Goal: Task Accomplishment & Management: Complete application form

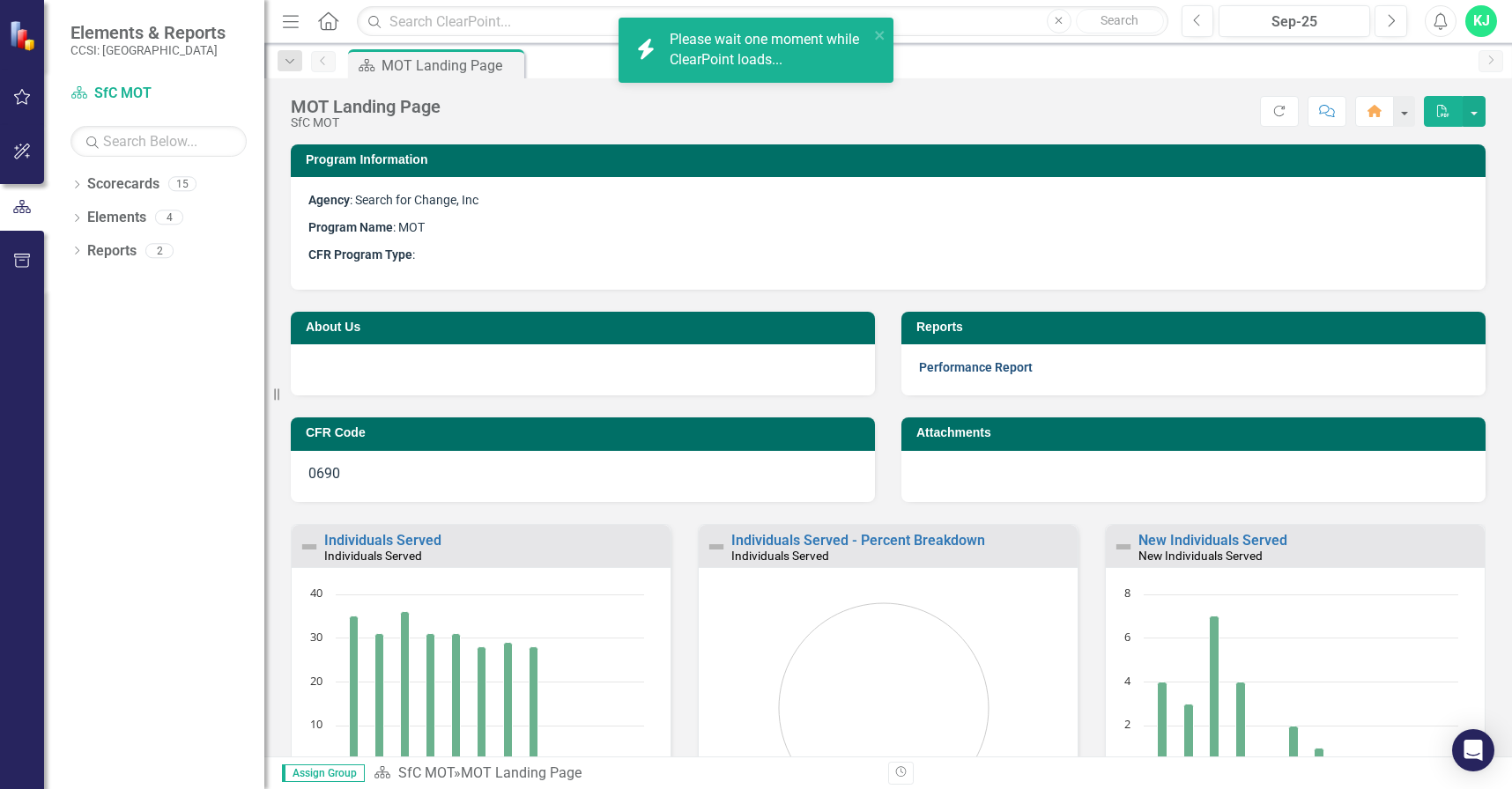
click at [925, 372] on link "Performance Report" at bounding box center [976, 367] width 114 height 14
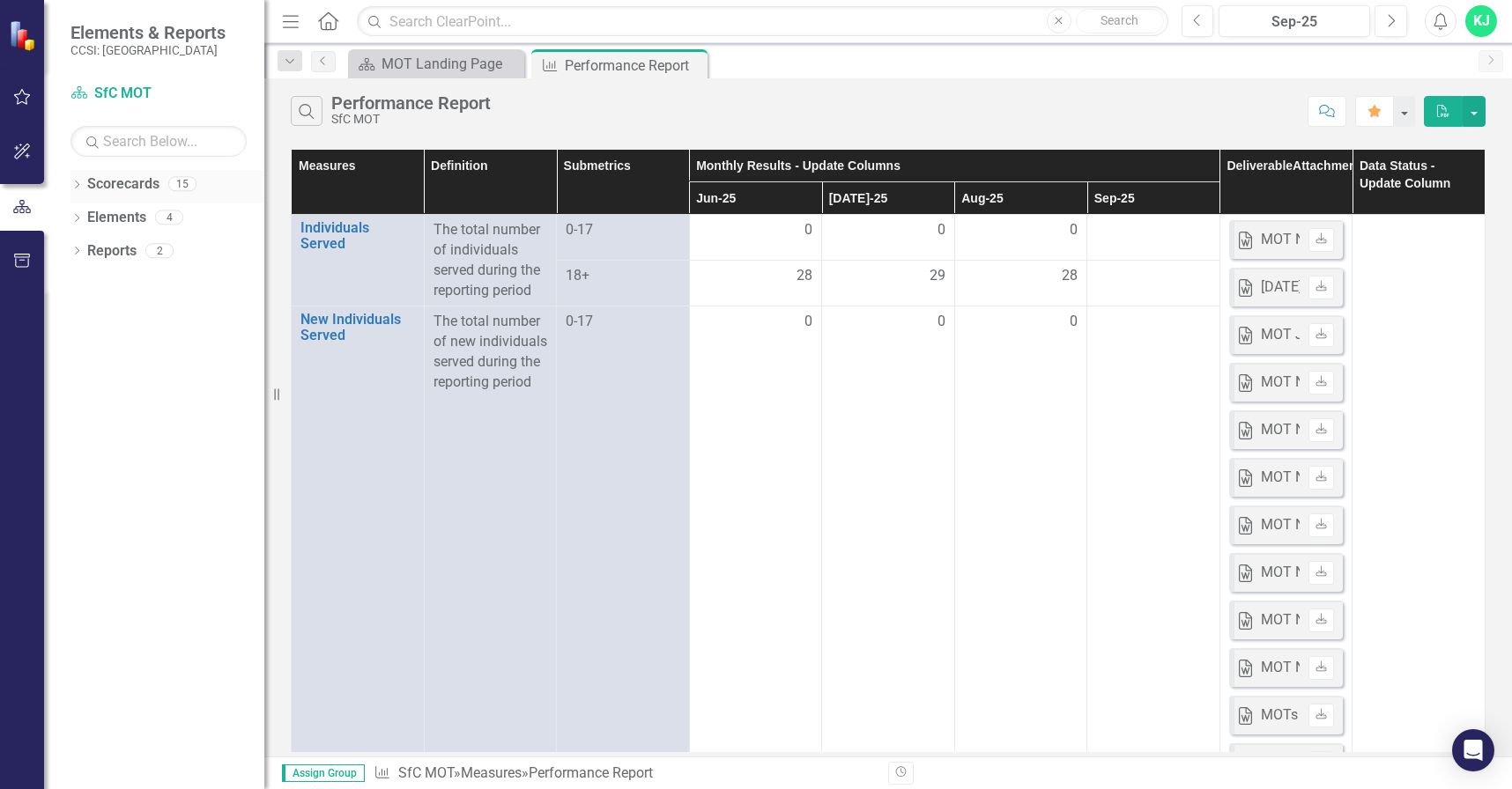
click at [80, 173] on div "Dropdown Scorecards 15" at bounding box center [168, 186] width 194 height 33
click at [76, 176] on div "Dropdown Scorecards 15" at bounding box center [168, 186] width 194 height 33
click at [78, 182] on icon "Dropdown" at bounding box center [76, 186] width 13 height 10
drag, startPoint x: 79, startPoint y: 220, endPoint x: 89, endPoint y: 219, distance: 10.0
click at [81, 219] on icon "Dropdown" at bounding box center [85, 217] width 13 height 11
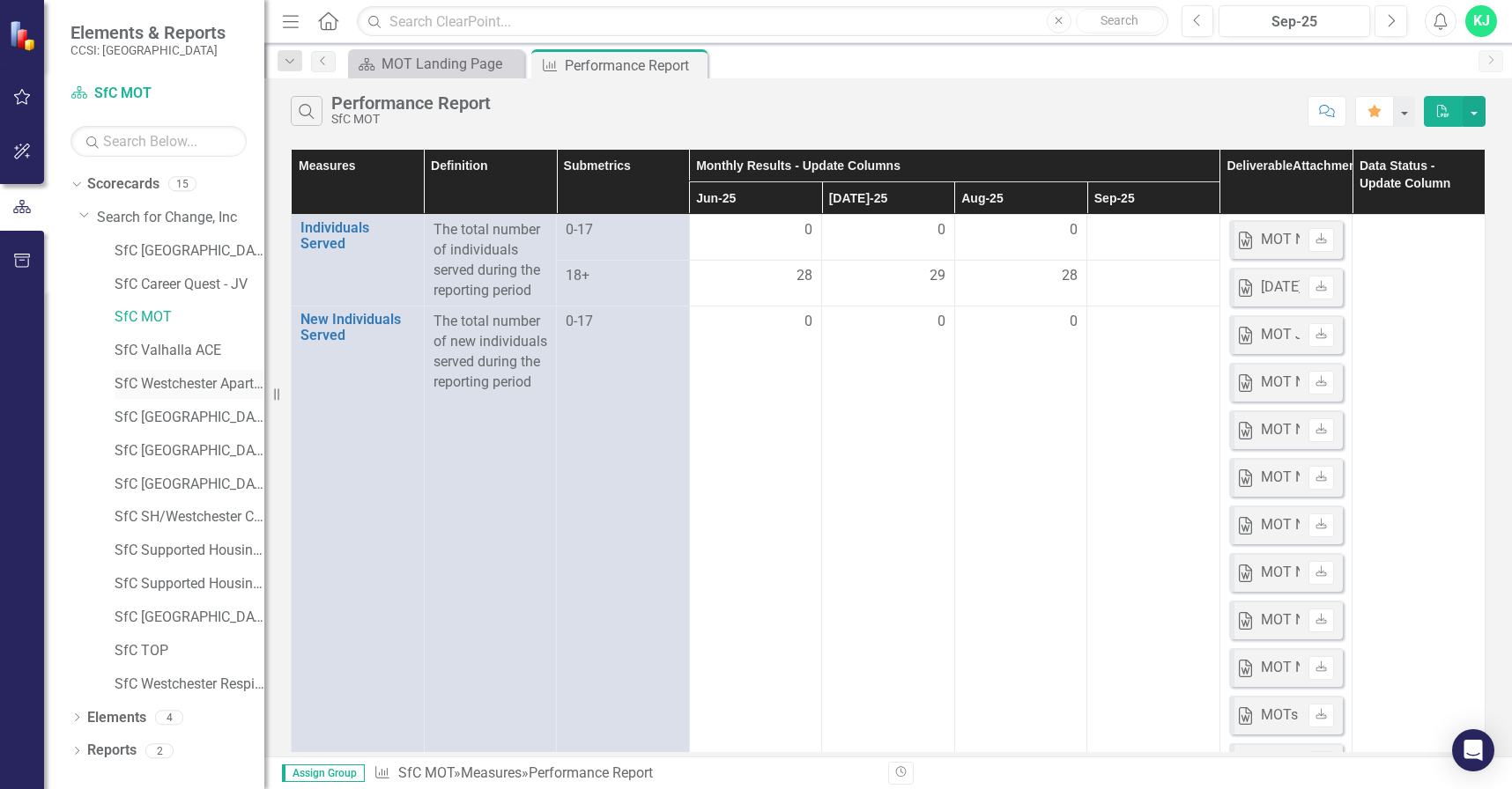
click at [218, 391] on link "SfC Westchester Apartment Program" at bounding box center [189, 384] width 150 height 21
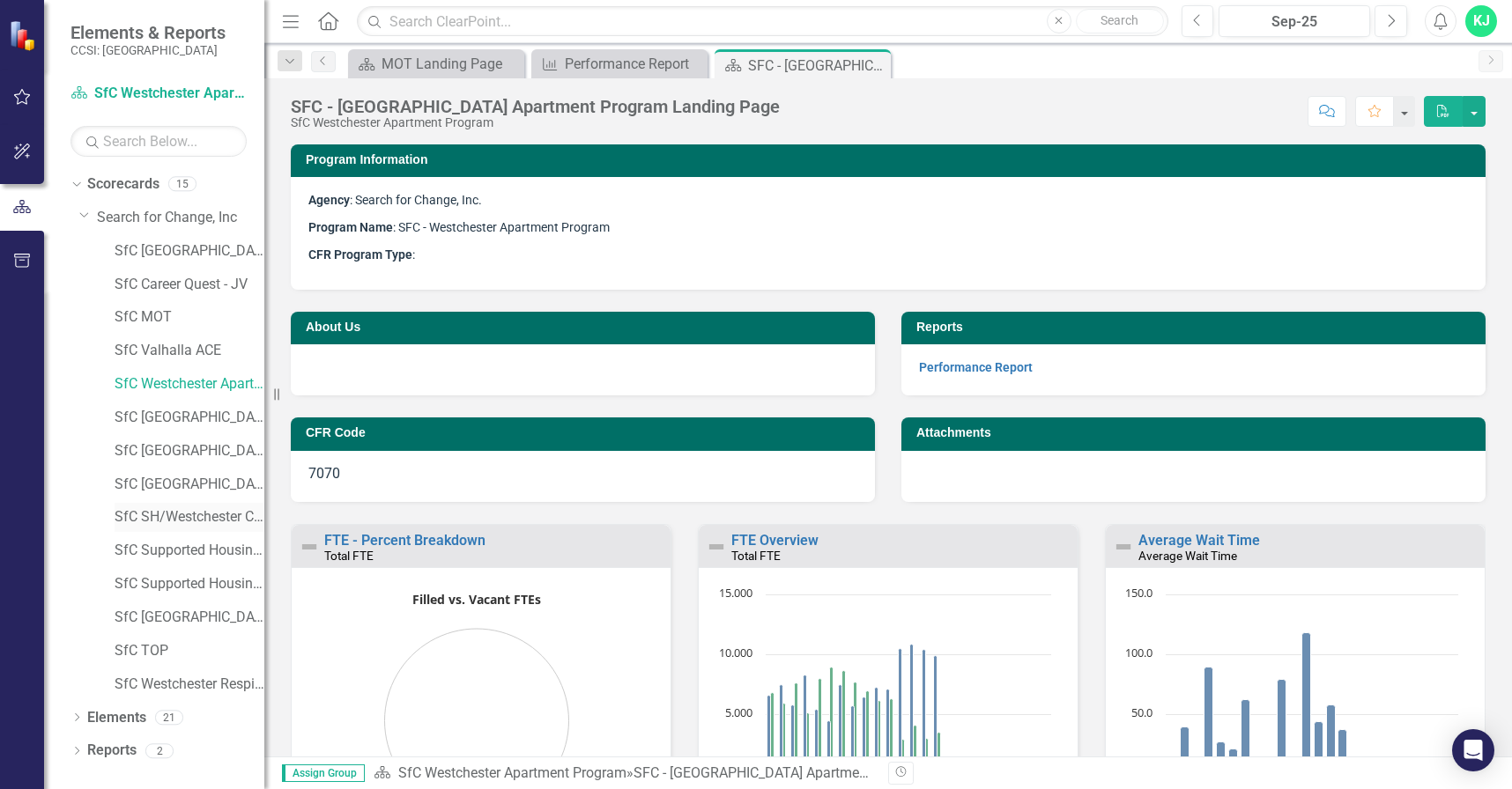
click at [176, 517] on link "SfC SH/Westchester Cty PC Long Stay" at bounding box center [189, 518] width 150 height 21
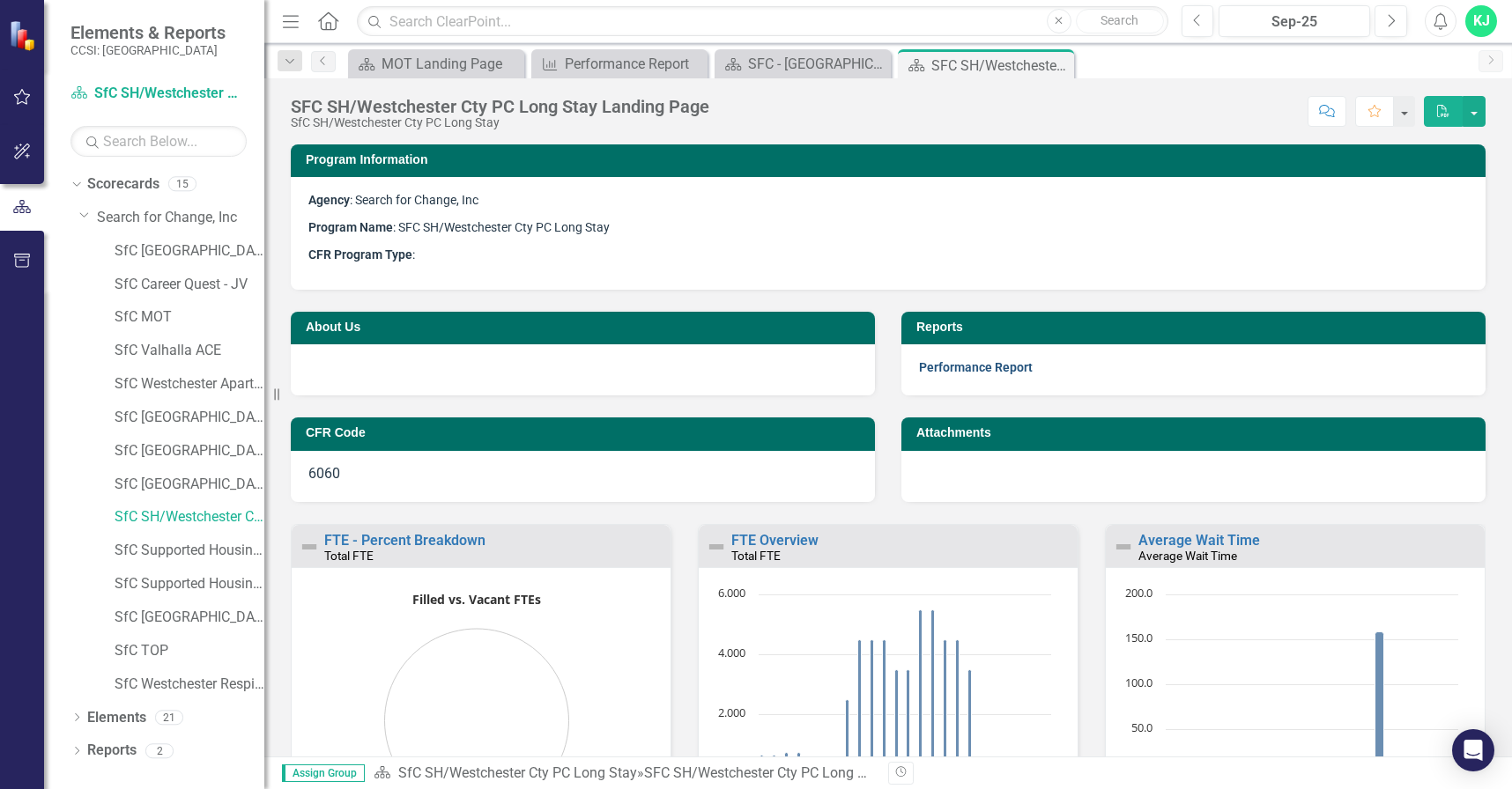
click at [1011, 365] on link "Performance Report" at bounding box center [976, 367] width 114 height 14
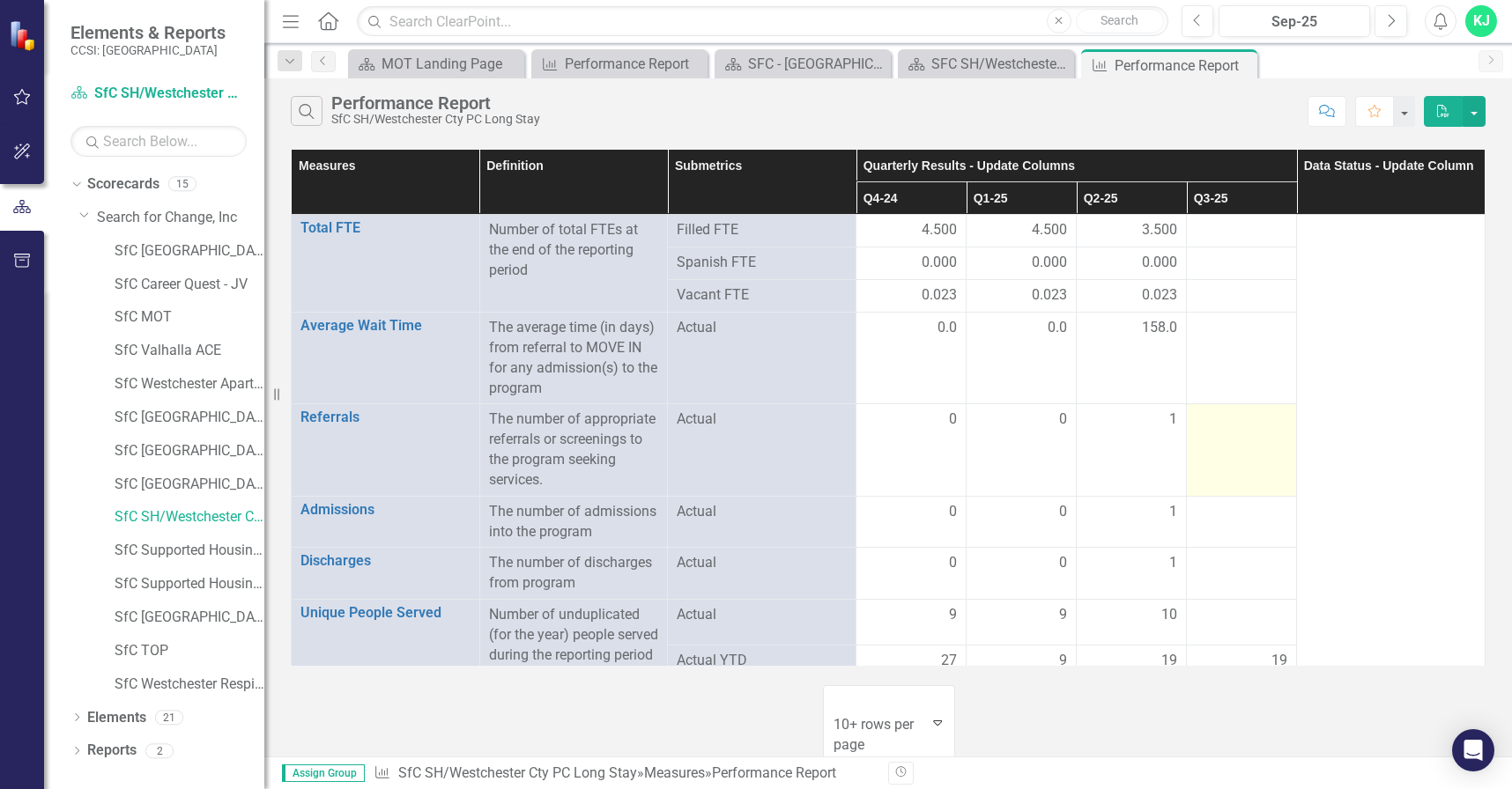
click at [1210, 430] on div at bounding box center [1240, 420] width 91 height 22
click at [1229, 523] on div at bounding box center [1240, 513] width 91 height 22
click at [1228, 523] on div at bounding box center [1240, 513] width 91 height 22
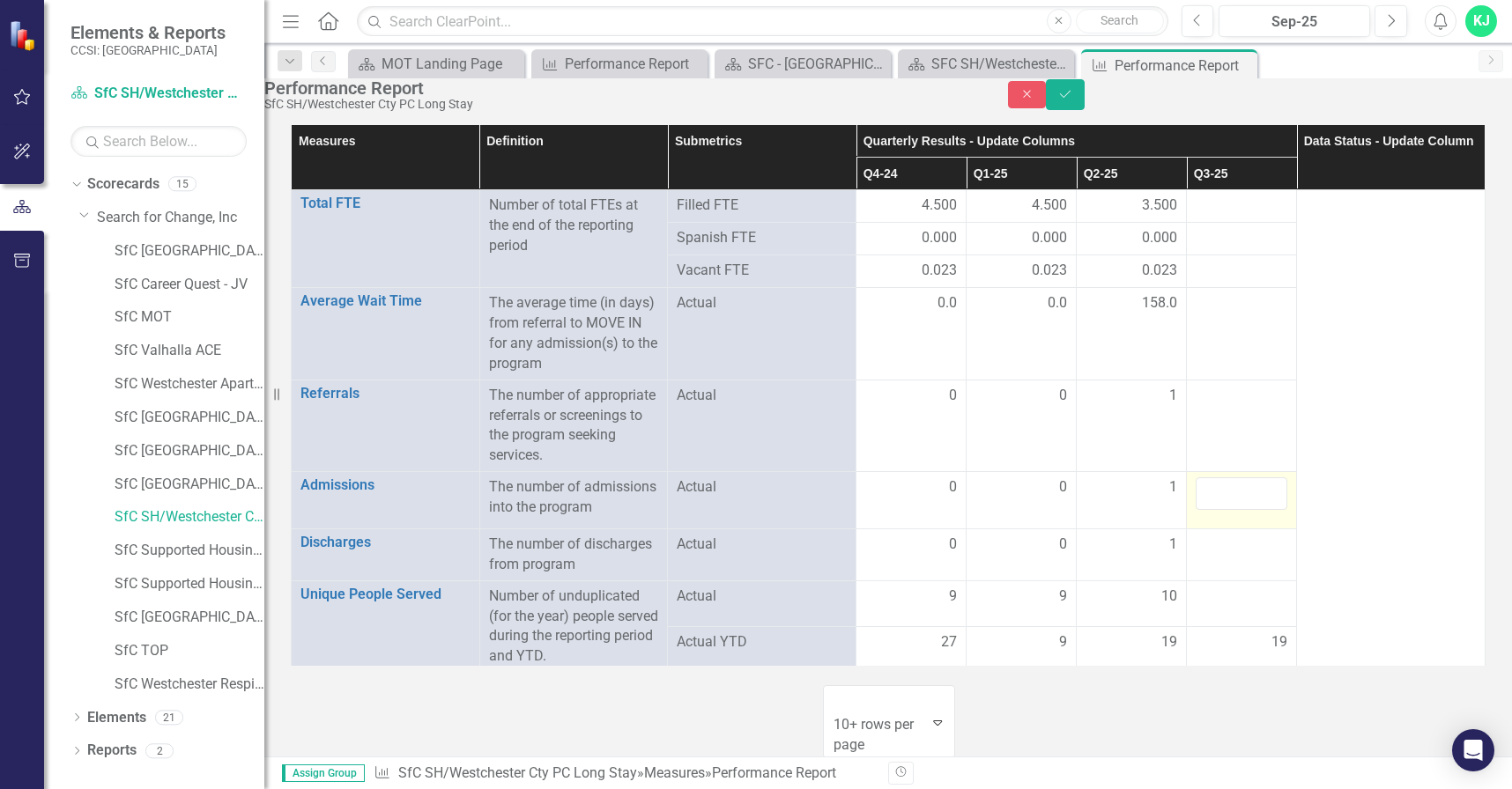
click at [1228, 510] on div at bounding box center [1240, 493] width 91 height 32
type input "1"
click at [1231, 608] on div at bounding box center [1240, 597] width 91 height 22
drag, startPoint x: 1229, startPoint y: 694, endPoint x: 1190, endPoint y: 638, distance: 68.2
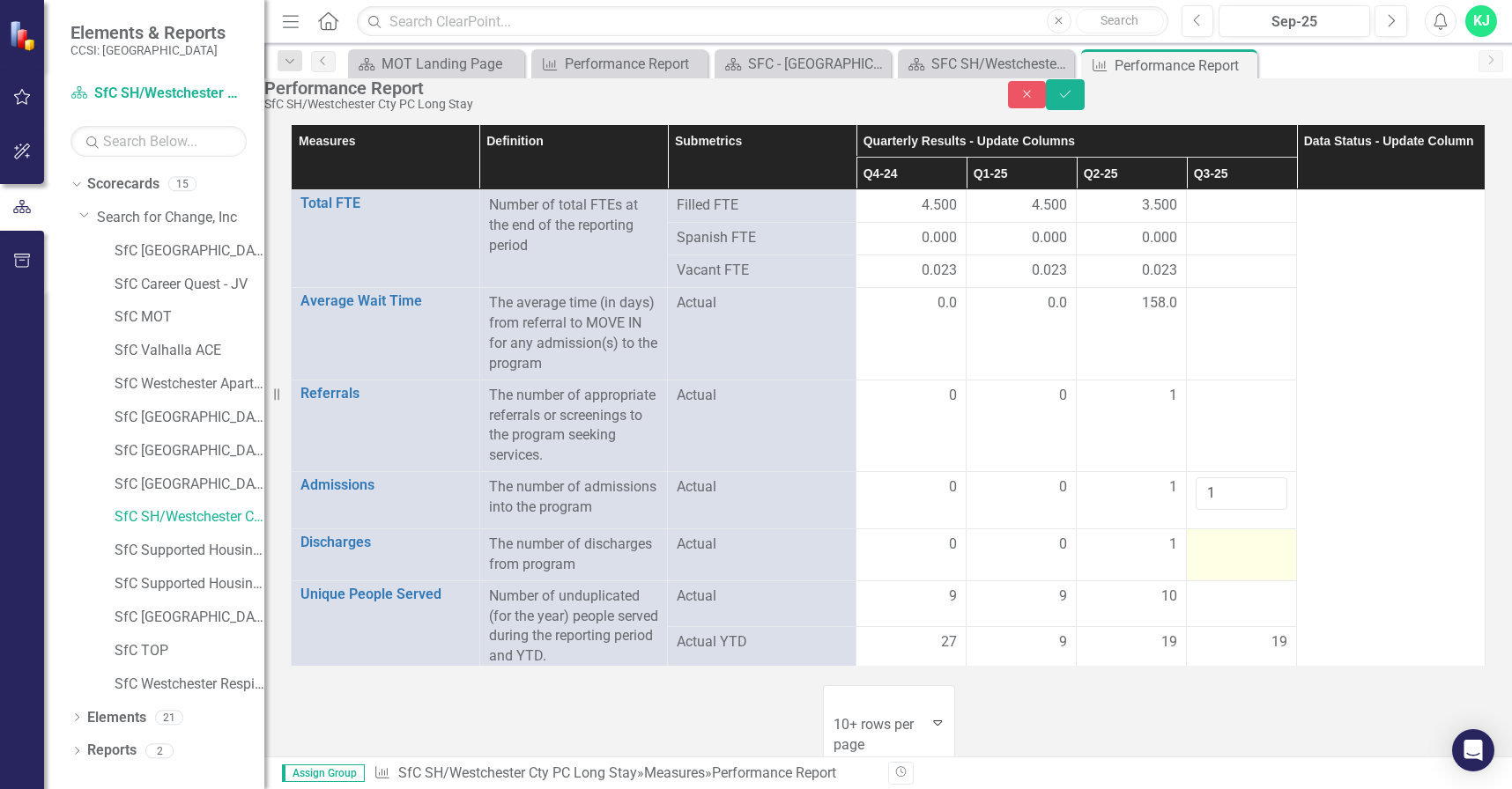
click at [1229, 608] on div at bounding box center [1240, 597] width 91 height 22
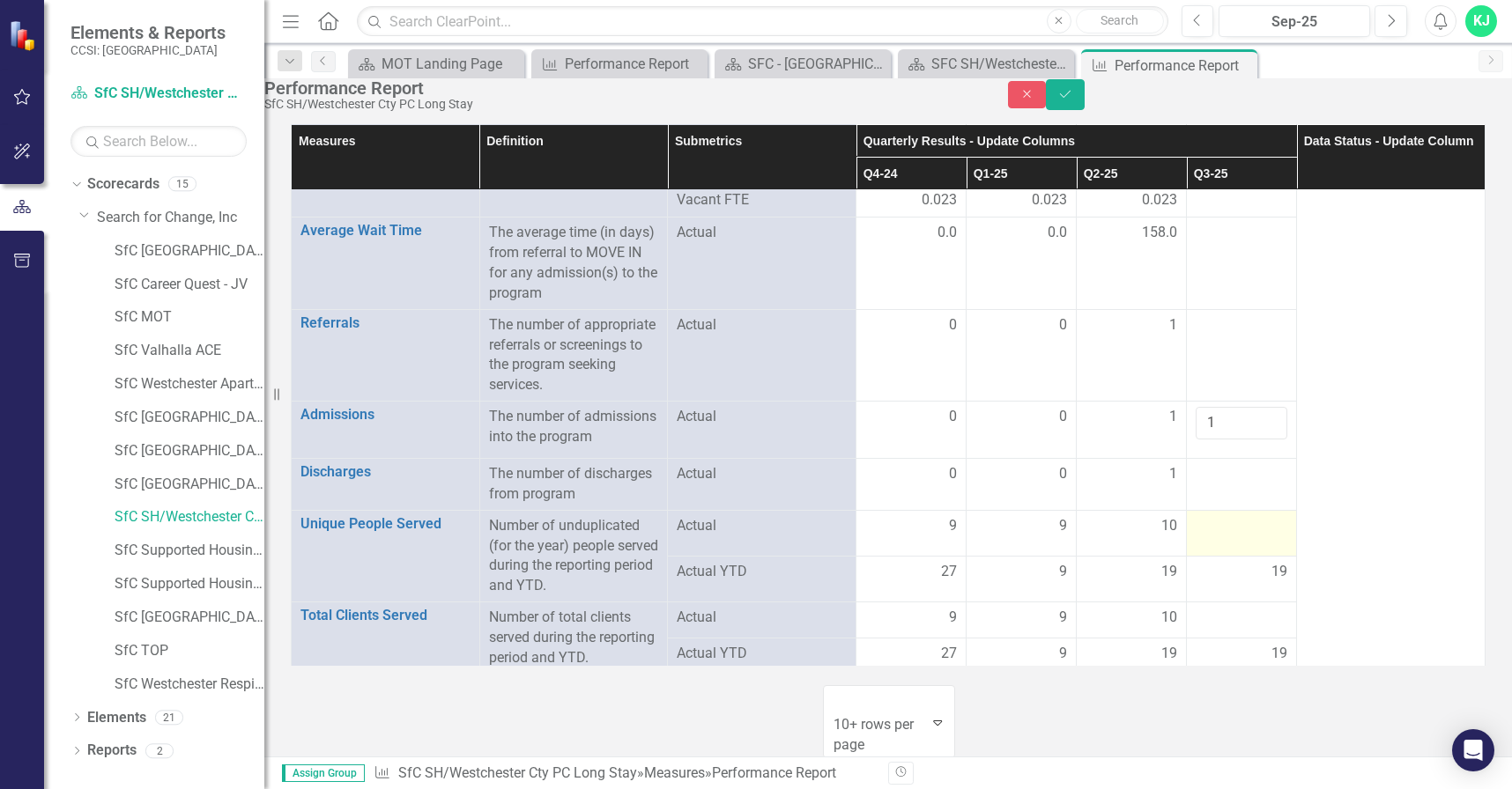
scroll to position [176, 0]
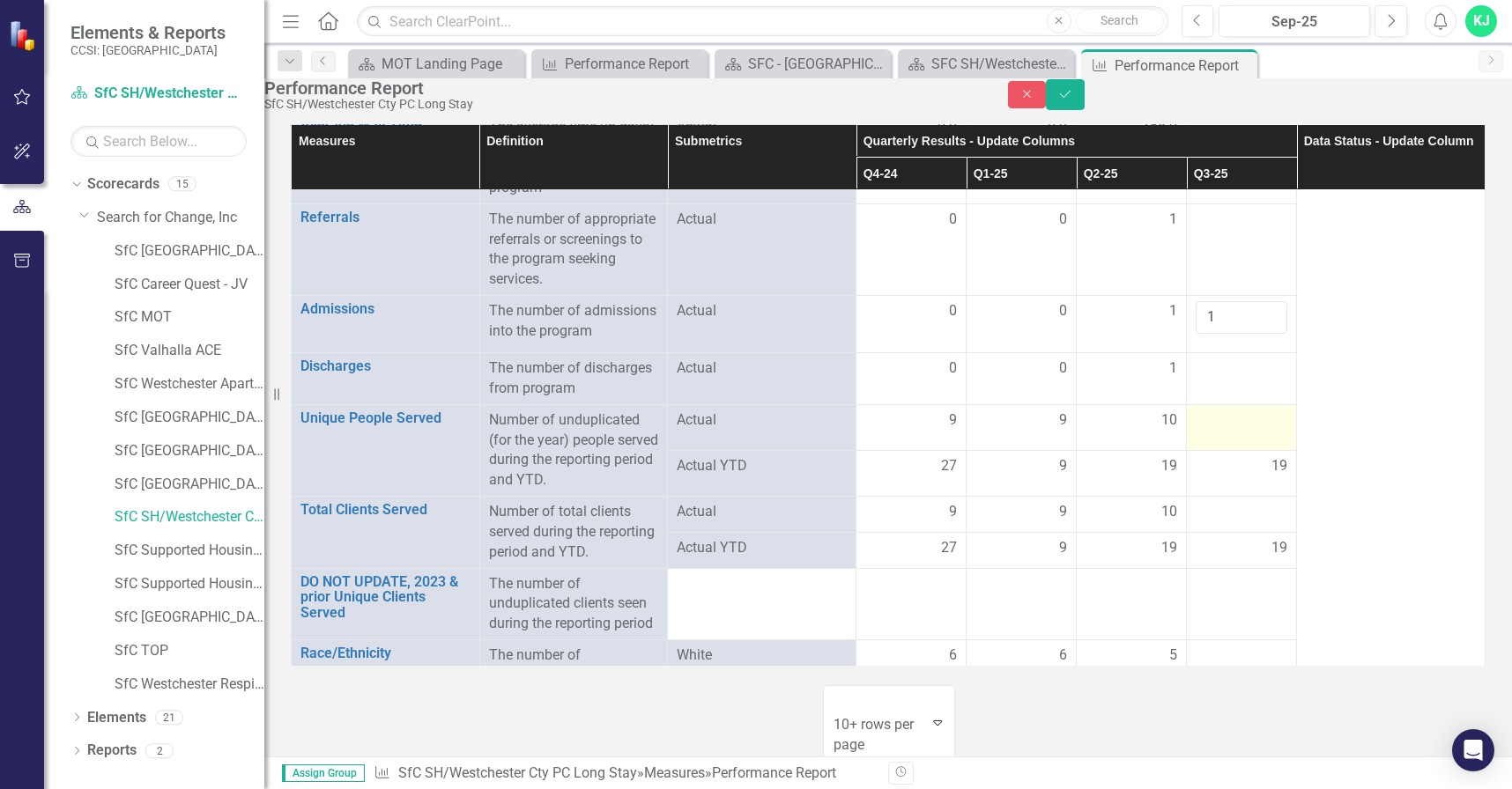
click at [1197, 450] on td at bounding box center [1241, 426] width 110 height 46
click at [1197, 431] on div at bounding box center [1240, 421] width 91 height 22
click at [1204, 431] on div at bounding box center [1240, 421] width 91 height 22
click at [1210, 443] on input "number" at bounding box center [1240, 426] width 91 height 32
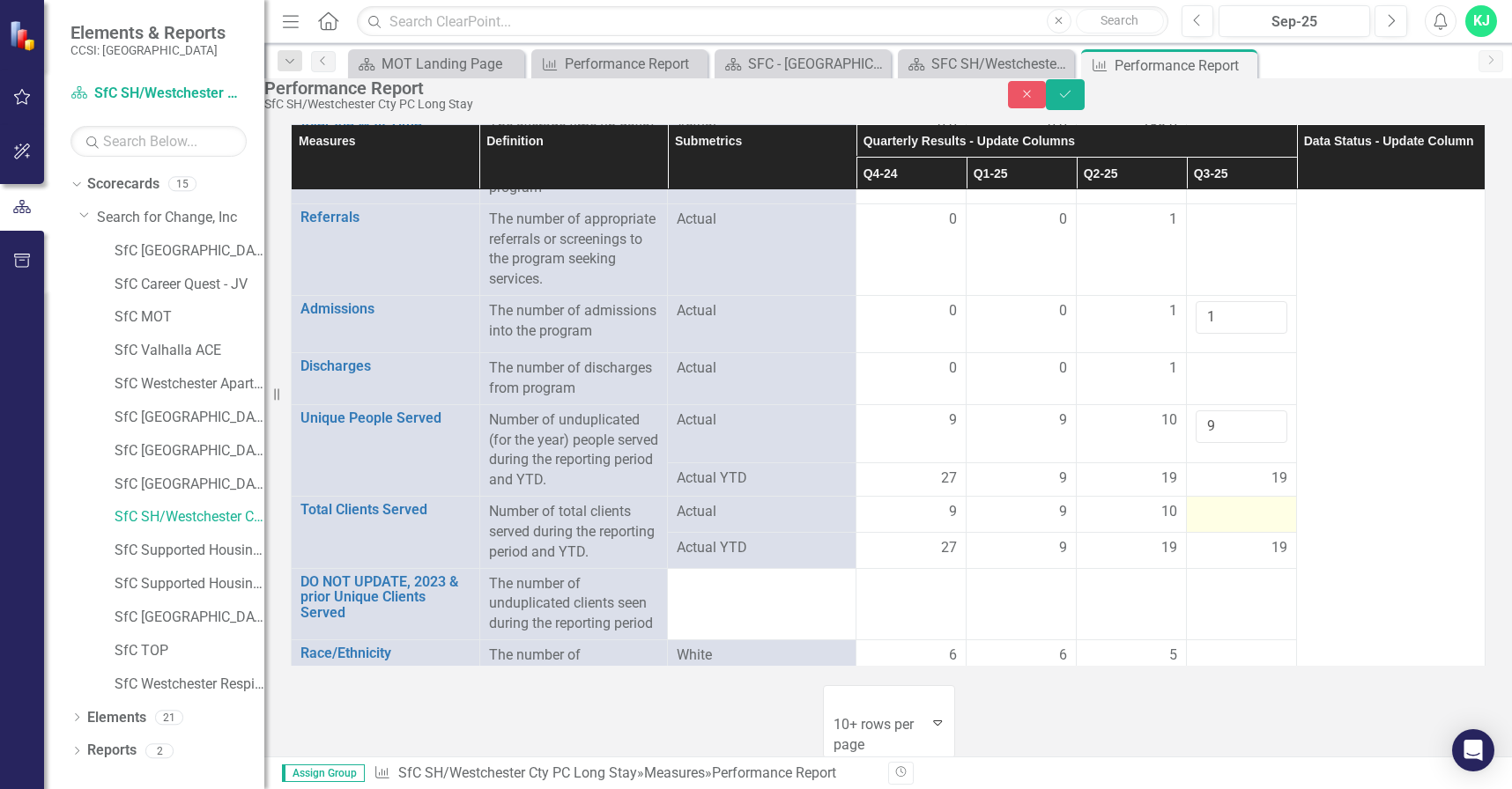
type input "9"
click at [1248, 523] on div at bounding box center [1240, 513] width 91 height 22
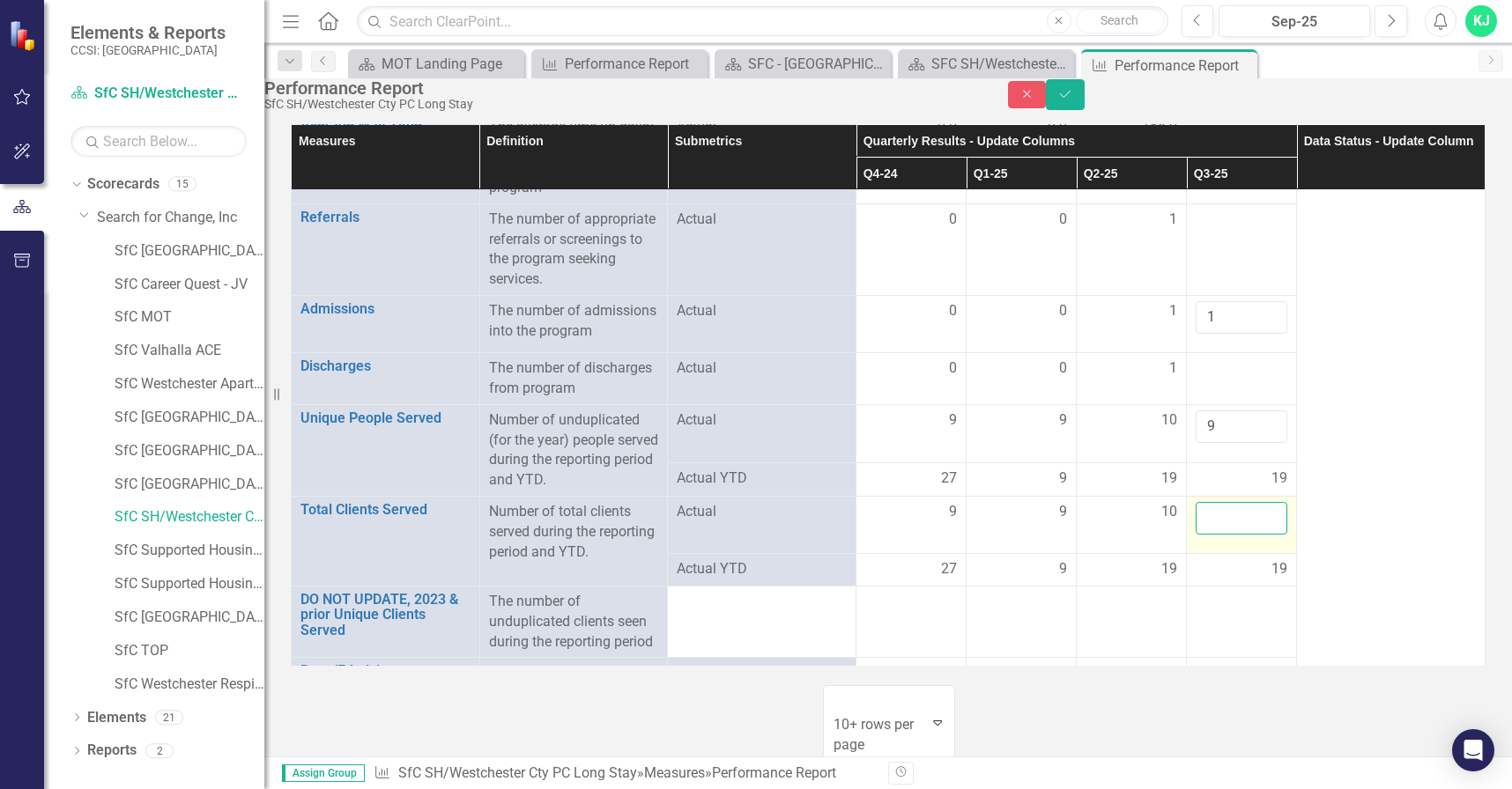
click at [1248, 534] on input "number" at bounding box center [1240, 518] width 91 height 32
type input "9"
drag, startPoint x: 1220, startPoint y: 383, endPoint x: 1063, endPoint y: 315, distance: 171.1
click at [1017, 353] on tr "Admissions Link Open Element The number of admissions into the program Actual 0…" at bounding box center [887, 324] width 1193 height 57
type input "0"
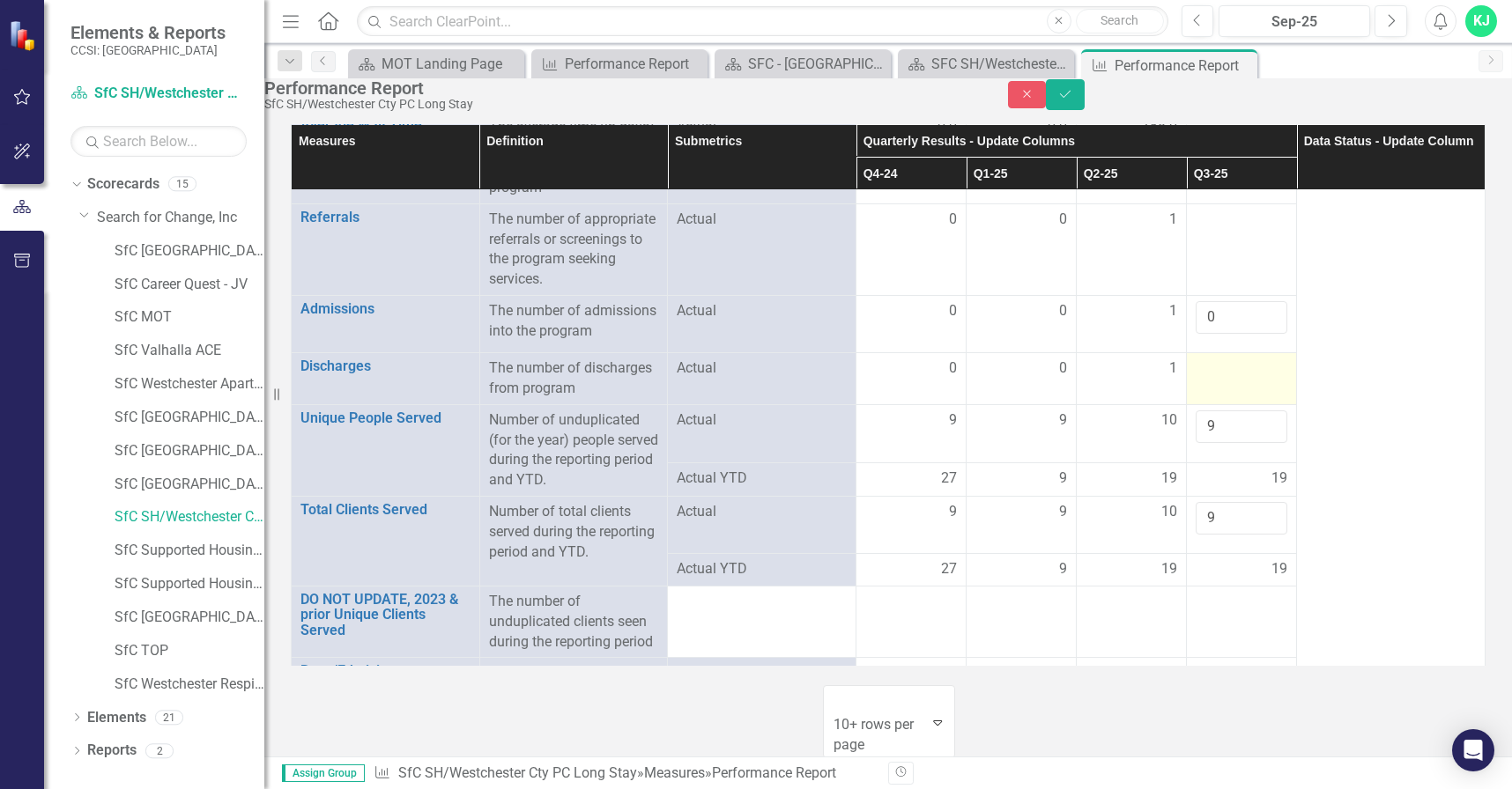
click at [1186, 404] on td at bounding box center [1241, 377] width 110 height 52
click at [1223, 379] on div at bounding box center [1240, 370] width 91 height 22
click at [1221, 379] on div at bounding box center [1240, 370] width 91 height 22
click at [1209, 379] on div at bounding box center [1240, 370] width 91 height 22
click at [1199, 379] on div at bounding box center [1240, 370] width 91 height 22
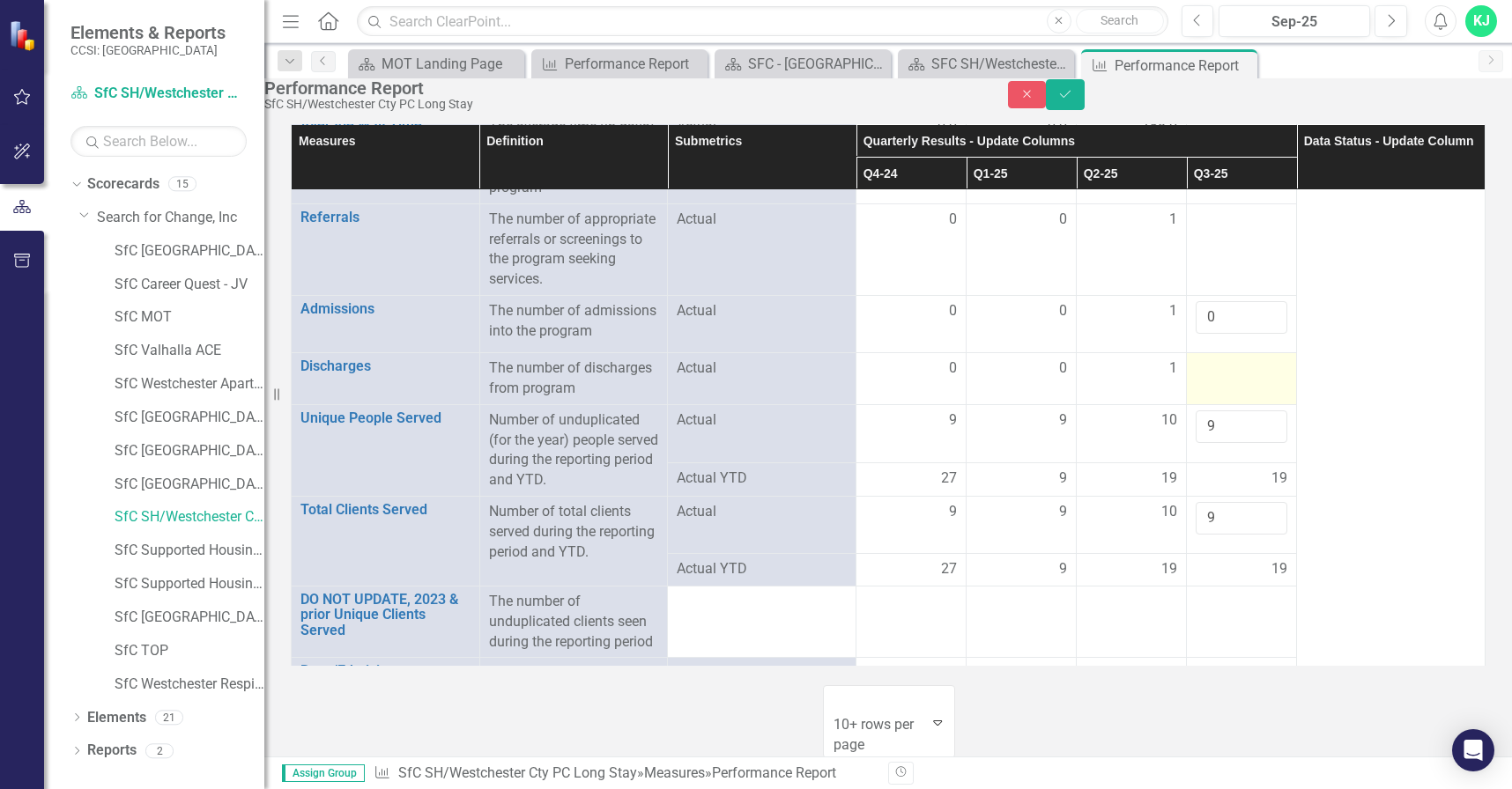
click at [1199, 379] on div at bounding box center [1240, 370] width 91 height 22
click at [1202, 379] on div at bounding box center [1240, 370] width 91 height 22
click at [1210, 379] on div at bounding box center [1240, 370] width 91 height 22
click at [1204, 379] on div at bounding box center [1240, 370] width 91 height 22
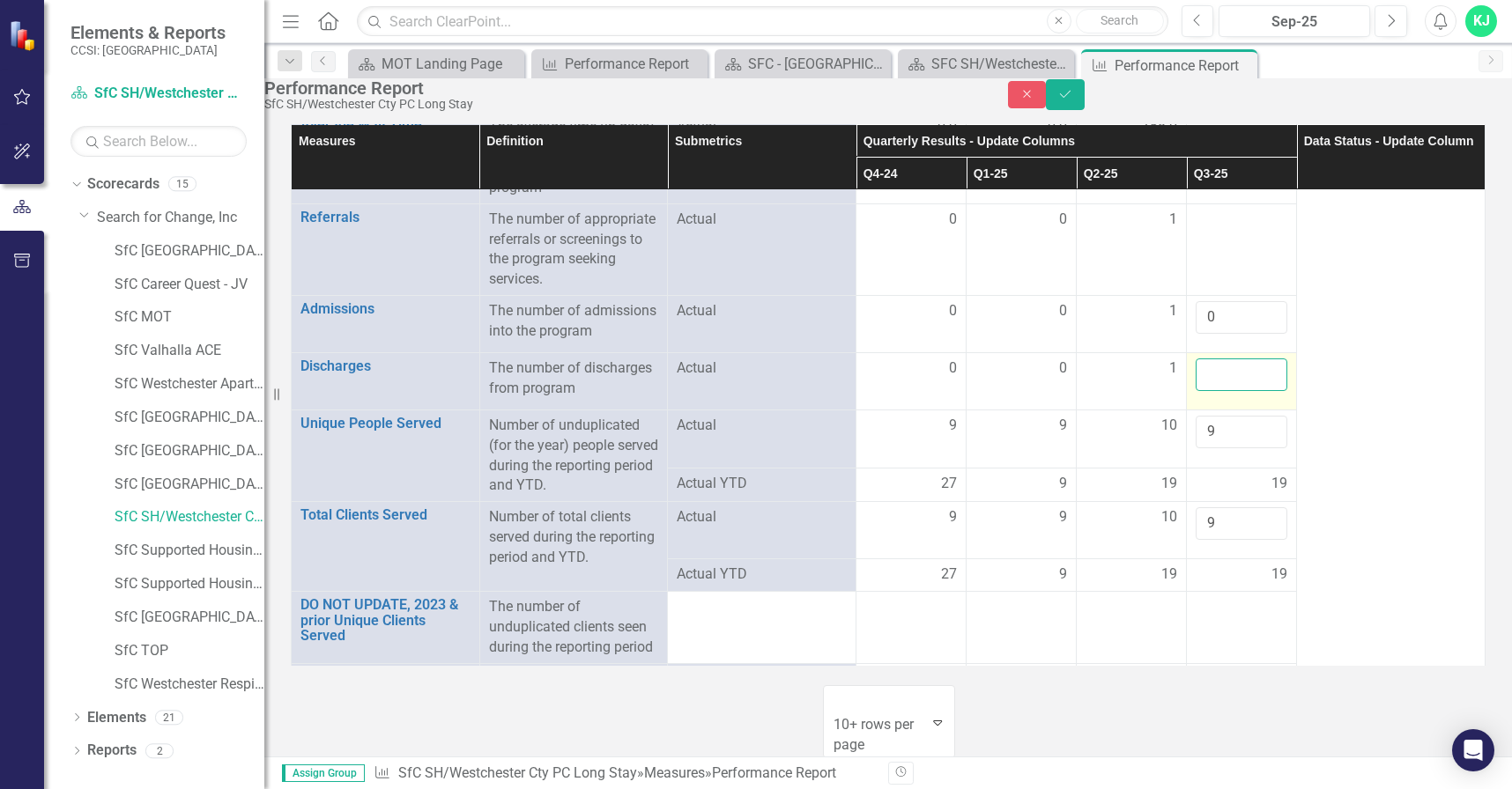
click at [1207, 391] on input "number" at bounding box center [1240, 374] width 91 height 32
type input "2"
drag, startPoint x: 1149, startPoint y: 648, endPoint x: 1098, endPoint y: 625, distance: 55.9
click at [1074, 560] on tr "Total Clients Served Link Open Element Number of total clients served during th…" at bounding box center [887, 530] width 1193 height 57
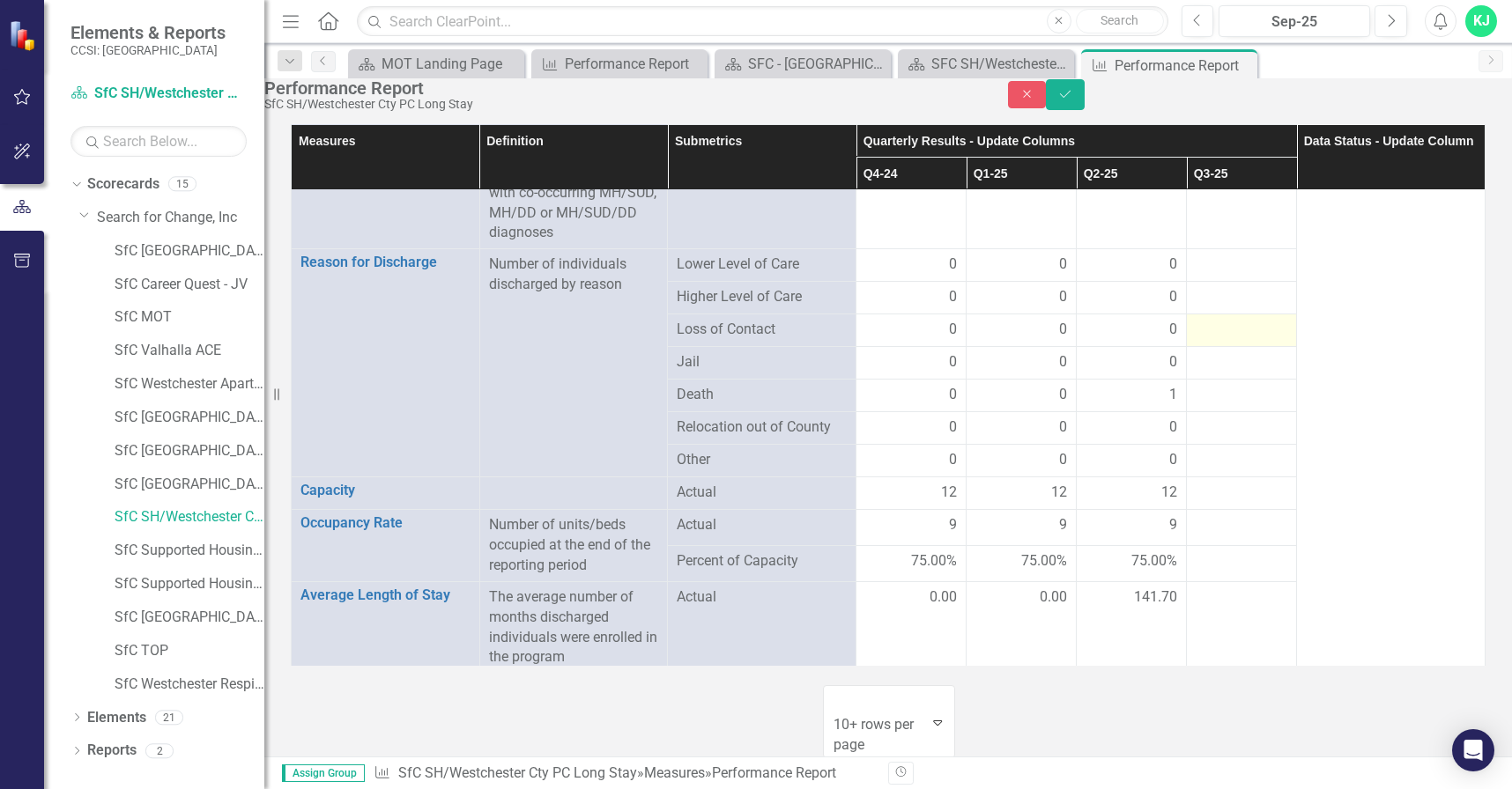
scroll to position [1497, 0]
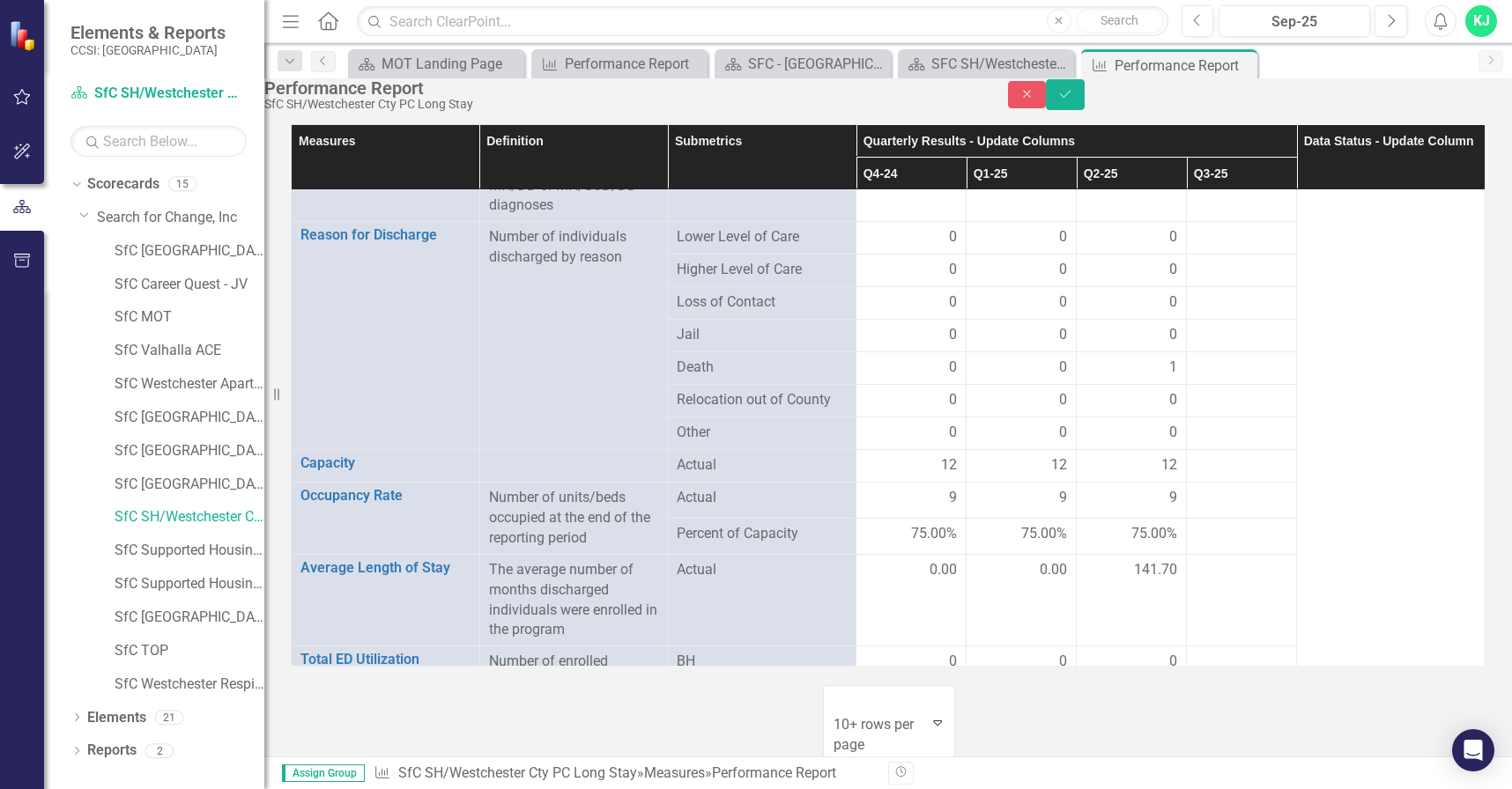
type input "11"
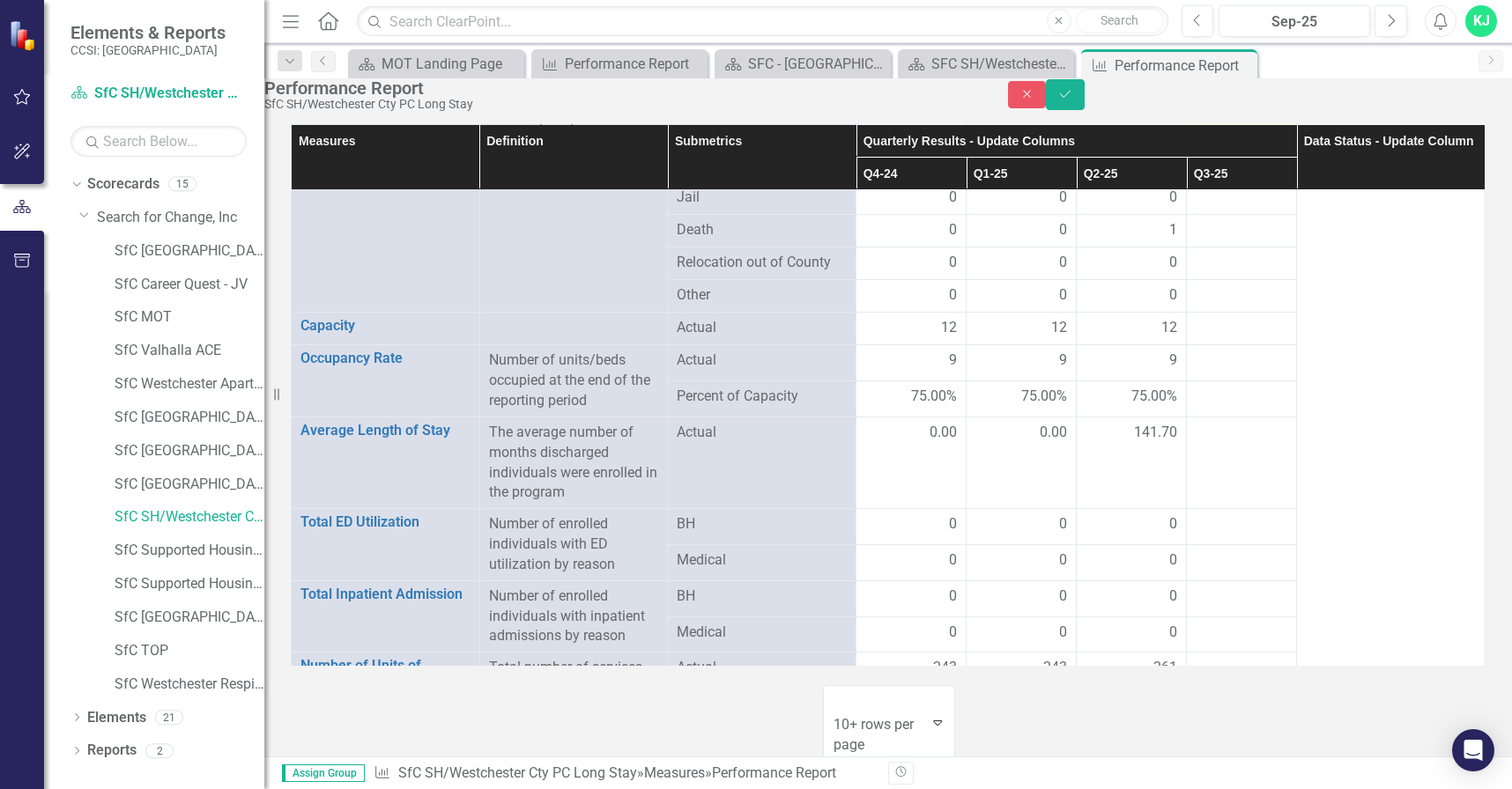
scroll to position [1673, 0]
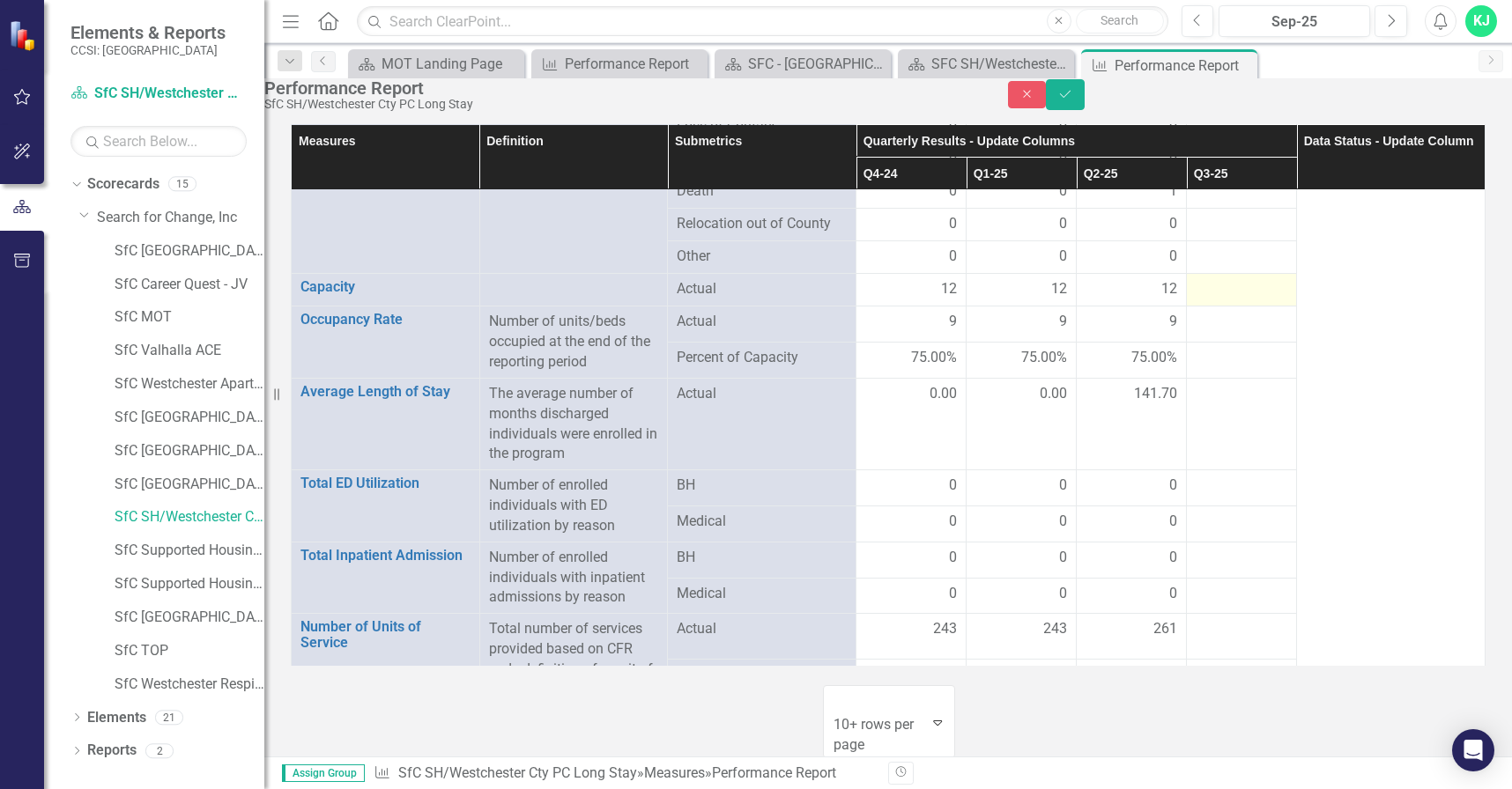
drag, startPoint x: 1207, startPoint y: 508, endPoint x: 1208, endPoint y: 493, distance: 15.0
click at [1205, 300] on div at bounding box center [1240, 290] width 91 height 22
click at [1208, 300] on div at bounding box center [1240, 290] width 91 height 22
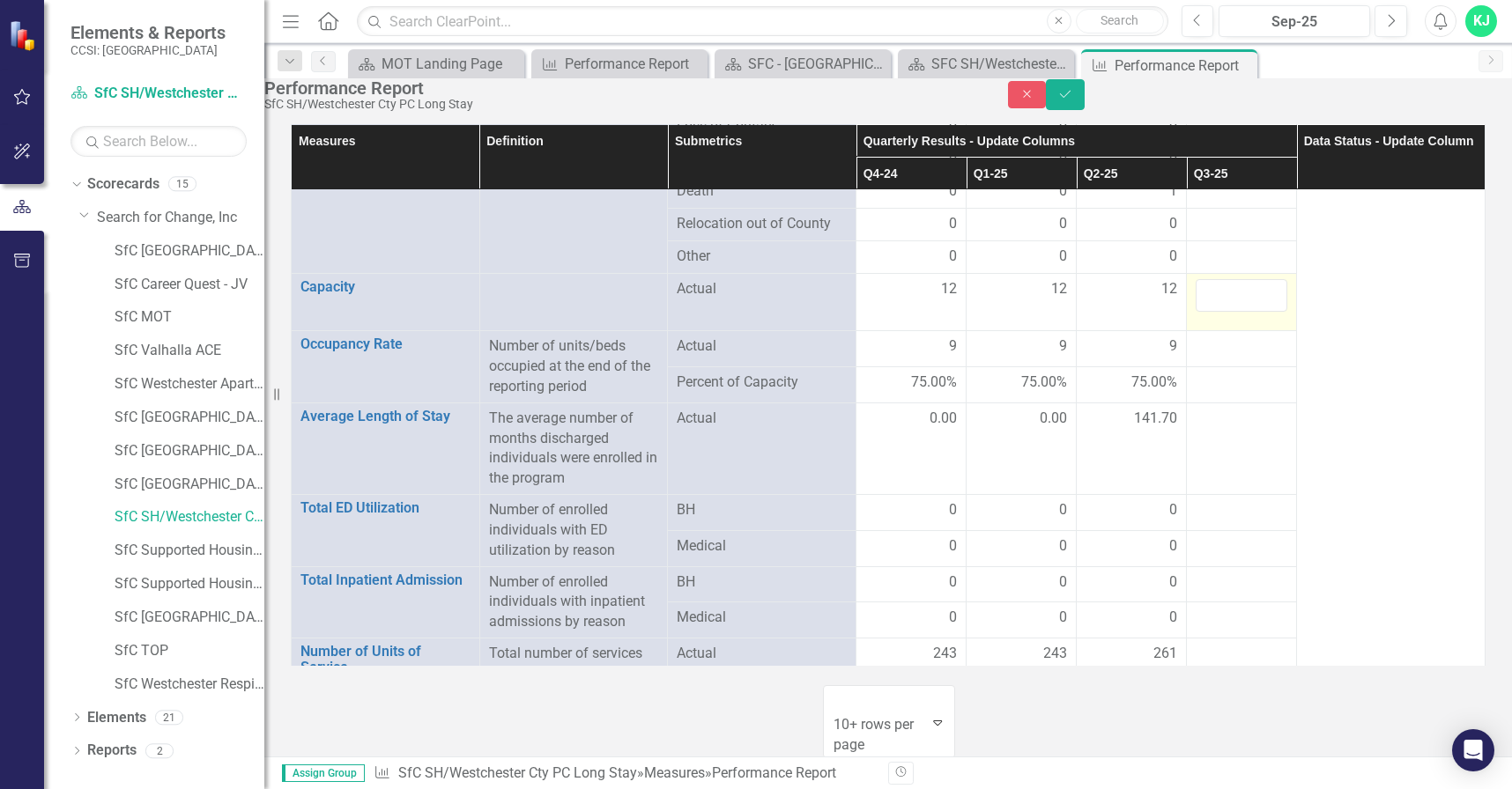
click at [1227, 312] on input "number" at bounding box center [1240, 295] width 91 height 32
type input "12"
click at [1220, 358] on div at bounding box center [1240, 347] width 91 height 22
click at [1215, 358] on div at bounding box center [1240, 347] width 91 height 22
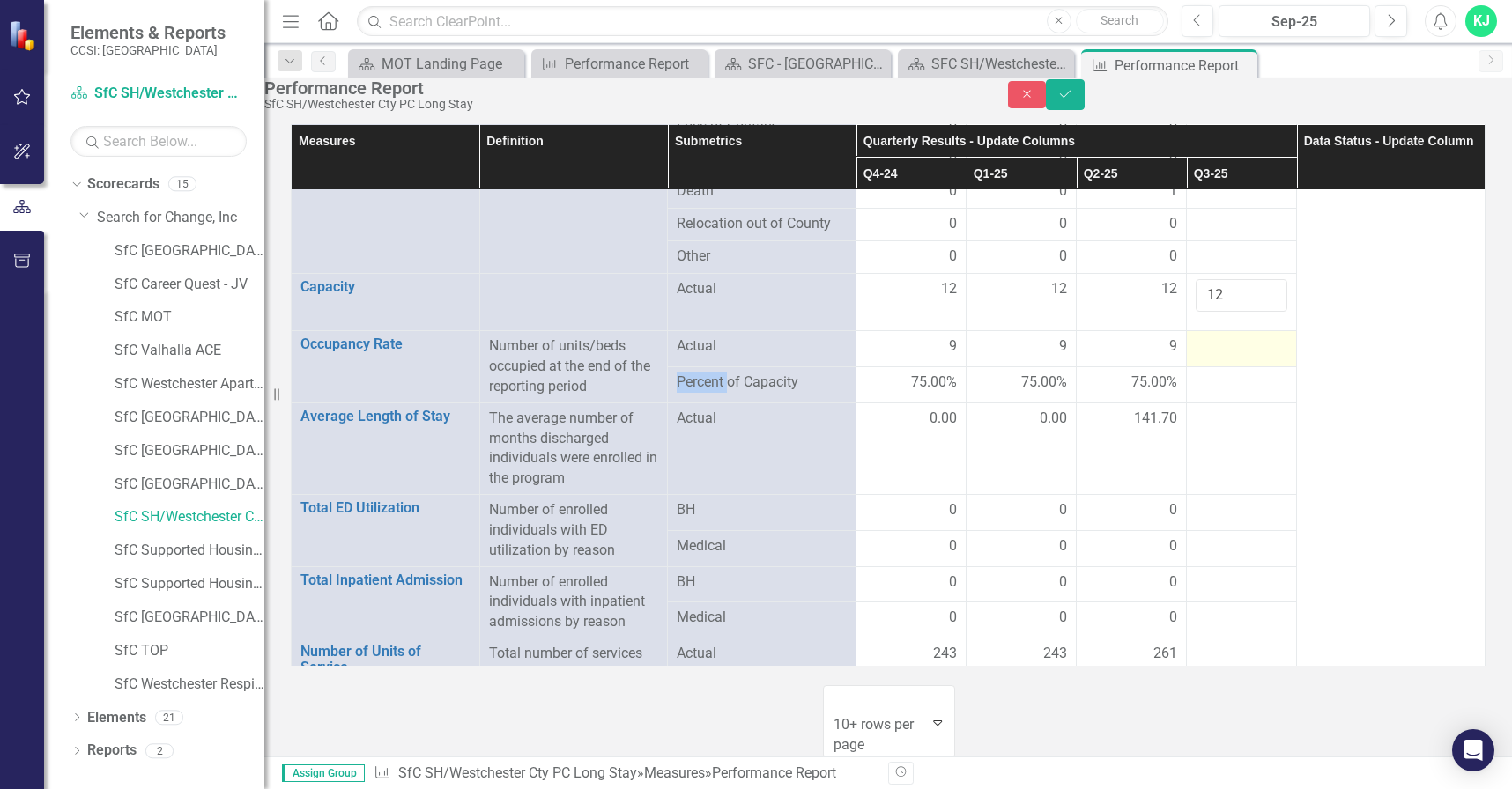
click at [1215, 358] on div at bounding box center [1240, 347] width 91 height 22
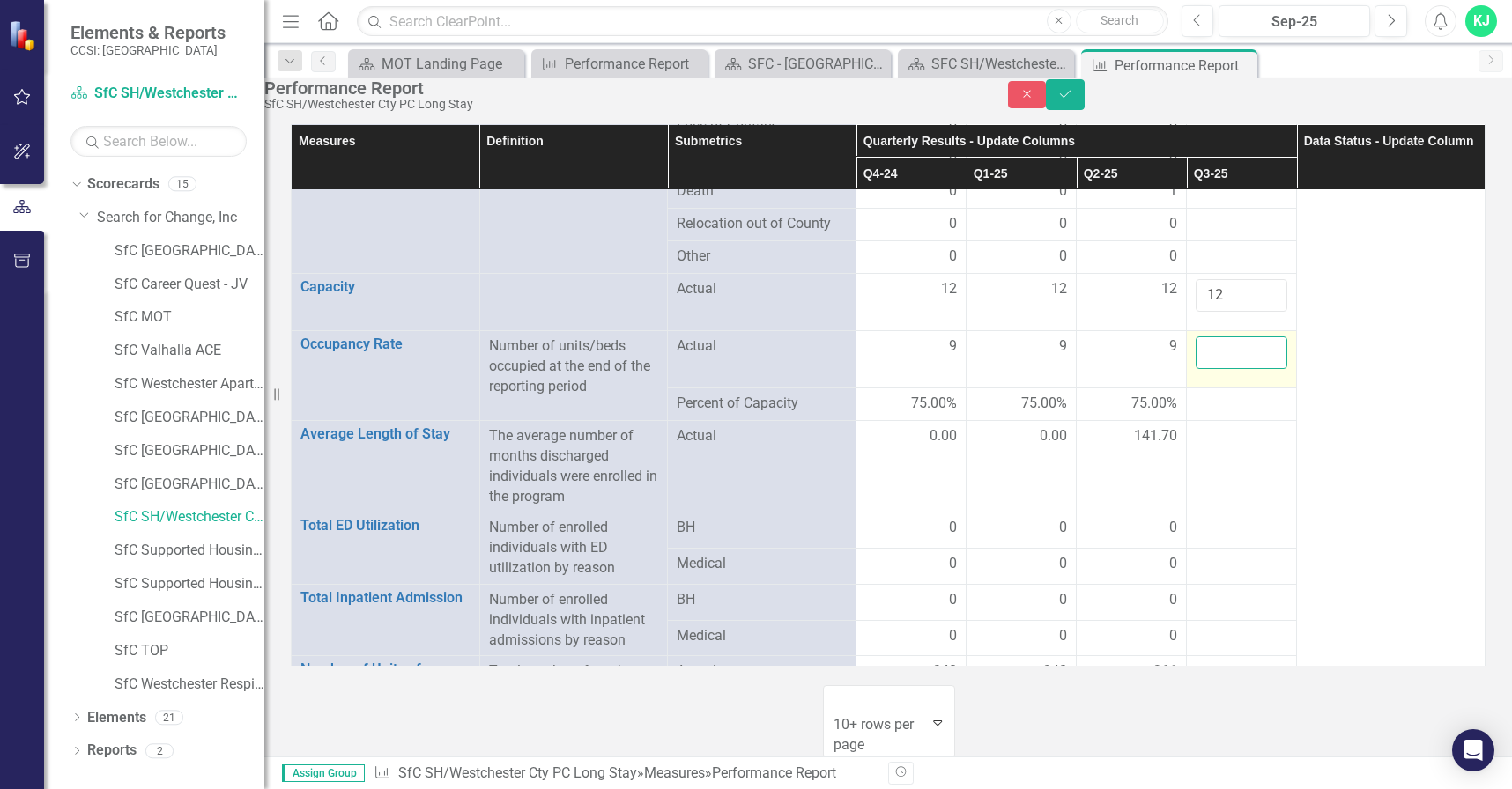
drag, startPoint x: 1215, startPoint y: 549, endPoint x: 1206, endPoint y: 546, distance: 9.5
click at [1197, 369] on input "number" at bounding box center [1240, 352] width 91 height 32
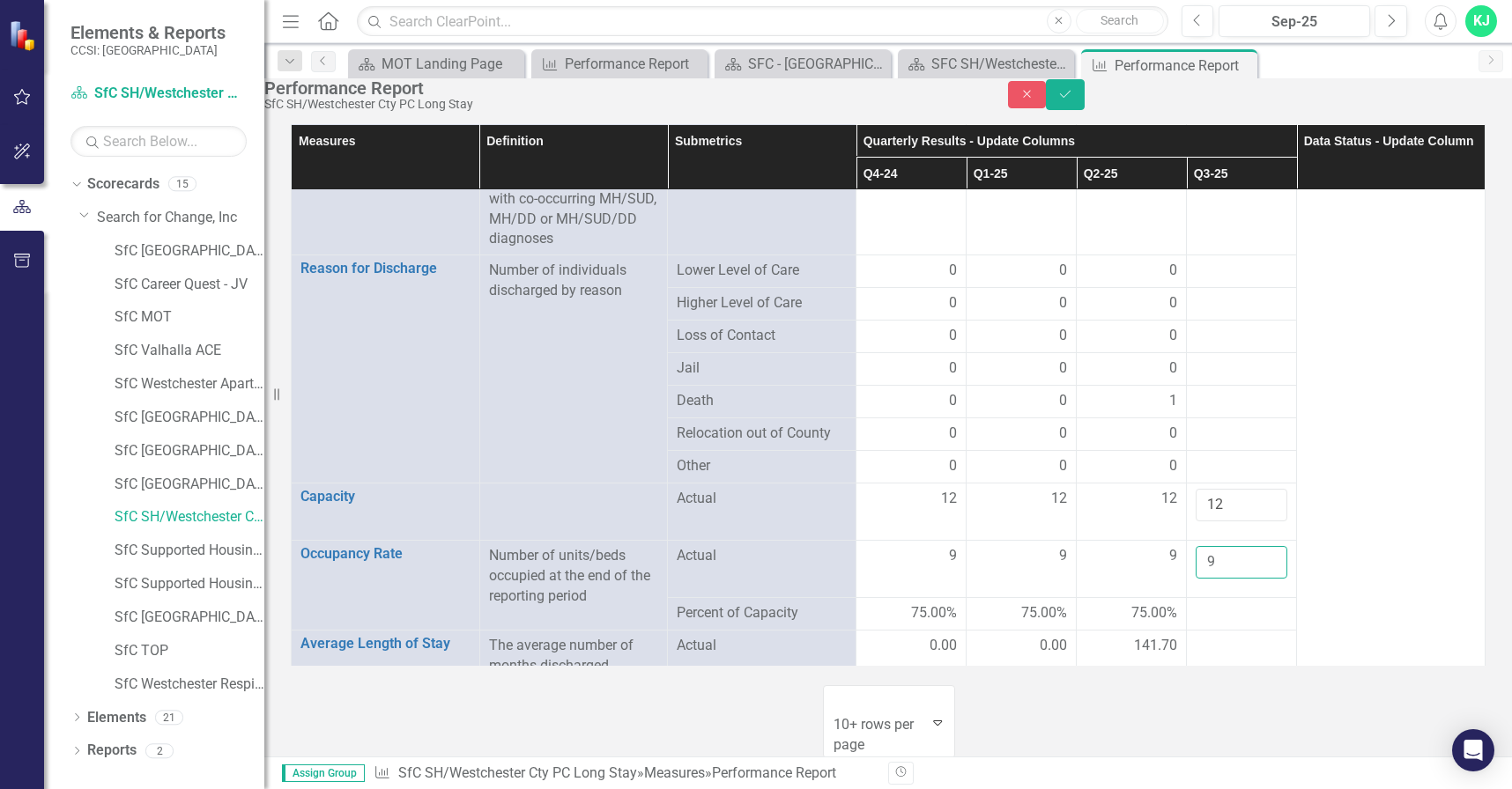
scroll to position [1455, 0]
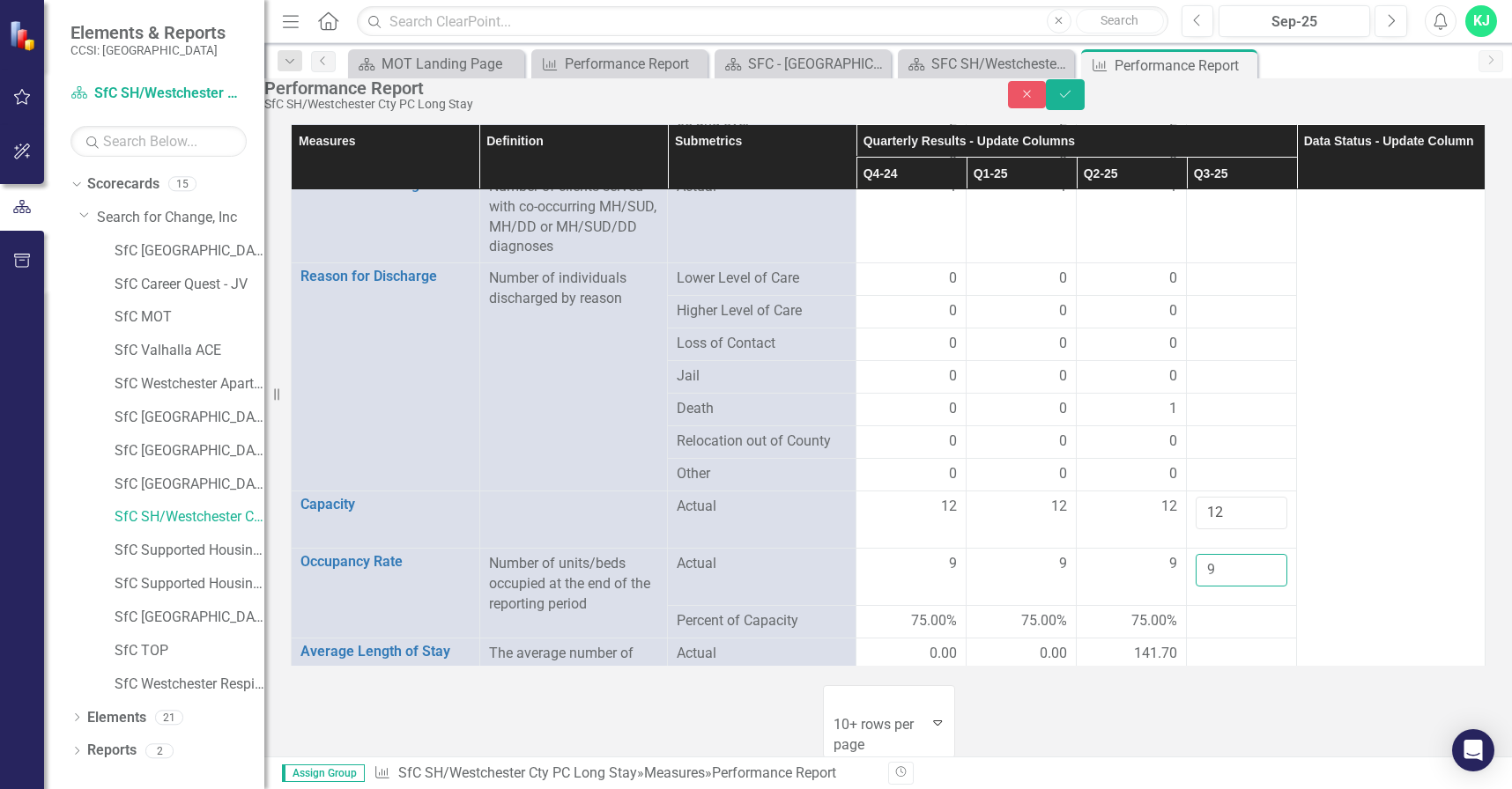
type input "9"
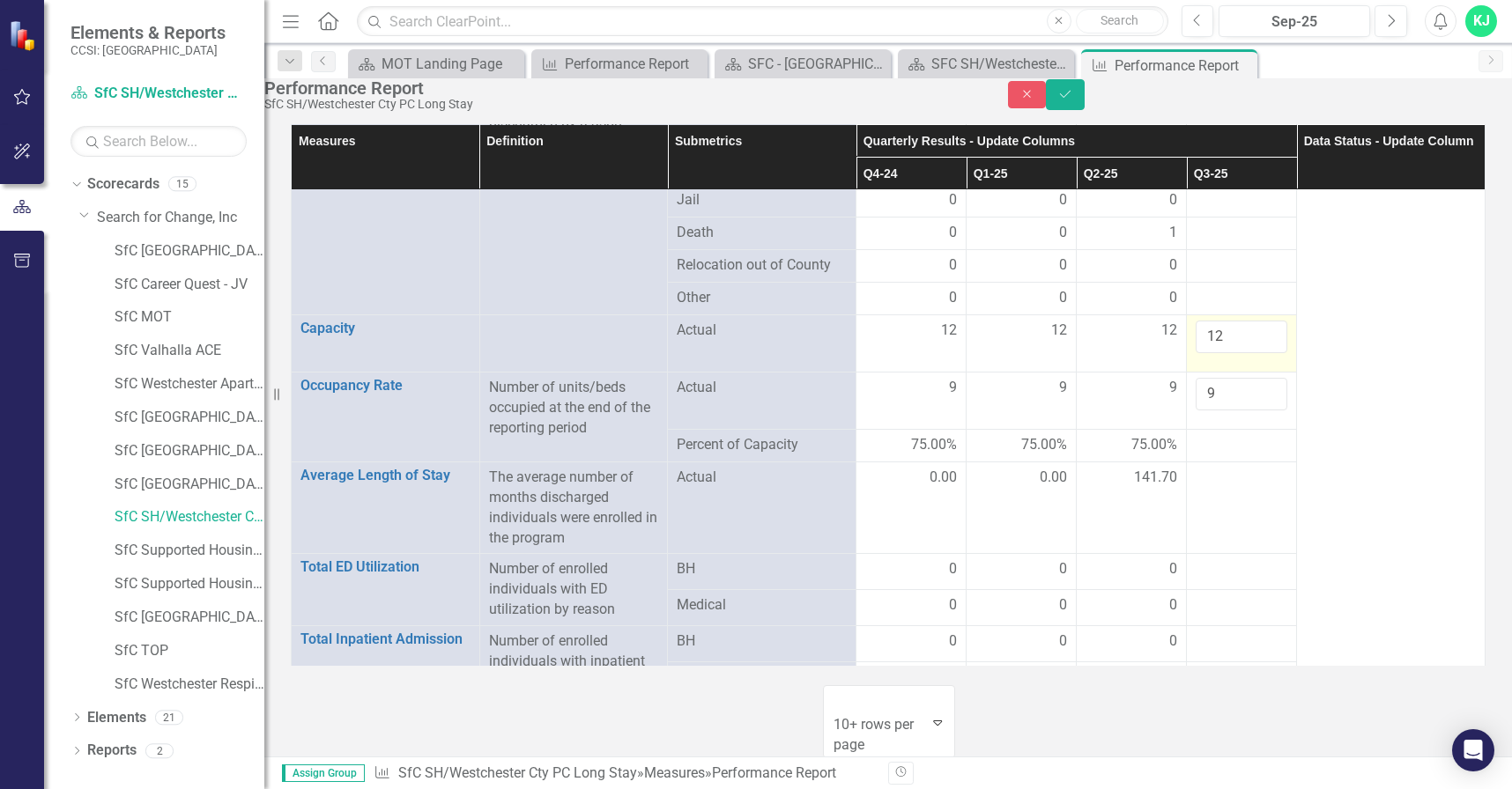
scroll to position [1544, 0]
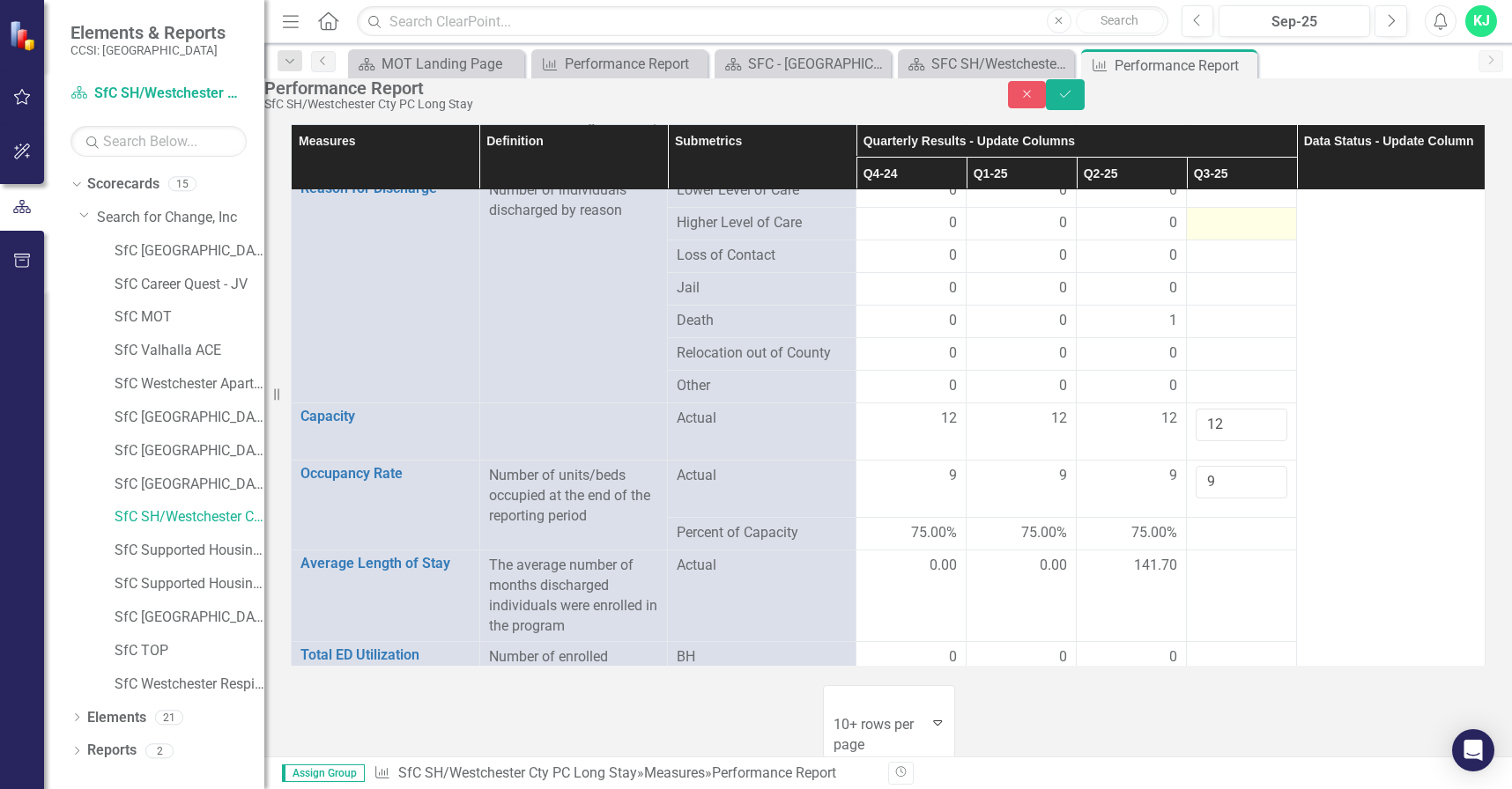
click at [1206, 234] on div at bounding box center [1240, 223] width 91 height 22
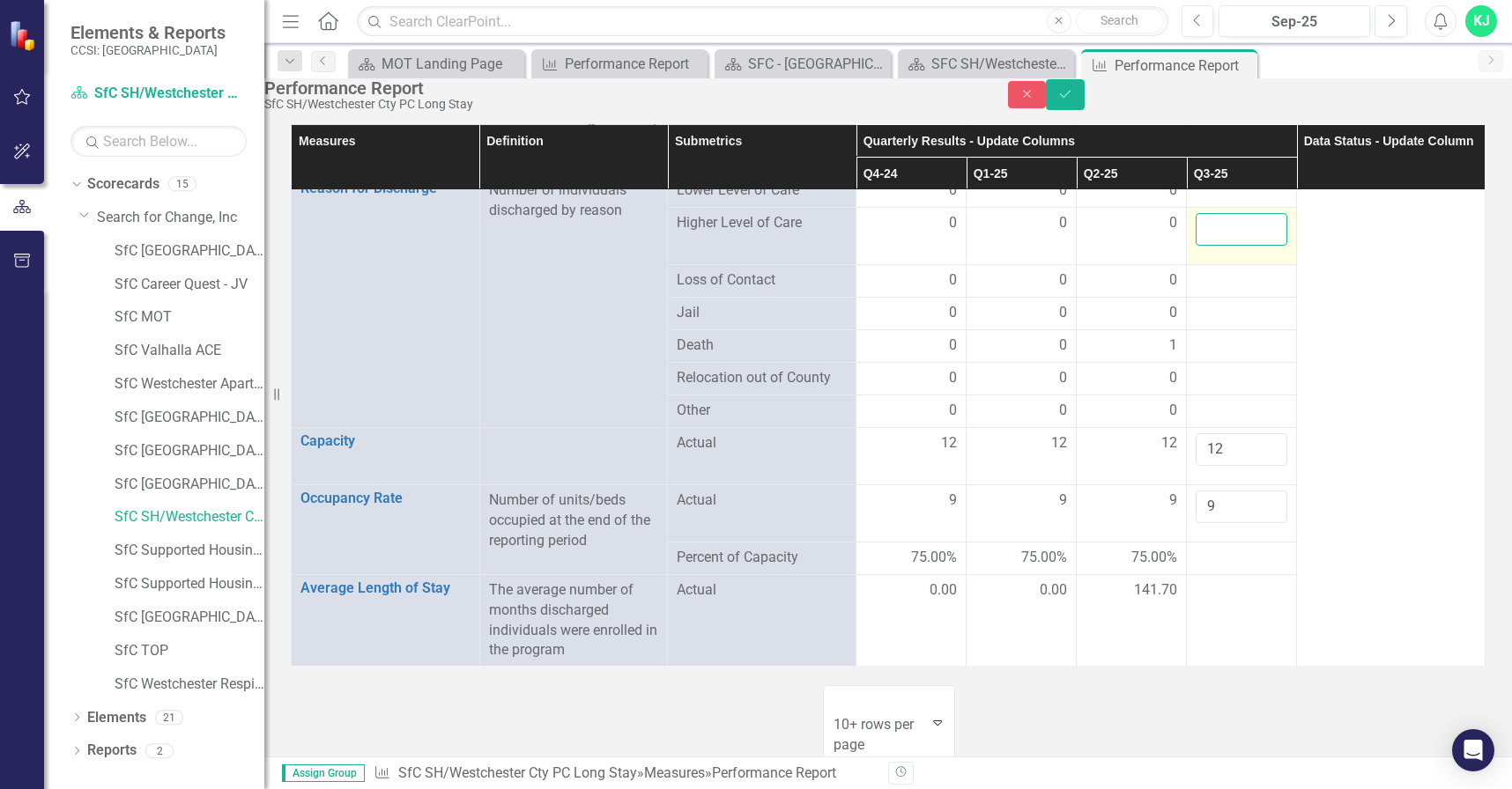
drag, startPoint x: 1206, startPoint y: 414, endPoint x: 1211, endPoint y: 422, distance: 9.4
click at [1210, 246] on input "number" at bounding box center [1240, 228] width 91 height 32
type input "1"
click at [1215, 421] on div at bounding box center [1240, 412] width 91 height 22
click at [1213, 421] on div at bounding box center [1240, 412] width 91 height 22
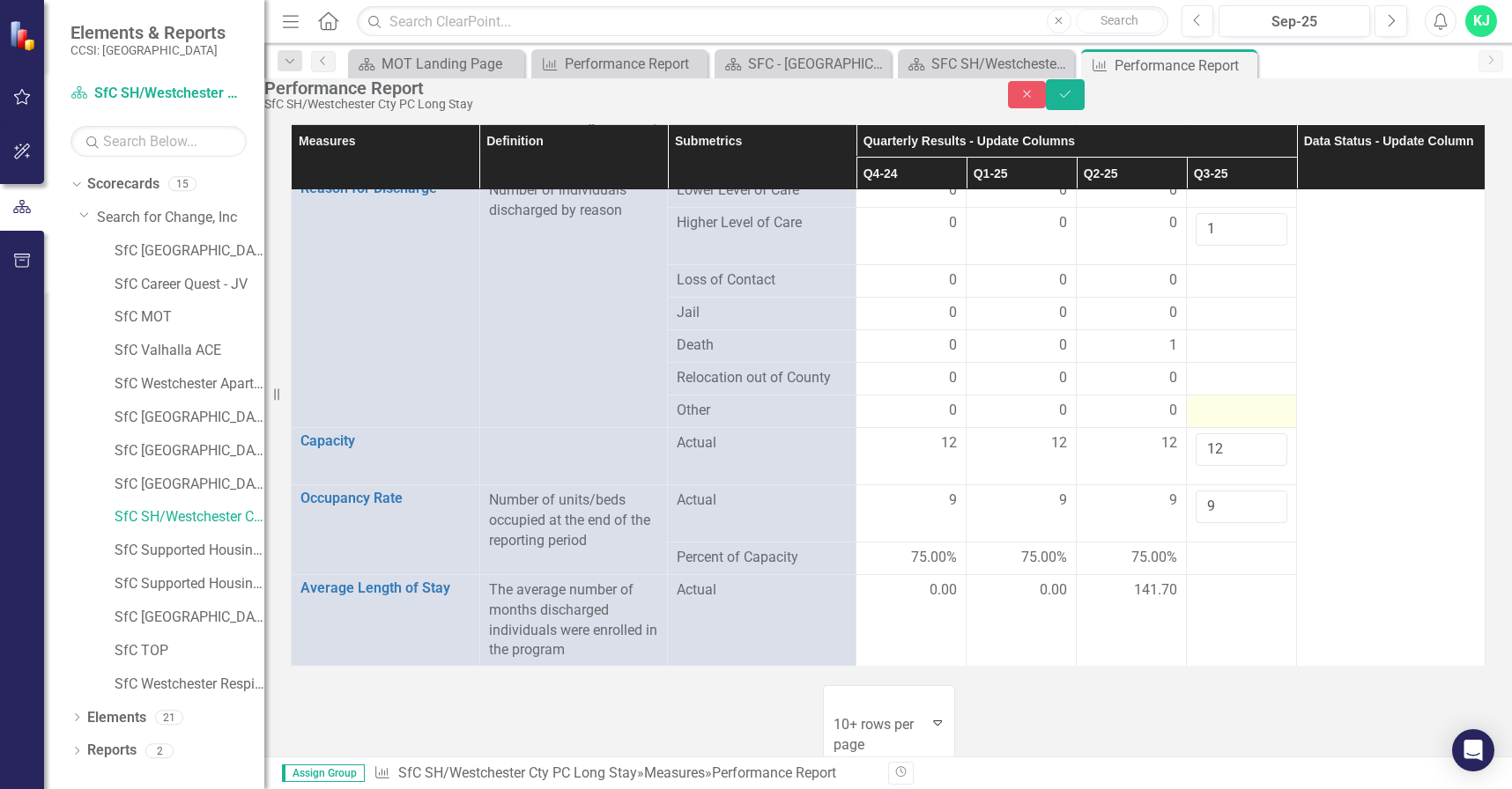
click at [1211, 421] on div at bounding box center [1240, 412] width 91 height 22
click at [1198, 421] on div at bounding box center [1240, 412] width 91 height 22
click at [1211, 202] on div at bounding box center [1240, 191] width 91 height 22
click at [1210, 202] on div at bounding box center [1240, 191] width 91 height 22
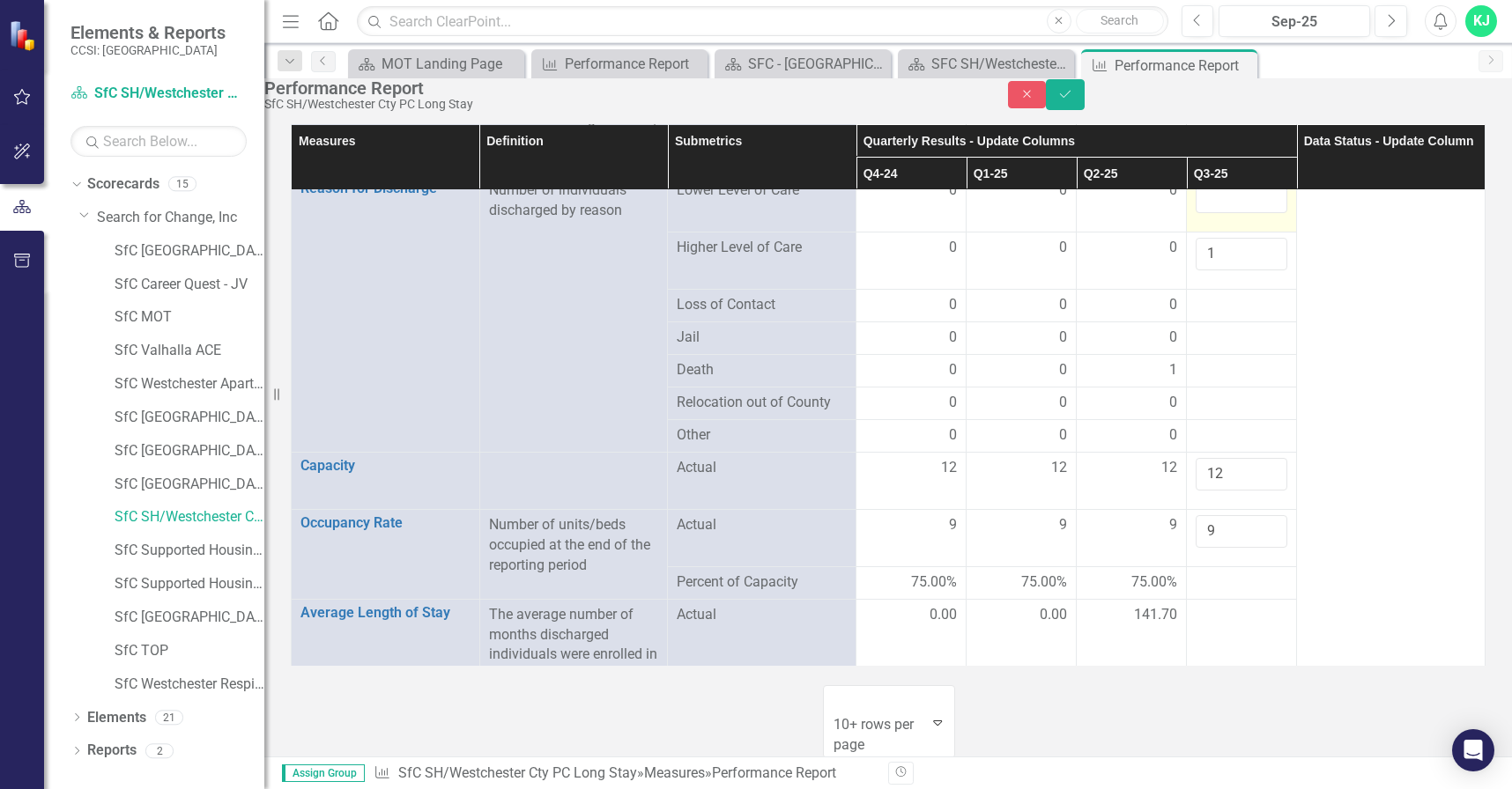
click at [1206, 213] on input "number" at bounding box center [1240, 196] width 91 height 32
type input "1"
click at [1195, 317] on div at bounding box center [1240, 306] width 91 height 22
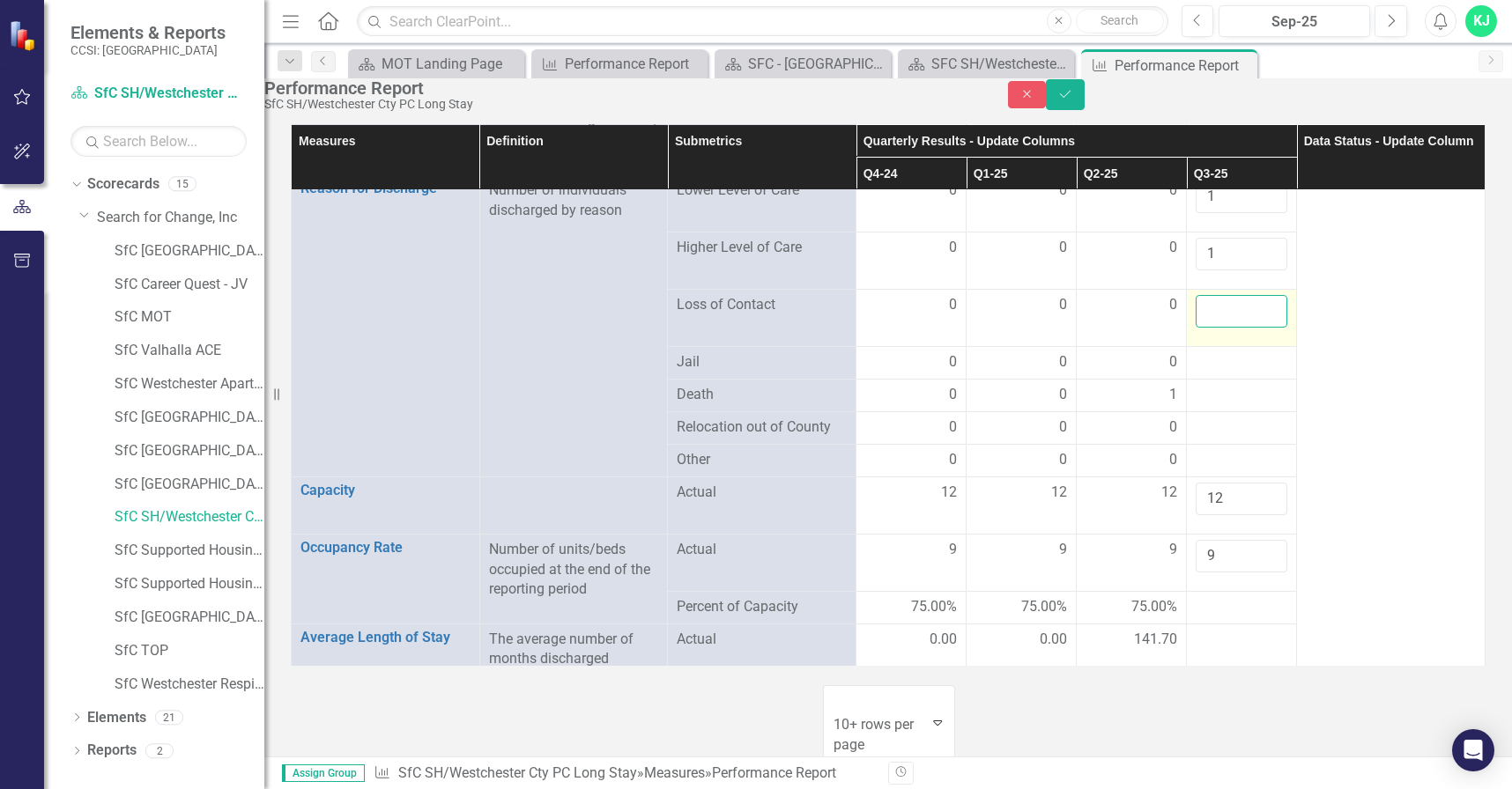
drag, startPoint x: 1187, startPoint y: 476, endPoint x: 1197, endPoint y: 473, distance: 10.4
click at [1197, 327] on input "number" at bounding box center [1240, 311] width 91 height 32
type input "0"
click at [1195, 373] on div at bounding box center [1240, 363] width 91 height 22
click at [1197, 373] on div at bounding box center [1240, 363] width 91 height 22
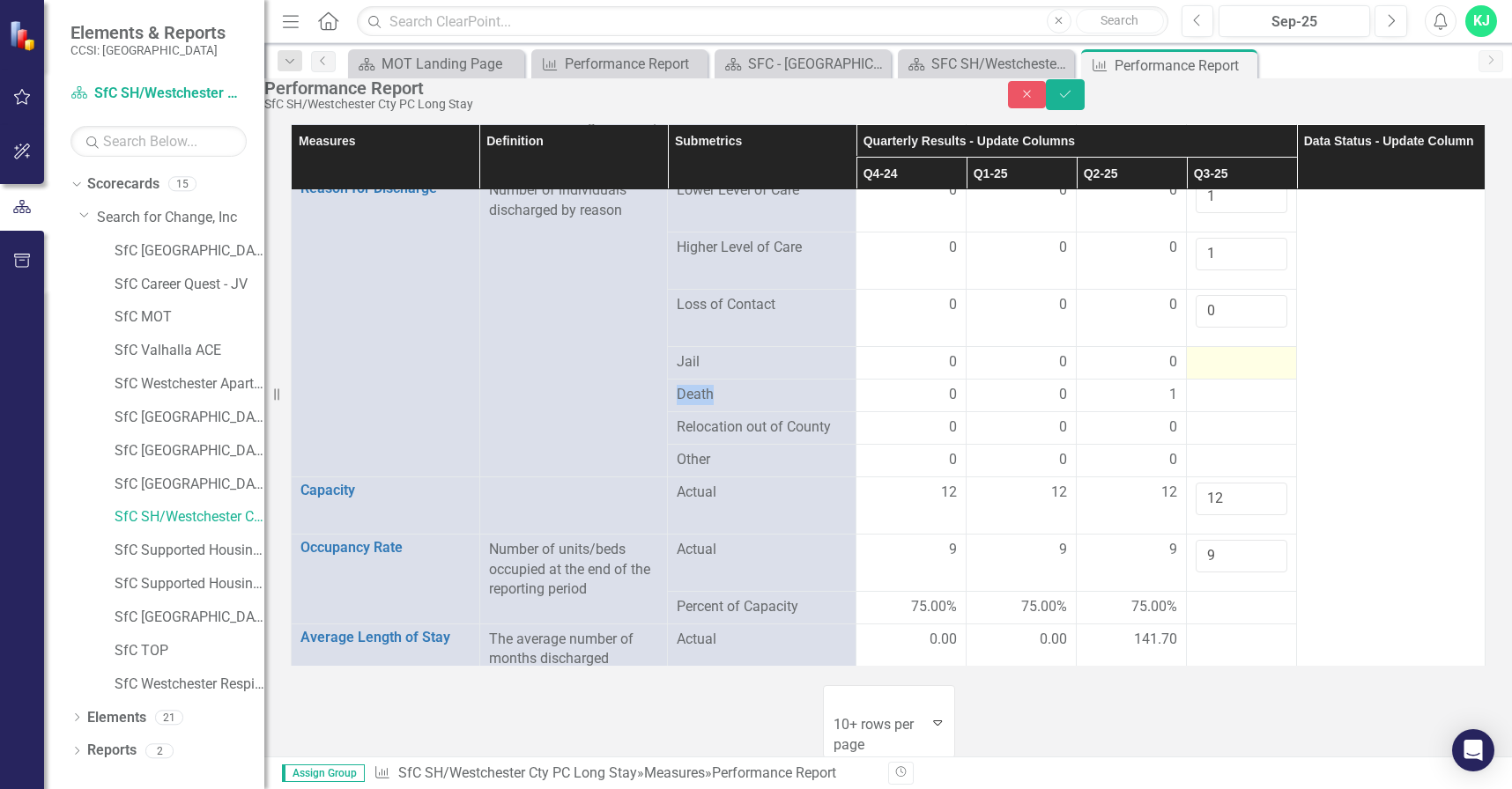
drag, startPoint x: 1197, startPoint y: 517, endPoint x: 1211, endPoint y: 519, distance: 14.1
click at [1204, 373] on div at bounding box center [1240, 363] width 91 height 22
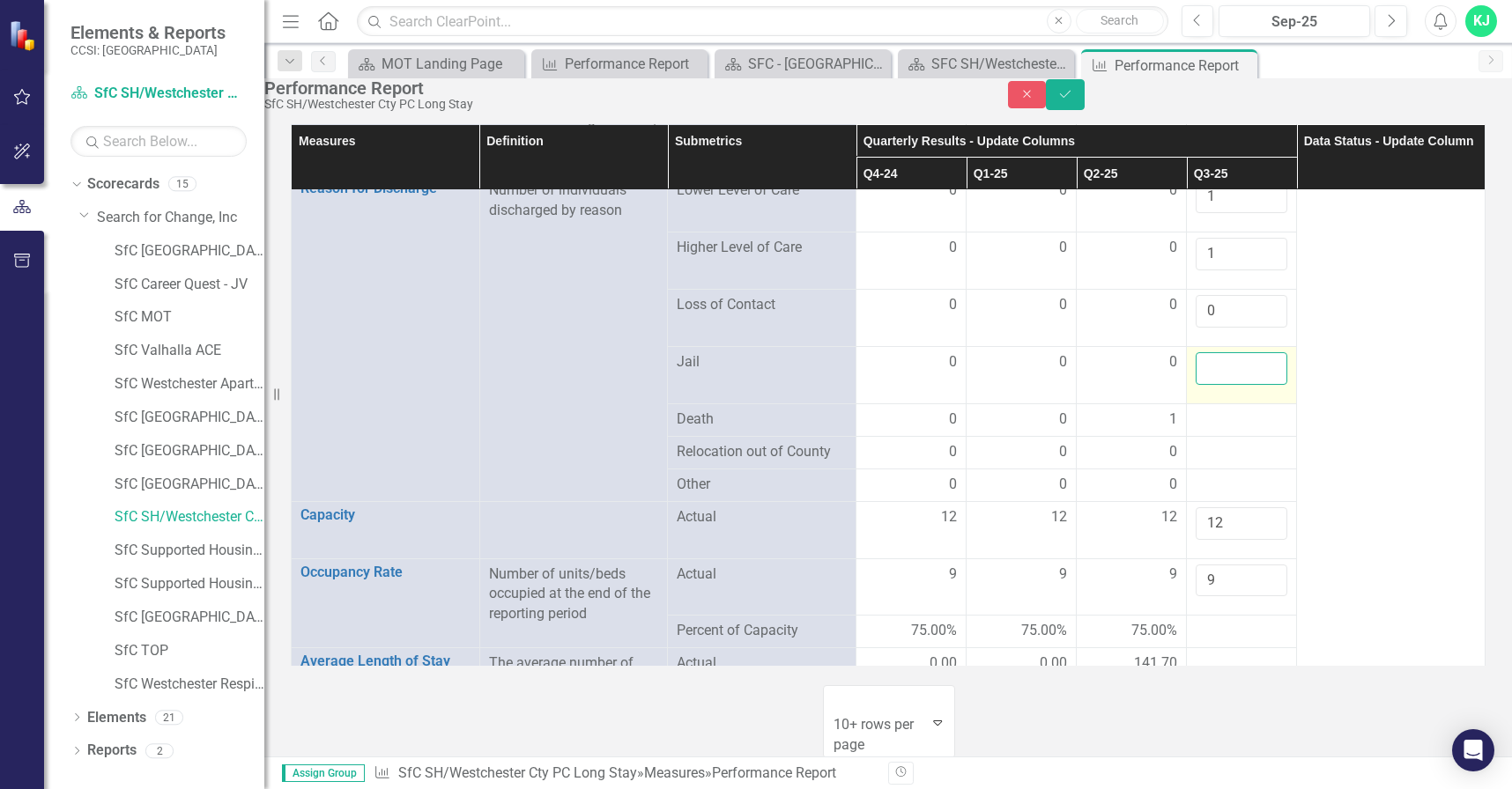
drag, startPoint x: 1211, startPoint y: 519, endPoint x: 1220, endPoint y: 524, distance: 10.3
click at [1220, 385] on input "number" at bounding box center [1240, 368] width 91 height 32
type input "0"
click at [1209, 430] on div at bounding box center [1240, 420] width 91 height 22
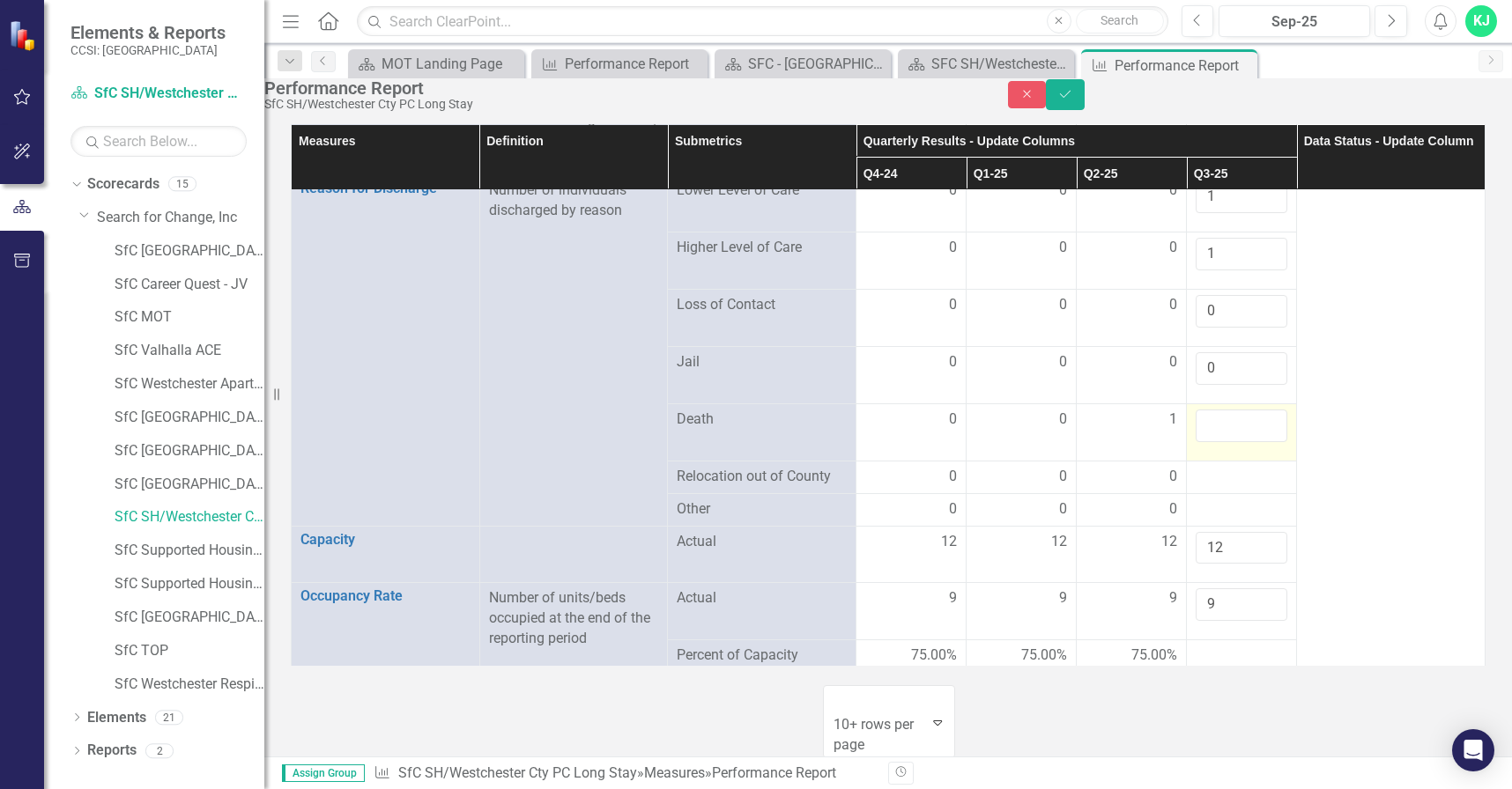
click at [1209, 442] on input "number" at bounding box center [1240, 425] width 91 height 32
type input "0"
click at [1204, 488] on div at bounding box center [1240, 477] width 91 height 22
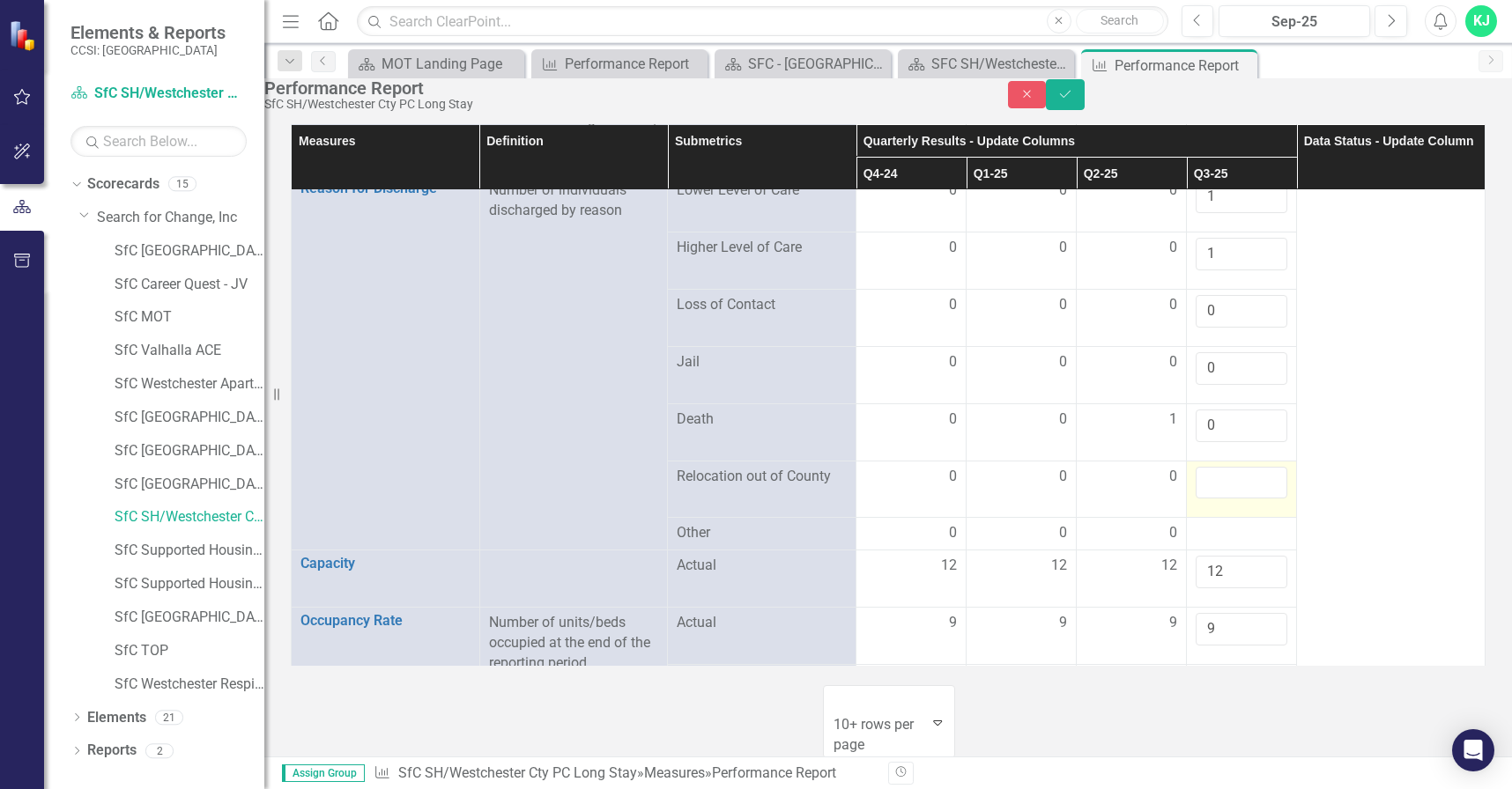
click at [1208, 499] on input "number" at bounding box center [1240, 482] width 91 height 32
type input "0"
click at [1216, 544] on div at bounding box center [1240, 534] width 91 height 22
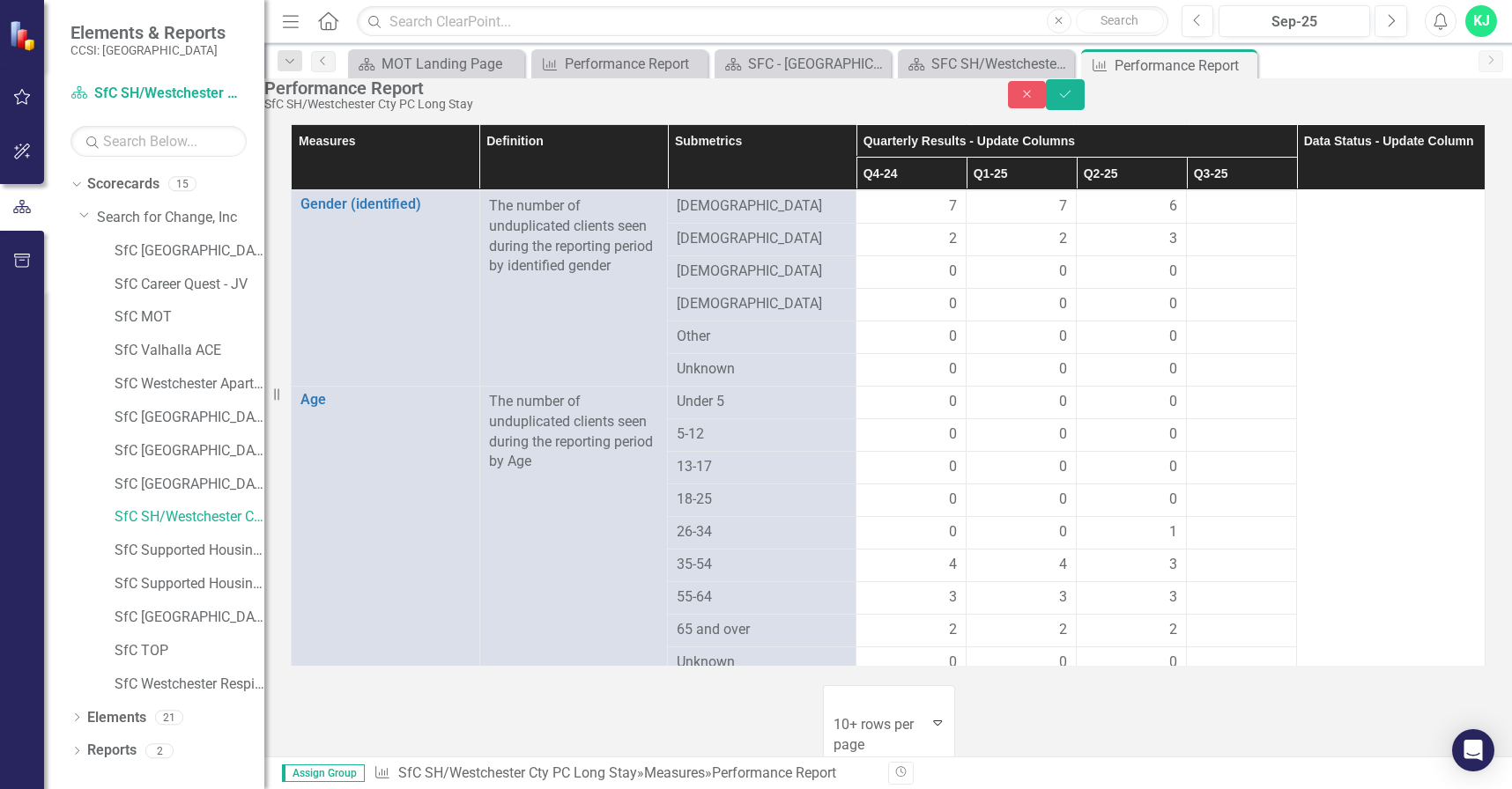
scroll to position [808, 0]
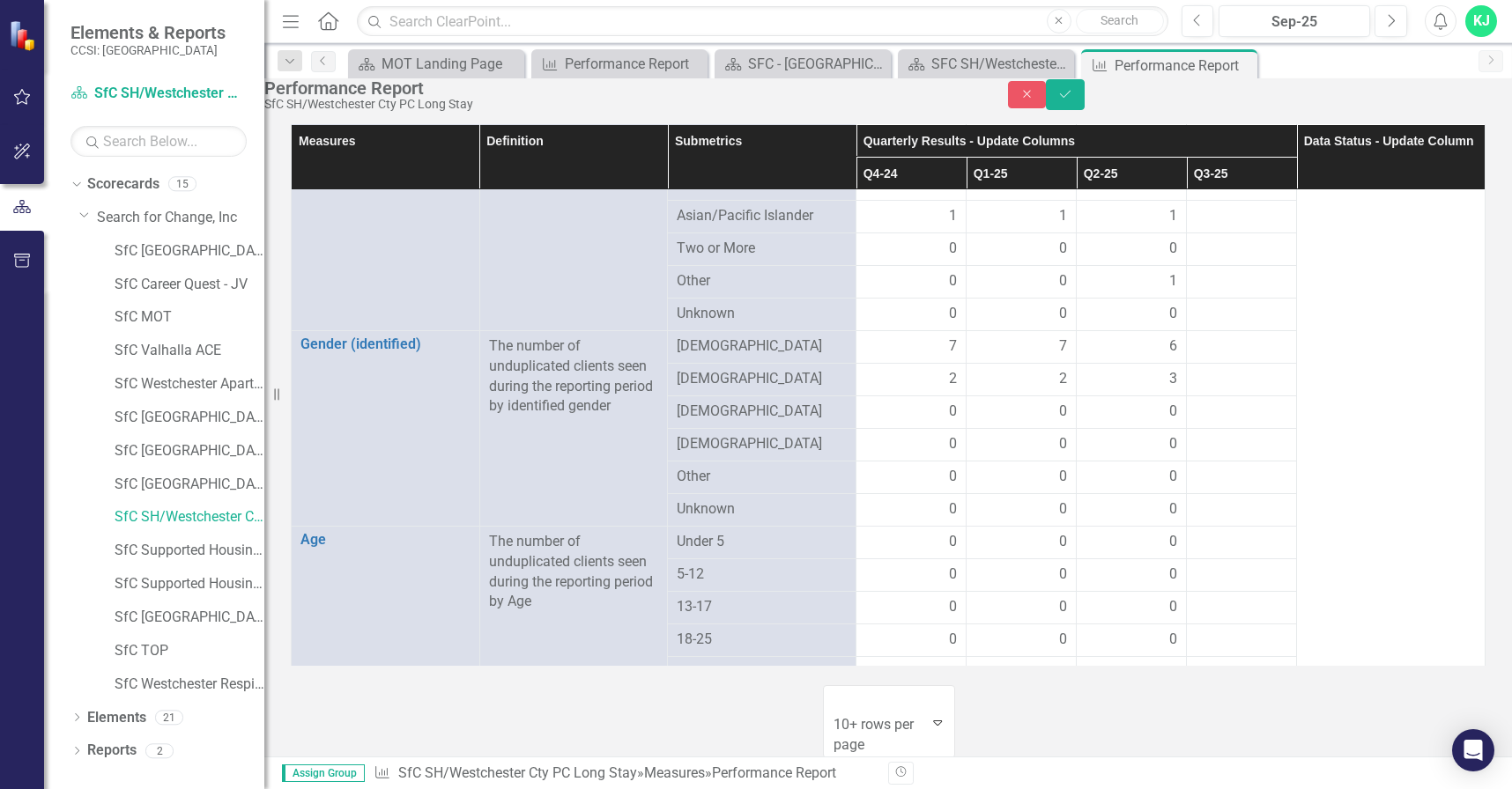
type input "0"
click at [1209, 390] on div at bounding box center [1240, 379] width 91 height 22
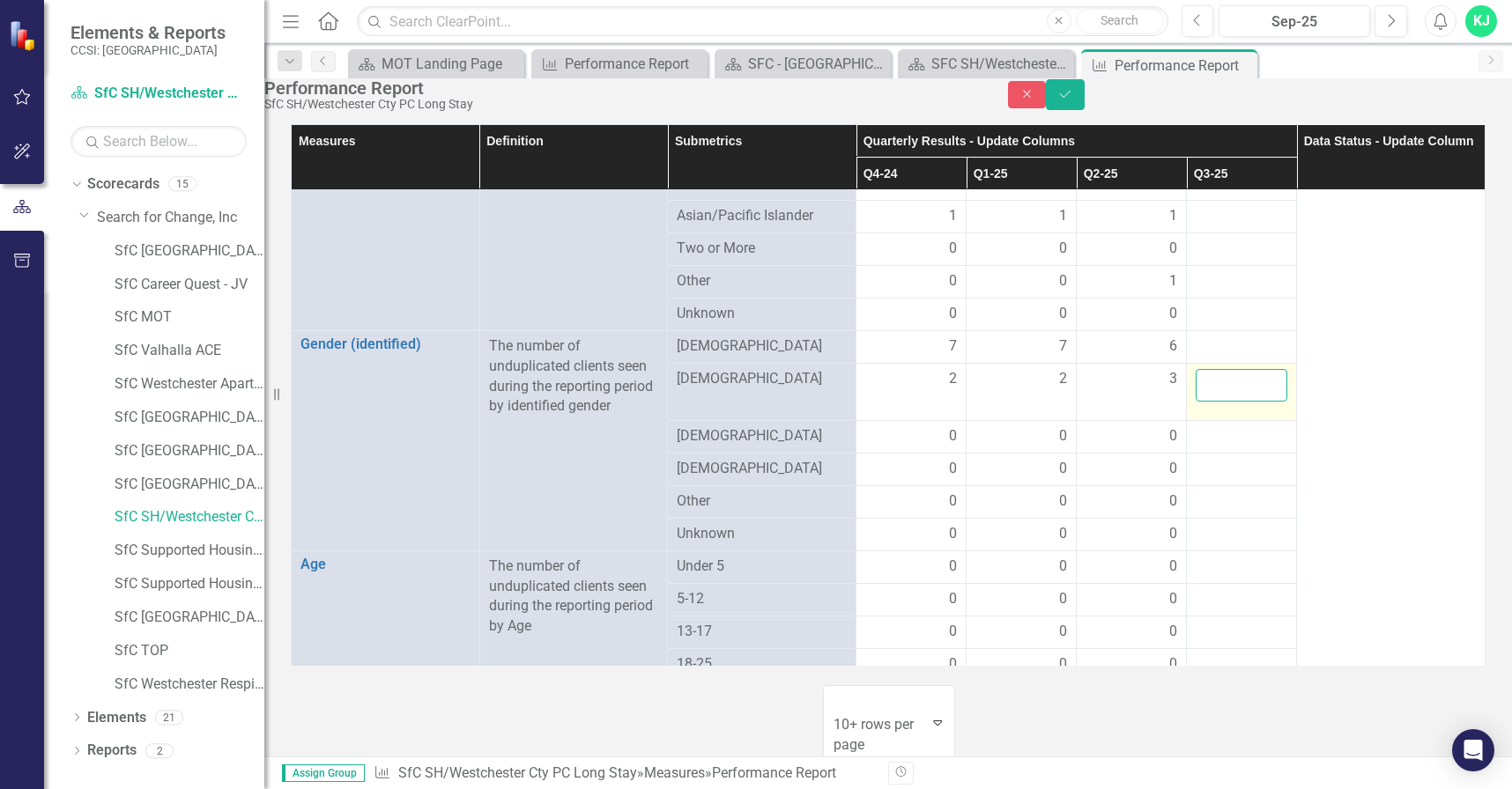
click at [1211, 402] on input "number" at bounding box center [1240, 384] width 91 height 32
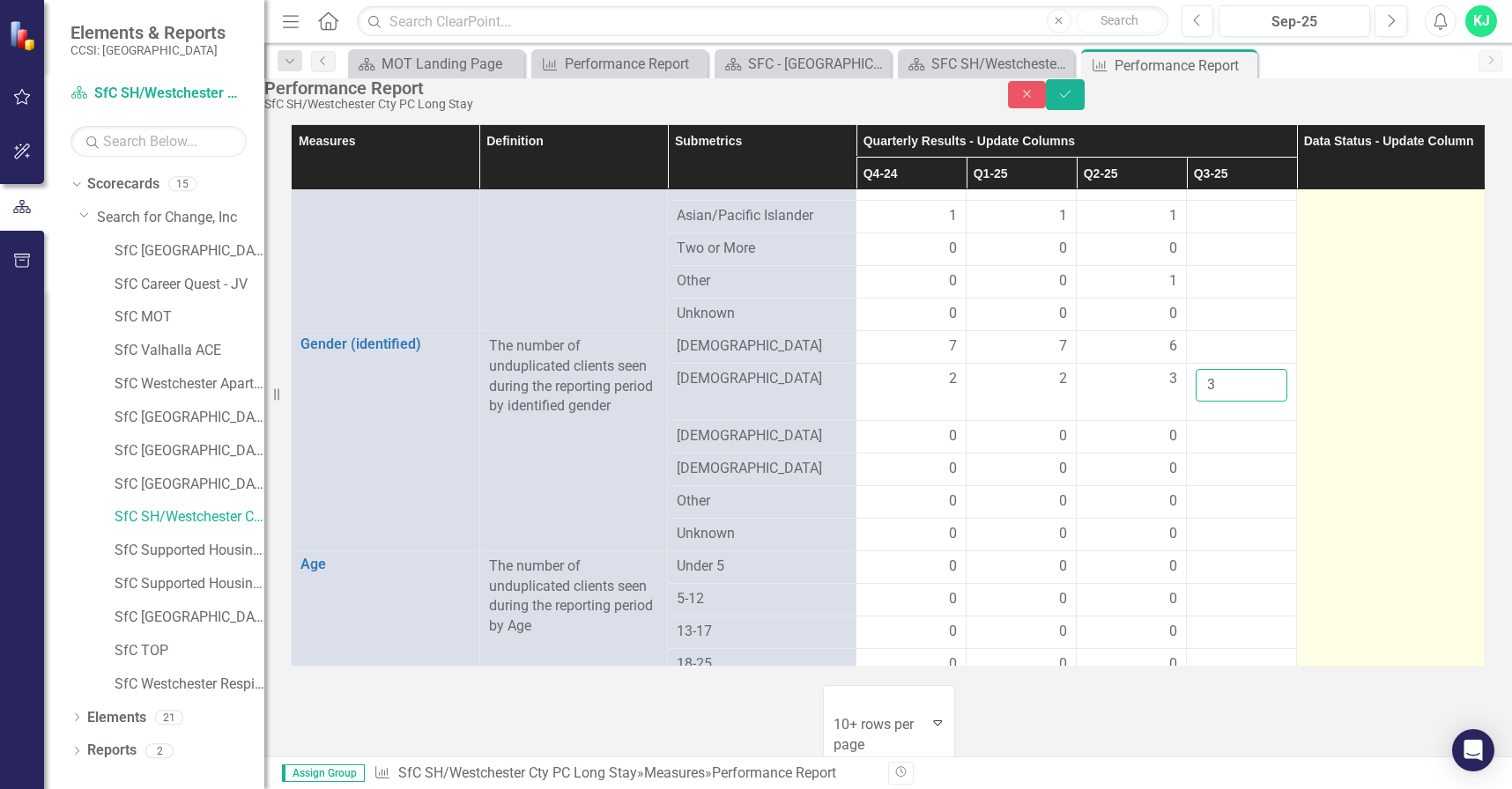
type input "3"
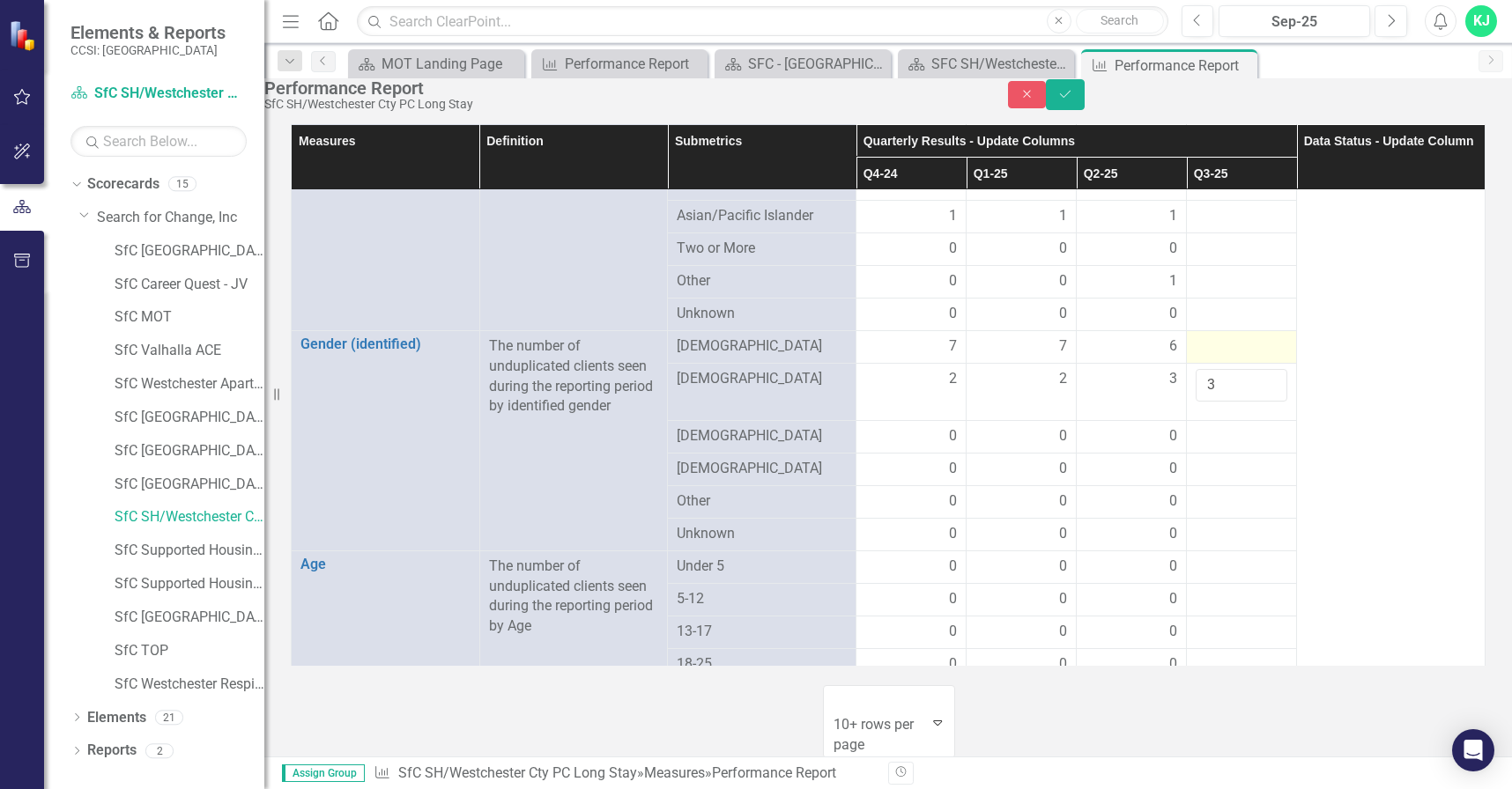
drag, startPoint x: 1196, startPoint y: 493, endPoint x: 1205, endPoint y: 500, distance: 11.4
click at [1205, 358] on div at bounding box center [1240, 347] width 91 height 22
click at [1203, 358] on div at bounding box center [1240, 347] width 91 height 22
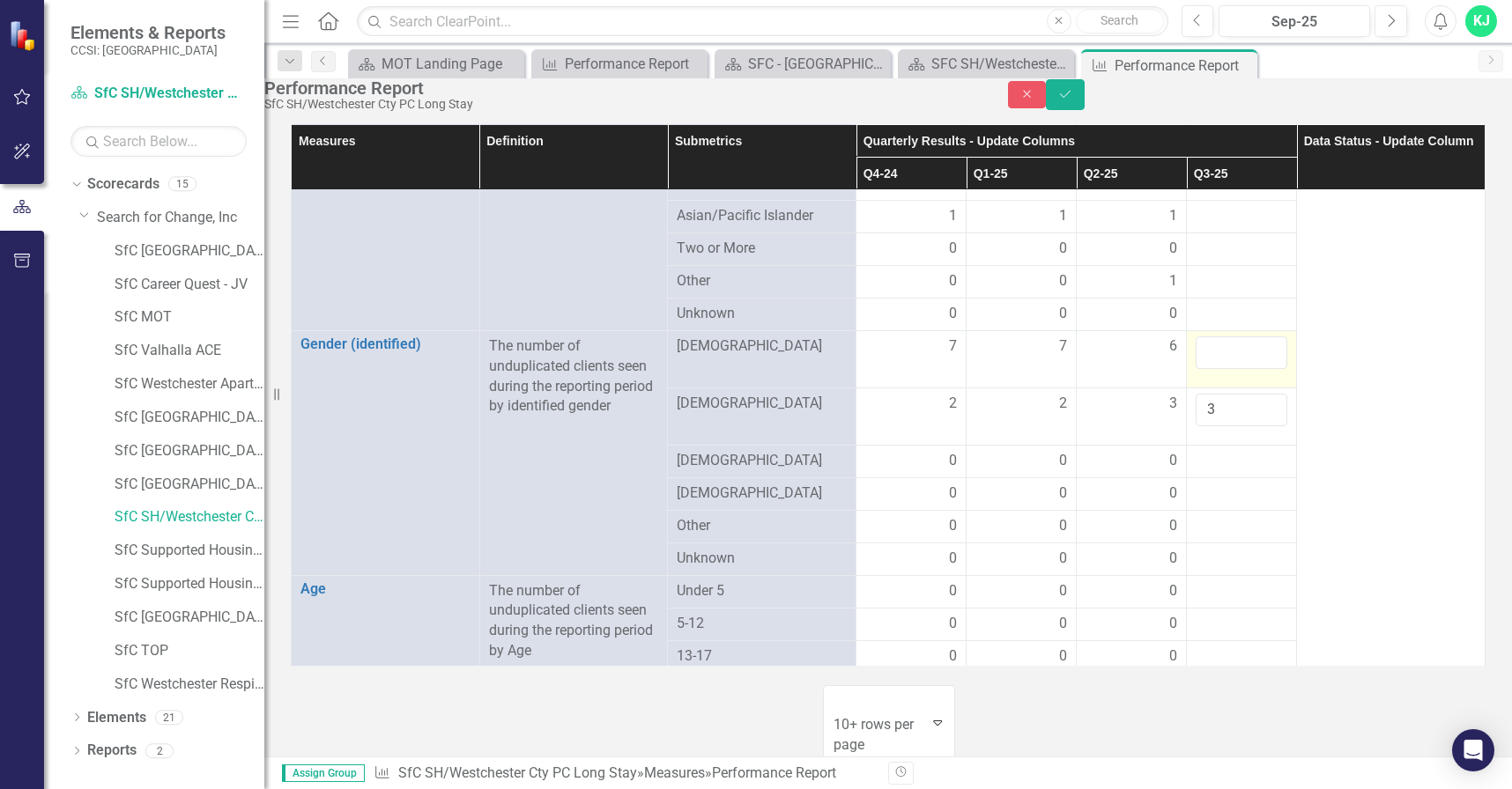
click at [1203, 369] on input "number" at bounding box center [1240, 352] width 91 height 32
type input "6"
click at [1198, 472] on div at bounding box center [1240, 462] width 91 height 22
click at [1202, 472] on div at bounding box center [1240, 462] width 91 height 22
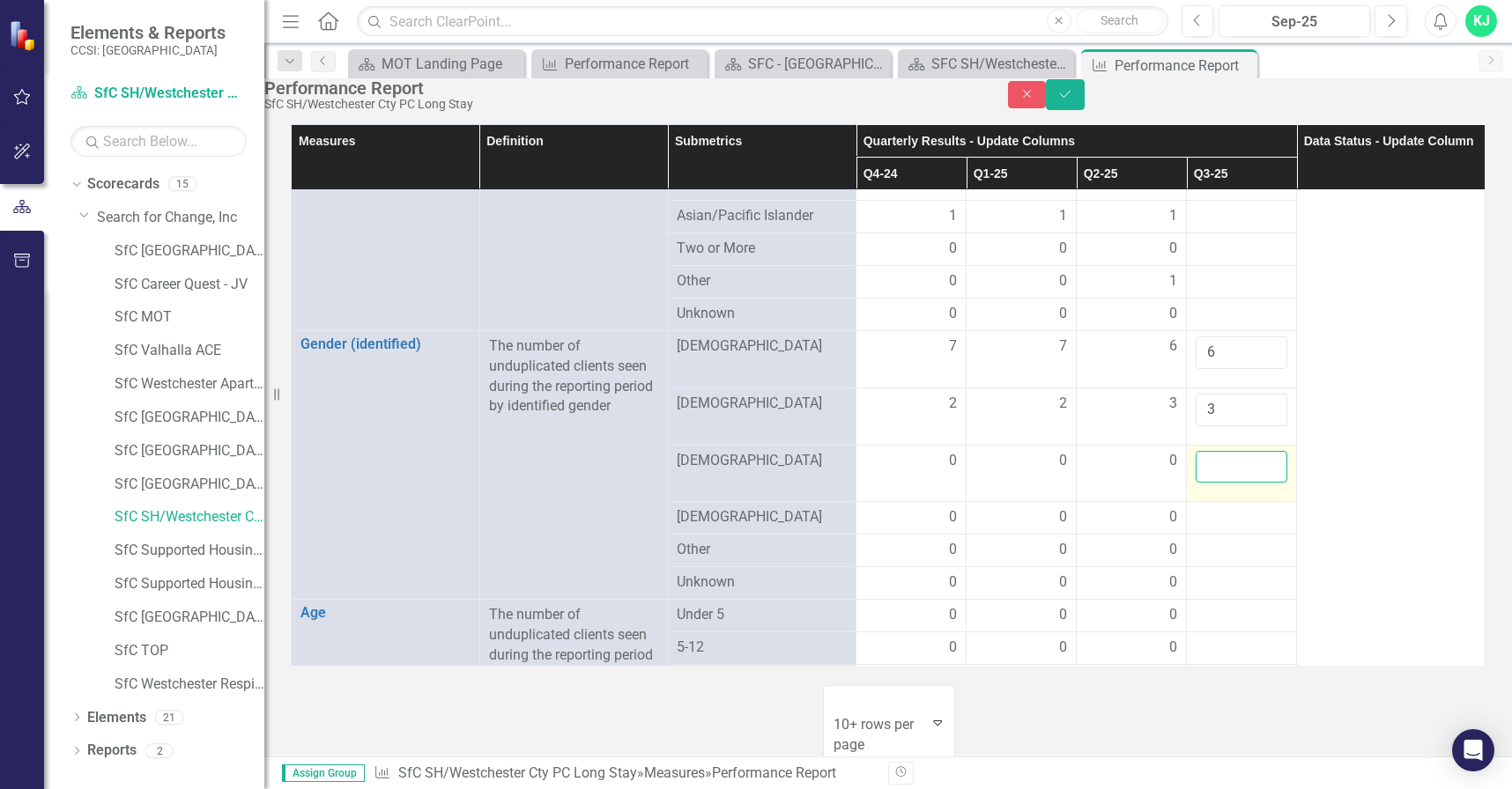
click at [1207, 483] on input "number" at bounding box center [1240, 467] width 91 height 32
type input "-2"
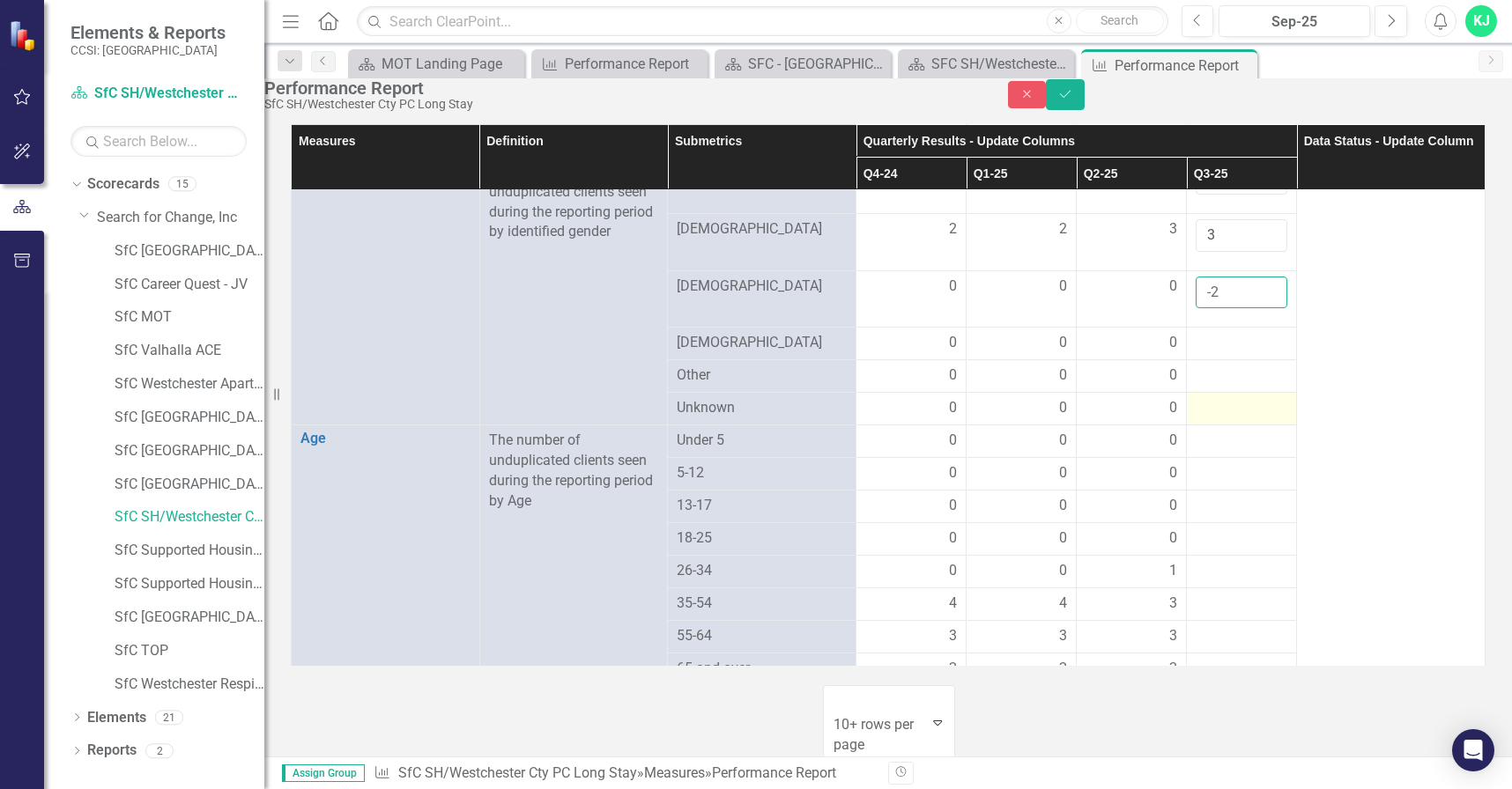
scroll to position [984, 0]
type input "0"
click at [1213, 352] on div at bounding box center [1240, 342] width 91 height 22
click at [1211, 352] on div at bounding box center [1240, 342] width 91 height 22
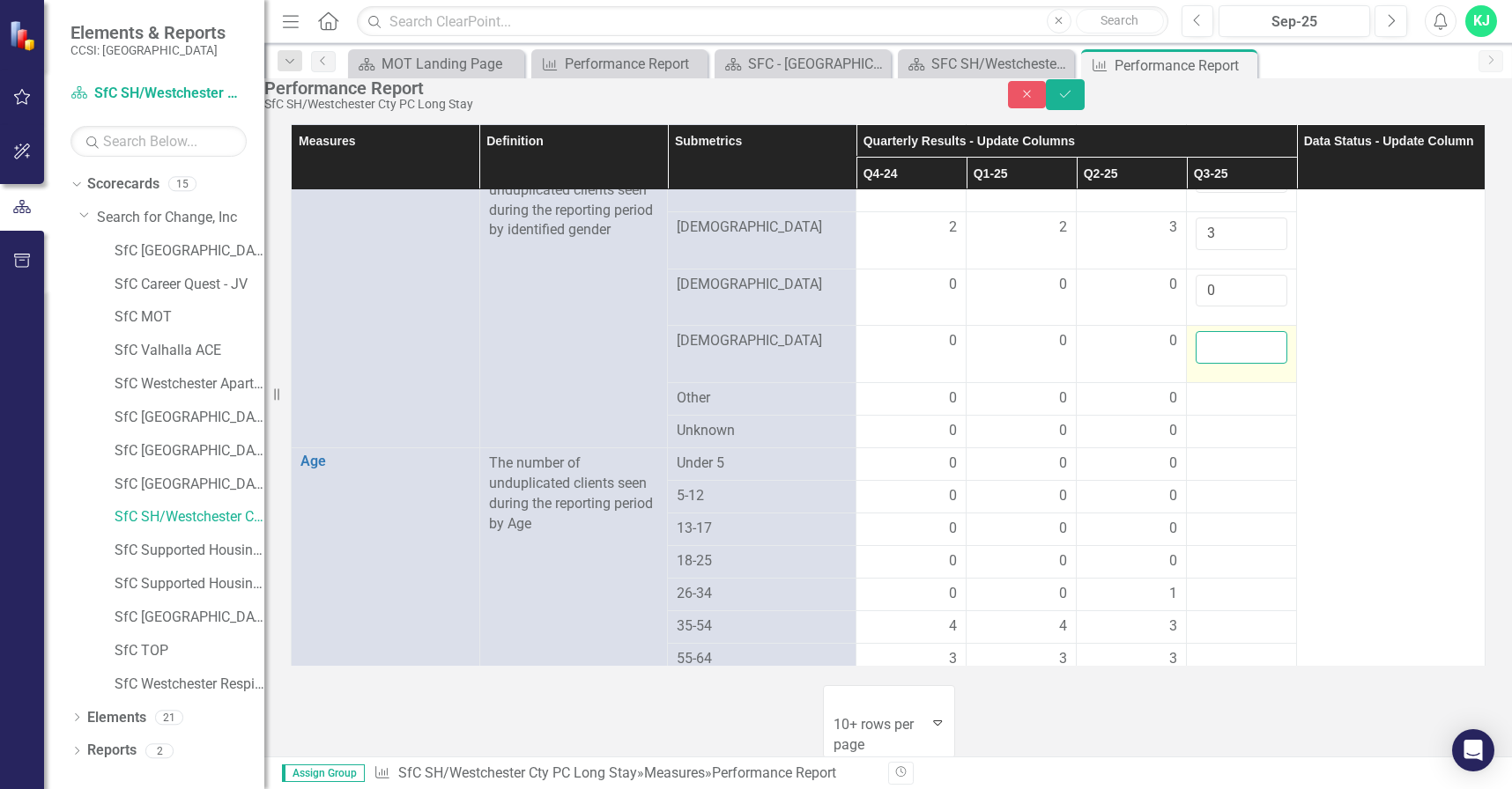
click at [1205, 364] on input "number" at bounding box center [1240, 347] width 91 height 32
type input "0"
click at [1199, 410] on div at bounding box center [1240, 399] width 91 height 22
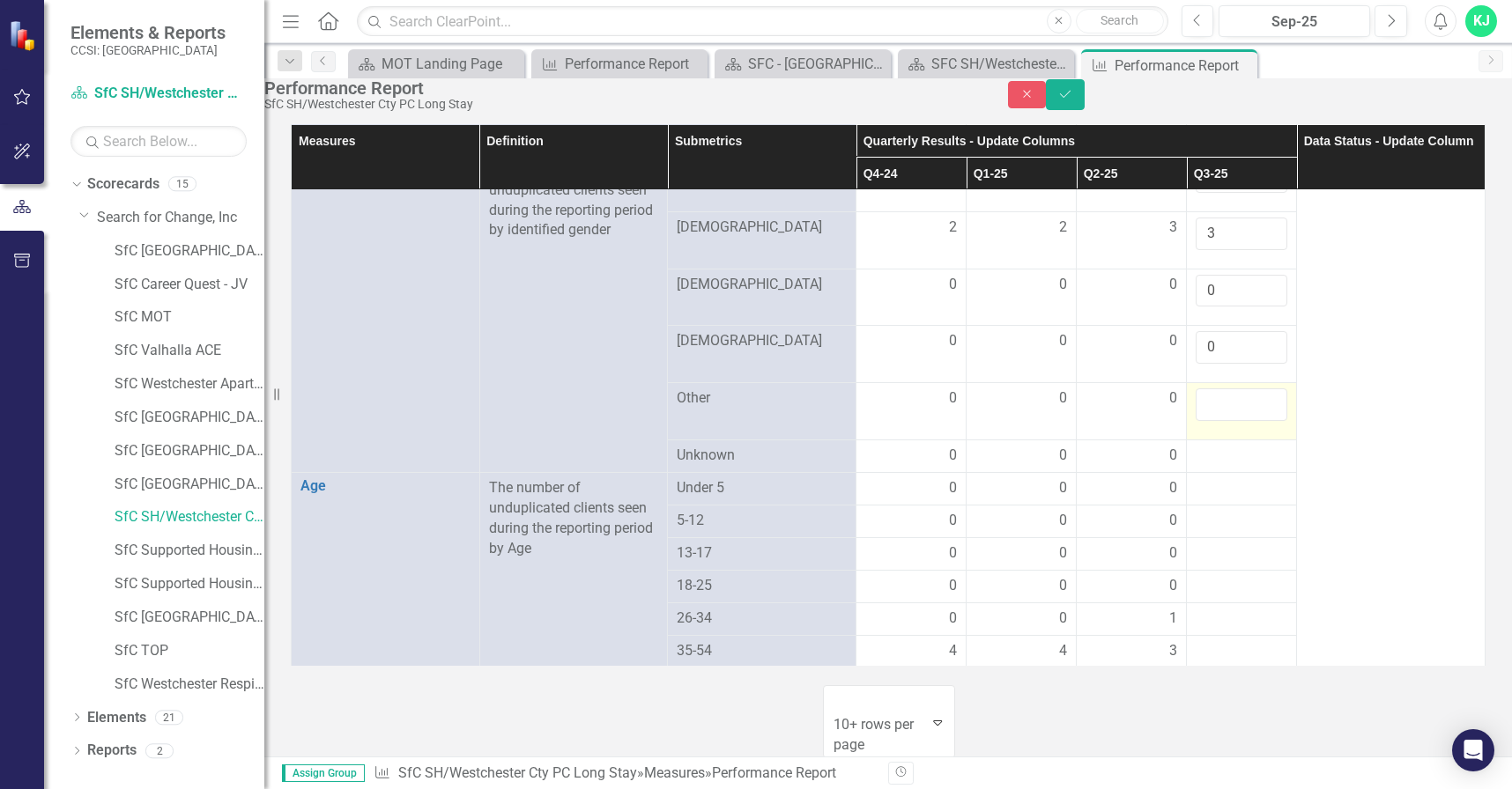
click at [1199, 420] on input "number" at bounding box center [1240, 404] width 91 height 32
type input "0"
click at [1214, 467] on div at bounding box center [1240, 457] width 91 height 22
click at [1213, 467] on div at bounding box center [1240, 457] width 91 height 22
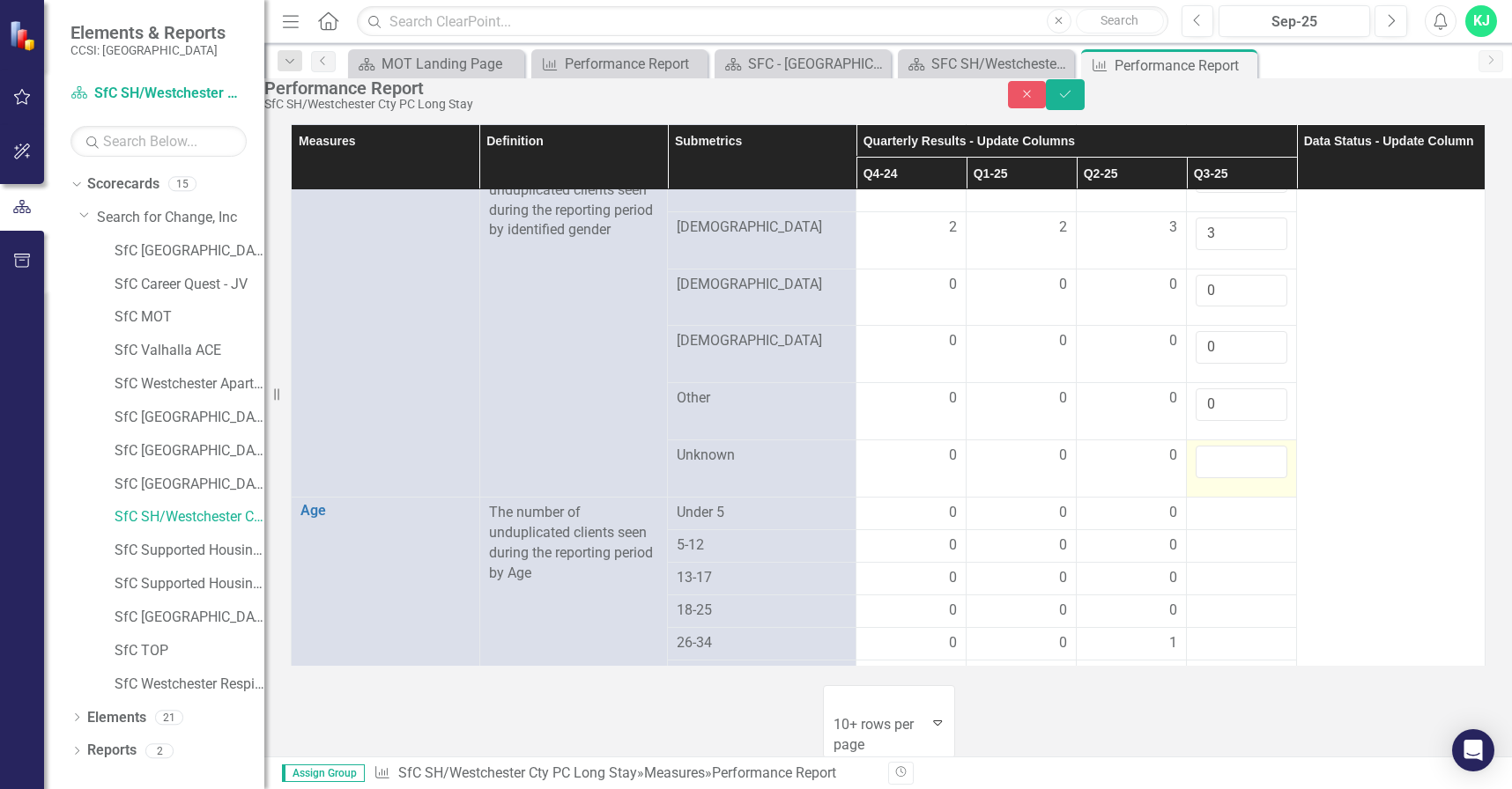
click at [1213, 478] on input "number" at bounding box center [1240, 462] width 91 height 32
type input "0"
click at [1201, 524] on div at bounding box center [1240, 514] width 91 height 22
click at [1201, 535] on input "number" at bounding box center [1240, 518] width 91 height 32
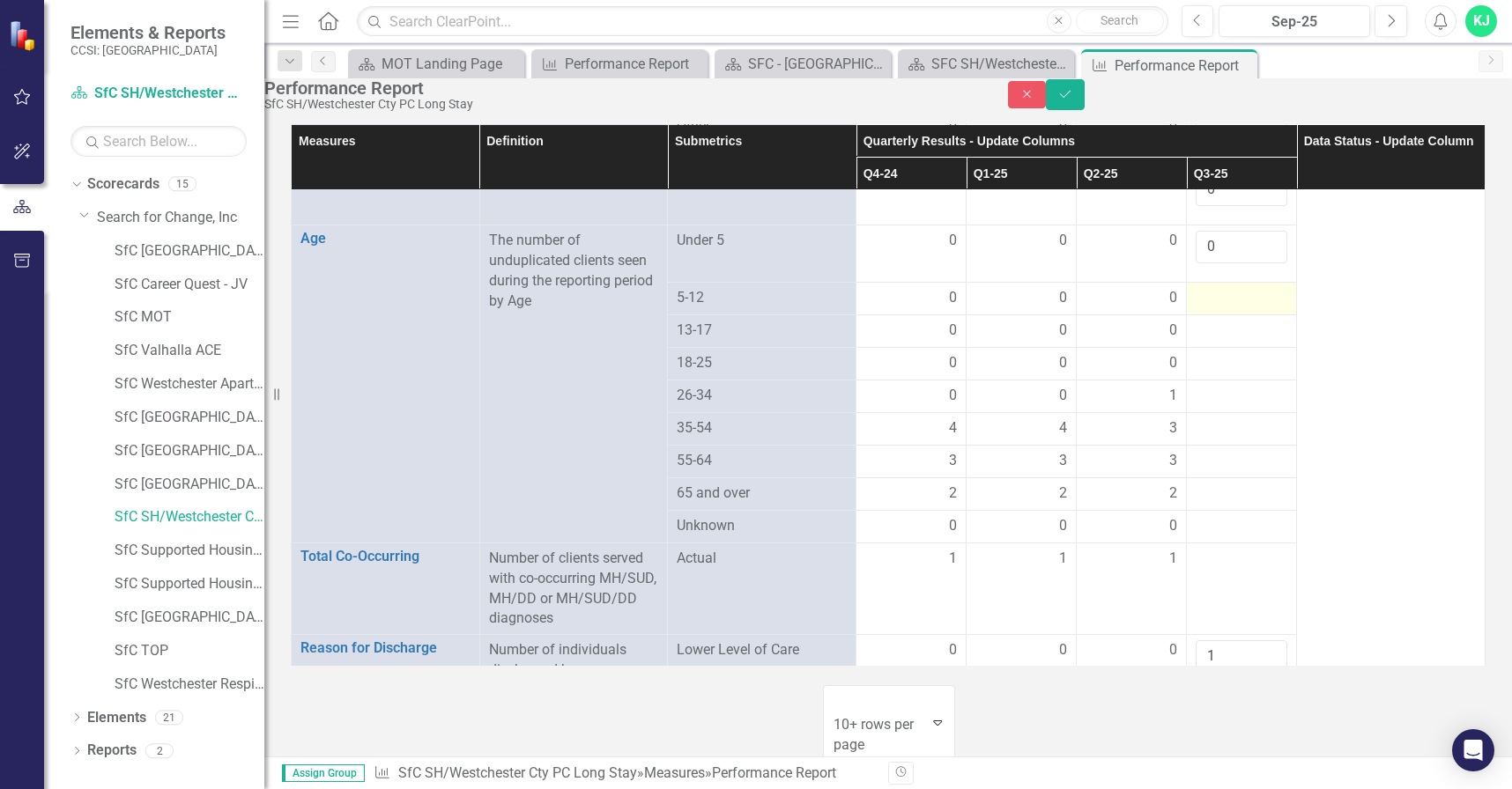
scroll to position [1238, 0]
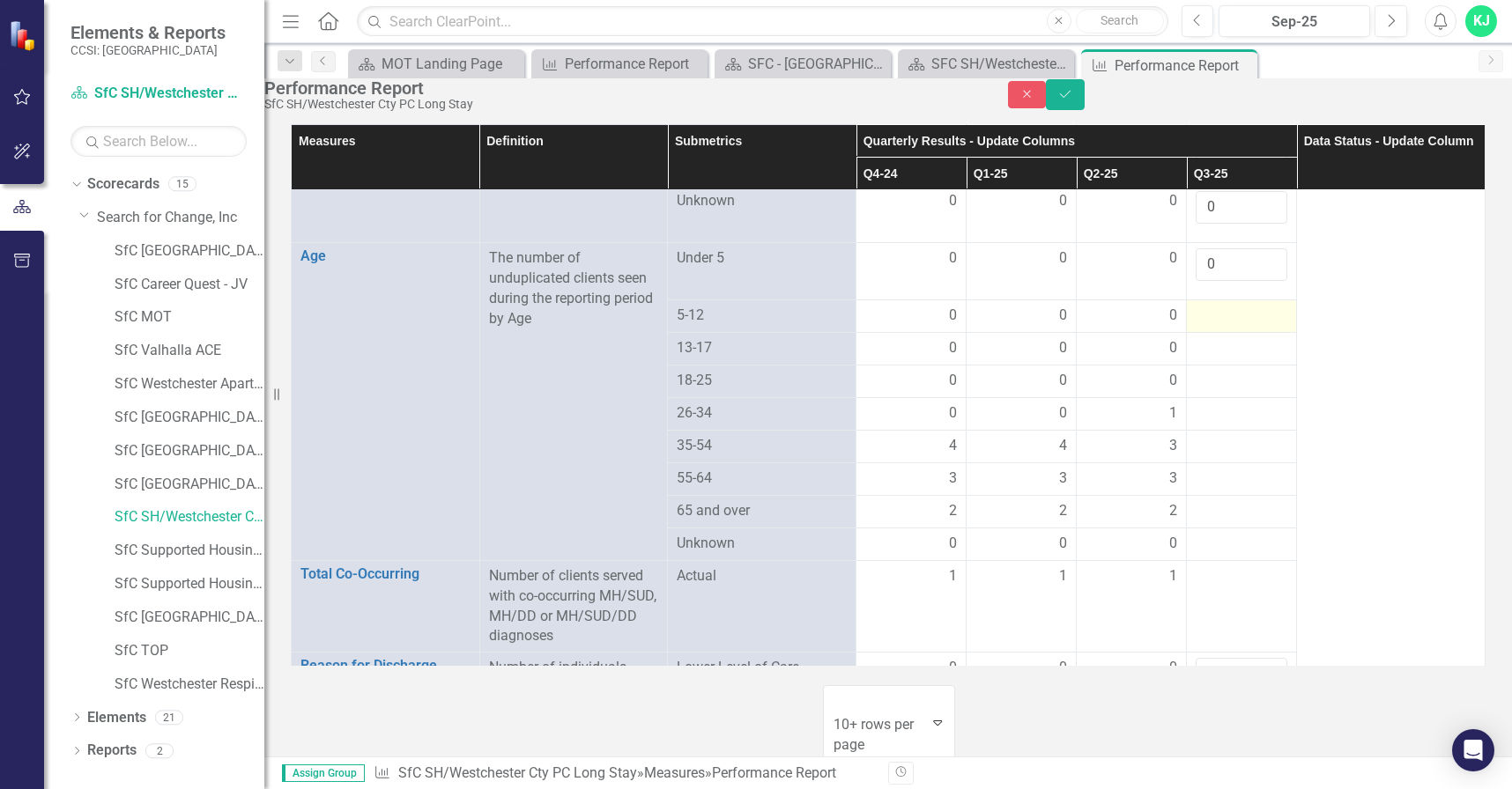
type input "0"
click at [1227, 326] on div at bounding box center [1240, 317] width 91 height 22
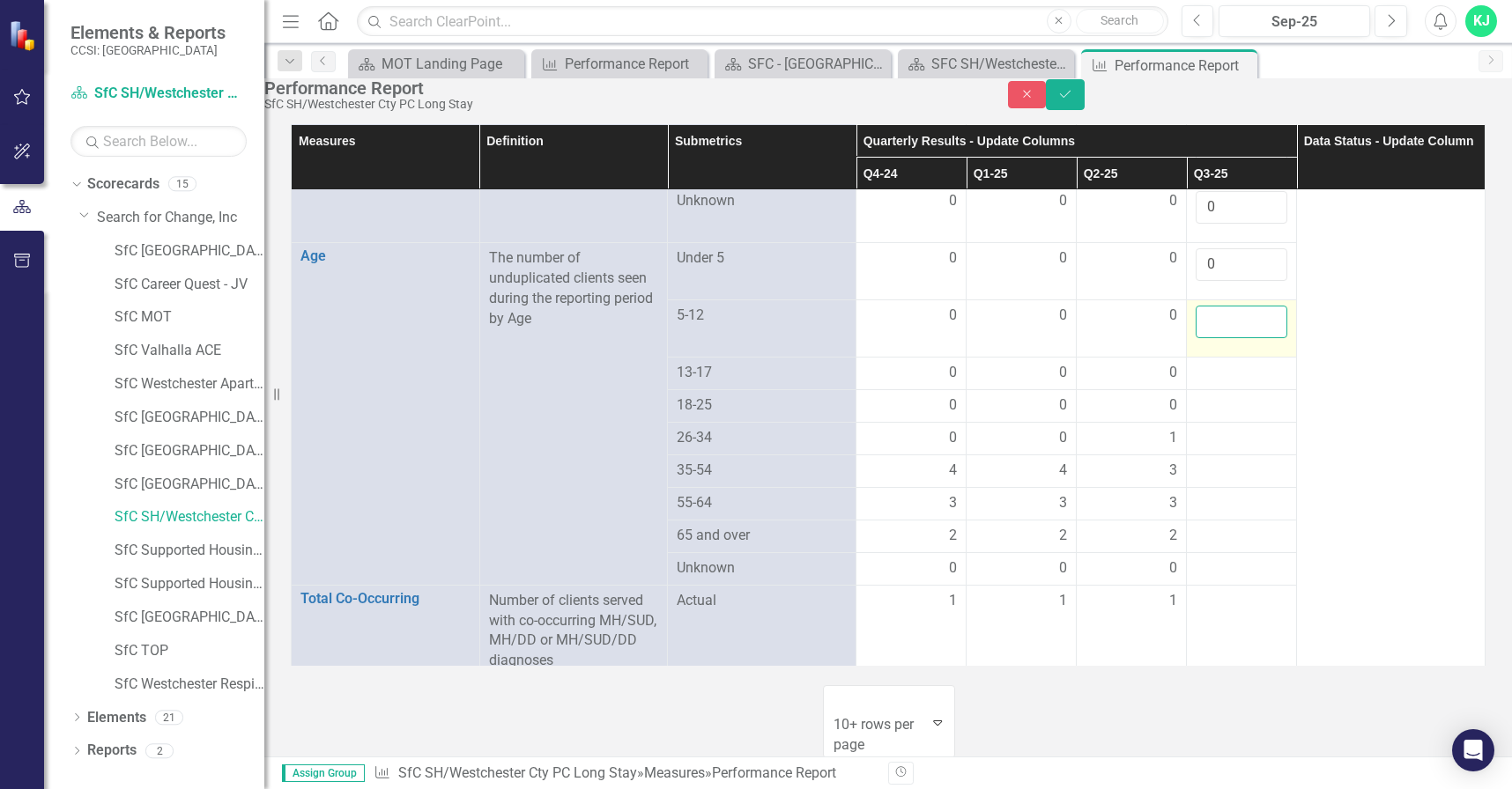
drag, startPoint x: 1227, startPoint y: 375, endPoint x: 1220, endPoint y: 384, distance: 11.4
click at [1220, 338] on input "number" at bounding box center [1240, 321] width 91 height 32
type input "0"
click at [1195, 384] on div at bounding box center [1240, 373] width 91 height 22
click at [1196, 384] on div at bounding box center [1240, 373] width 91 height 22
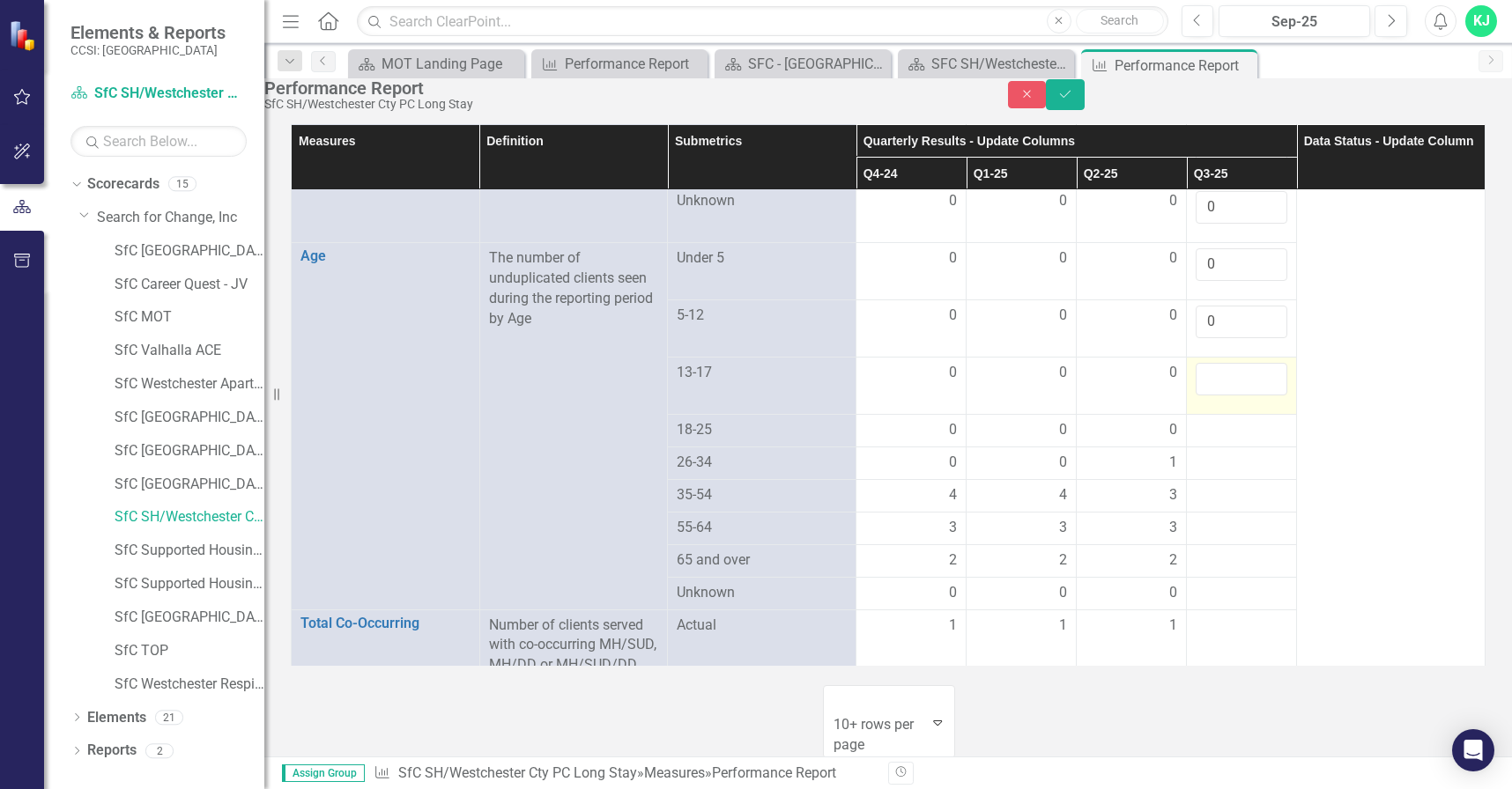
click at [1199, 395] on input "number" at bounding box center [1240, 378] width 91 height 32
type input "0"
click at [1204, 441] on div at bounding box center [1240, 431] width 91 height 22
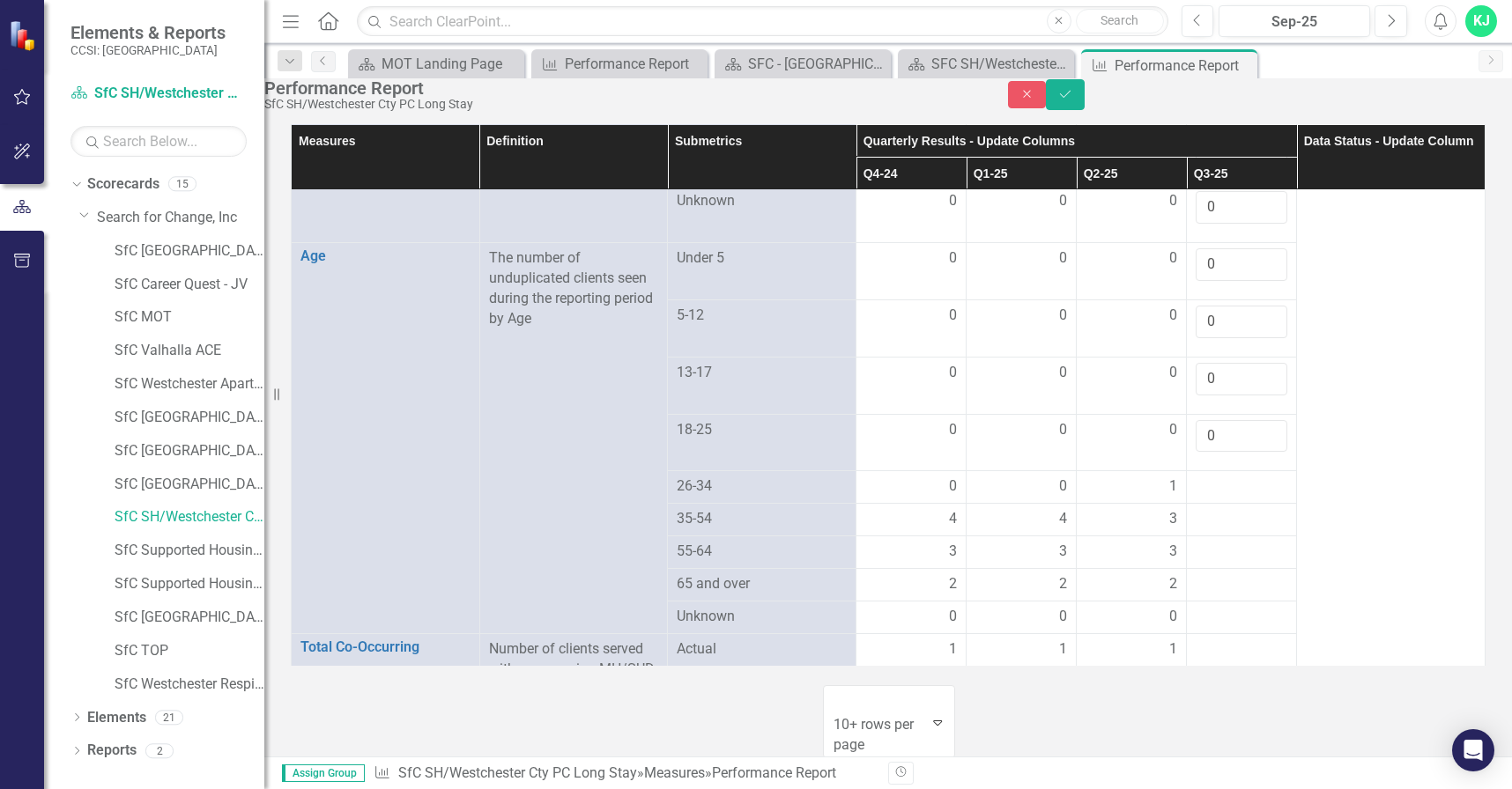
type input "0"
click at [1199, 499] on td at bounding box center [1241, 487] width 110 height 32
click at [1199, 496] on td at bounding box center [1241, 487] width 110 height 32
click at [1200, 498] on div at bounding box center [1240, 487] width 91 height 22
click at [1203, 498] on div at bounding box center [1240, 487] width 91 height 22
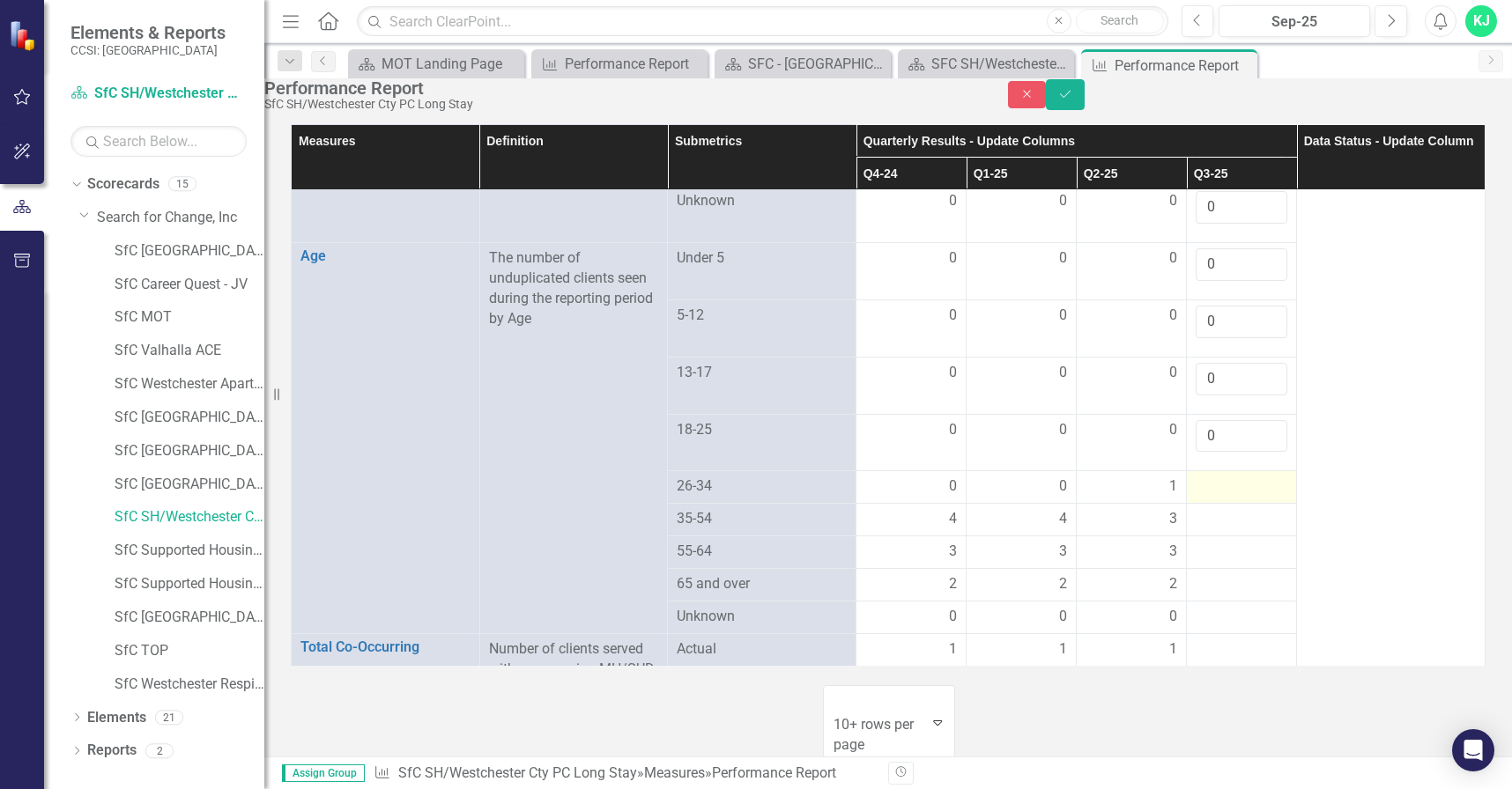
click at [1195, 498] on div at bounding box center [1240, 487] width 91 height 22
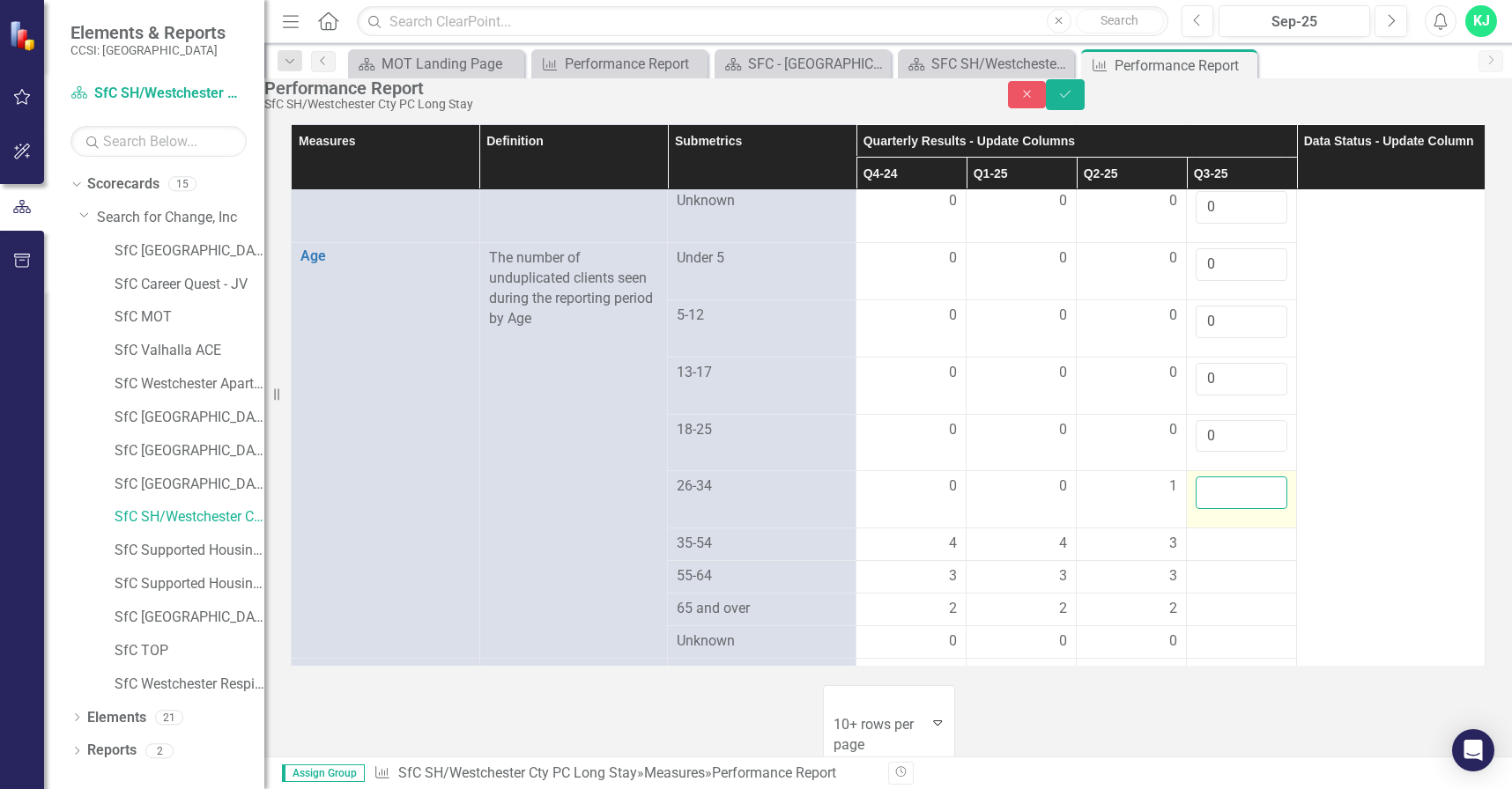
click at [1195, 509] on input "number" at bounding box center [1240, 492] width 91 height 32
type input "1"
click at [1195, 551] on div at bounding box center [1240, 544] width 91 height 22
click at [1195, 554] on div at bounding box center [1240, 544] width 91 height 22
click at [1196, 555] on div at bounding box center [1240, 549] width 91 height 32
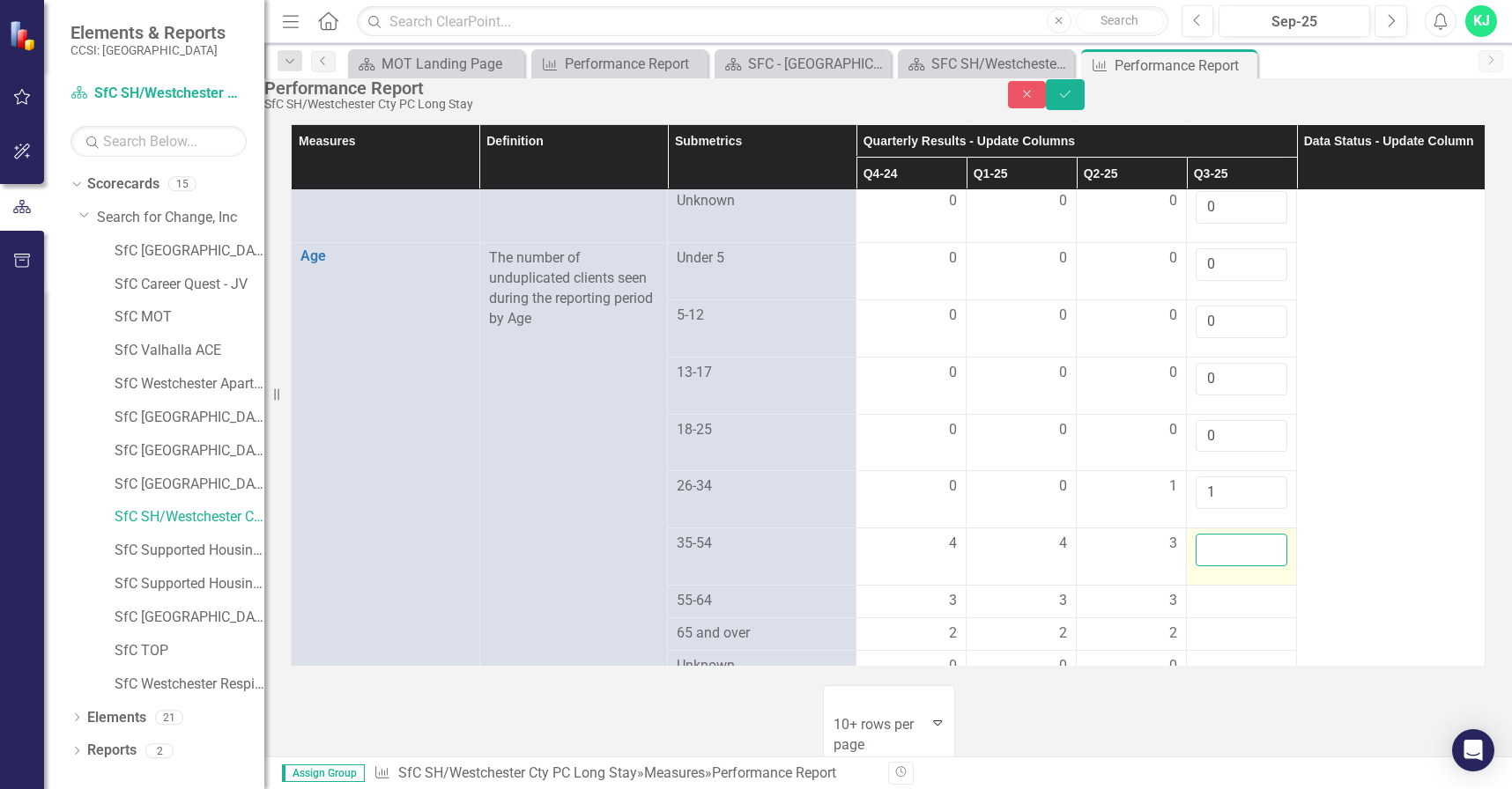
click at [1199, 557] on input "number" at bounding box center [1240, 549] width 91 height 32
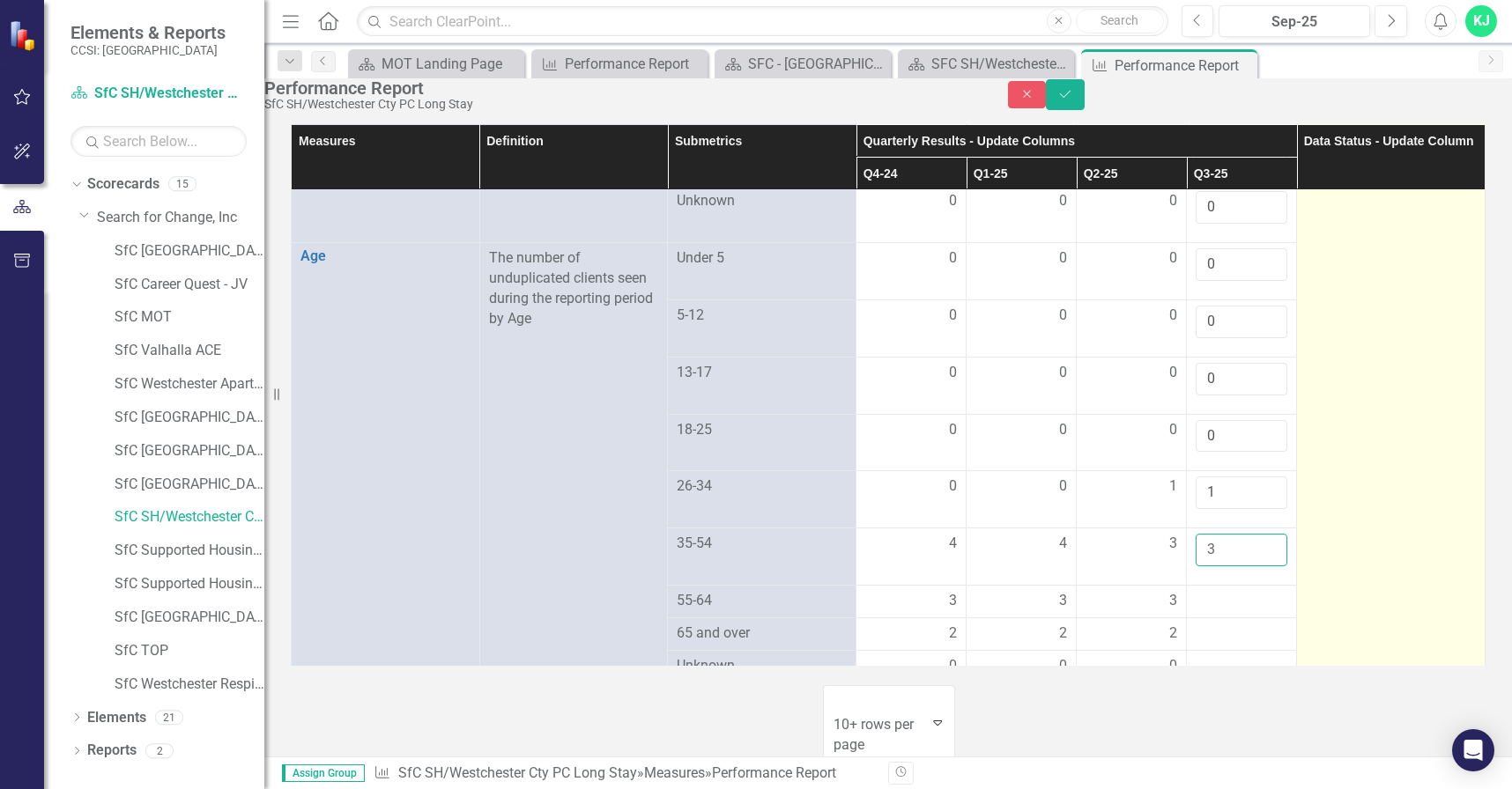
type input "3"
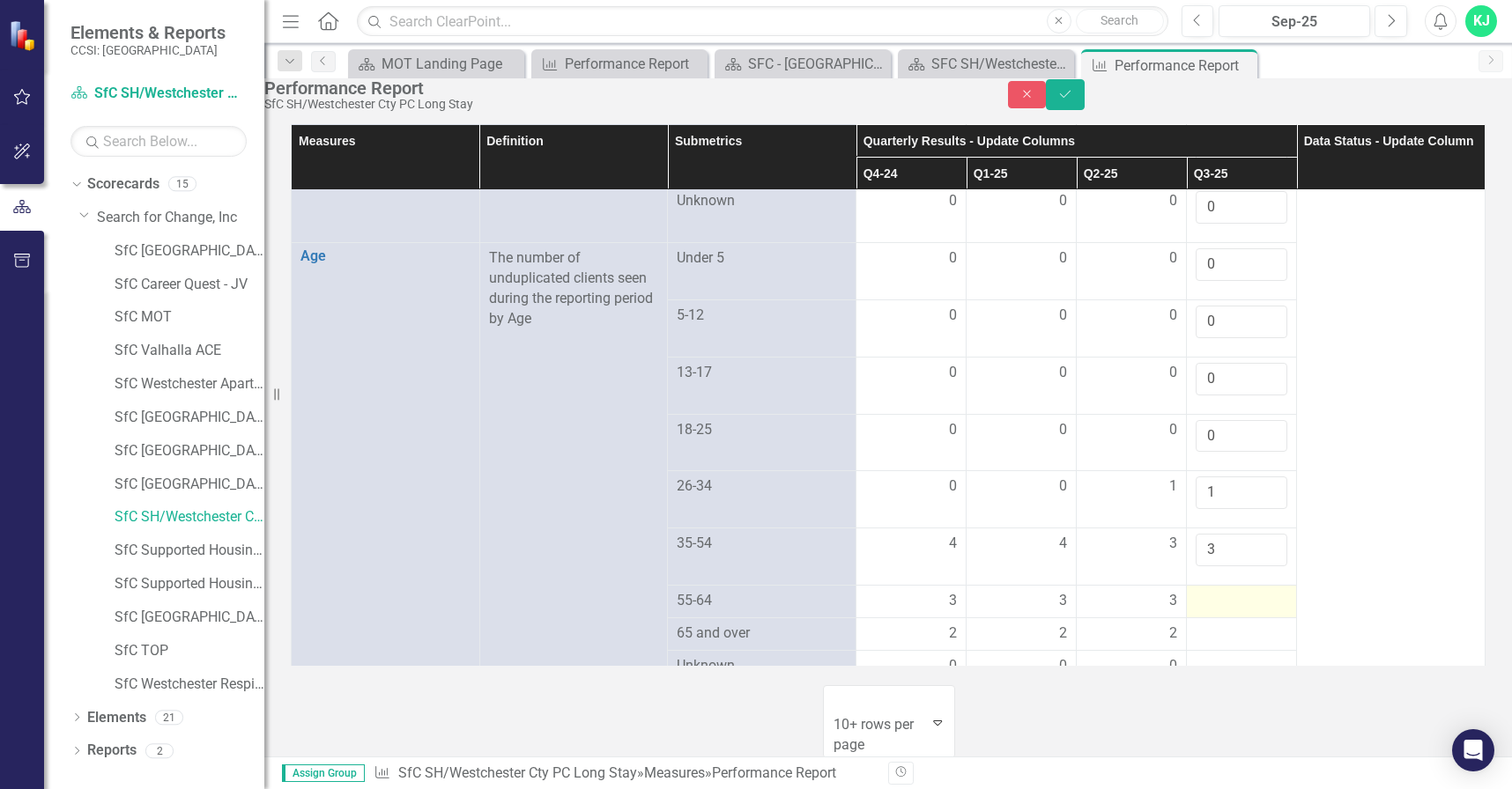
click at [1243, 603] on div at bounding box center [1240, 602] width 91 height 22
click at [1237, 602] on input "number" at bounding box center [1240, 607] width 91 height 32
type input "3"
click at [1195, 648] on div at bounding box center [1240, 659] width 91 height 22
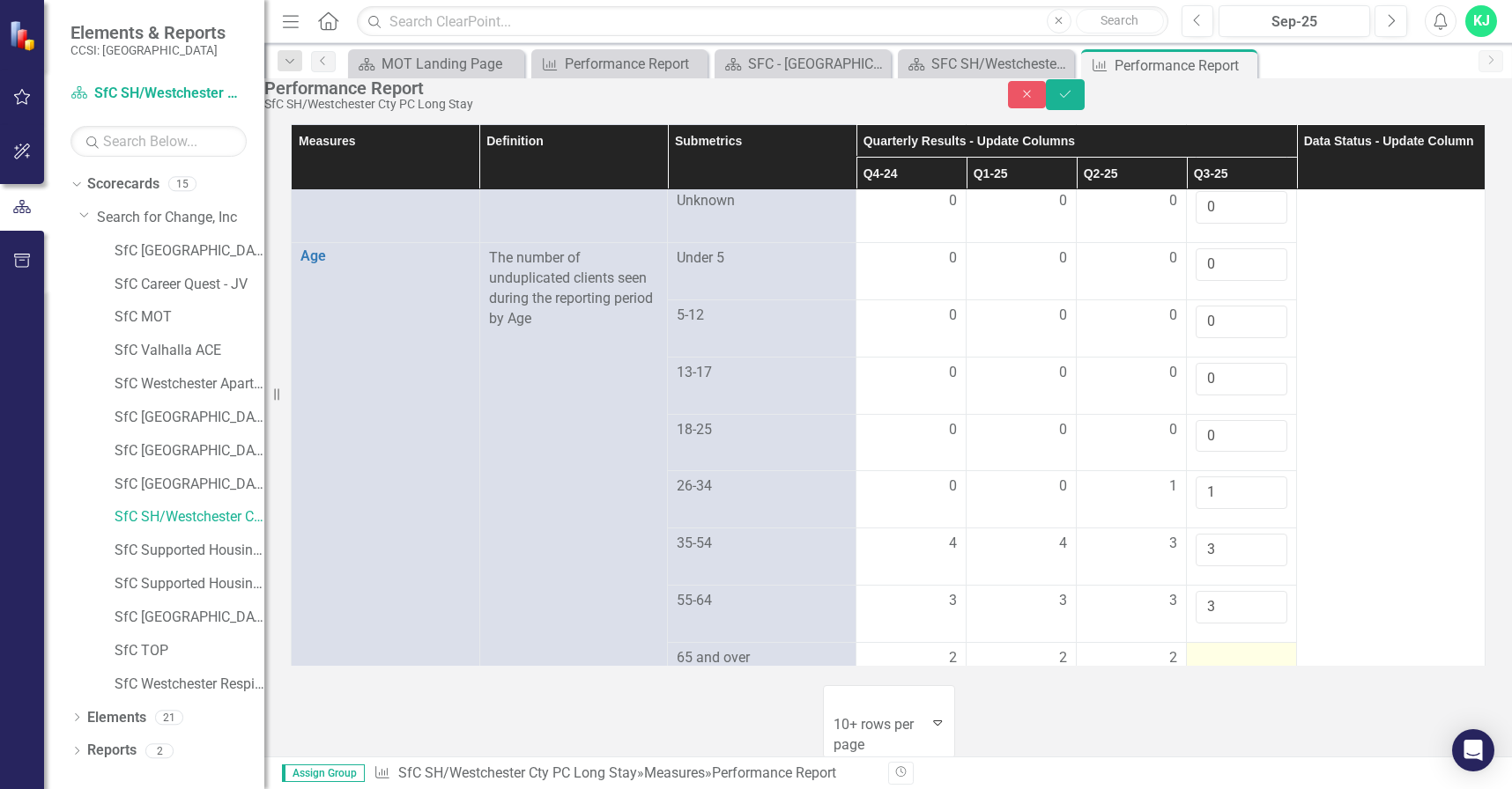
click at [1198, 648] on div at bounding box center [1240, 659] width 91 height 22
drag, startPoint x: 1198, startPoint y: 645, endPoint x: 1210, endPoint y: 647, distance: 12.2
click at [1209, 648] on input "number" at bounding box center [1240, 664] width 91 height 32
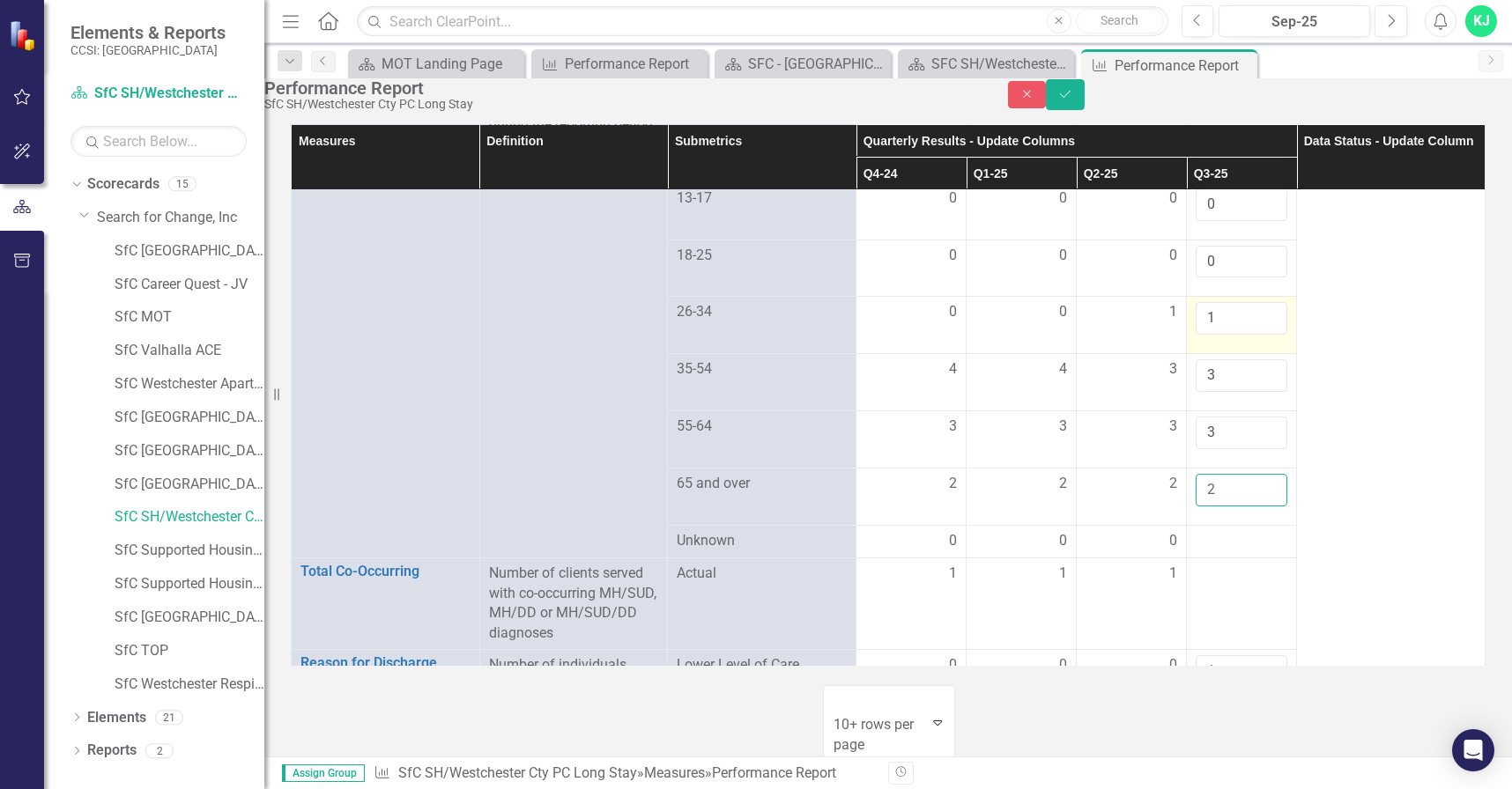
scroll to position [1414, 0]
type input "2"
click at [1219, 529] on div at bounding box center [1240, 540] width 91 height 22
click at [1218, 529] on div at bounding box center [1240, 540] width 91 height 22
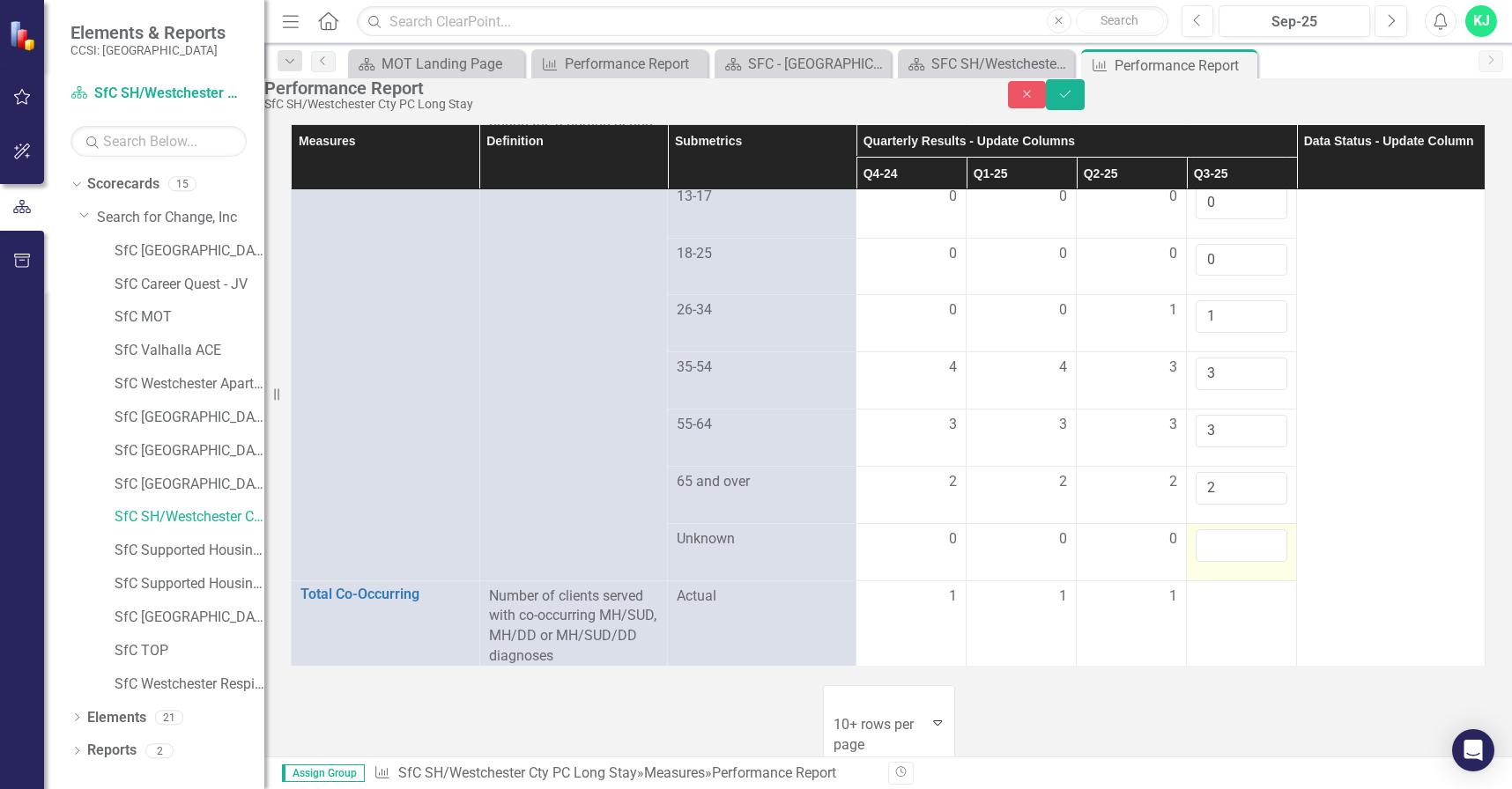
click at [1214, 529] on input "number" at bounding box center [1240, 545] width 91 height 32
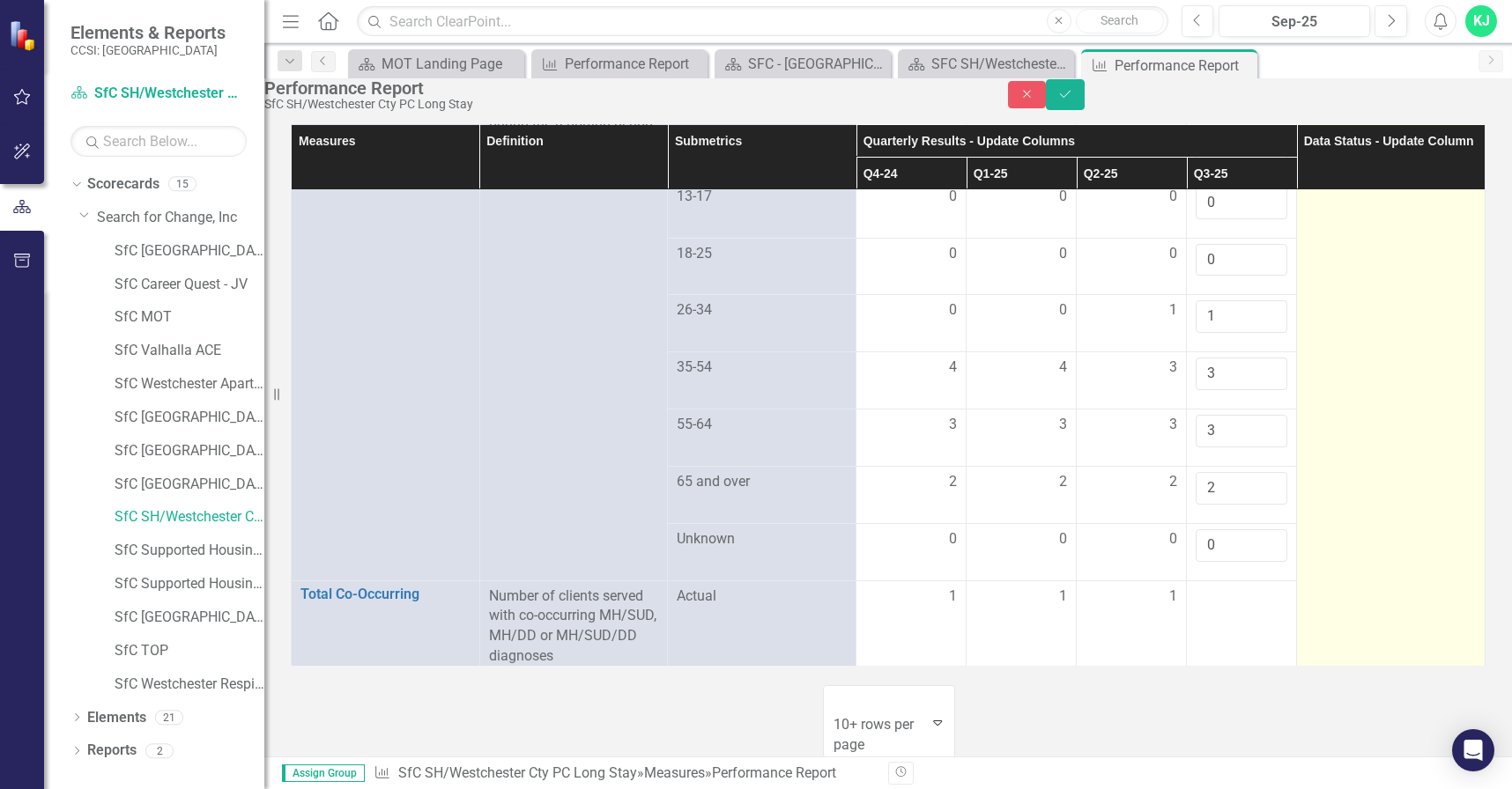
type input "0"
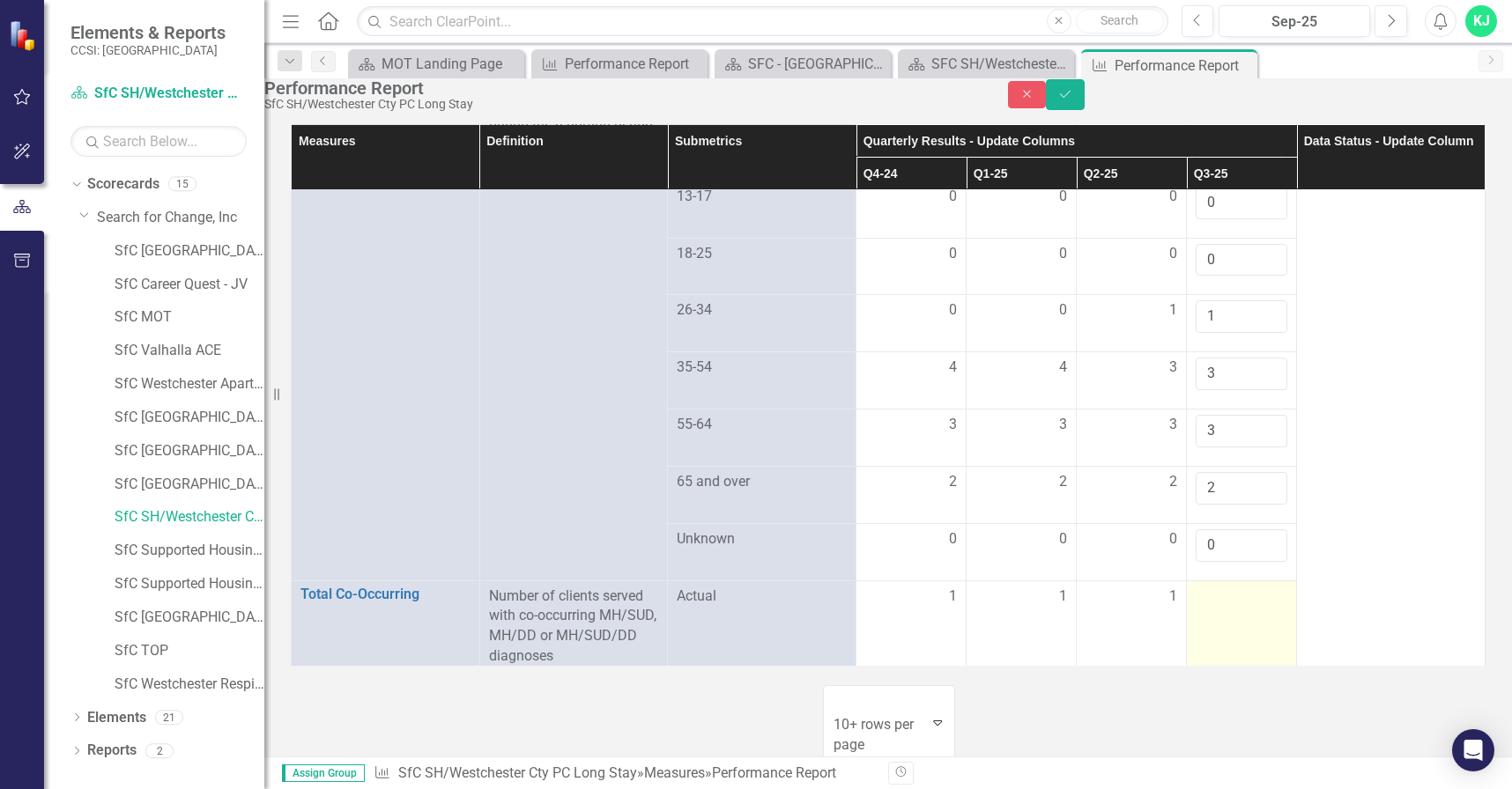
click at [1246, 580] on td at bounding box center [1241, 625] width 110 height 91
click at [1245, 586] on input "number" at bounding box center [1240, 602] width 91 height 32
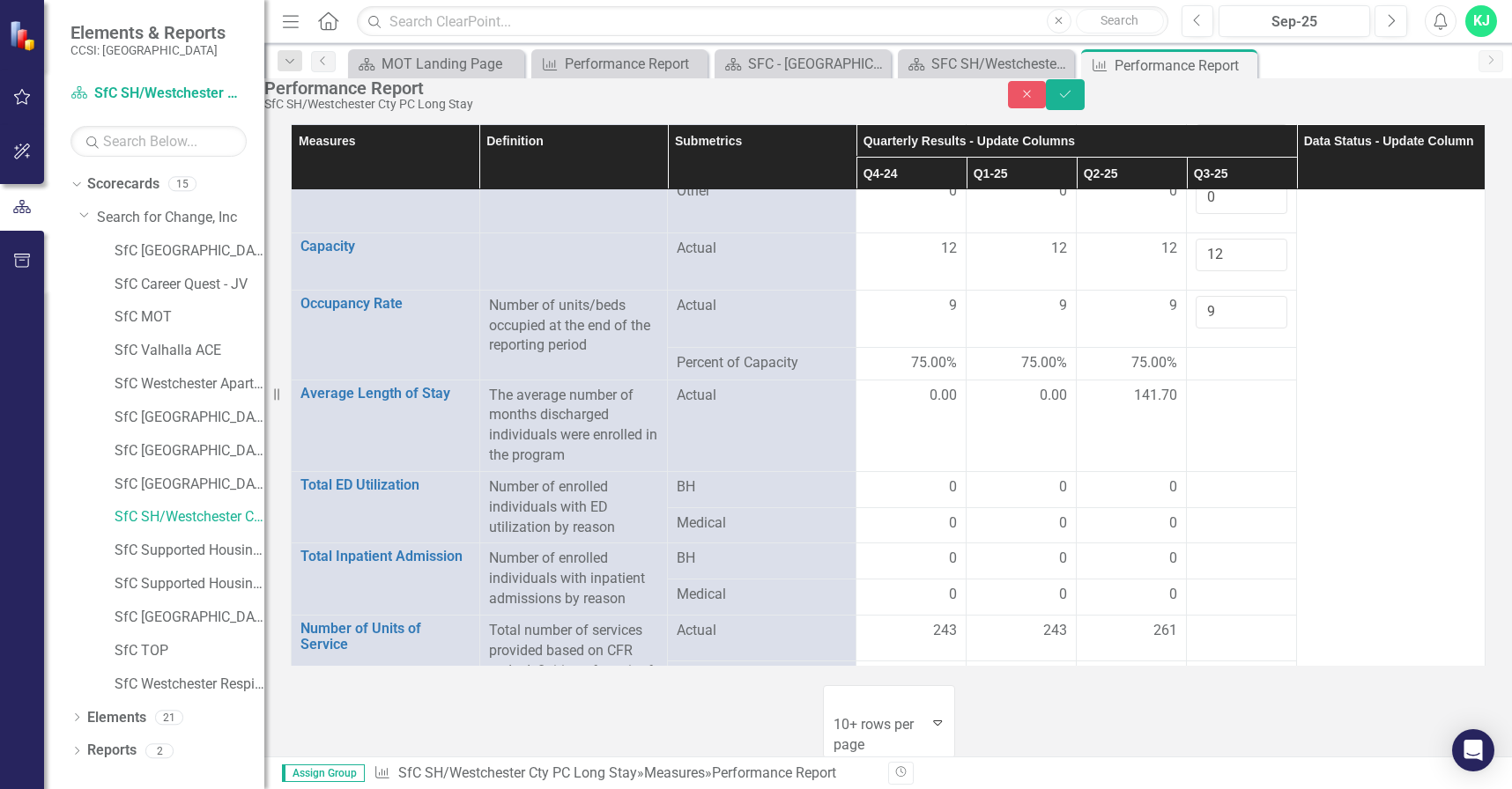
scroll to position [2257, 0]
type input "1"
click at [1208, 473] on div at bounding box center [1240, 484] width 91 height 22
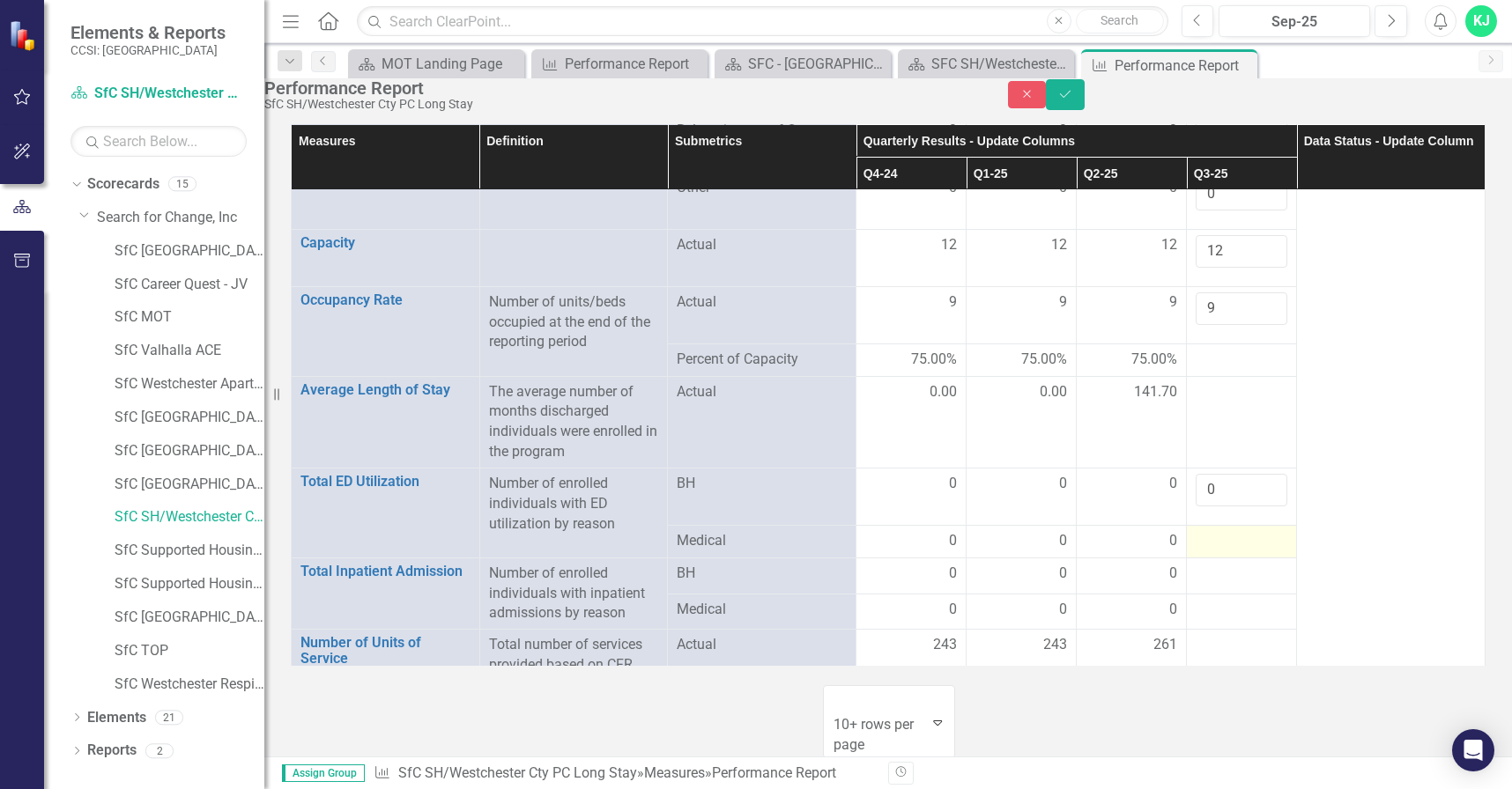
type input "0"
click at [1210, 531] on div at bounding box center [1240, 542] width 91 height 22
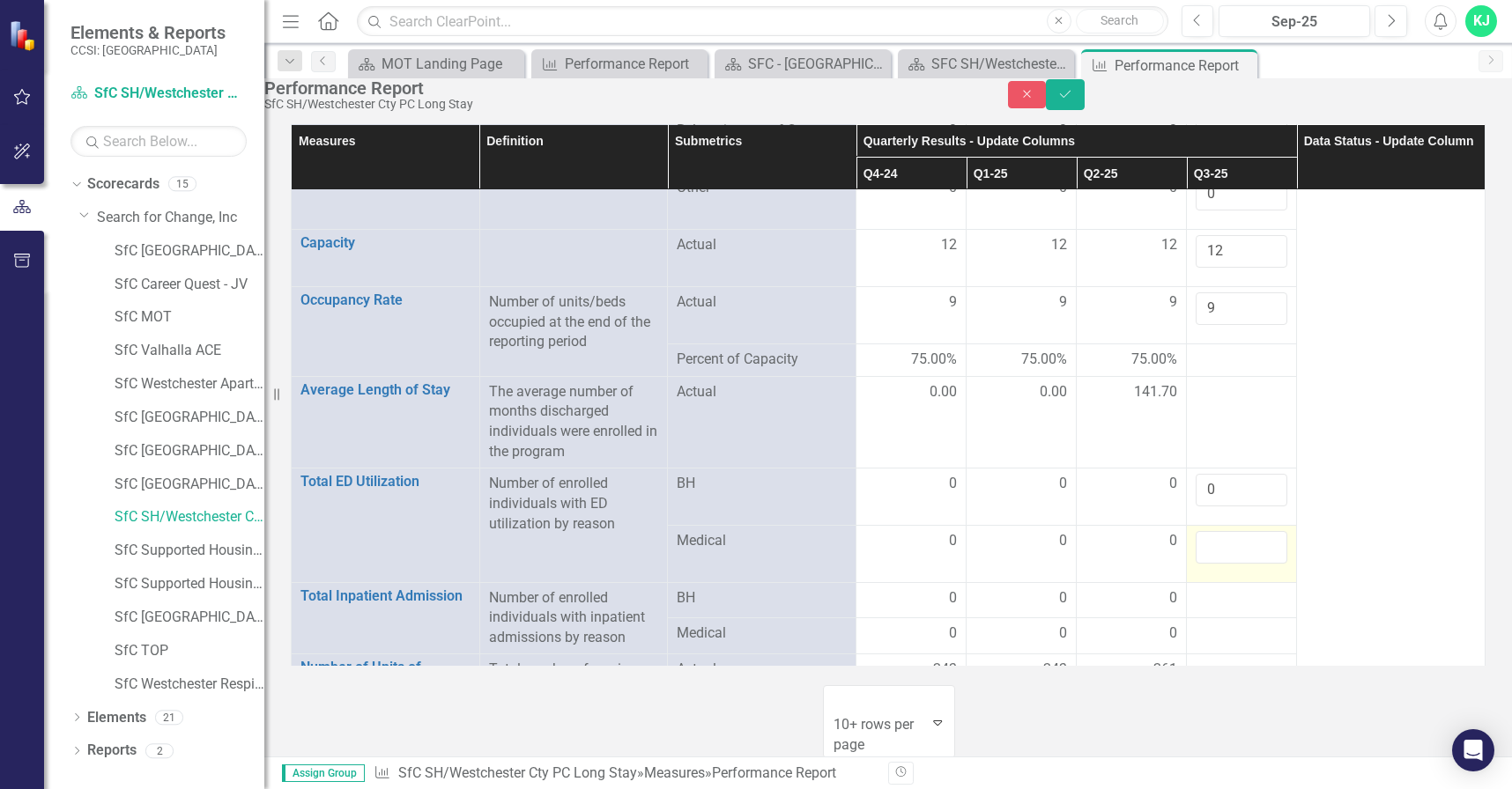
click at [1210, 531] on input "number" at bounding box center [1240, 547] width 91 height 32
type input "0"
click at [1209, 588] on div at bounding box center [1240, 599] width 91 height 22
click at [1209, 588] on input "number" at bounding box center [1240, 604] width 91 height 32
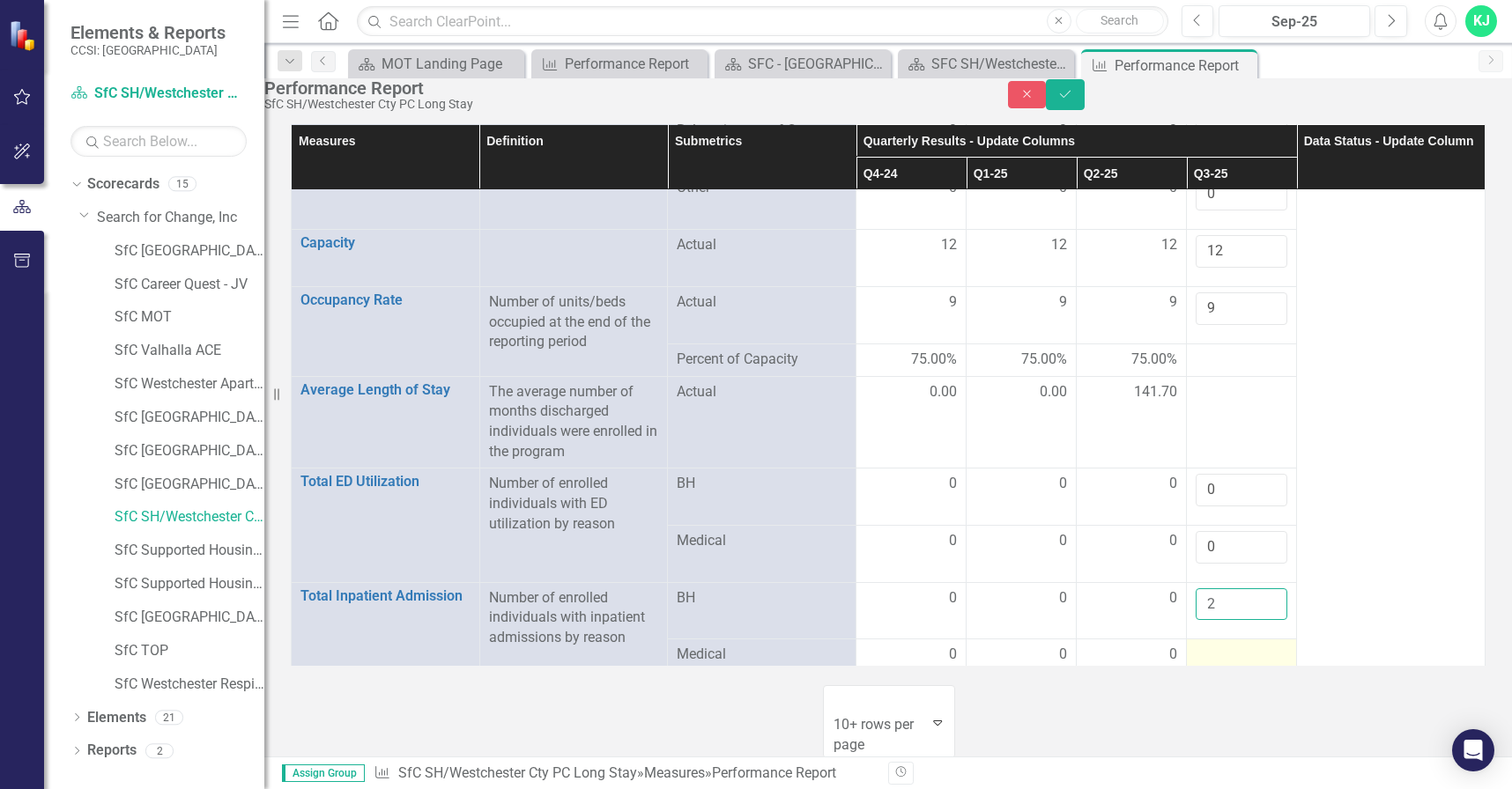
type input "2"
click at [1202, 639] on td at bounding box center [1241, 655] width 110 height 32
click at [1203, 639] on td at bounding box center [1241, 655] width 110 height 32
click at [1211, 645] on input "number" at bounding box center [1240, 661] width 91 height 32
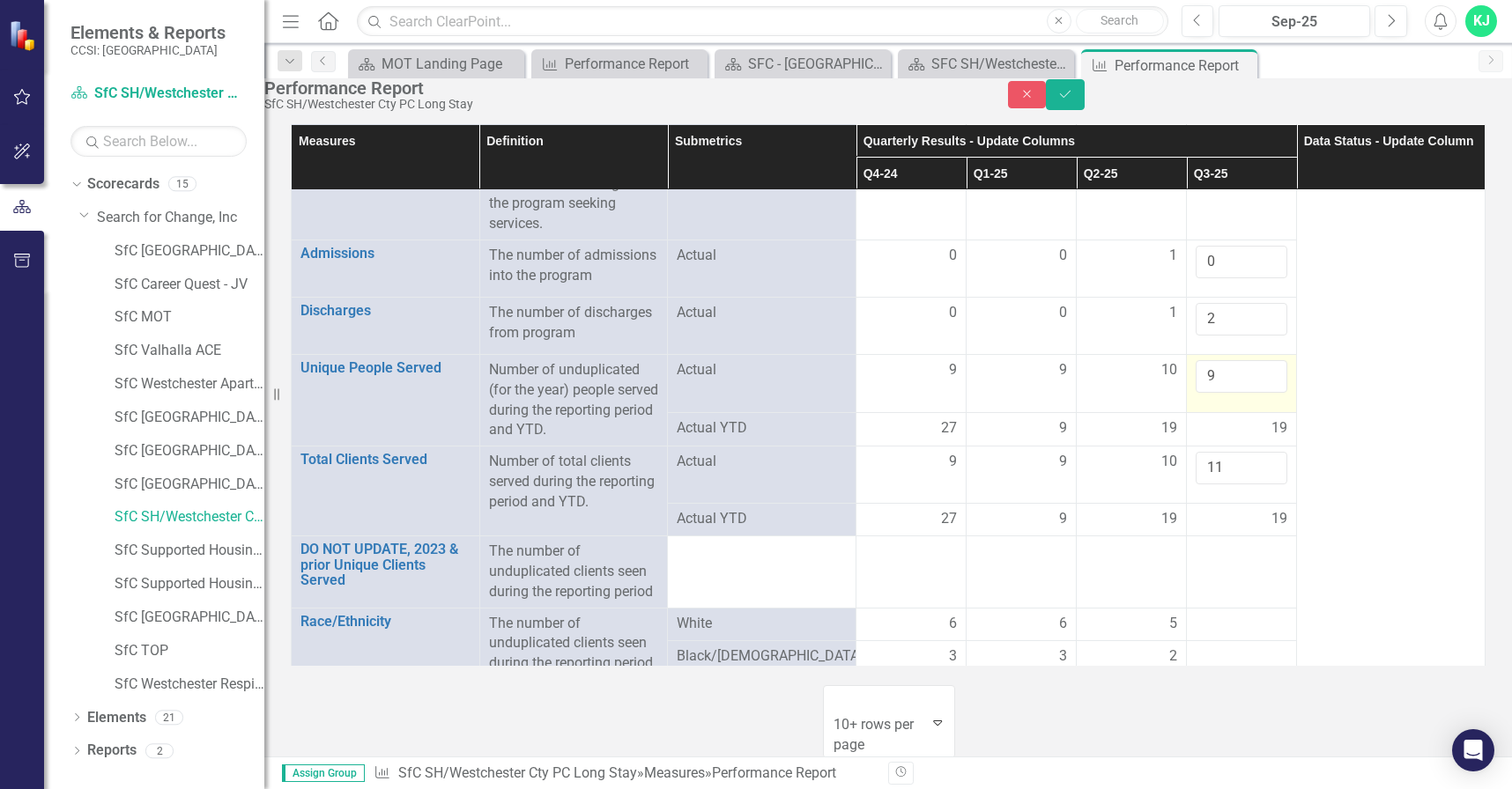
scroll to position [0, 0]
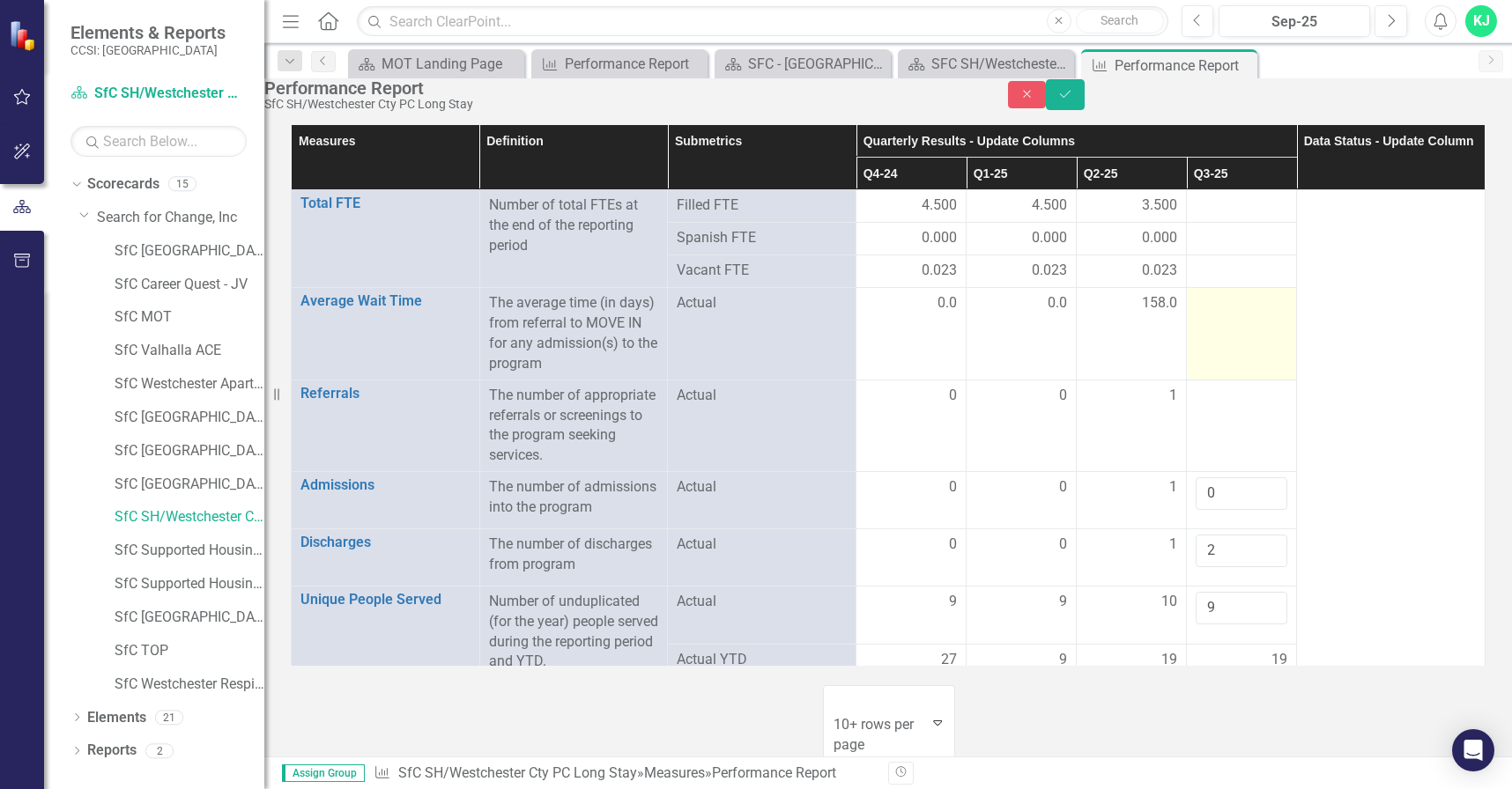
type input "2"
click at [1245, 315] on div at bounding box center [1240, 304] width 91 height 22
drag, startPoint x: 1245, startPoint y: 322, endPoint x: 1215, endPoint y: 335, distance: 32.7
click at [1215, 325] on input "number" at bounding box center [1240, 309] width 91 height 32
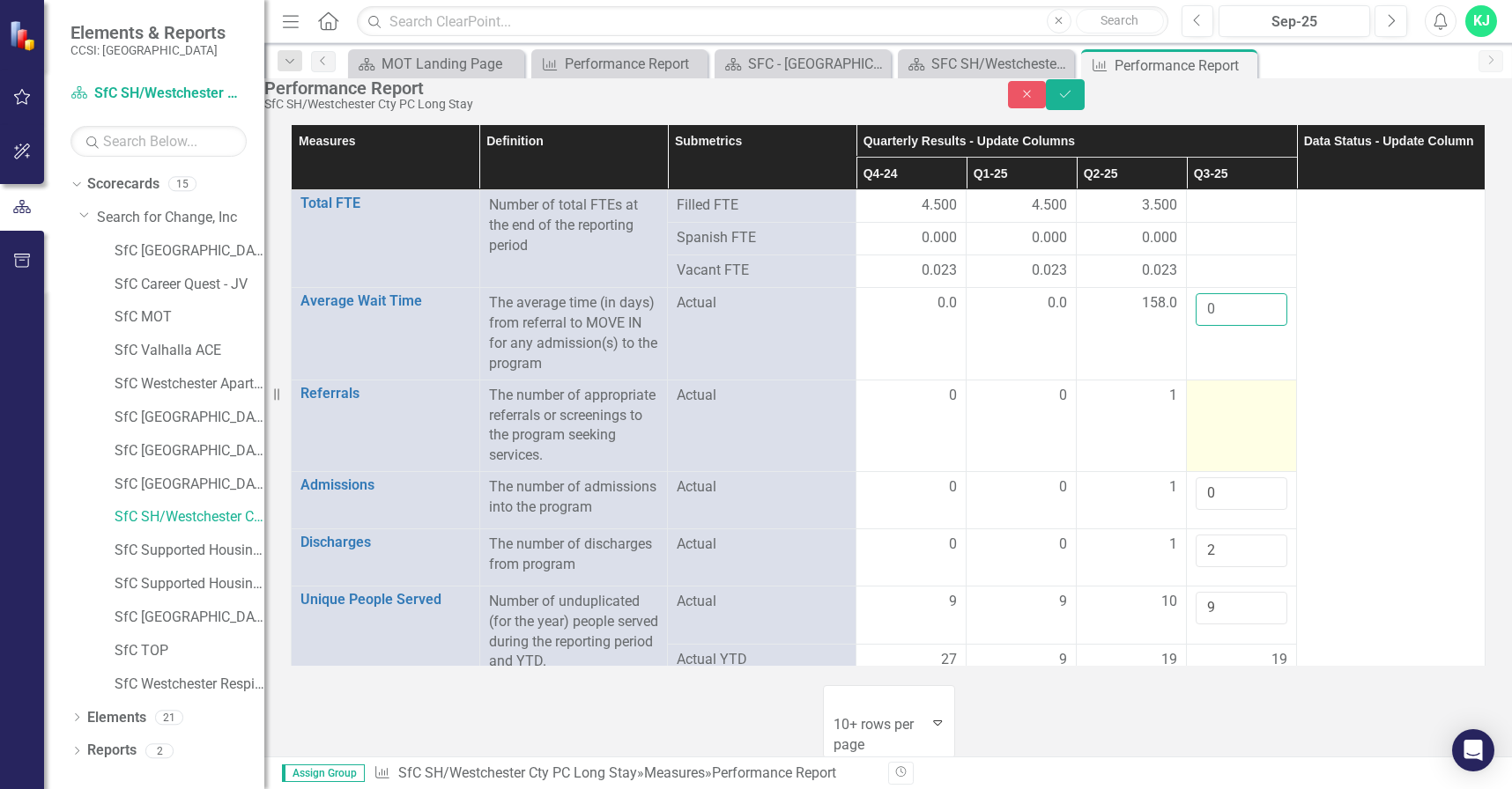
type input "0"
click at [1213, 407] on div at bounding box center [1240, 397] width 91 height 22
click at [1212, 407] on div at bounding box center [1240, 397] width 91 height 22
click at [1212, 419] on input "number" at bounding box center [1240, 402] width 91 height 32
type input "0"
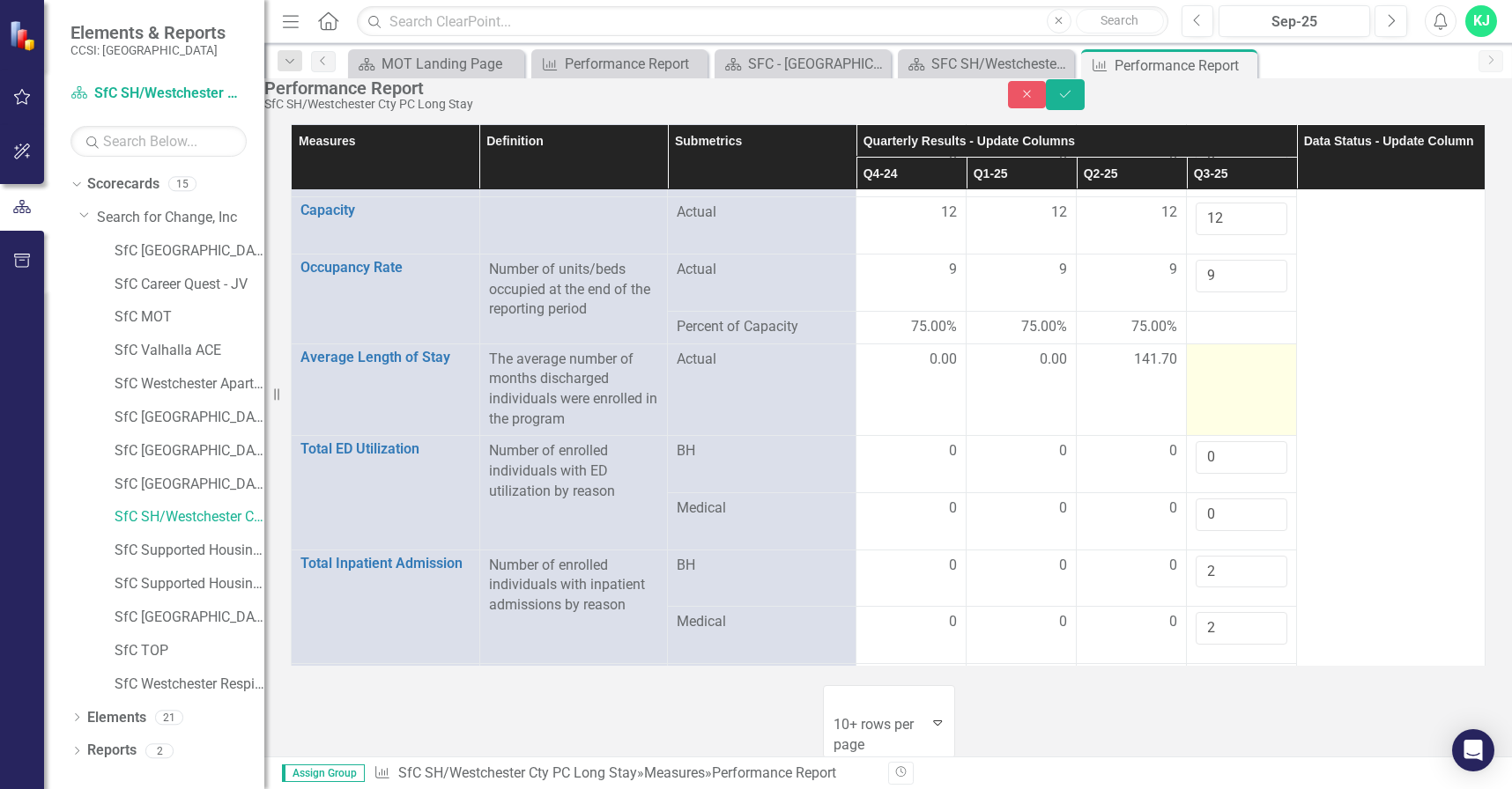
scroll to position [2342, 0]
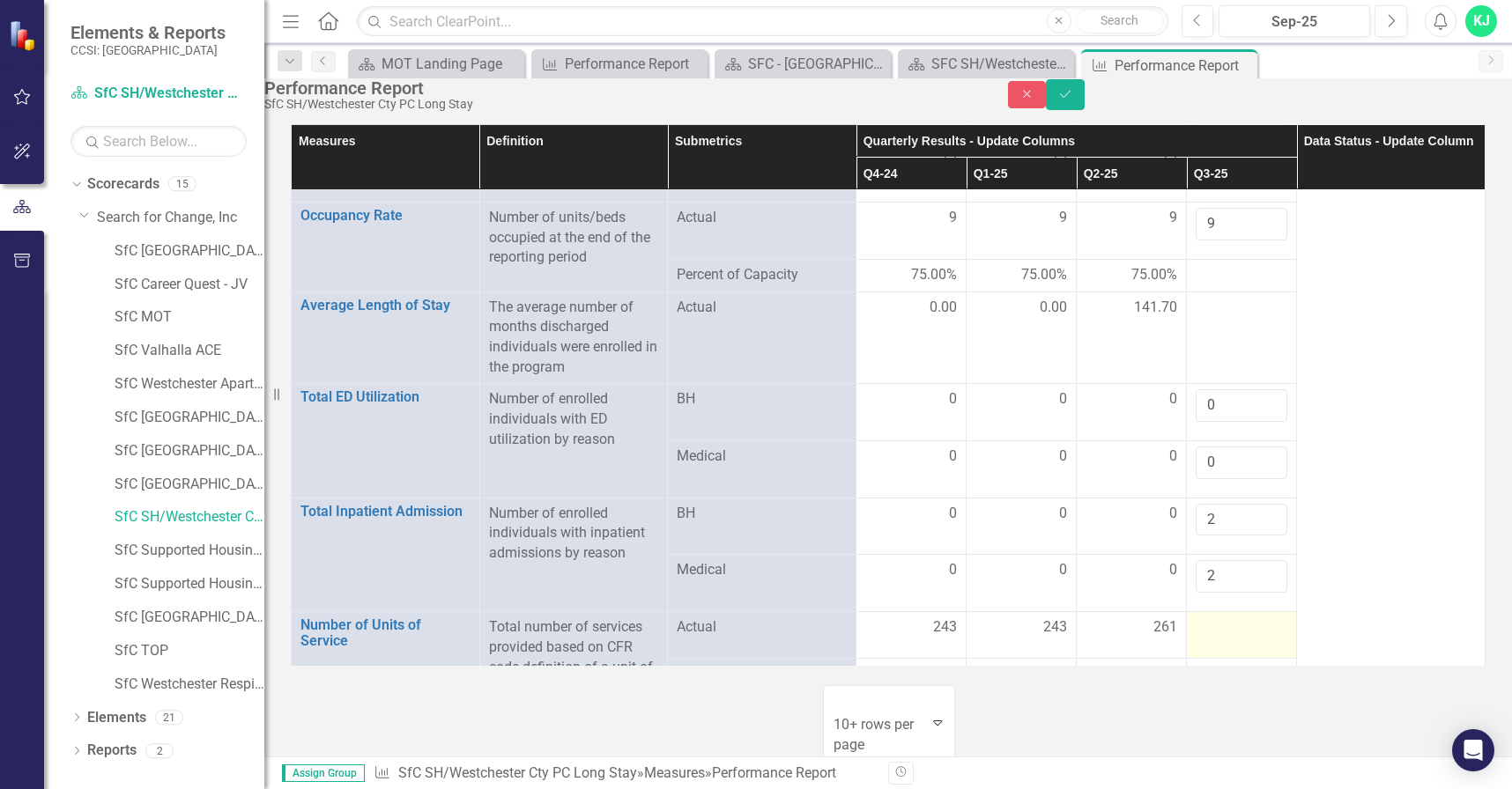
click at [1195, 617] on div at bounding box center [1240, 628] width 91 height 22
drag, startPoint x: 1194, startPoint y: 524, endPoint x: 1203, endPoint y: 526, distance: 9.2
click at [1203, 617] on input "number" at bounding box center [1240, 633] width 91 height 32
type input "243"
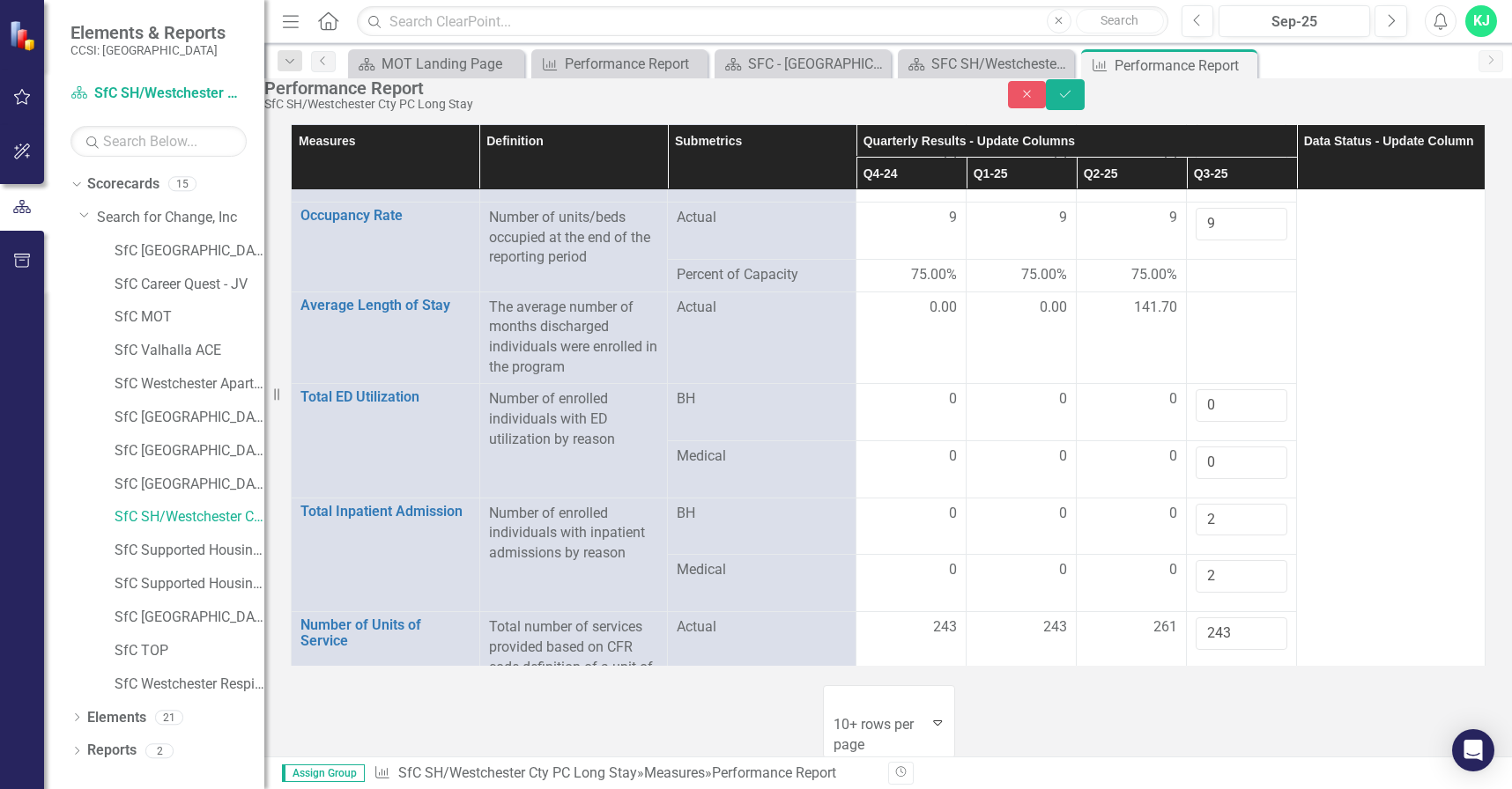
click at [1237, 710] on div at bounding box center [1240, 720] width 91 height 22
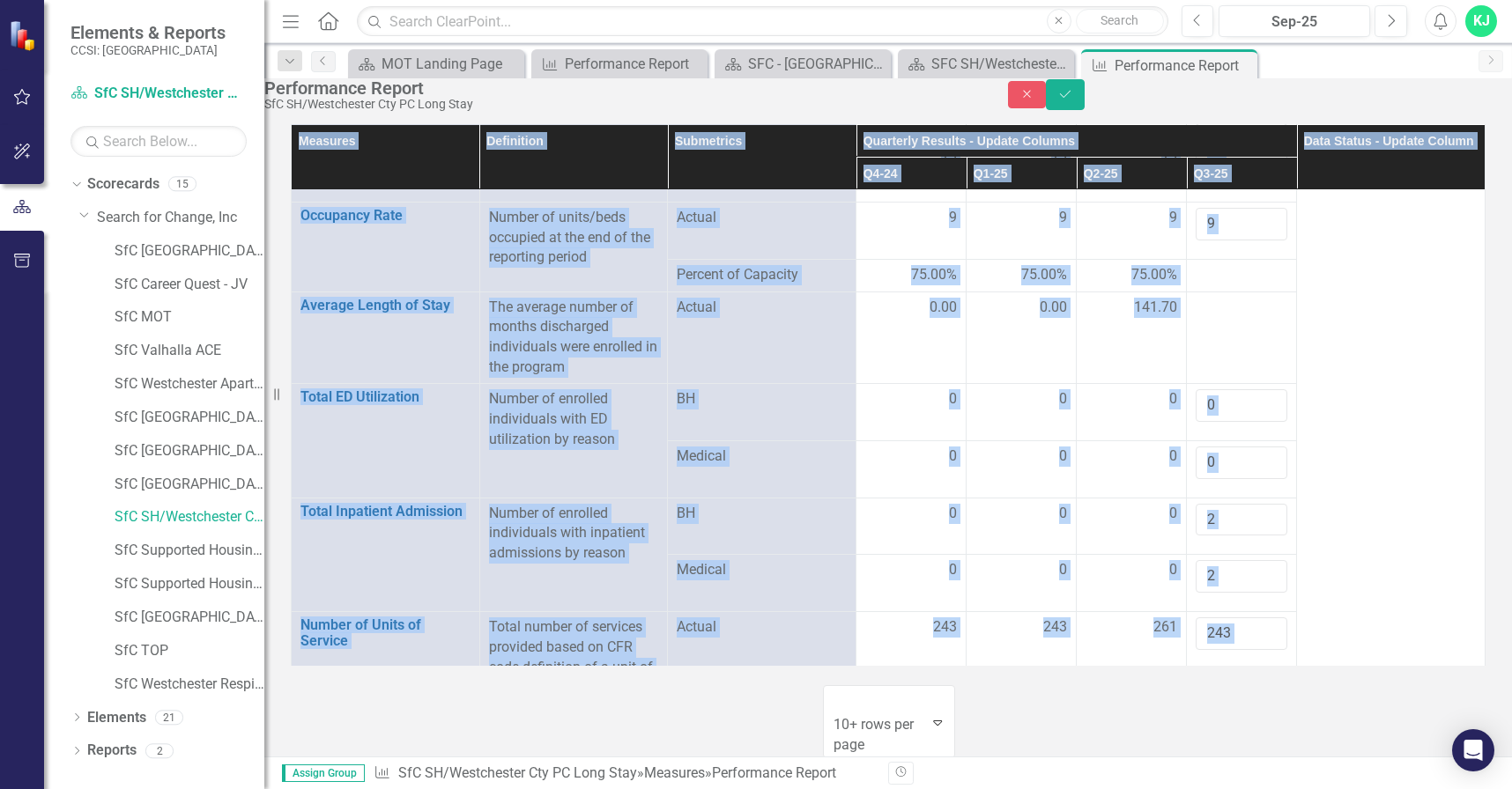
click at [1237, 710] on div at bounding box center [1240, 720] width 91 height 22
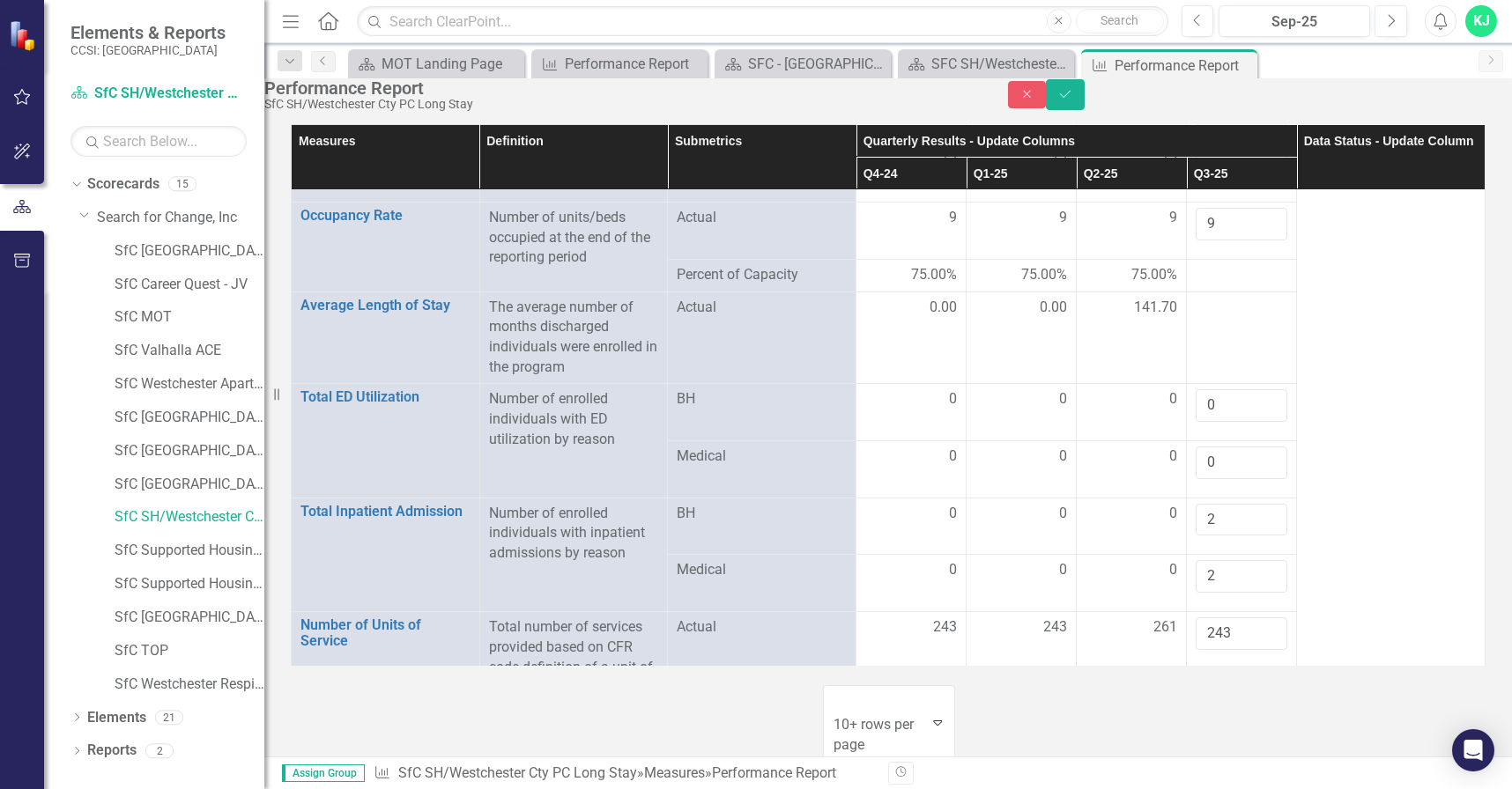
click at [1237, 710] on input "number" at bounding box center [1240, 725] width 91 height 32
type input "196.66"
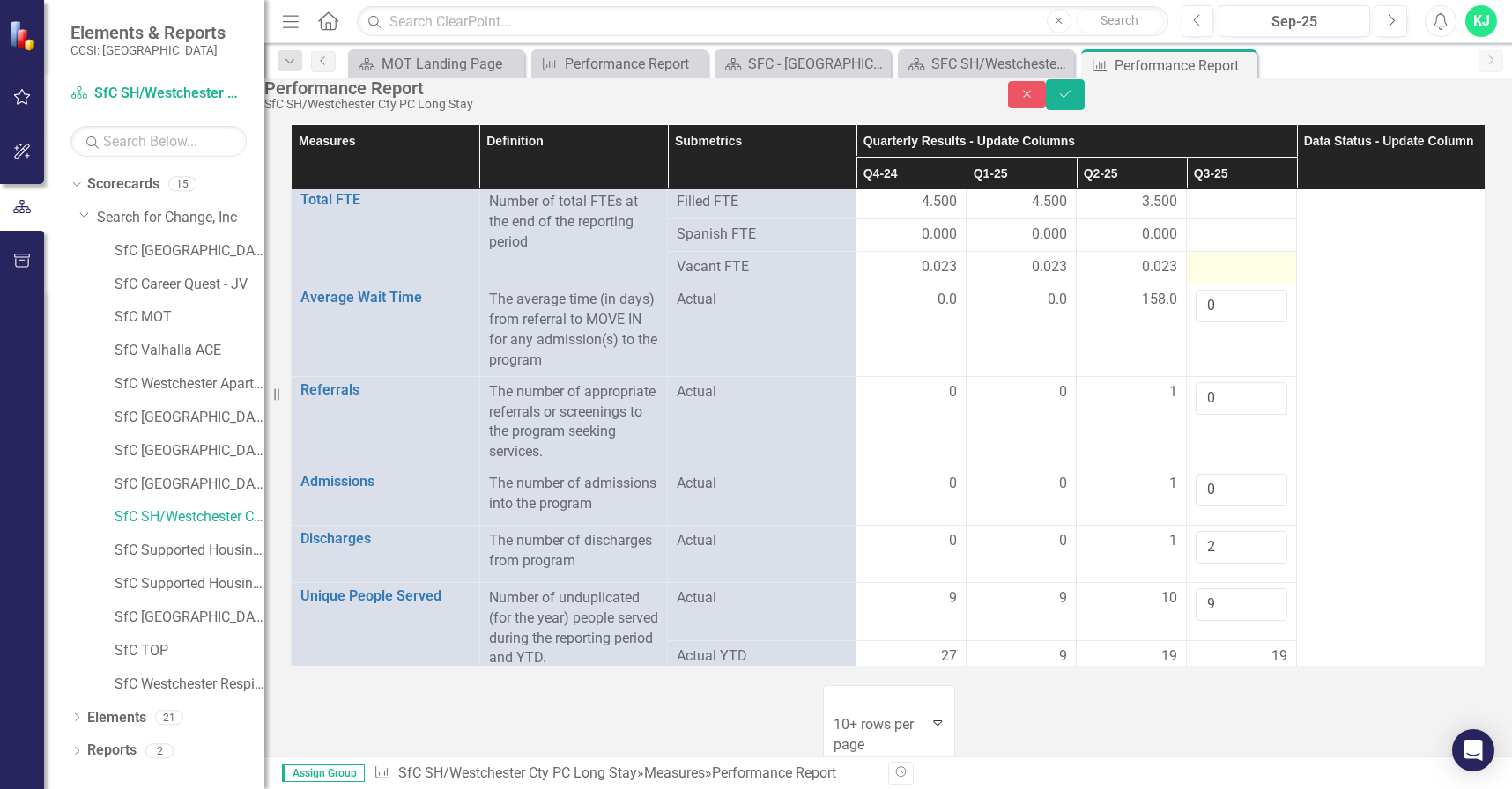
scroll to position [0, 0]
click at [1217, 217] on div at bounding box center [1240, 206] width 91 height 22
click at [1234, 217] on div at bounding box center [1240, 206] width 91 height 22
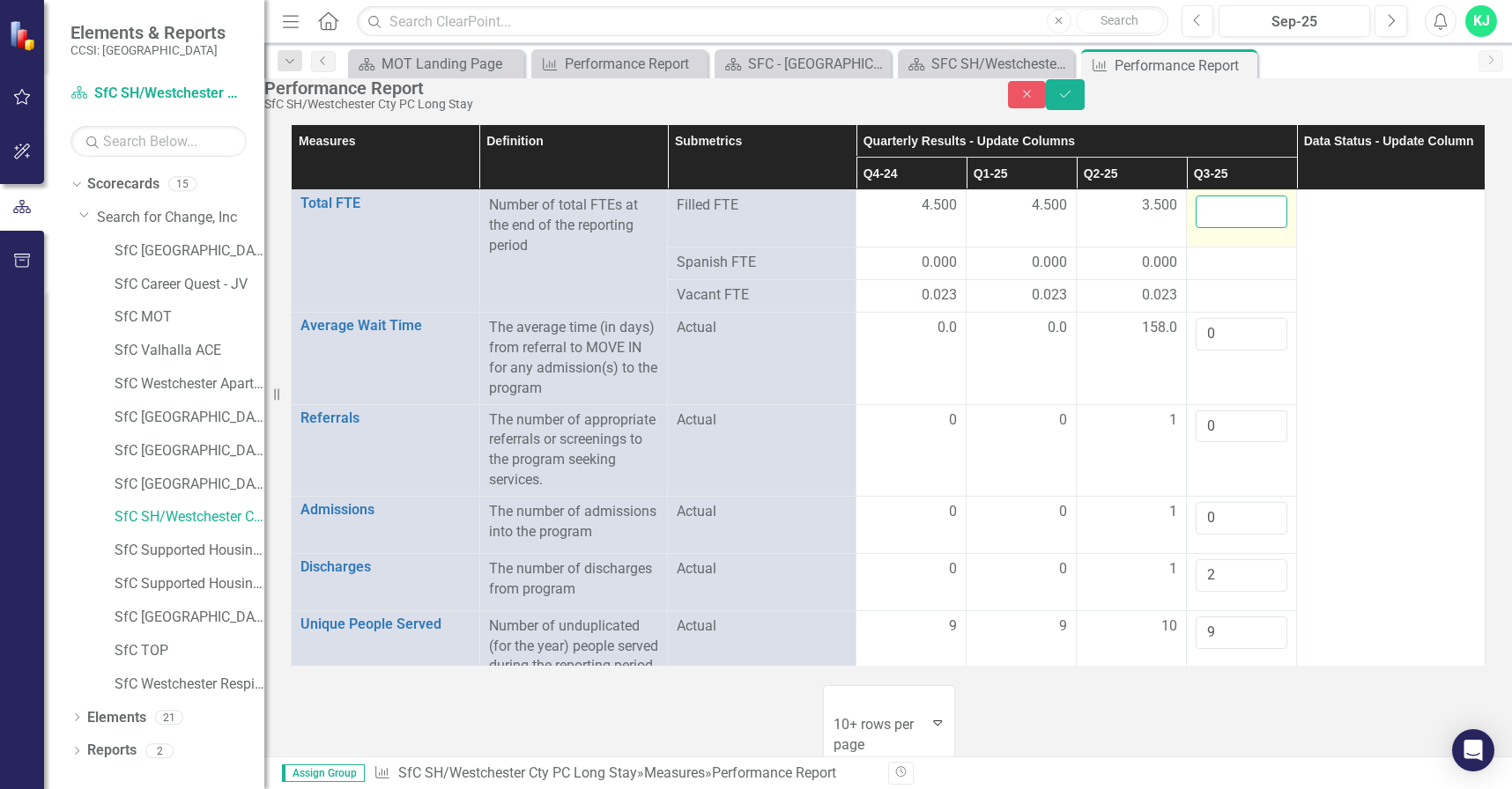
click at [1235, 227] on input "number" at bounding box center [1240, 211] width 91 height 32
type input "3.500"
click at [1224, 273] on div at bounding box center [1240, 264] width 91 height 22
click at [1223, 273] on div at bounding box center [1240, 264] width 91 height 22
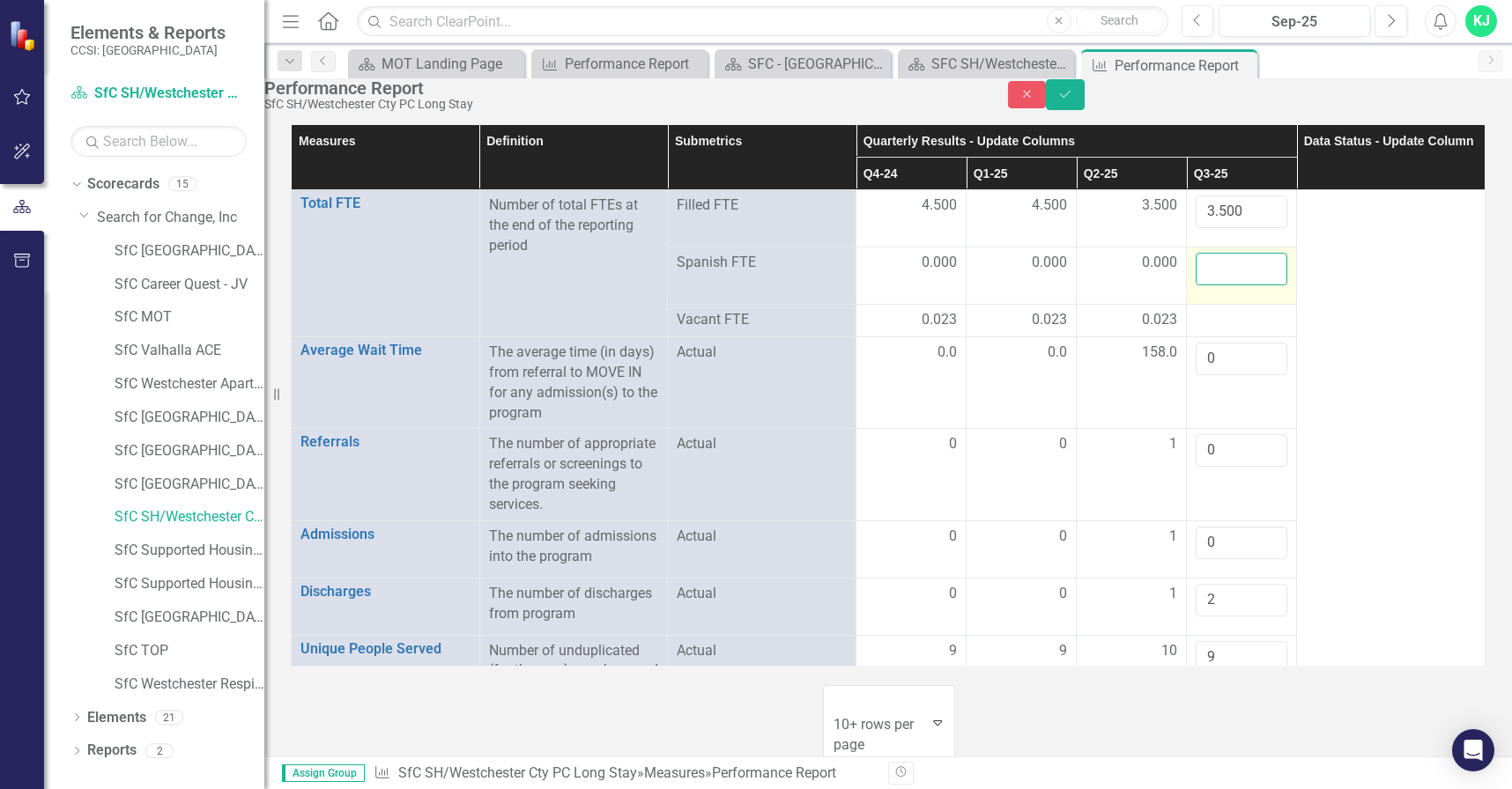
click at [1222, 278] on input "number" at bounding box center [1240, 269] width 91 height 32
click at [1222, 279] on input "number" at bounding box center [1240, 269] width 91 height 32
type input "0.00"
click at [1210, 321] on div at bounding box center [1240, 321] width 91 height 22
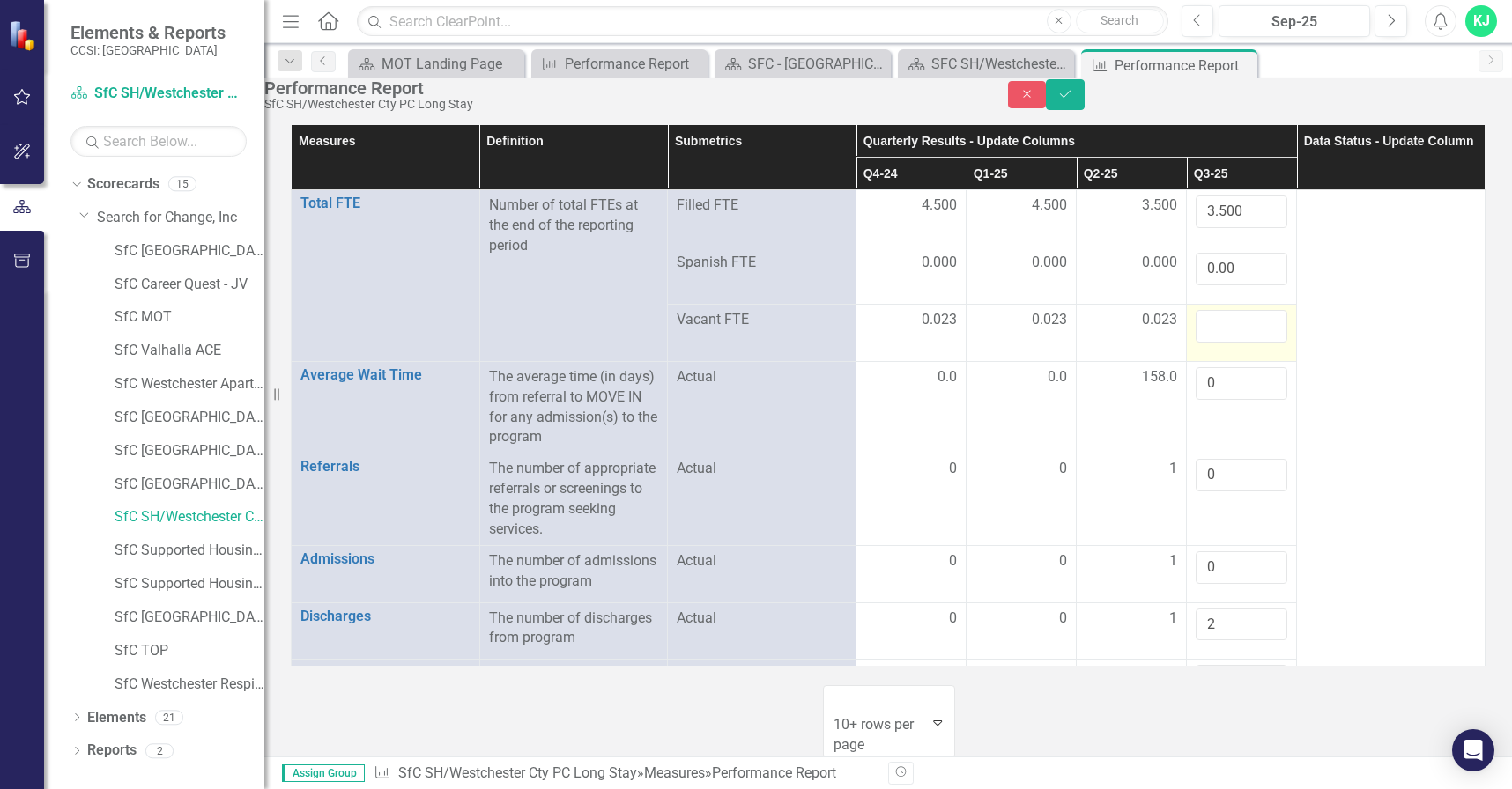
click at [1210, 320] on input "number" at bounding box center [1240, 325] width 91 height 32
type input "0.023"
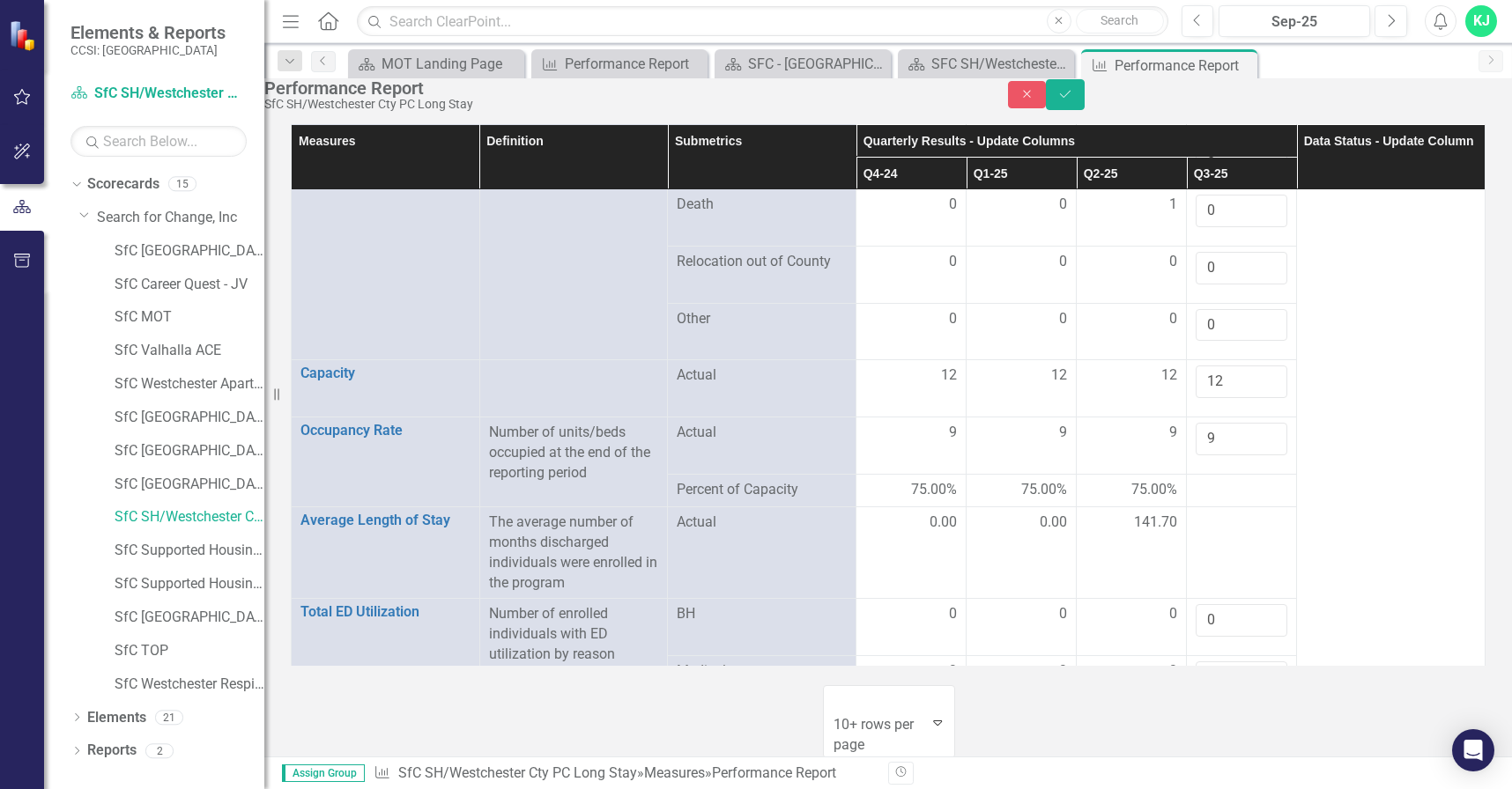
scroll to position [2201, 0]
click at [1235, 506] on td at bounding box center [1241, 551] width 110 height 91
drag, startPoint x: 1235, startPoint y: 402, endPoint x: 1224, endPoint y: 387, distance: 18.6
click at [1224, 511] on input "number" at bounding box center [1240, 526] width 91 height 32
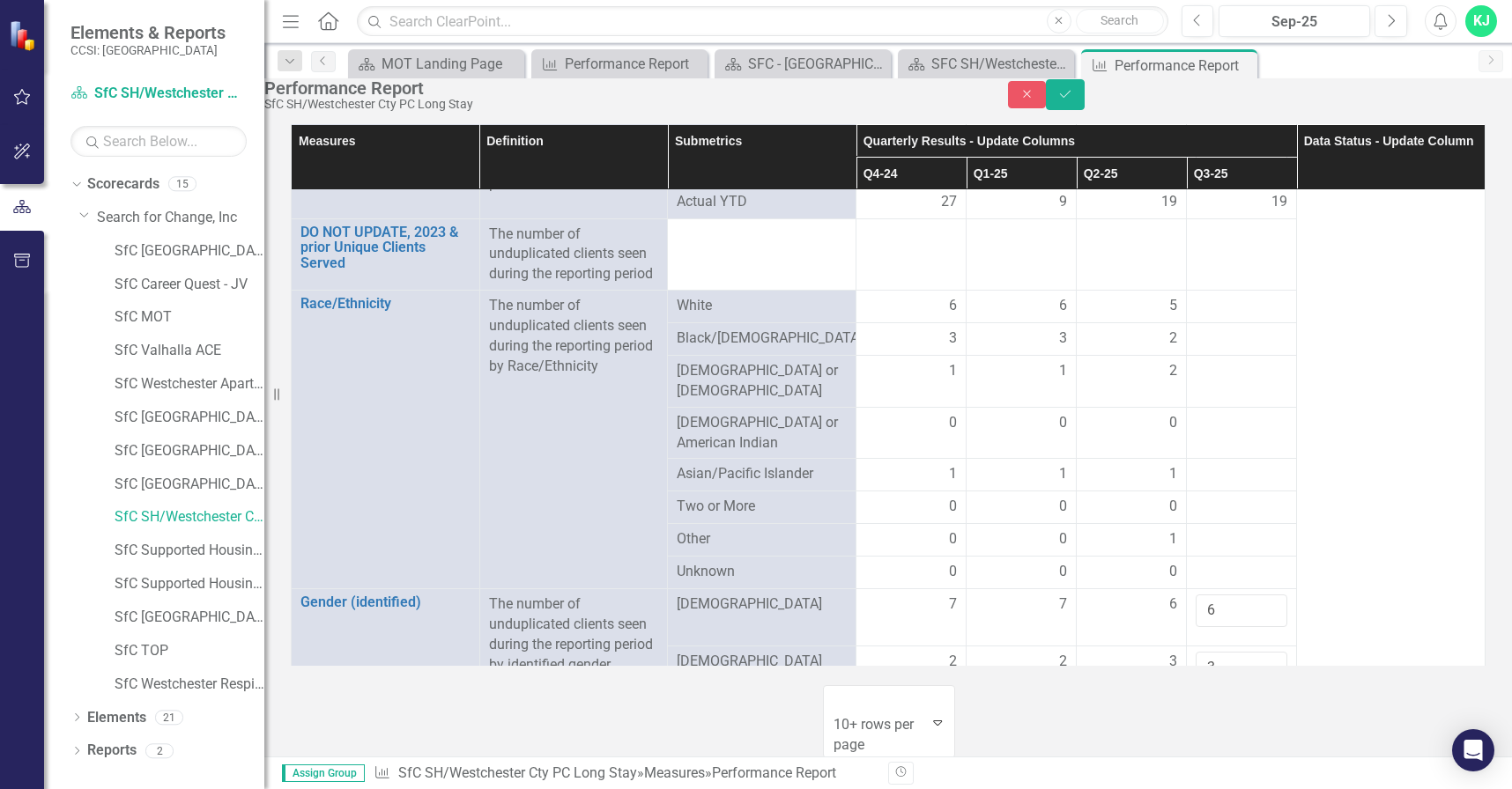
scroll to position [498, 0]
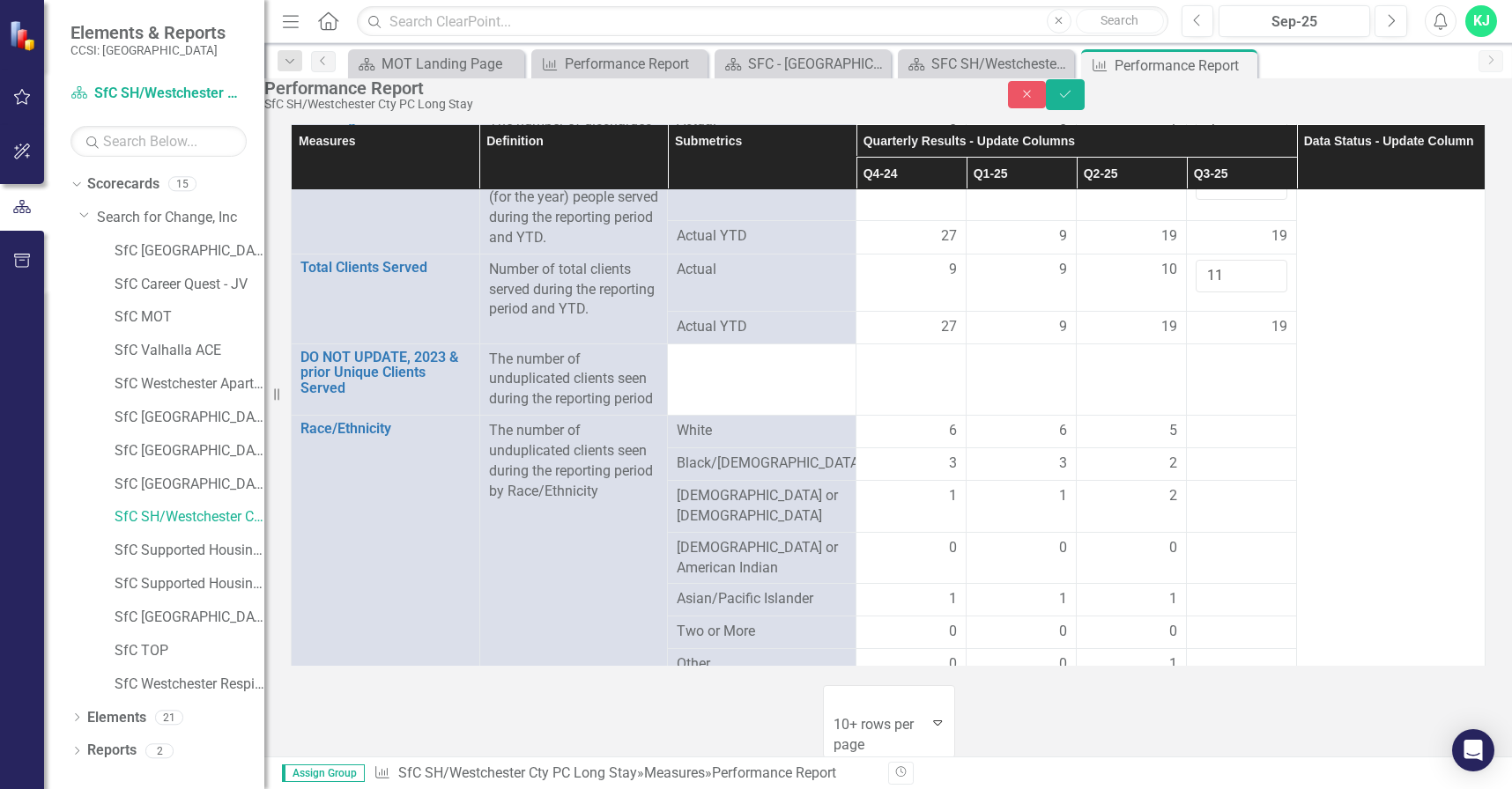
type input "222"
click at [1247, 442] on div at bounding box center [1240, 431] width 91 height 22
click at [1239, 442] on div at bounding box center [1240, 431] width 91 height 22
click at [1236, 442] on div at bounding box center [1240, 431] width 91 height 22
click at [1238, 442] on div at bounding box center [1240, 431] width 91 height 22
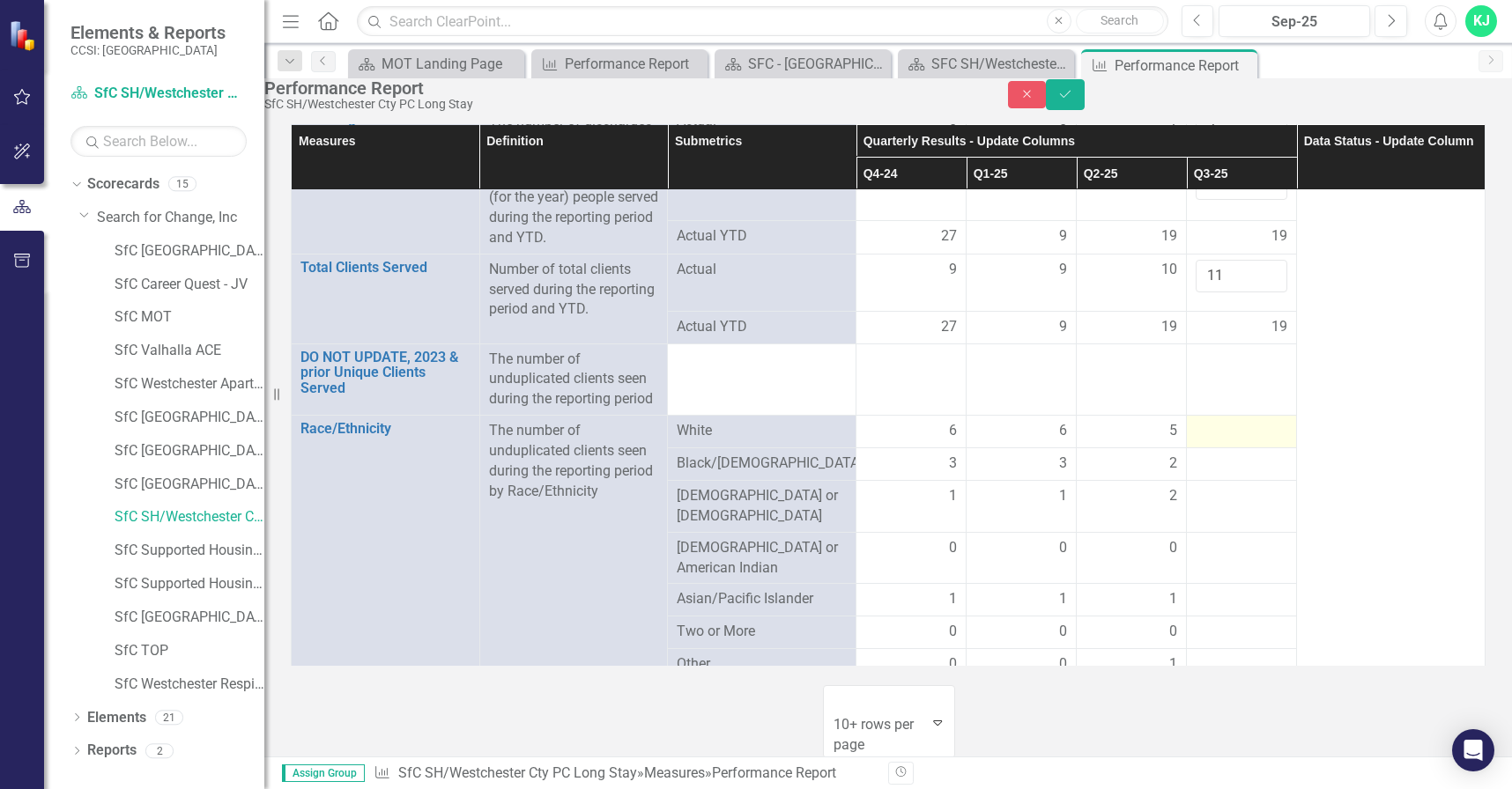
click at [1240, 442] on div at bounding box center [1240, 431] width 91 height 22
click at [1225, 442] on div at bounding box center [1240, 431] width 91 height 22
click at [1223, 442] on div at bounding box center [1240, 431] width 91 height 22
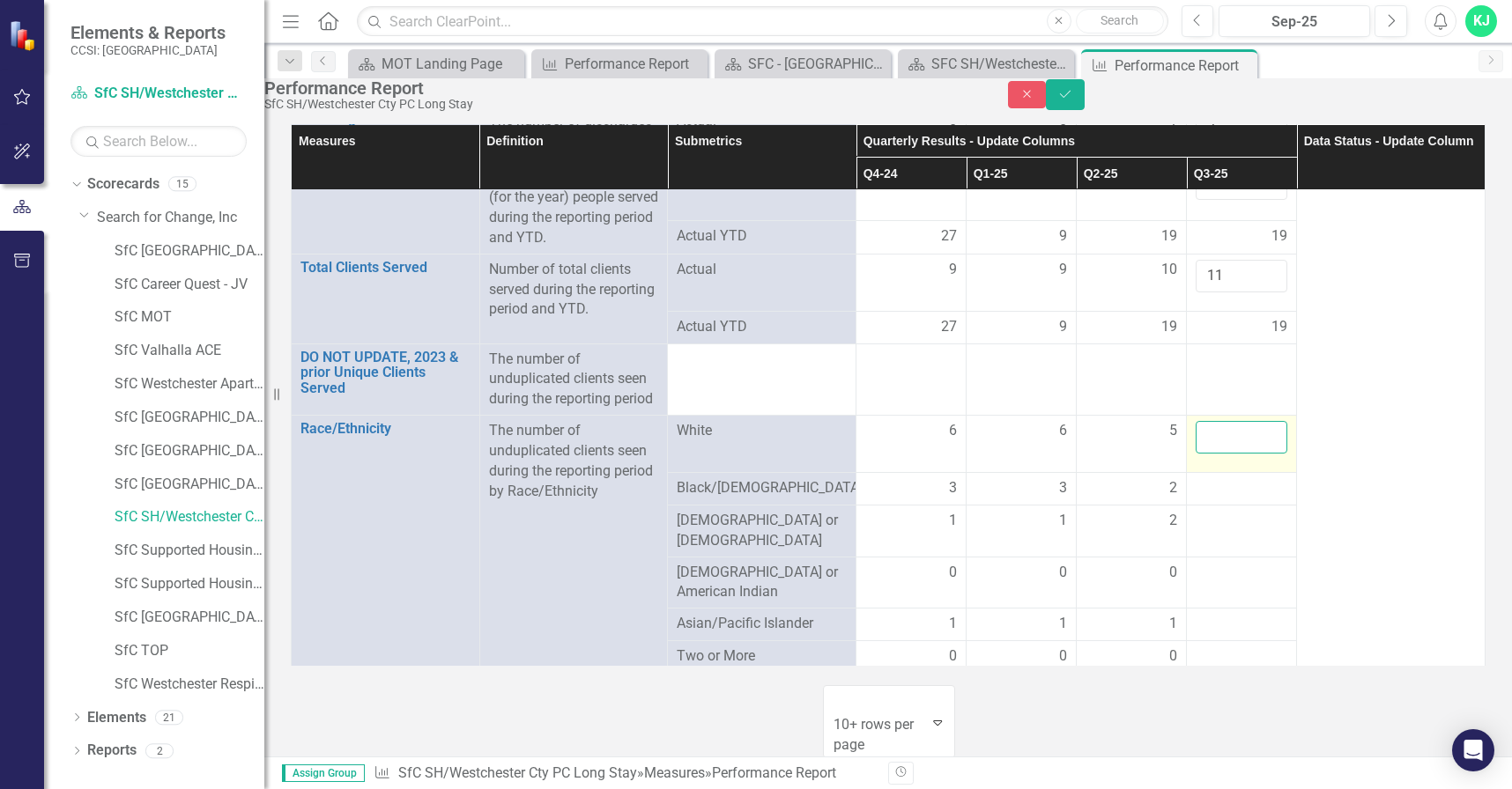
click at [1220, 454] on input "number" at bounding box center [1240, 436] width 91 height 32
type input "5"
click at [1224, 499] on div at bounding box center [1240, 489] width 91 height 22
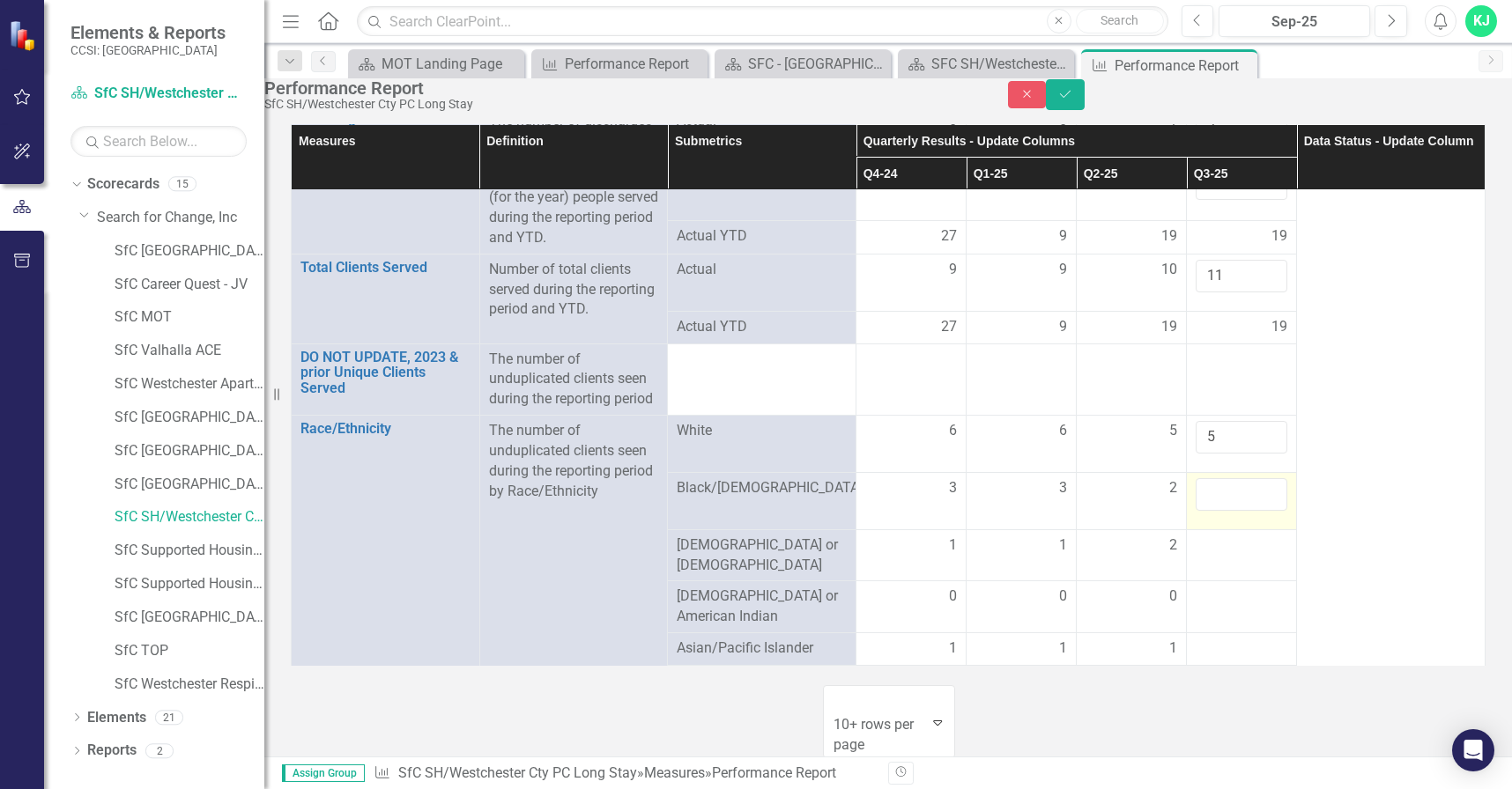
click at [1223, 511] on input "number" at bounding box center [1240, 494] width 91 height 32
type input "2"
click at [1202, 557] on div at bounding box center [1240, 546] width 91 height 22
click at [1206, 568] on input "number" at bounding box center [1240, 551] width 91 height 32
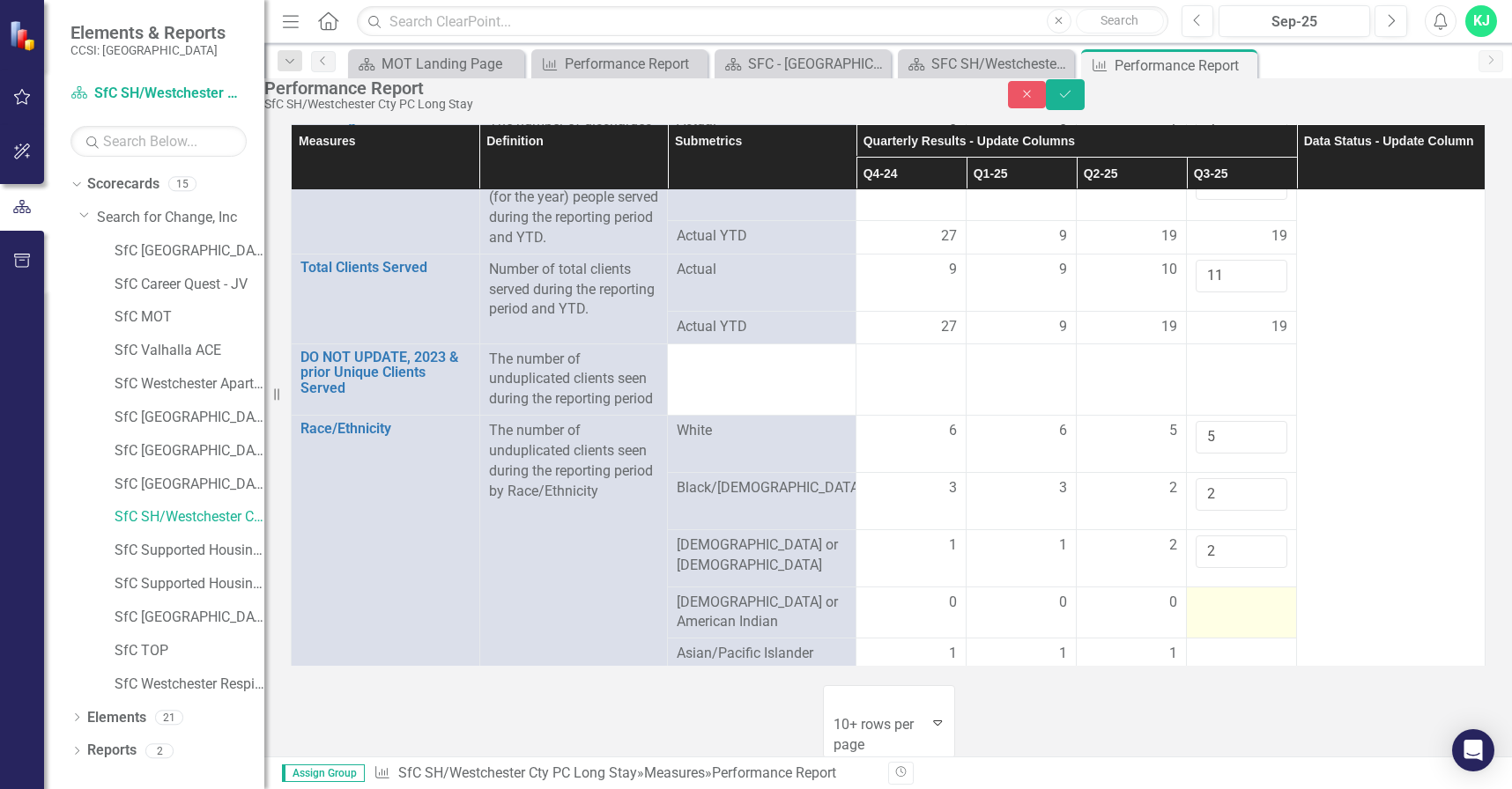
type input "2"
click at [1220, 638] on td at bounding box center [1241, 612] width 110 height 52
click at [1221, 625] on input "number" at bounding box center [1240, 609] width 91 height 32
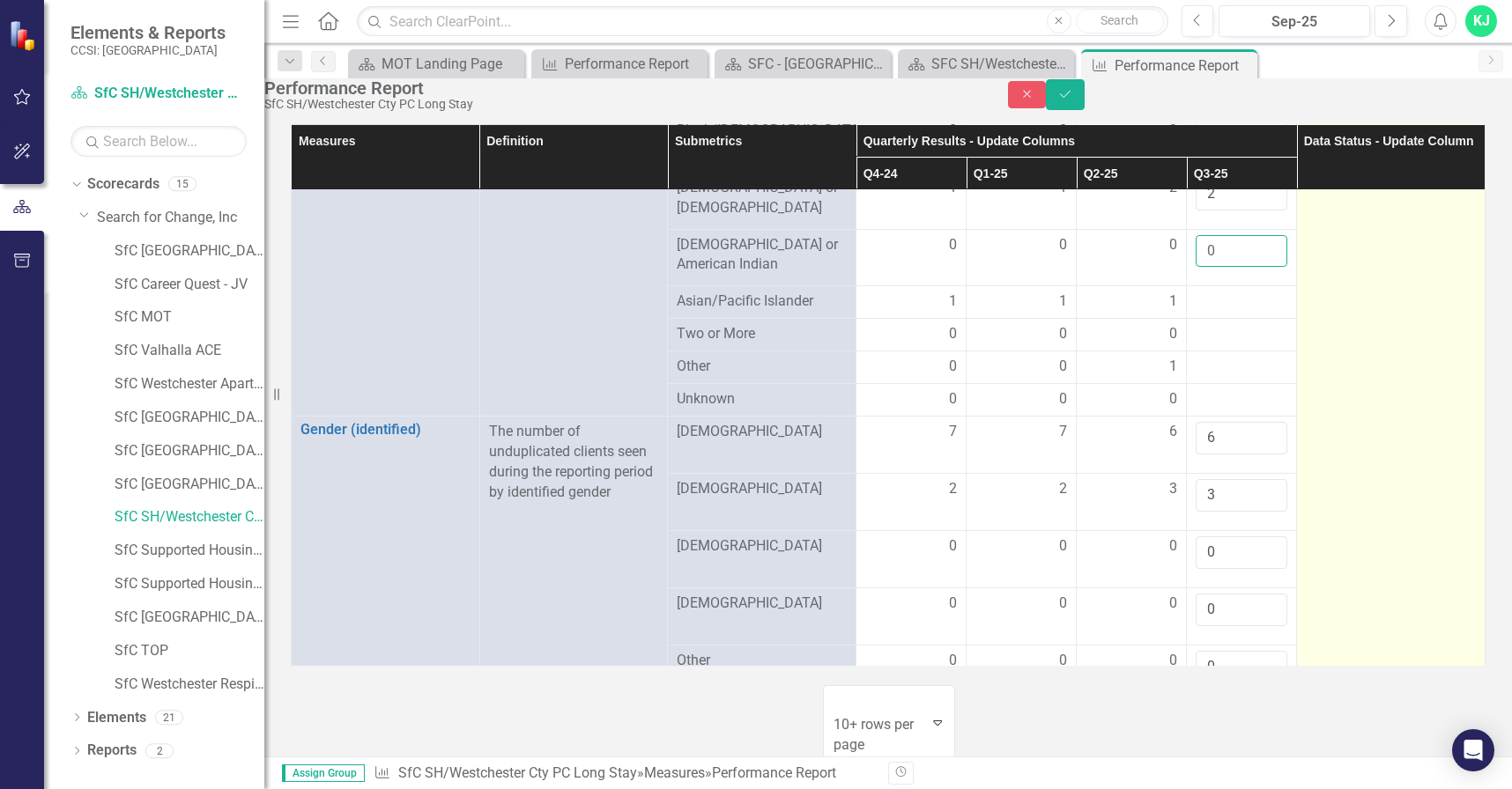
scroll to position [860, 0]
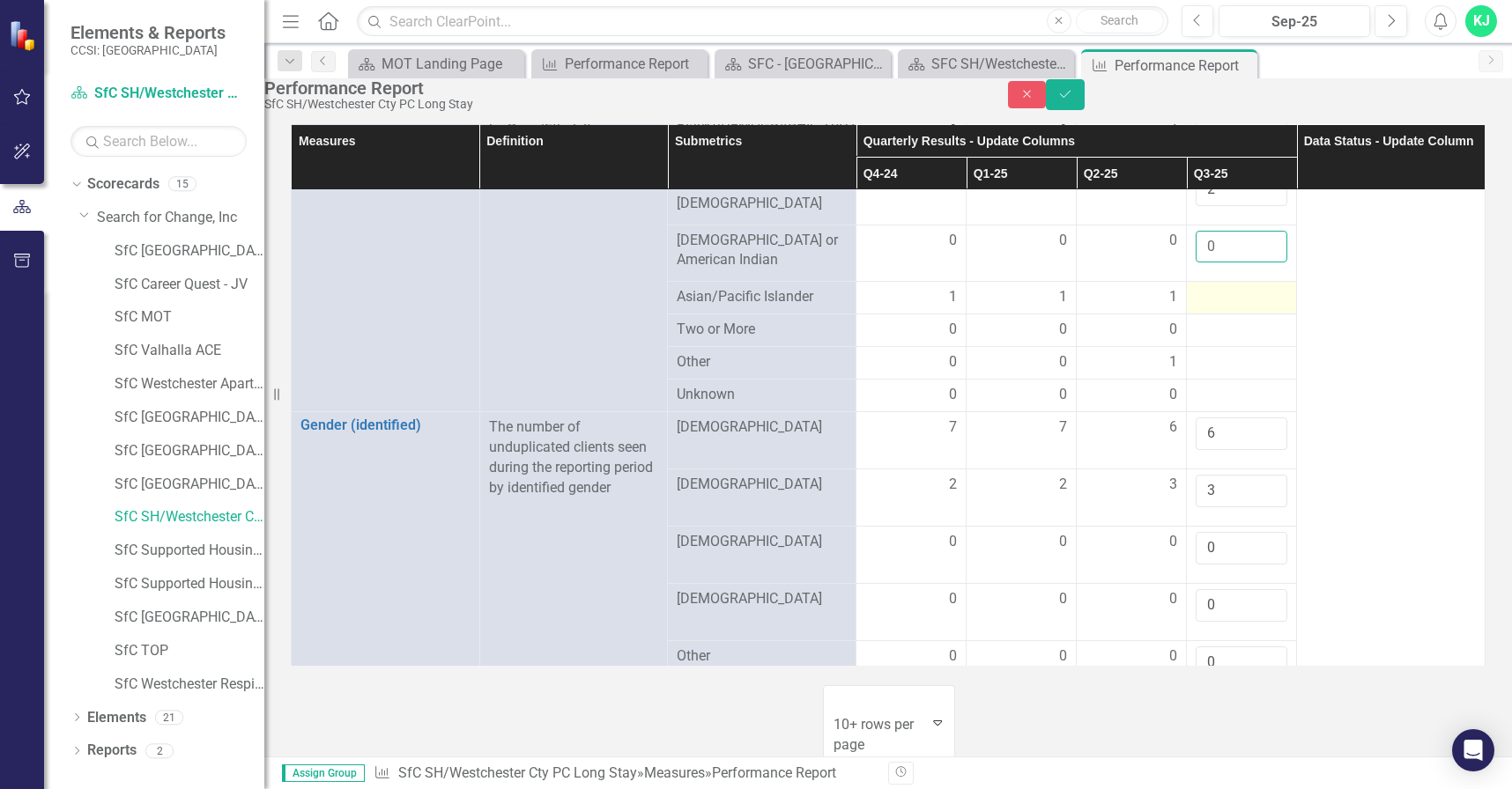
type input "0"
click at [1234, 308] on div at bounding box center [1240, 298] width 91 height 22
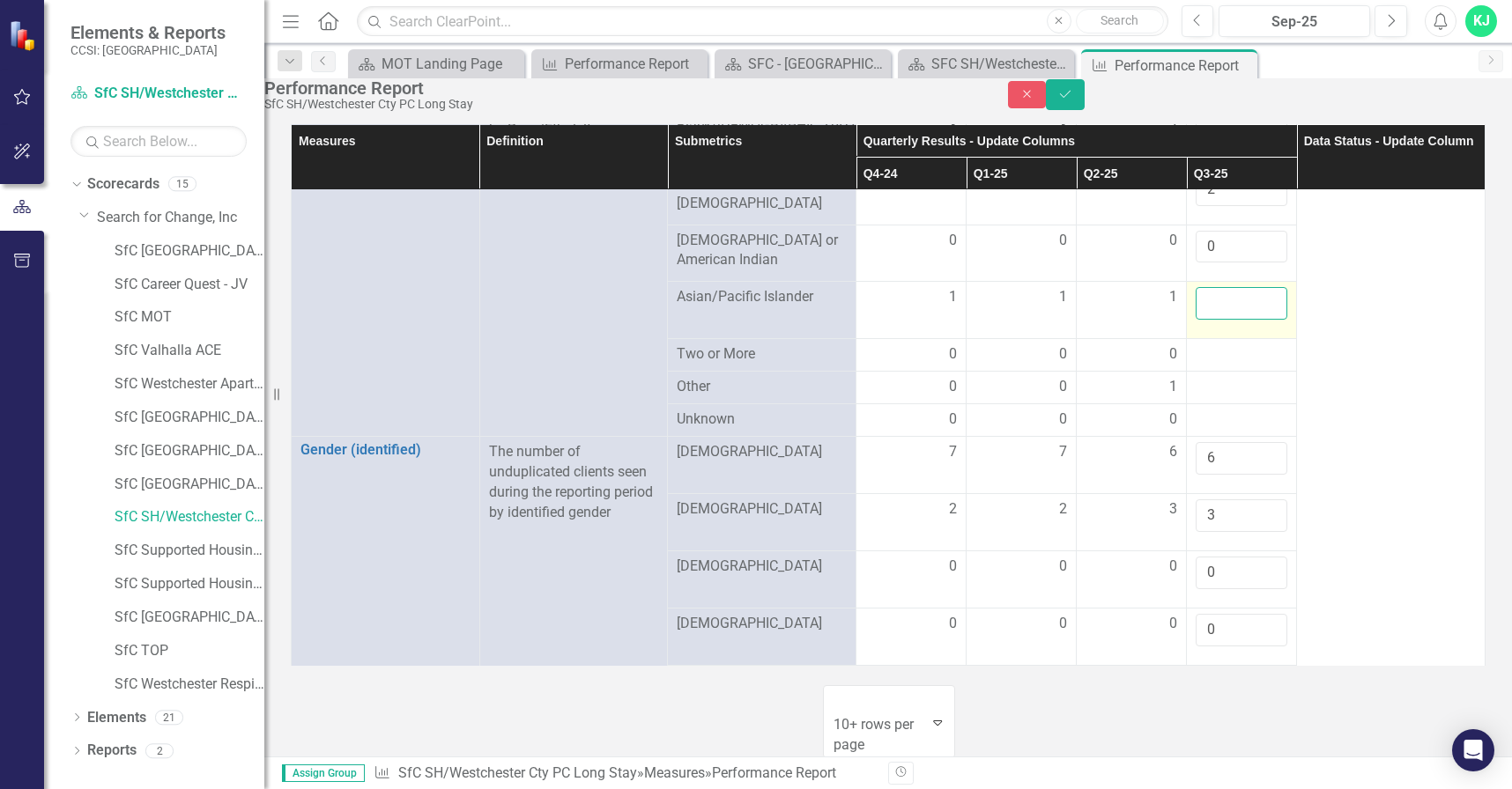
click at [1231, 320] on input "number" at bounding box center [1240, 303] width 91 height 32
type input "1"
click at [1230, 366] on div at bounding box center [1240, 355] width 91 height 22
click at [1229, 366] on div at bounding box center [1240, 355] width 91 height 22
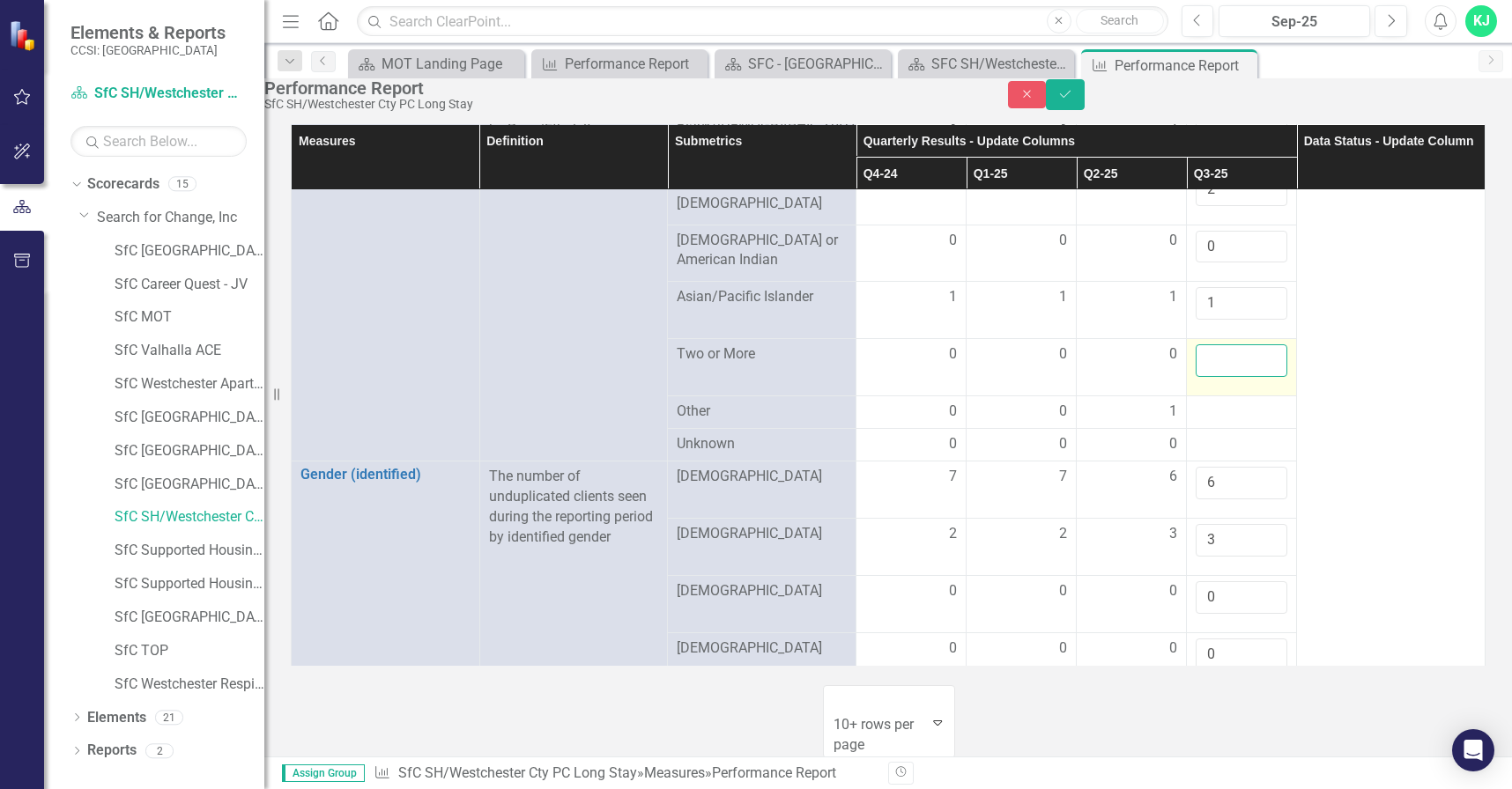
click at [1226, 377] on input "number" at bounding box center [1240, 360] width 91 height 32
type input "0"
click at [1225, 422] on div at bounding box center [1240, 413] width 91 height 22
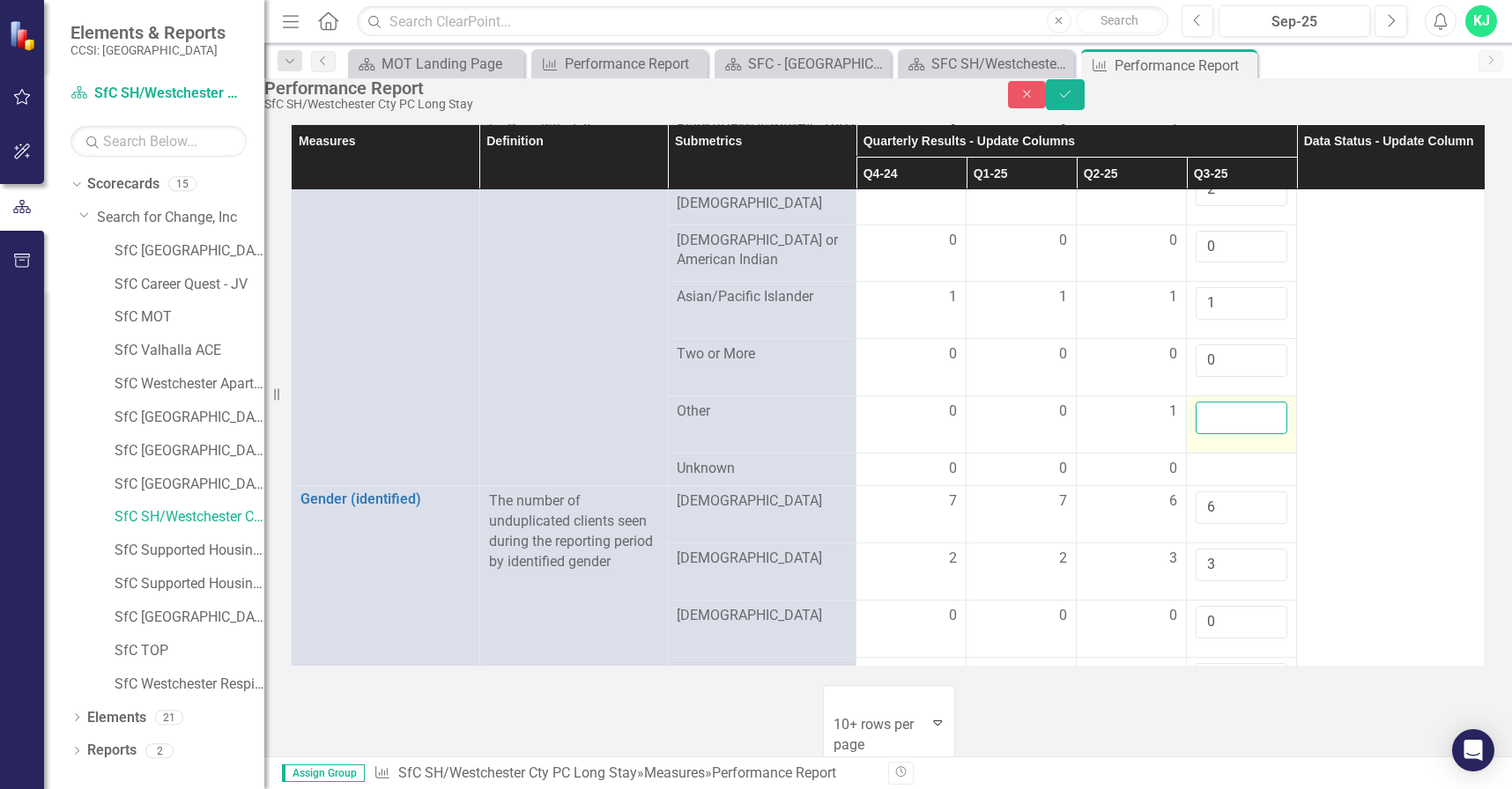
click at [1220, 434] on input "number" at bounding box center [1240, 418] width 91 height 32
type input "1"
click at [1204, 480] on div at bounding box center [1240, 469] width 91 height 22
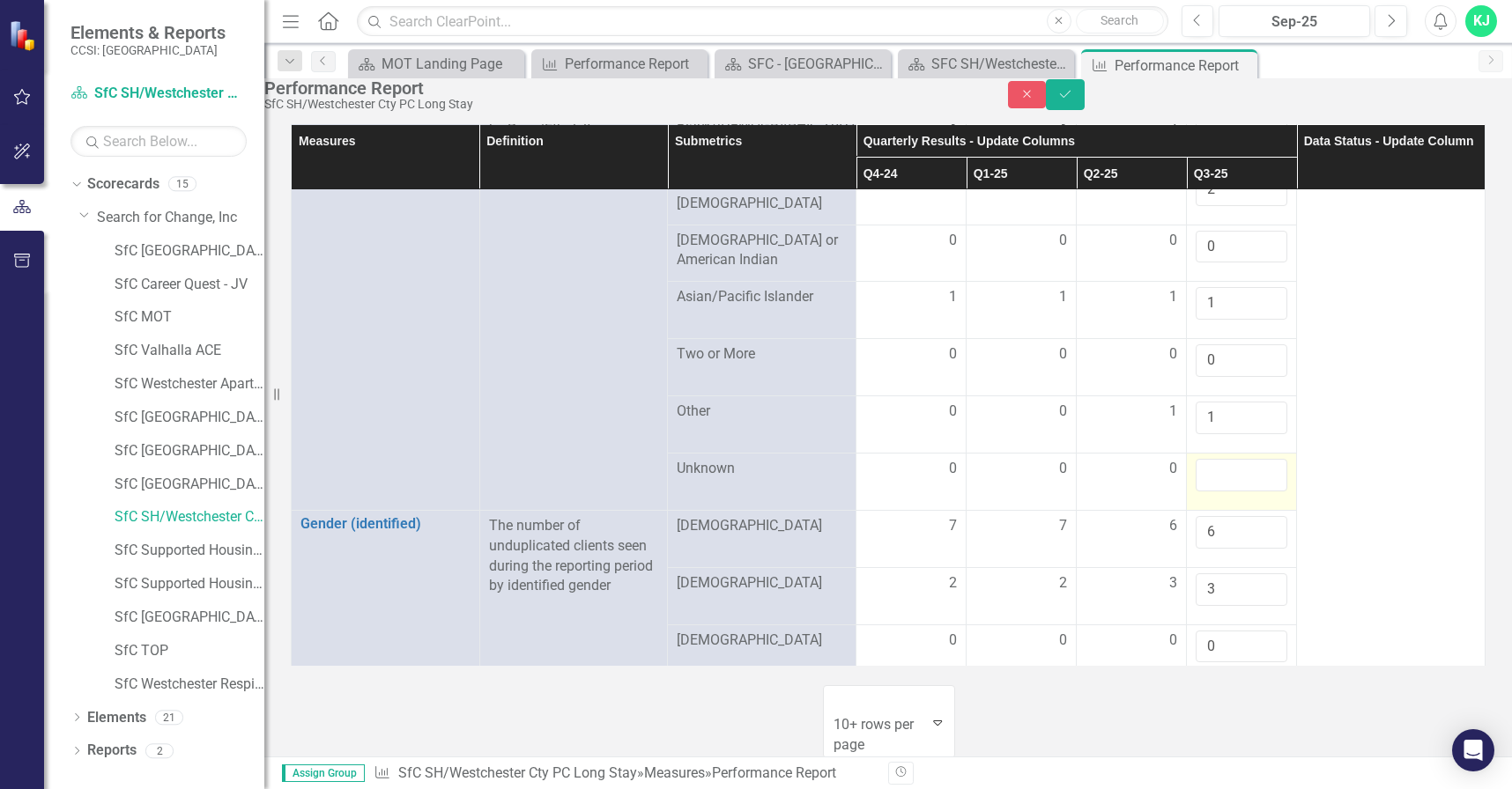
click at [1204, 491] on input "number" at bounding box center [1240, 474] width 91 height 32
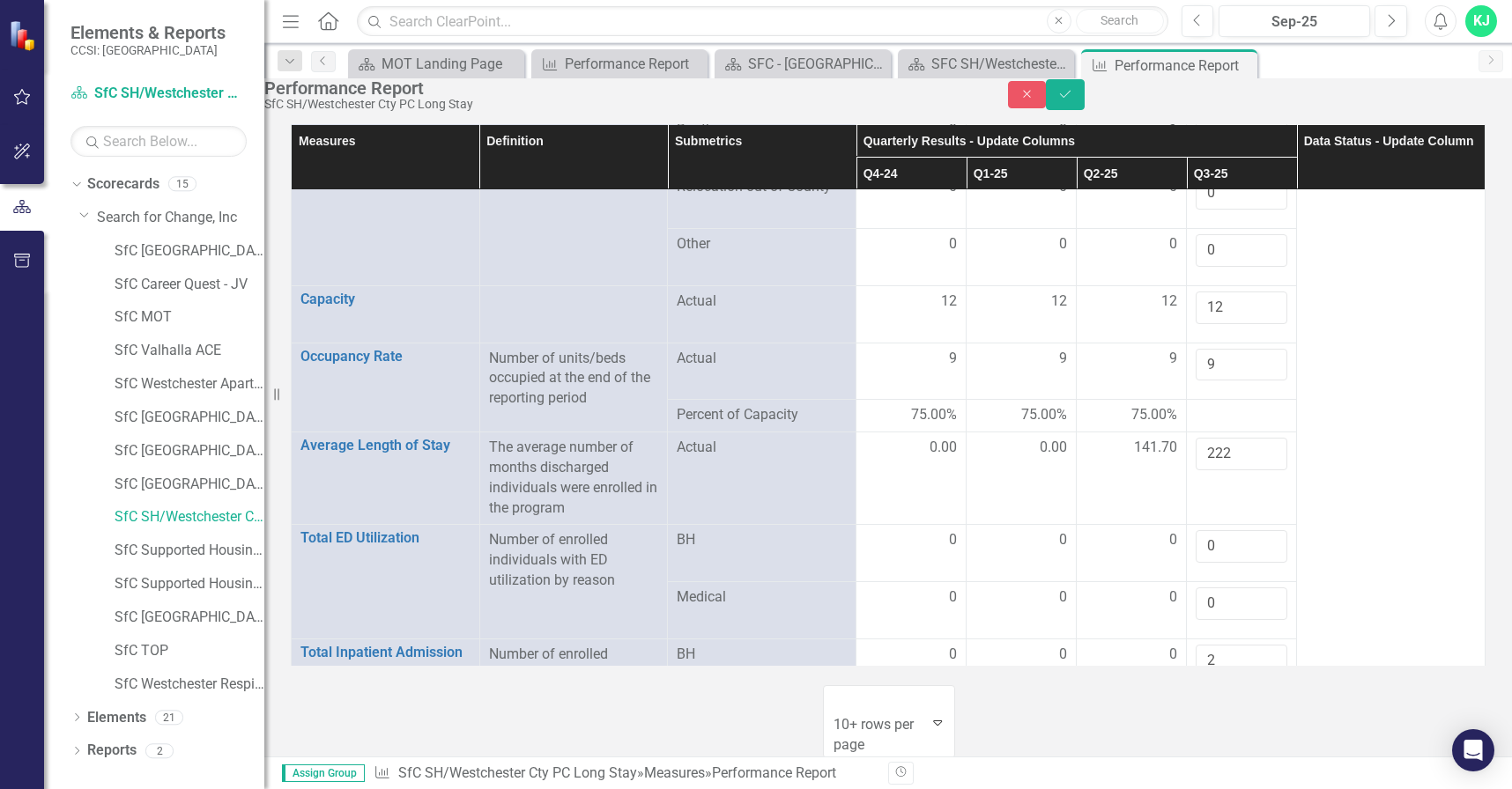
scroll to position [0, 0]
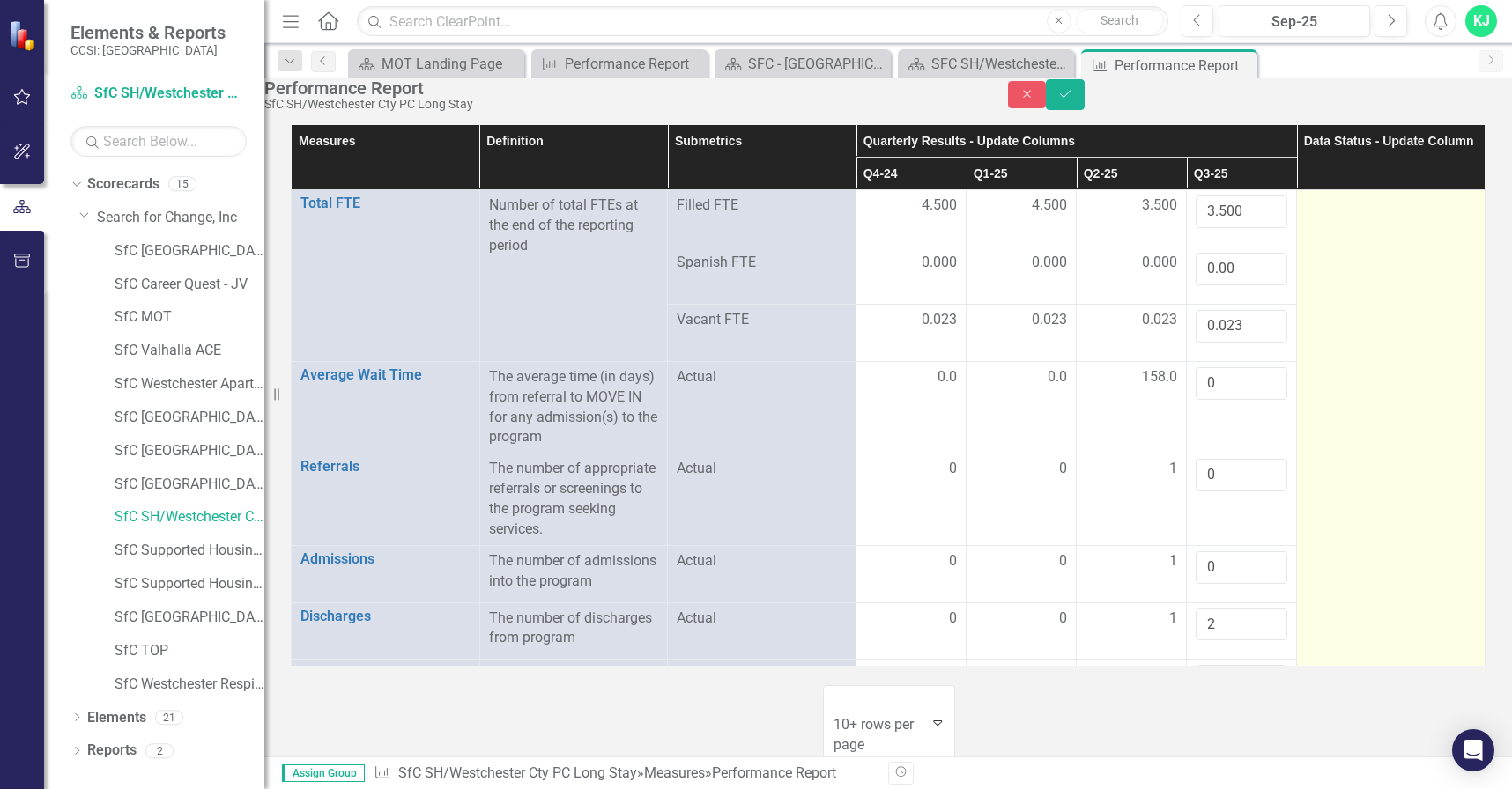
type input "0"
click at [1371, 217] on div at bounding box center [1390, 206] width 170 height 22
click at [1371, 225] on div "Not Defined Expand" at bounding box center [1390, 210] width 170 height 30
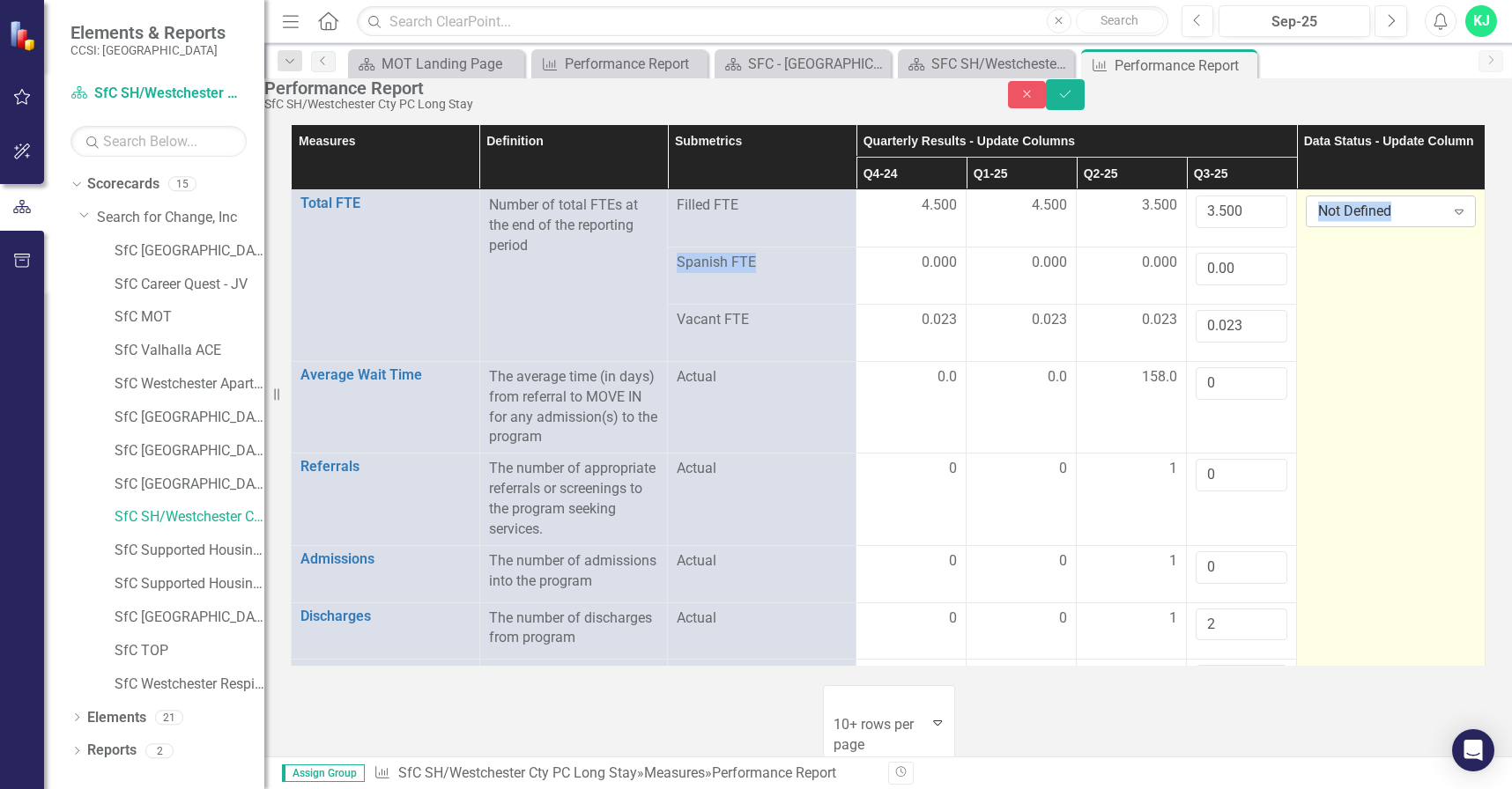
drag, startPoint x: 1371, startPoint y: 238, endPoint x: 1444, endPoint y: 228, distance: 73.7
click at [1450, 219] on icon "Expand" at bounding box center [1459, 211] width 18 height 14
click at [1073, 100] on icon "Save" at bounding box center [1065, 94] width 16 height 13
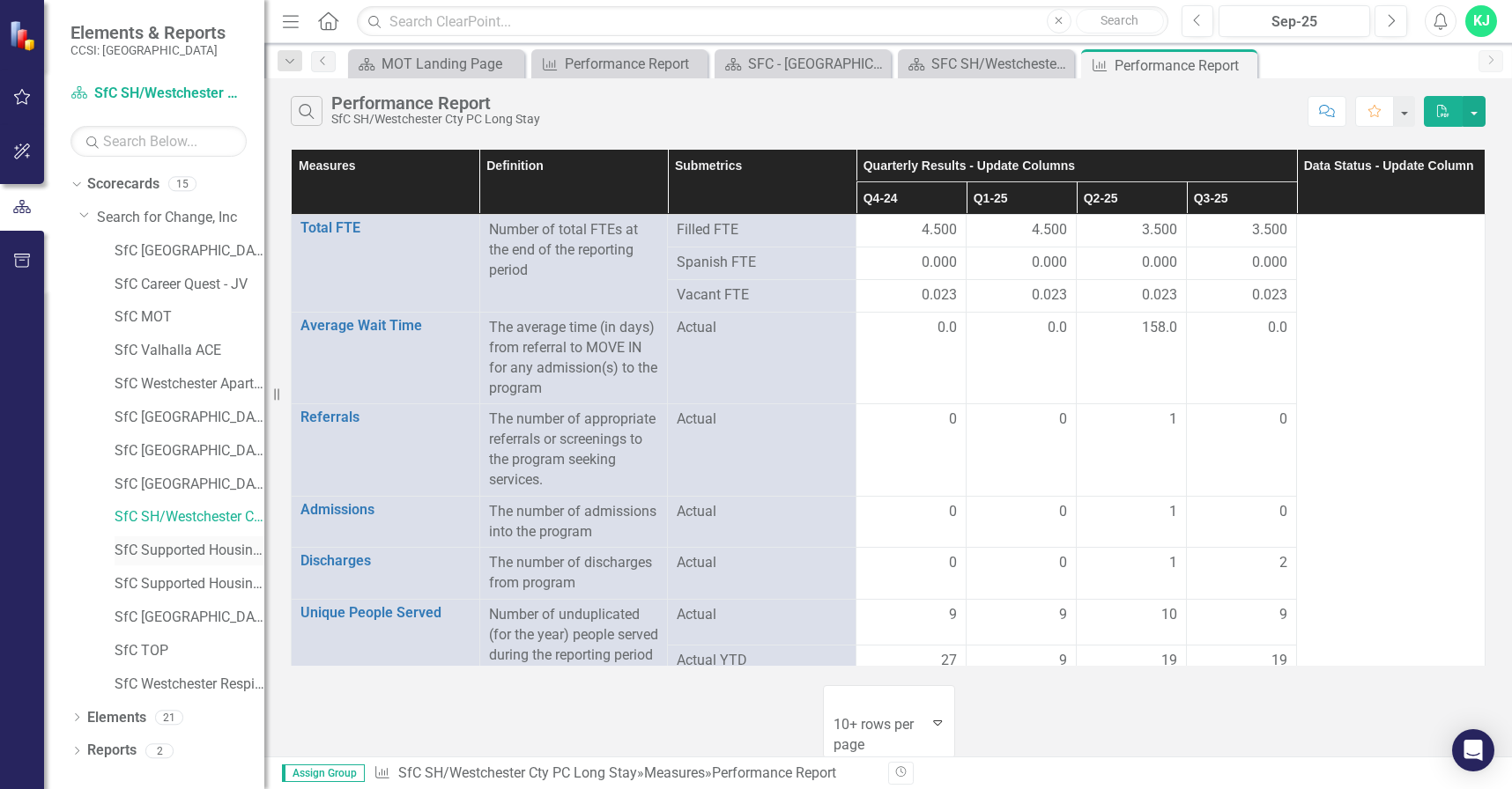
click at [177, 550] on link "SfC Supported Housing / [GEOGRAPHIC_DATA]" at bounding box center [189, 551] width 150 height 21
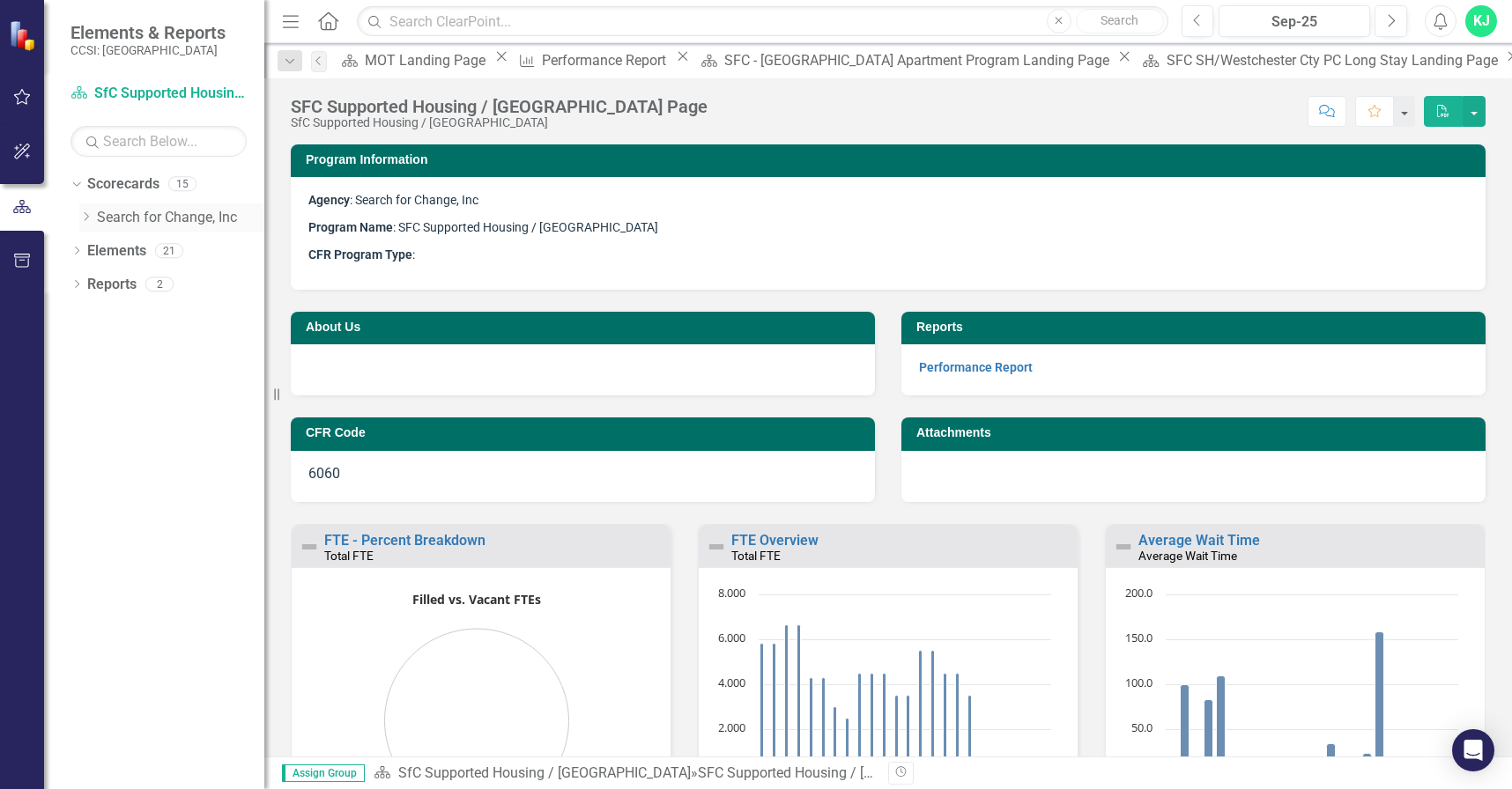
click at [86, 219] on icon "Dropdown" at bounding box center [85, 217] width 13 height 11
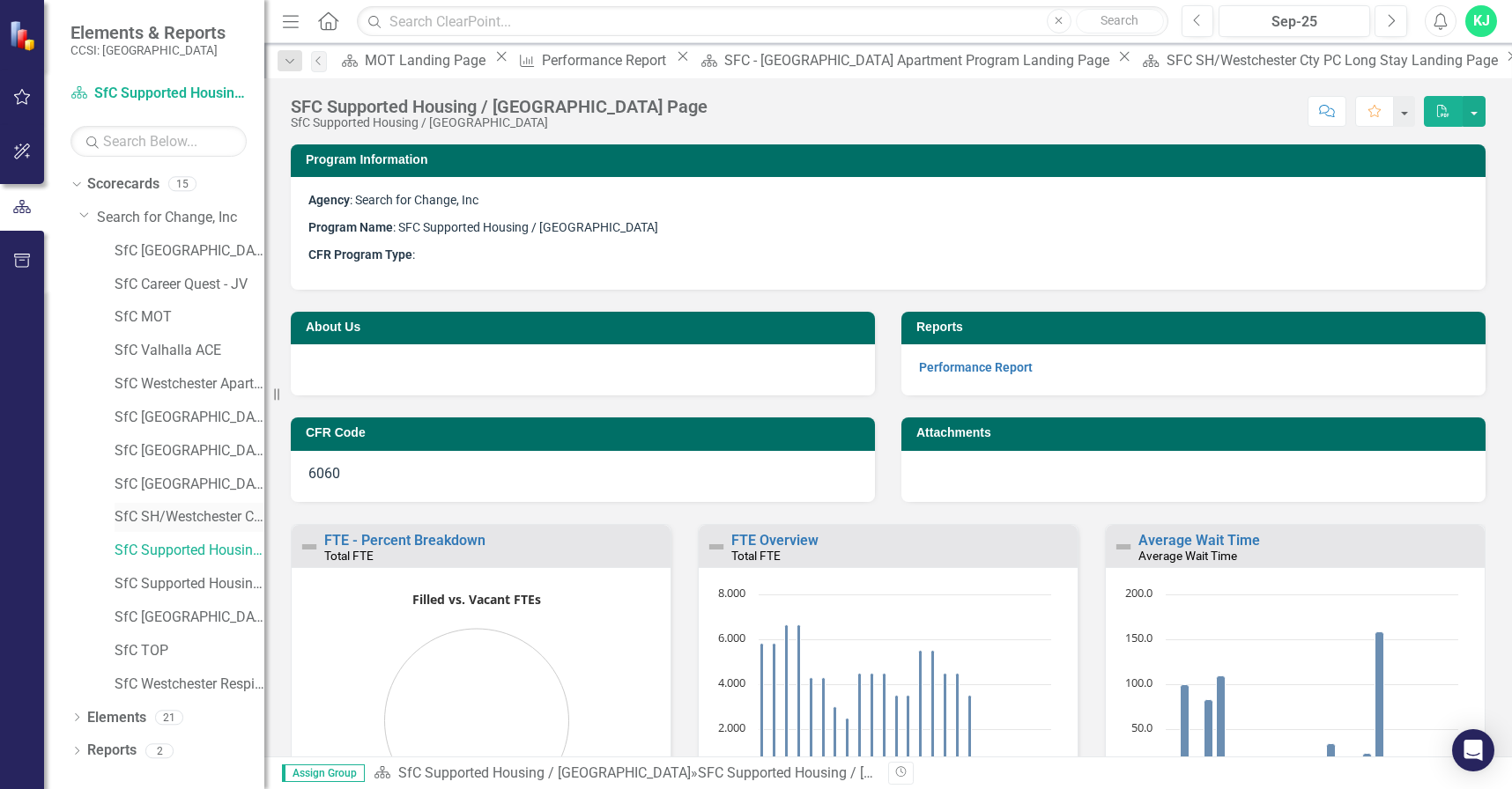
click at [180, 510] on link "SfC SH/Westchester Cty PC Long Stay" at bounding box center [189, 518] width 150 height 21
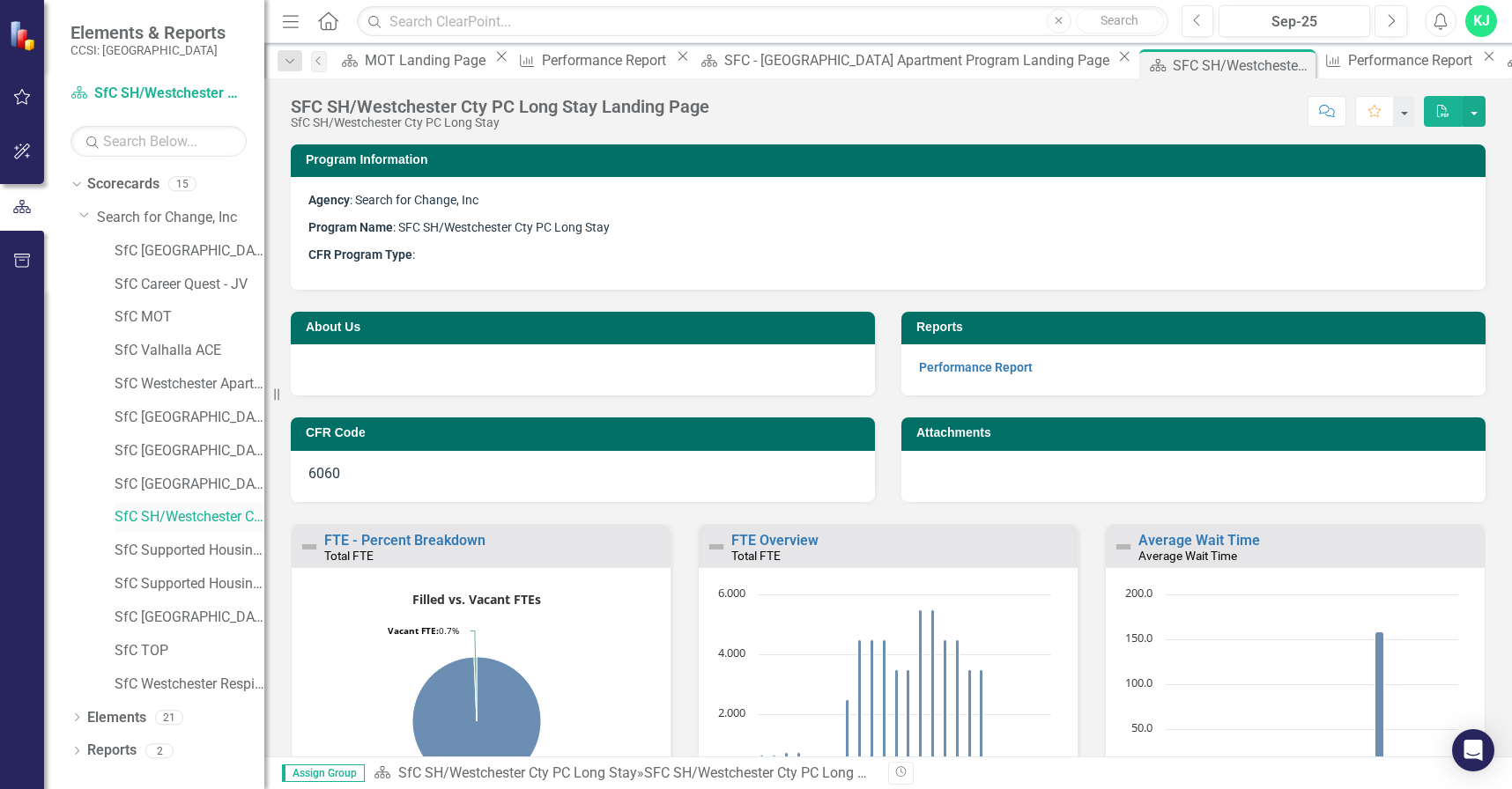
click at [174, 519] on link "SfC SH/Westchester Cty PC Long Stay" at bounding box center [189, 518] width 150 height 21
click at [1116, 62] on icon "Close" at bounding box center [1125, 56] width 18 height 14
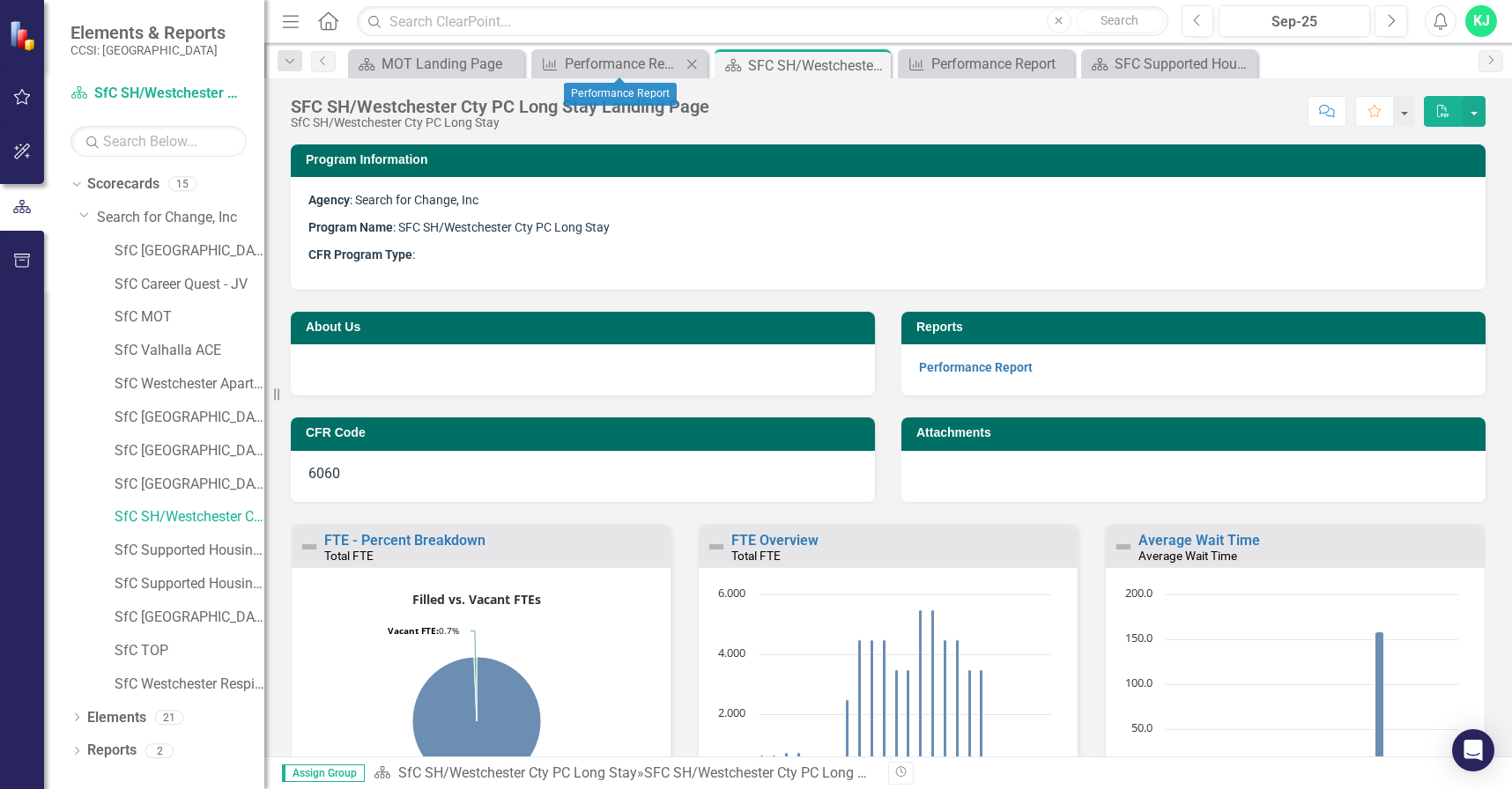
click at [690, 64] on icon "Close" at bounding box center [691, 64] width 18 height 14
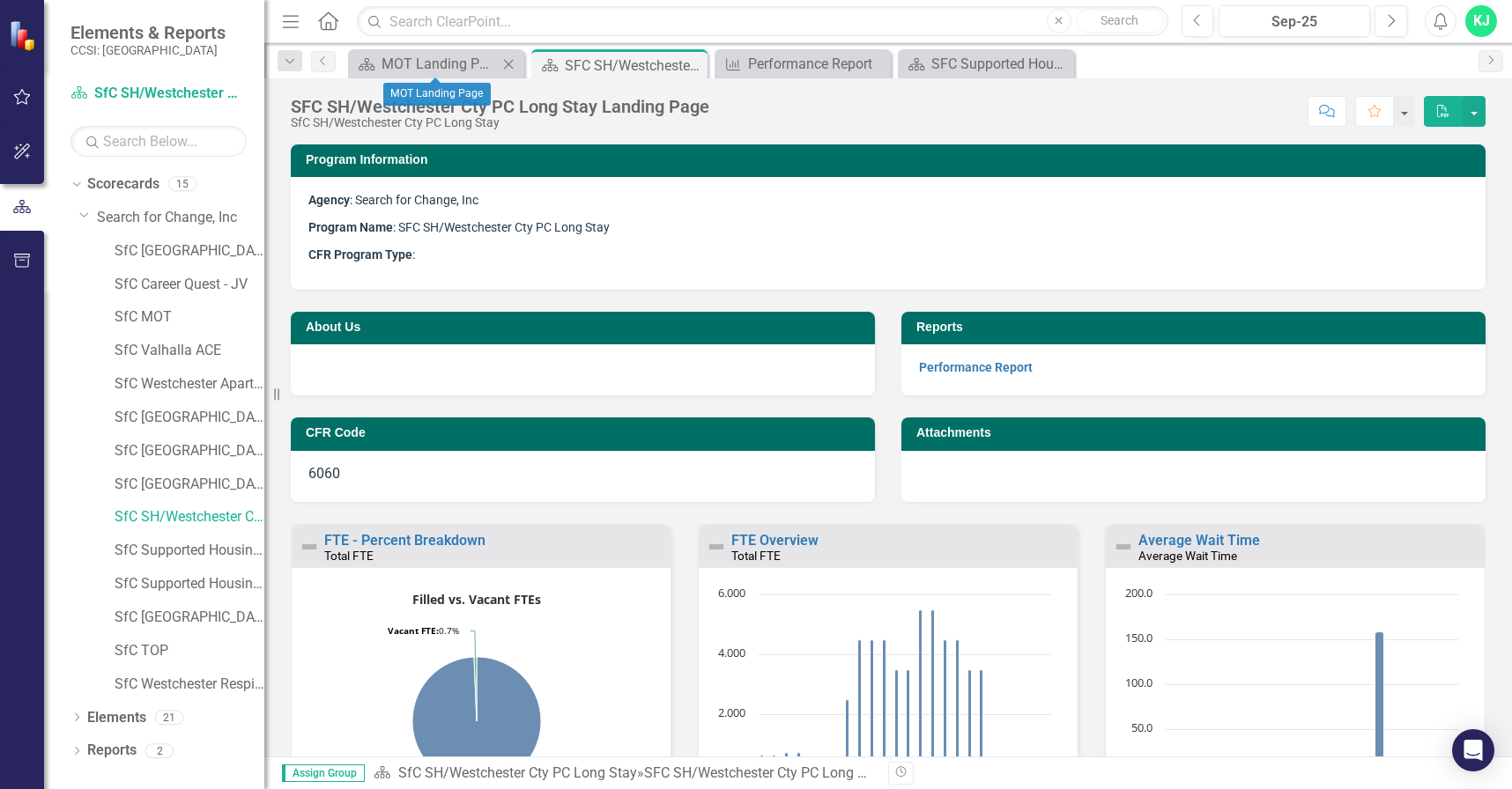
click at [511, 62] on icon at bounding box center [509, 64] width 10 height 10
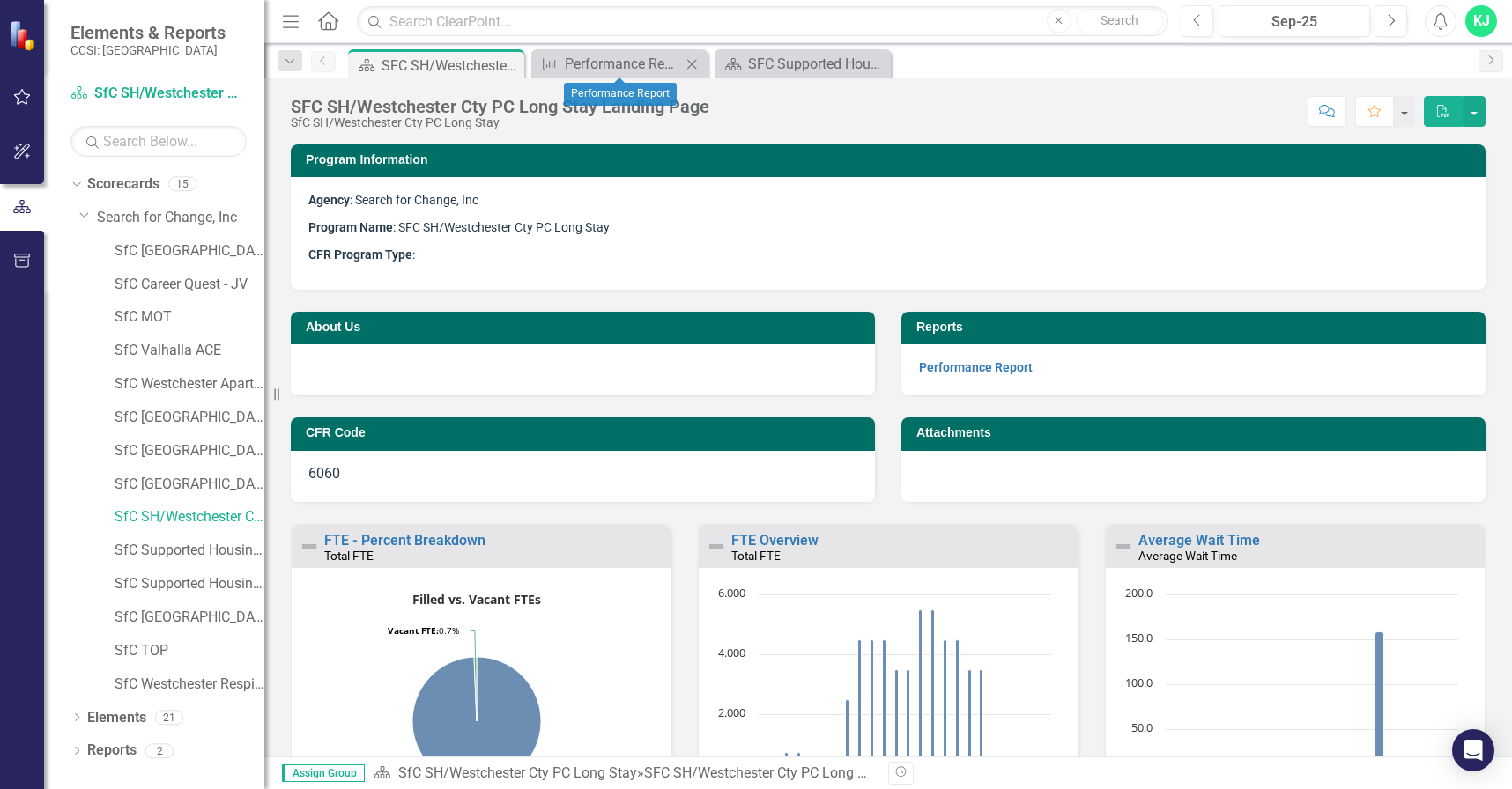
click at [689, 66] on icon "Close" at bounding box center [691, 64] width 18 height 14
click at [0, 0] on icon "Close" at bounding box center [0, 0] width 0 height 0
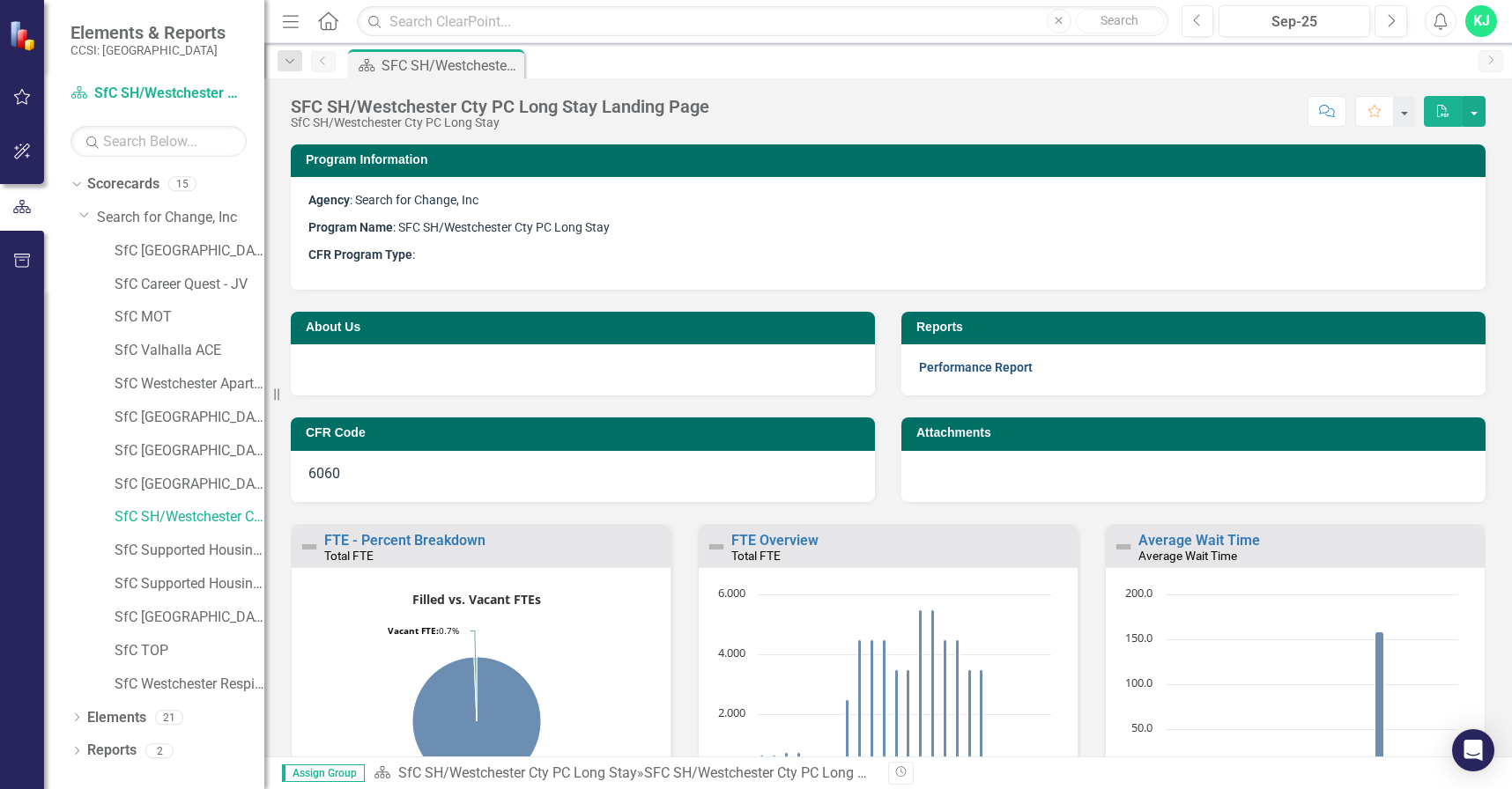
click at [990, 366] on link "Performance Report" at bounding box center [976, 367] width 114 height 14
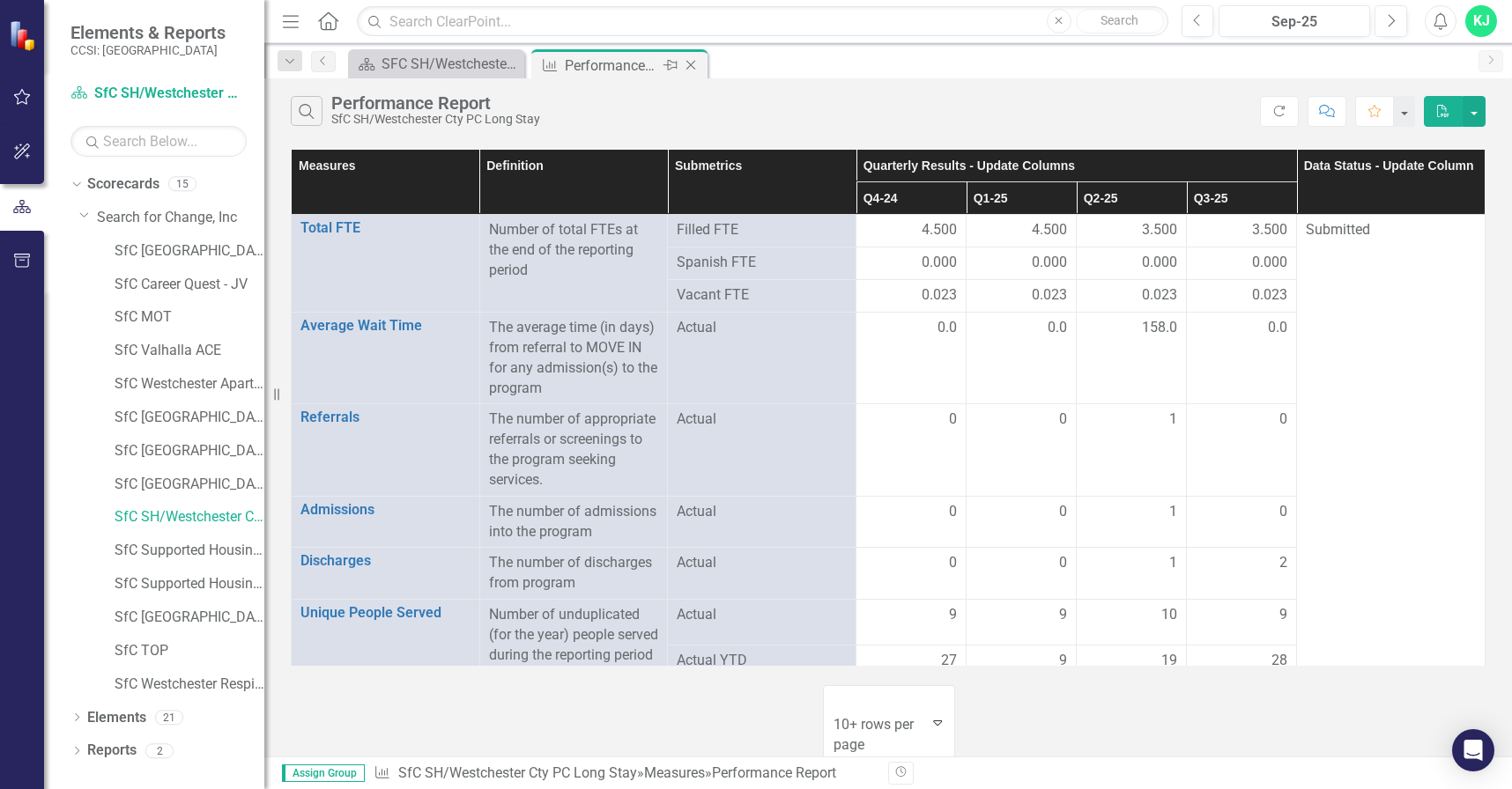
click at [690, 62] on icon "Close" at bounding box center [690, 65] width 18 height 14
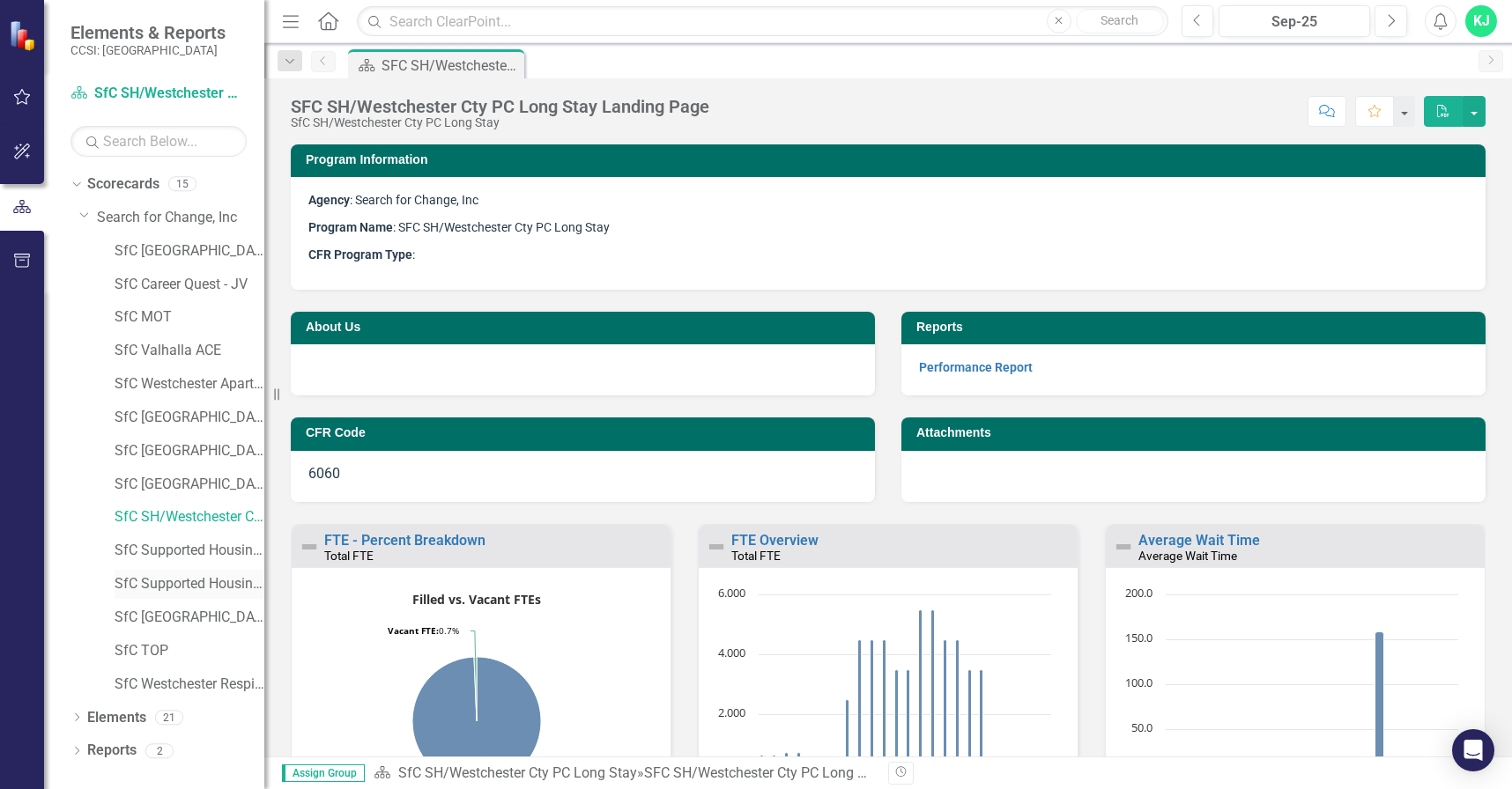
click at [198, 583] on link "SfC Supported Housing/Forensic [GEOGRAPHIC_DATA]" at bounding box center [189, 584] width 150 height 21
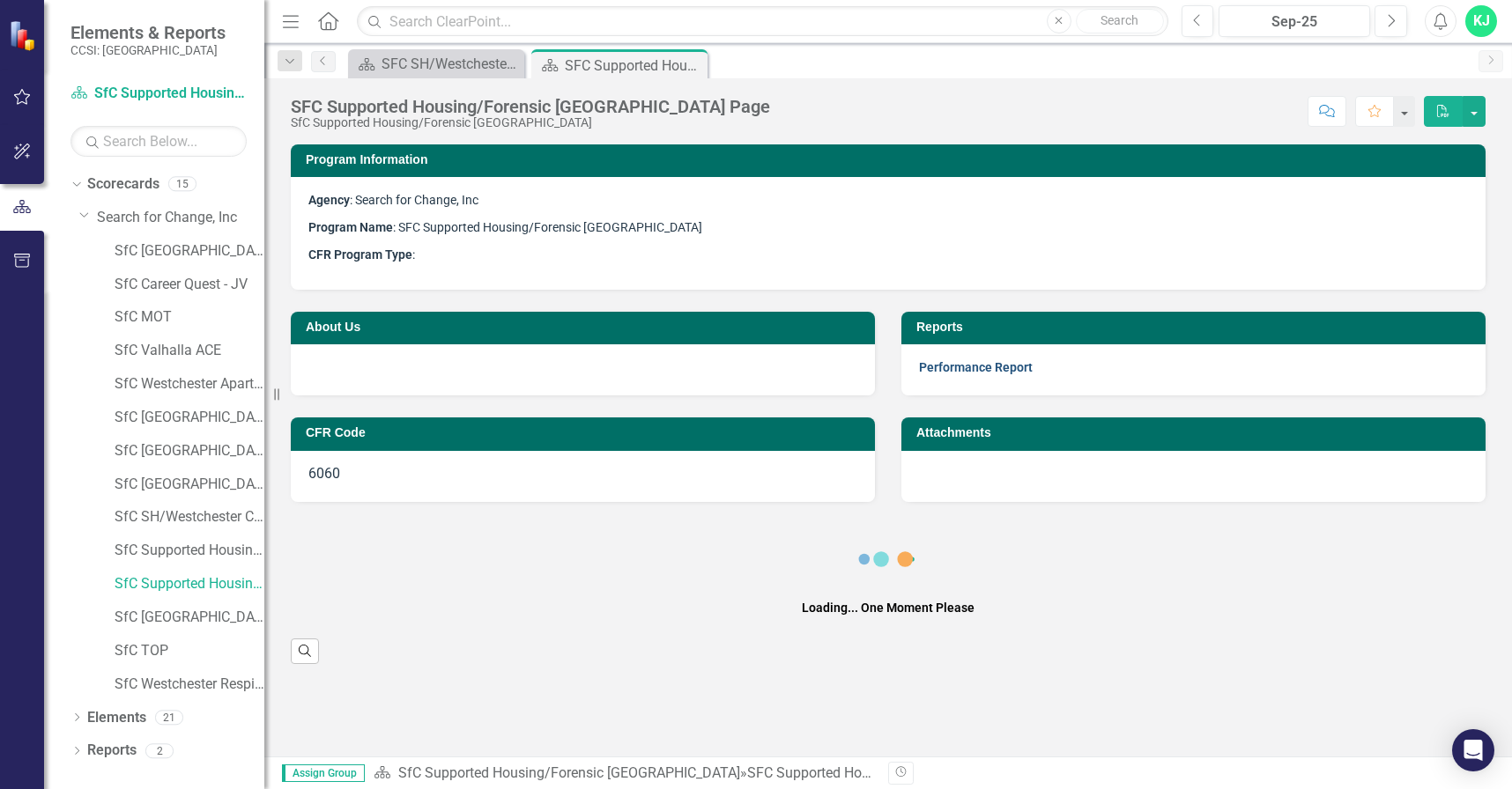
click at [990, 365] on link "Performance Report" at bounding box center [976, 367] width 114 height 14
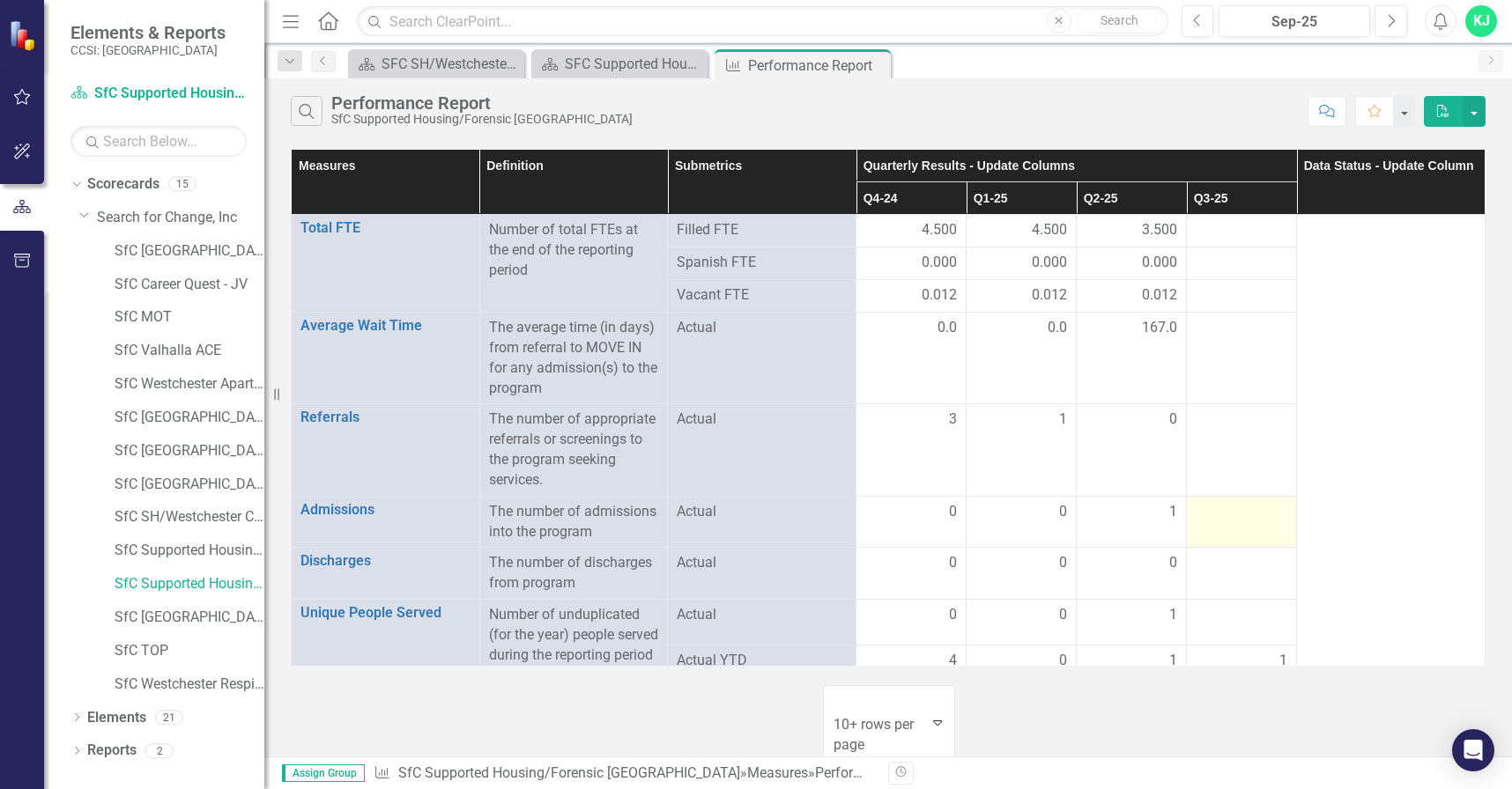
click at [1210, 523] on div at bounding box center [1240, 513] width 91 height 22
click at [1224, 430] on div at bounding box center [1240, 420] width 91 height 22
click at [1222, 430] on div at bounding box center [1240, 420] width 91 height 22
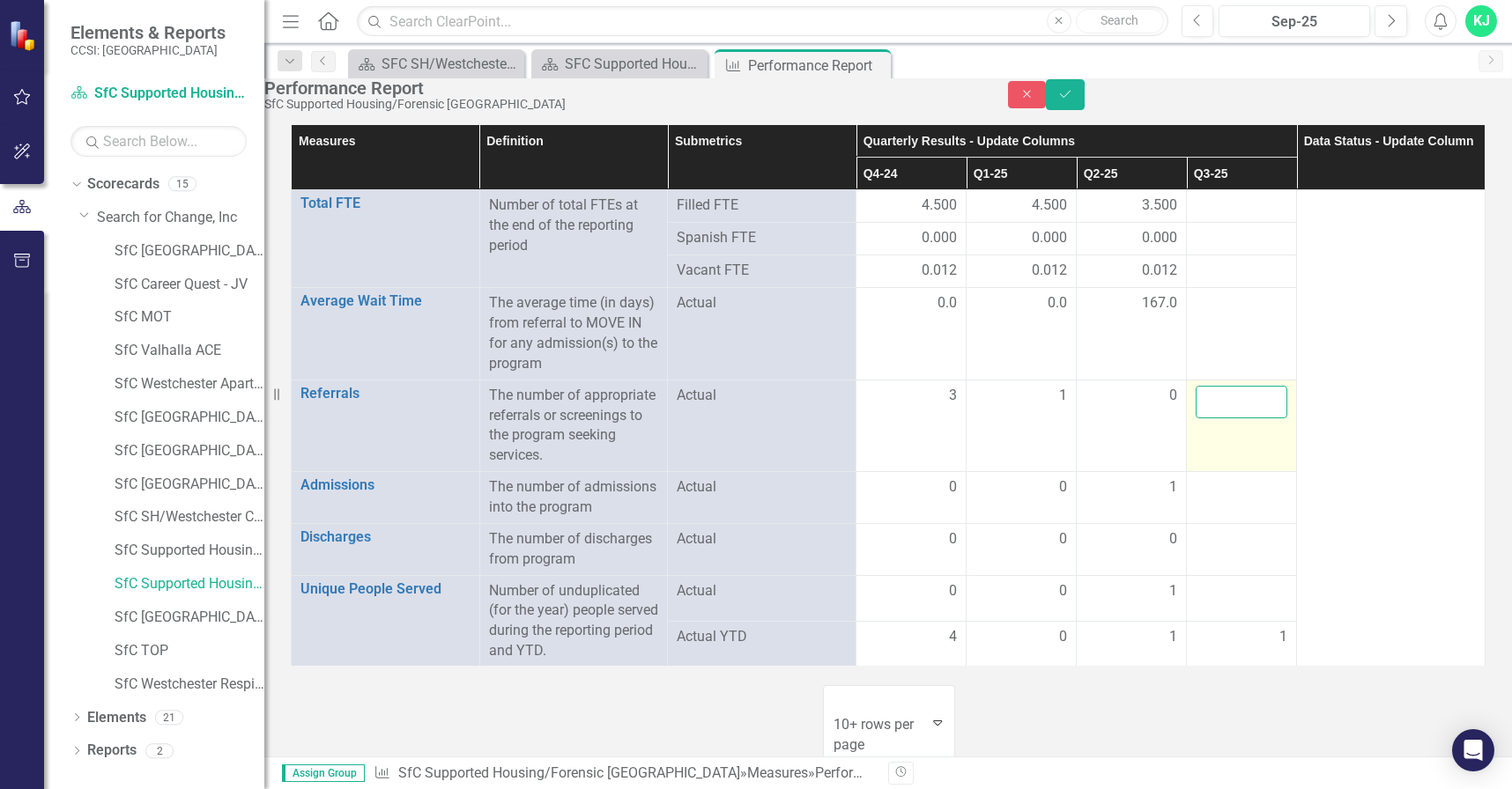
click at [1222, 419] on input "number" at bounding box center [1240, 402] width 91 height 32
drag, startPoint x: 1216, startPoint y: 569, endPoint x: 1219, endPoint y: 554, distance: 15.3
click at [1214, 524] on td at bounding box center [1241, 498] width 110 height 52
click at [1224, 499] on div at bounding box center [1240, 488] width 91 height 22
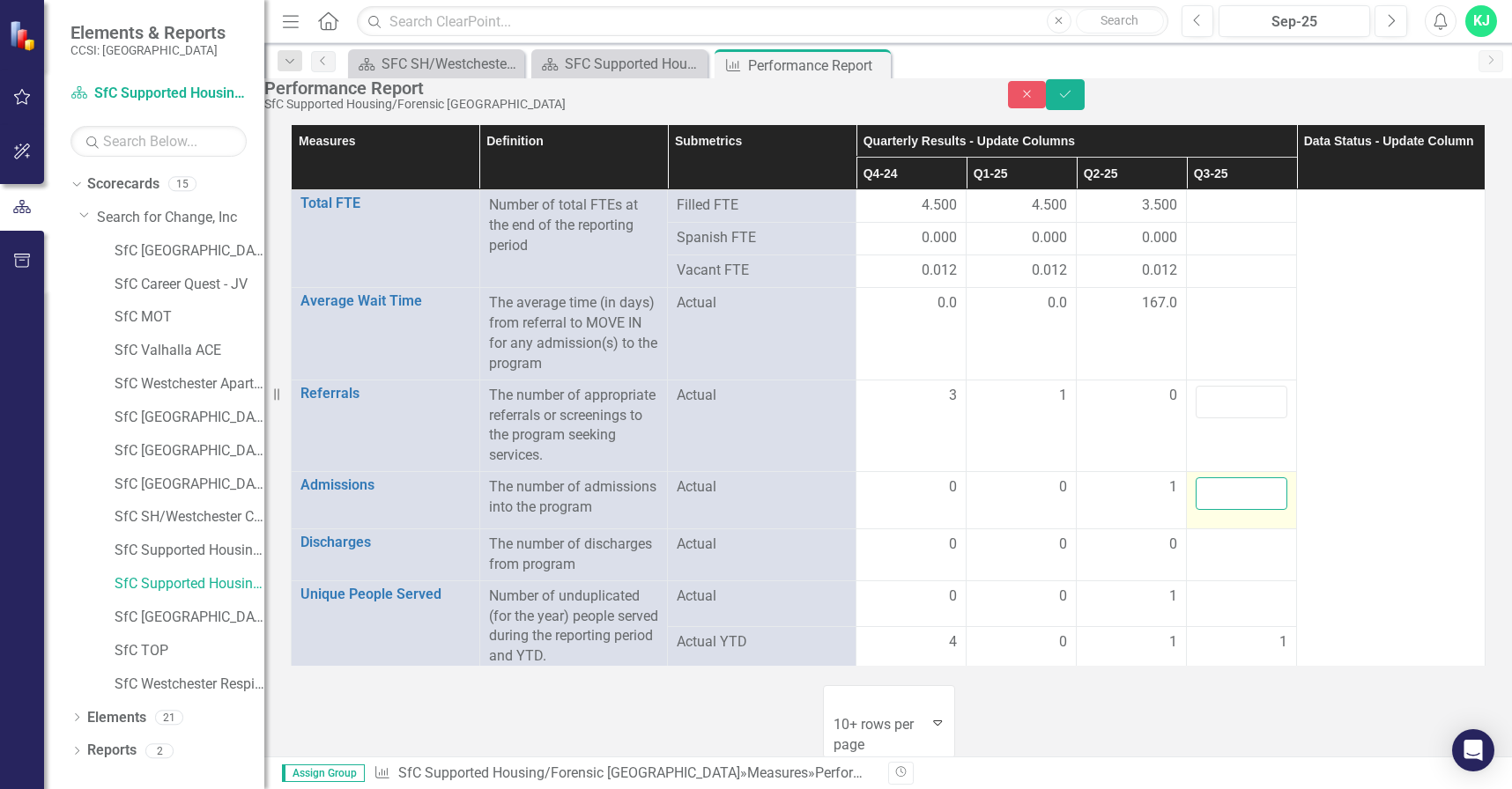
click at [1219, 510] on input "number" at bounding box center [1240, 493] width 91 height 32
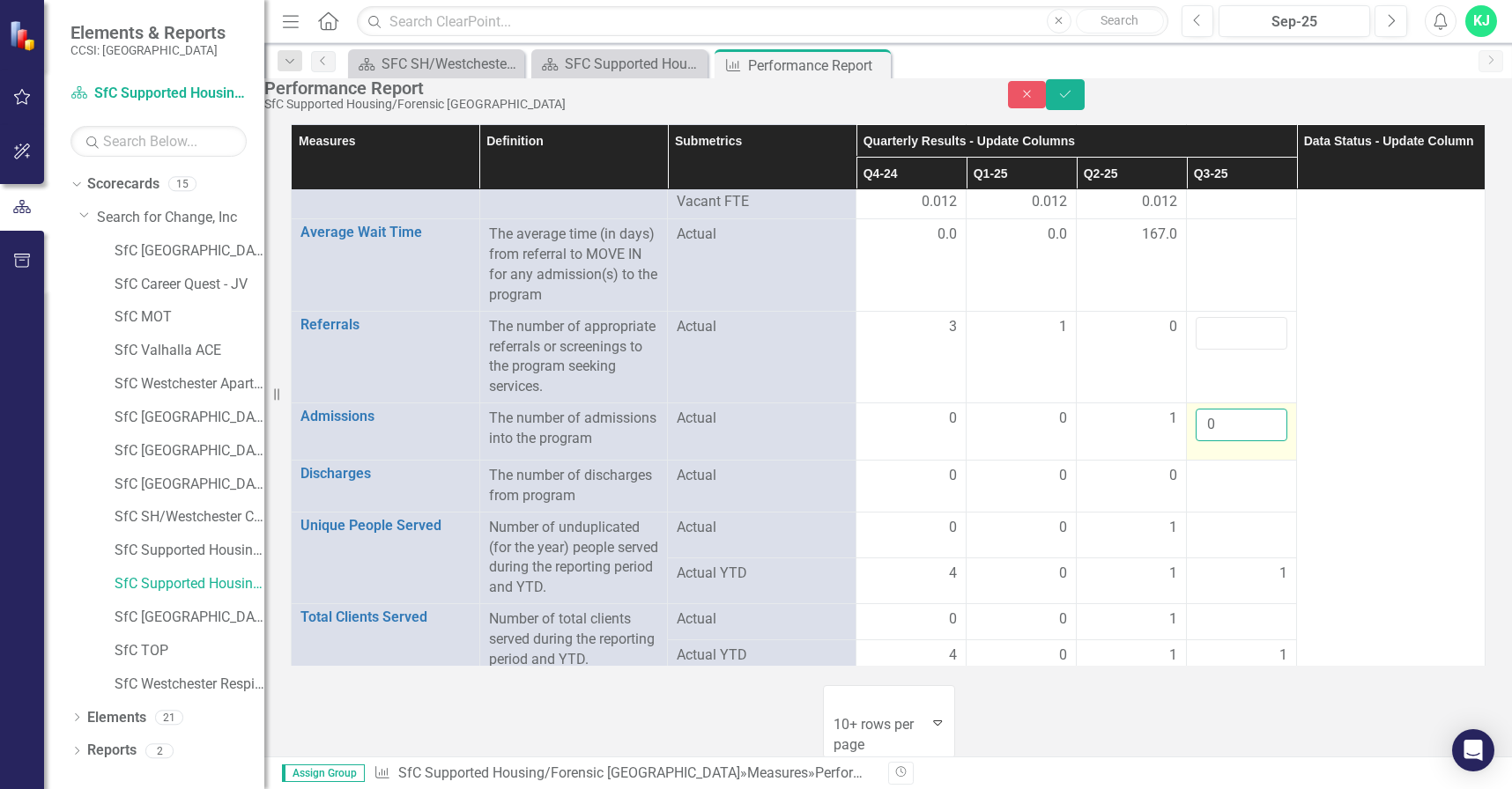
scroll to position [88, 0]
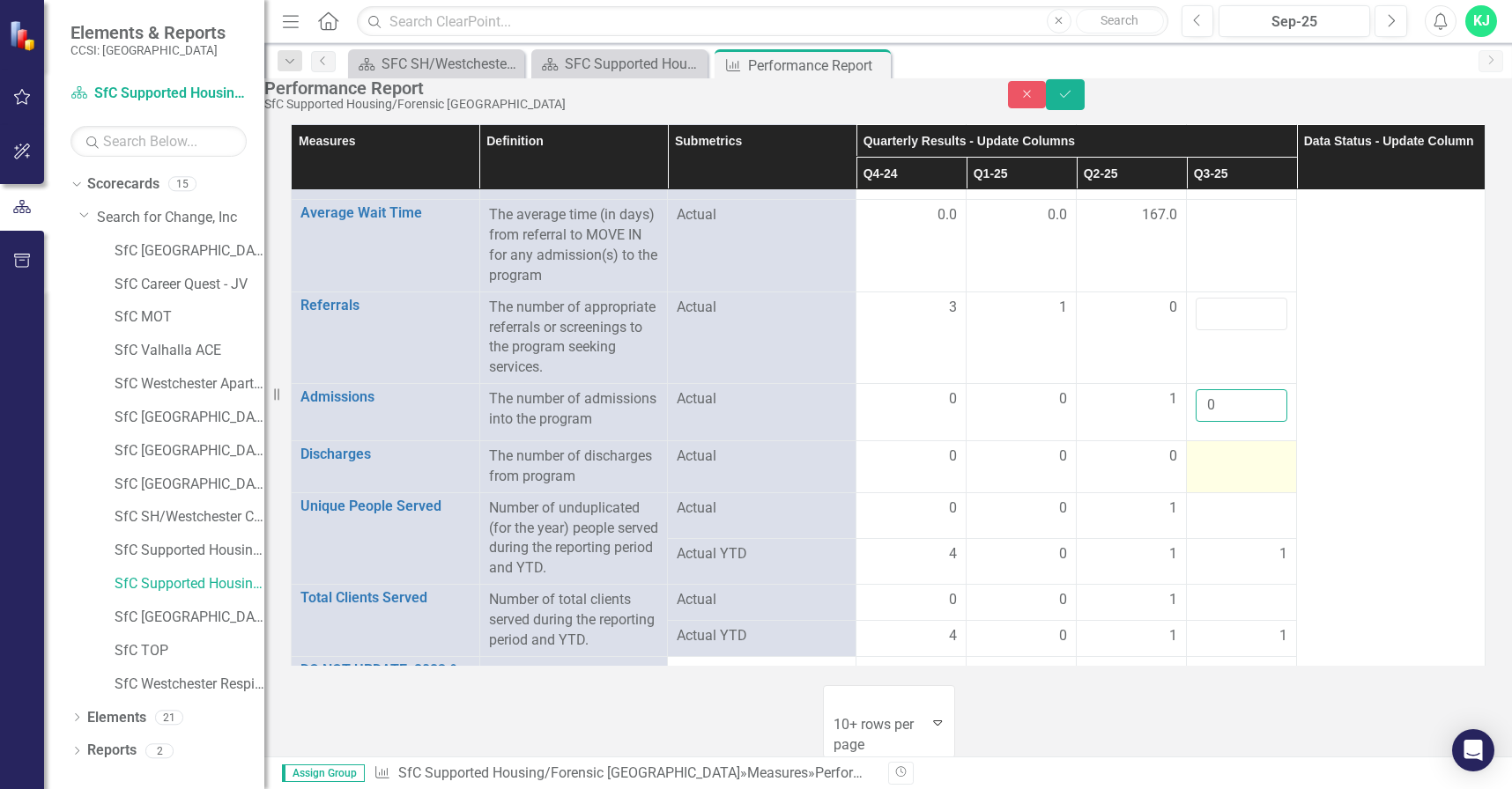
type input "0"
drag, startPoint x: 1220, startPoint y: 560, endPoint x: 1219, endPoint y: 549, distance: 11.0
click at [1219, 492] on td at bounding box center [1241, 466] width 110 height 52
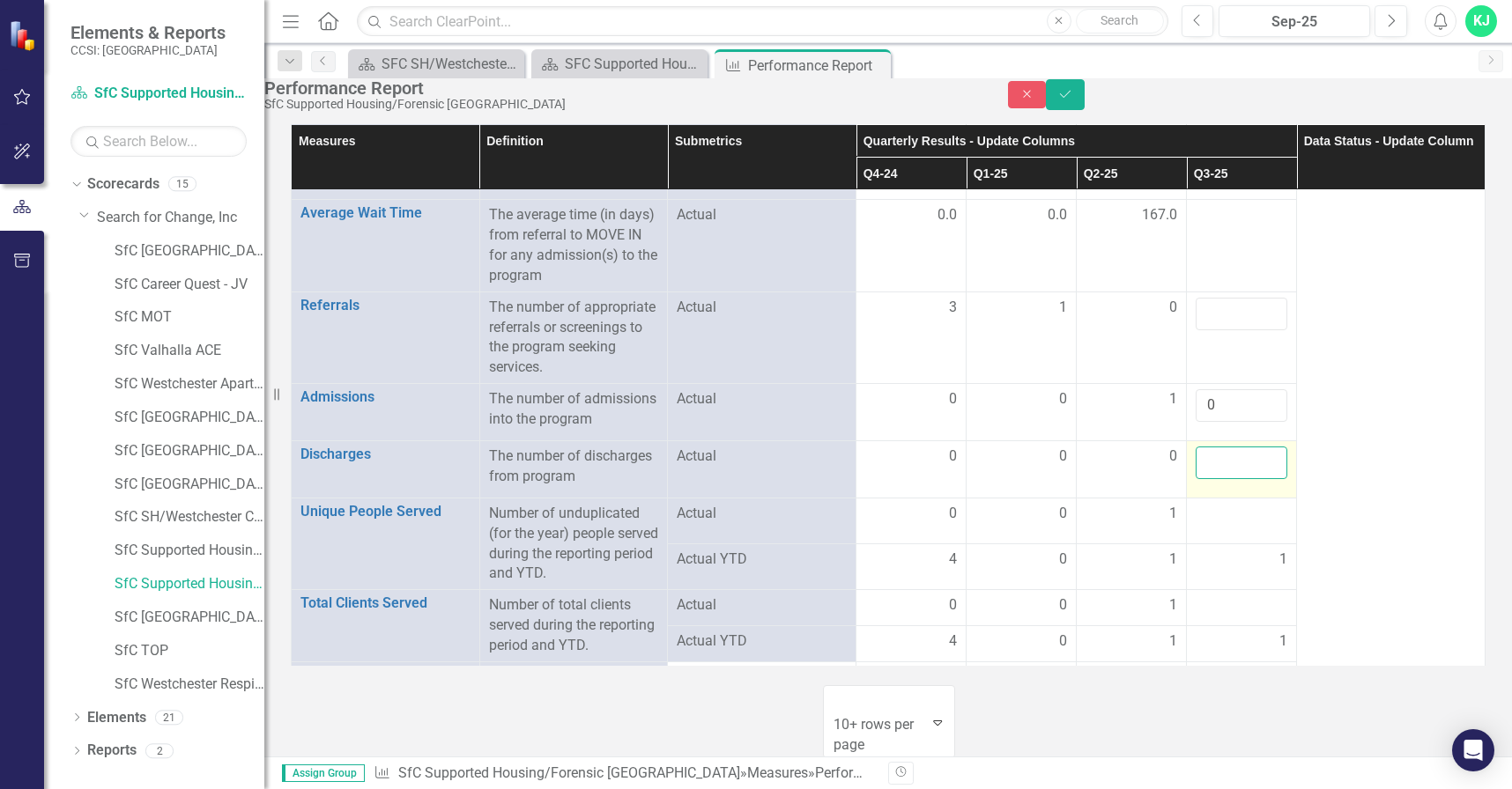
click at [1217, 479] on input "number" at bounding box center [1240, 463] width 91 height 32
type input "0"
click at [1216, 543] on td at bounding box center [1241, 520] width 110 height 46
click at [1215, 536] on input "number" at bounding box center [1240, 519] width 91 height 32
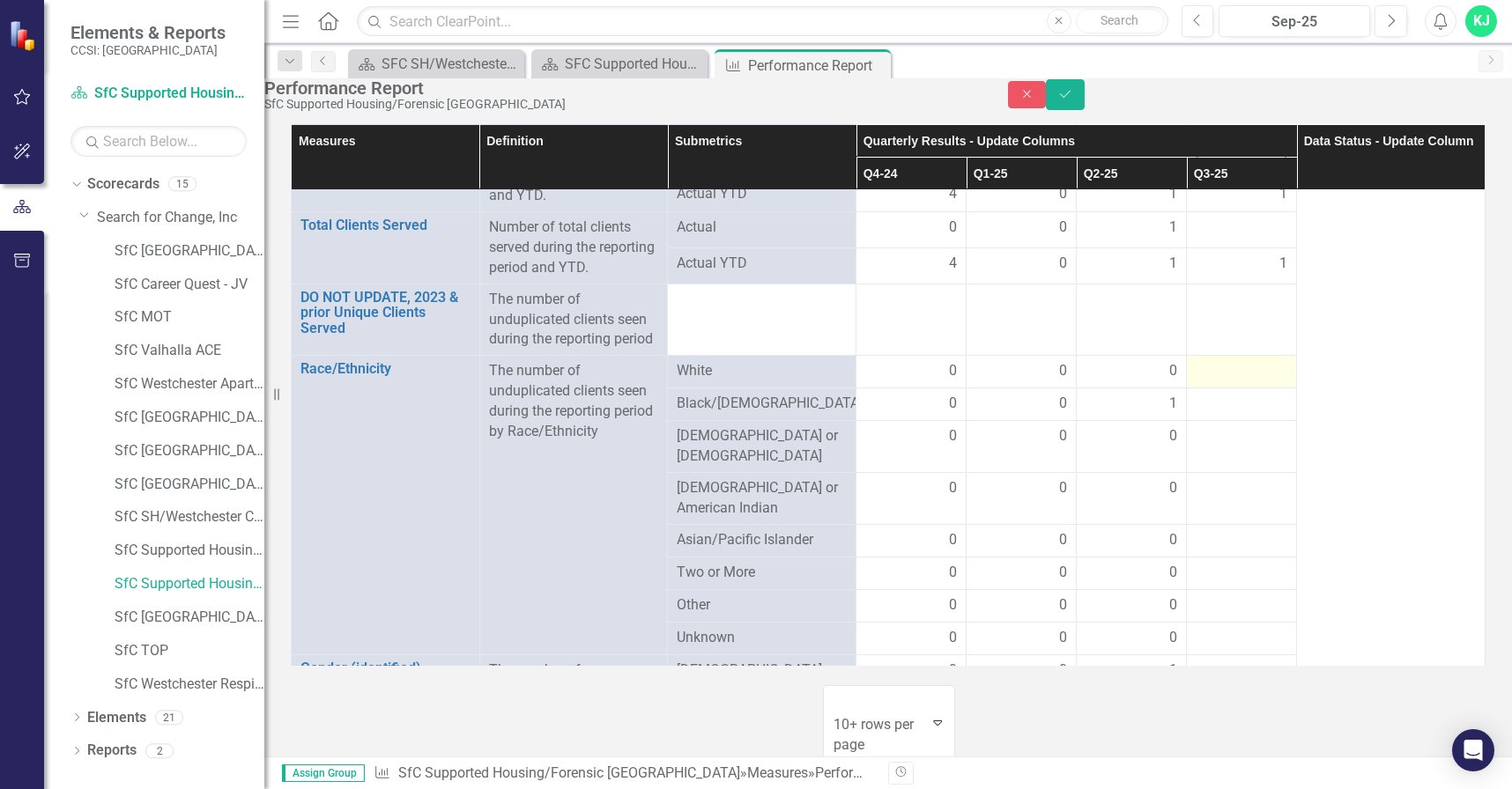
scroll to position [508, 0]
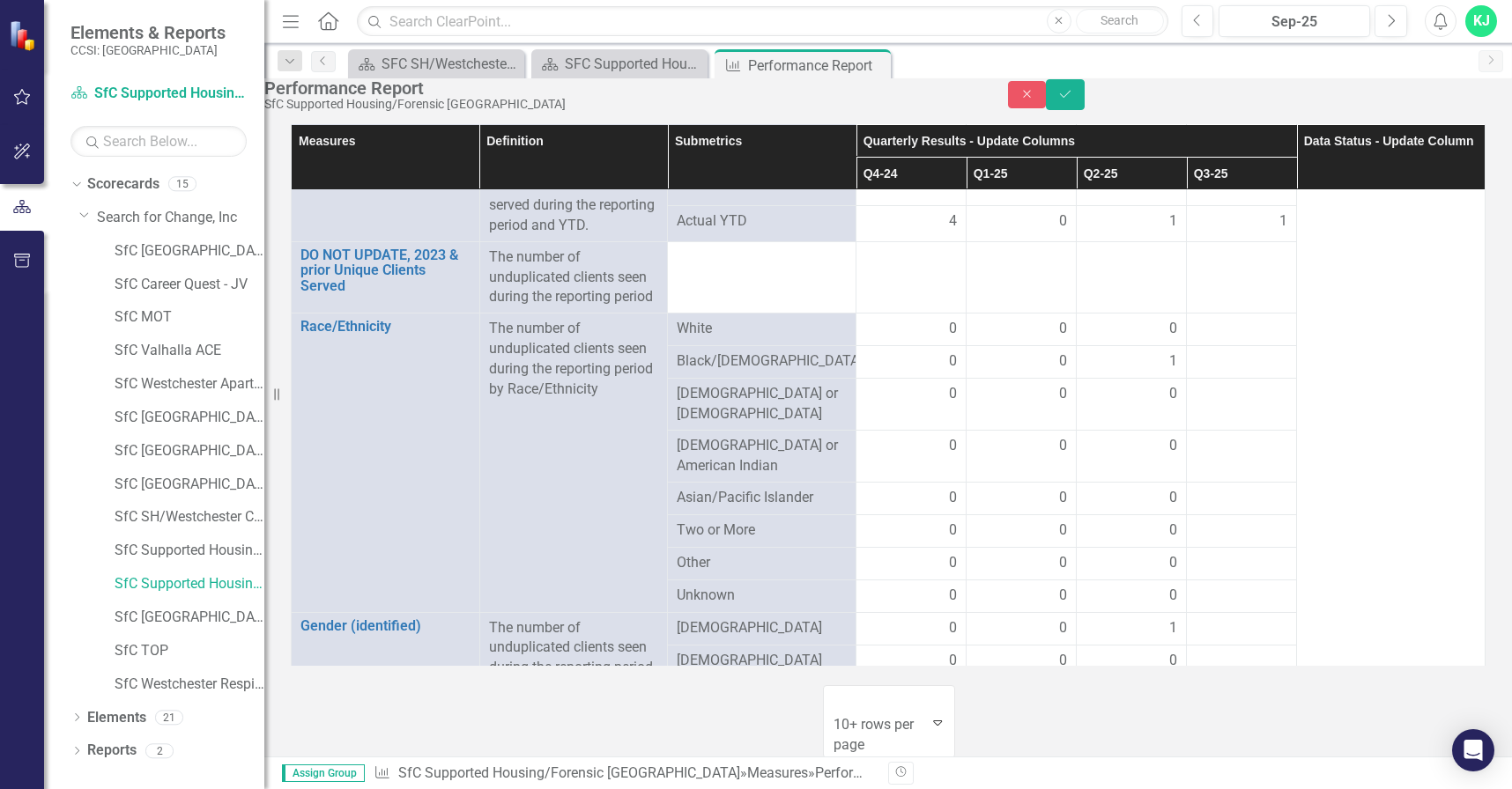
type input "1"
click at [1222, 340] on div at bounding box center [1240, 329] width 91 height 22
click at [1221, 340] on div at bounding box center [1240, 329] width 91 height 22
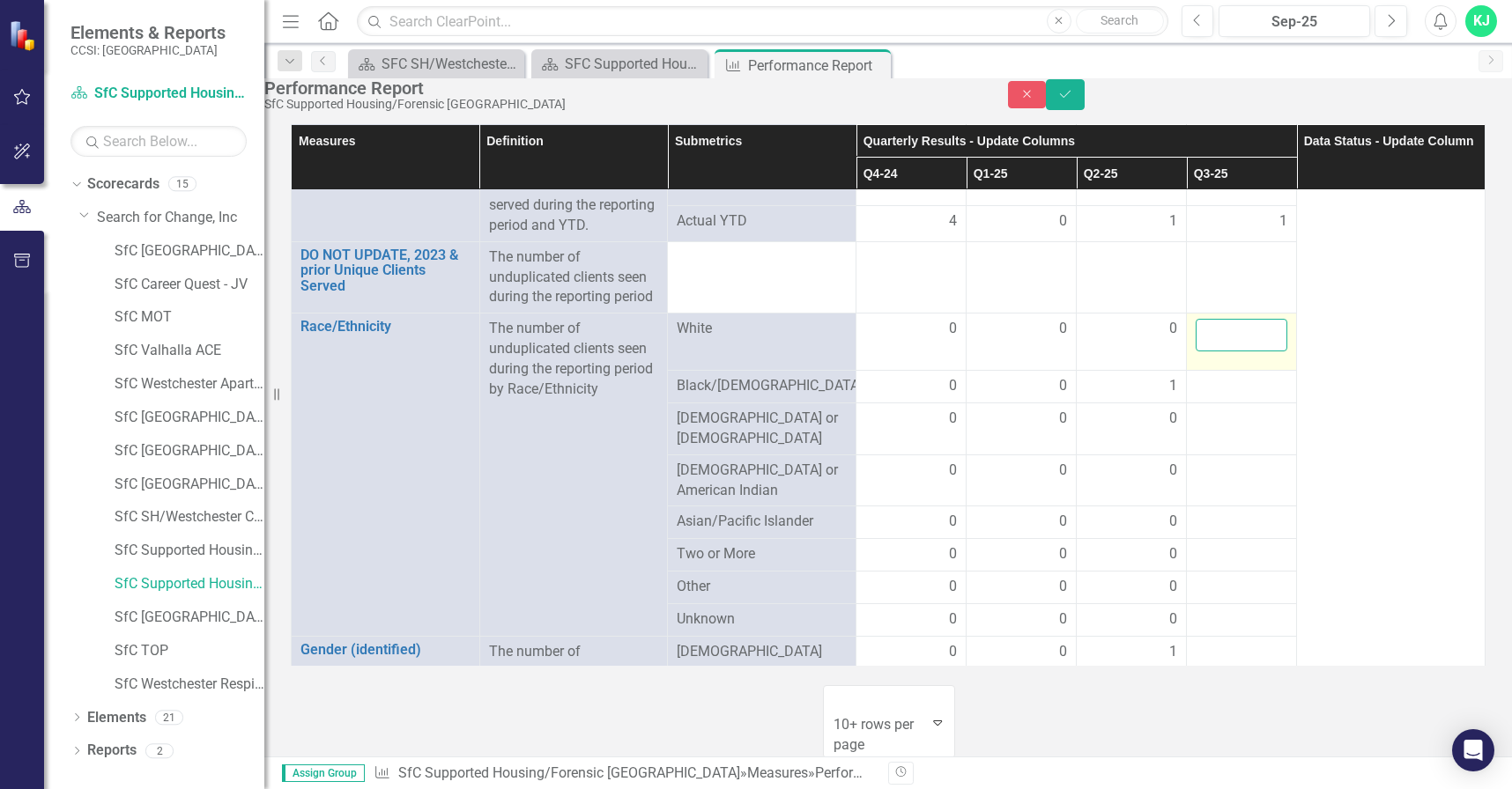
drag, startPoint x: 1221, startPoint y: 479, endPoint x: 1216, endPoint y: 490, distance: 12.1
click at [1216, 352] on input "number" at bounding box center [1240, 334] width 91 height 32
type input "0"
click at [1211, 397] on div at bounding box center [1240, 387] width 91 height 22
click at [1210, 397] on div at bounding box center [1240, 387] width 91 height 22
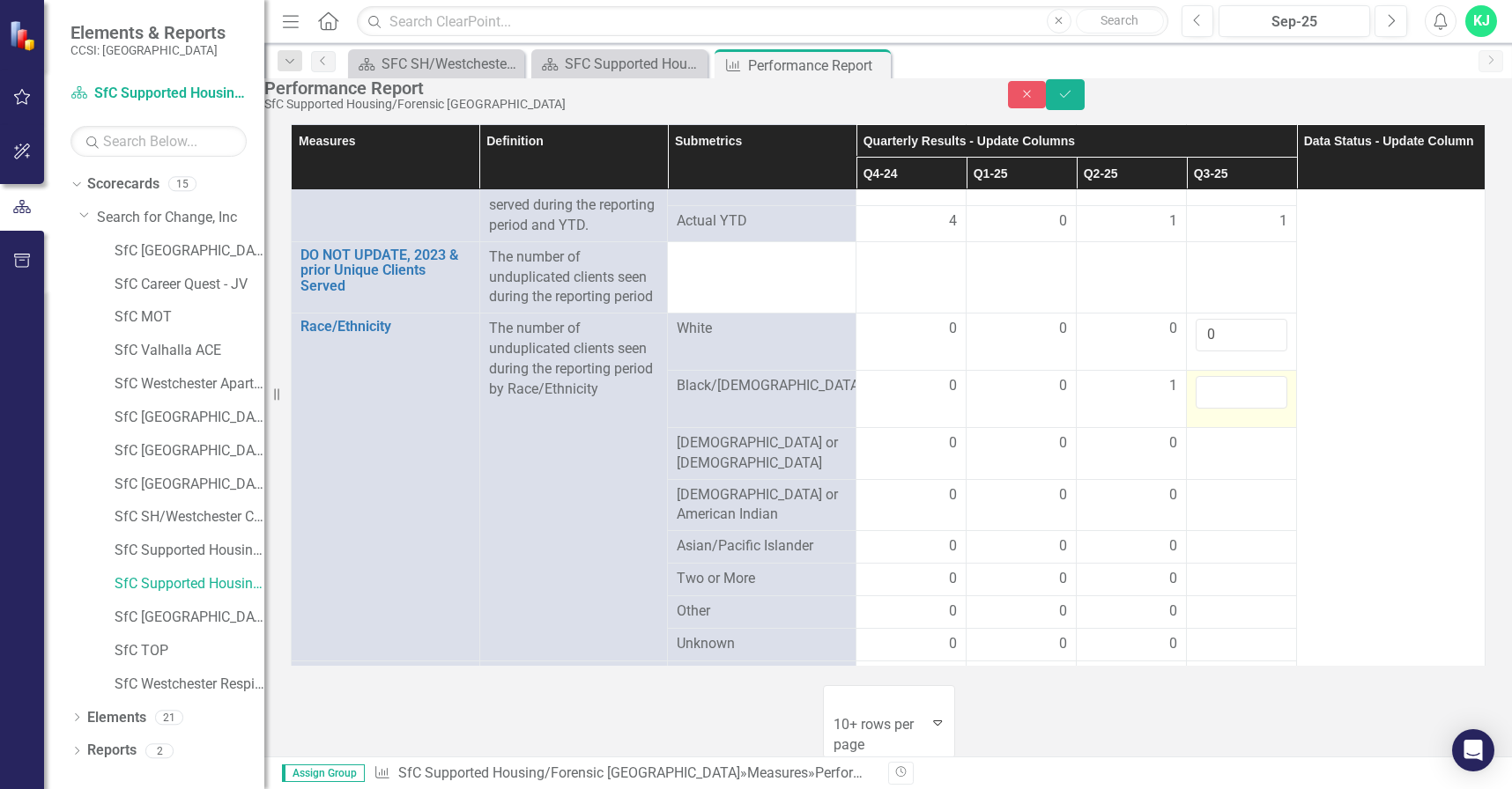
click at [1210, 409] on input "number" at bounding box center [1240, 392] width 91 height 32
type input "1"
click at [1195, 455] on div at bounding box center [1240, 444] width 91 height 22
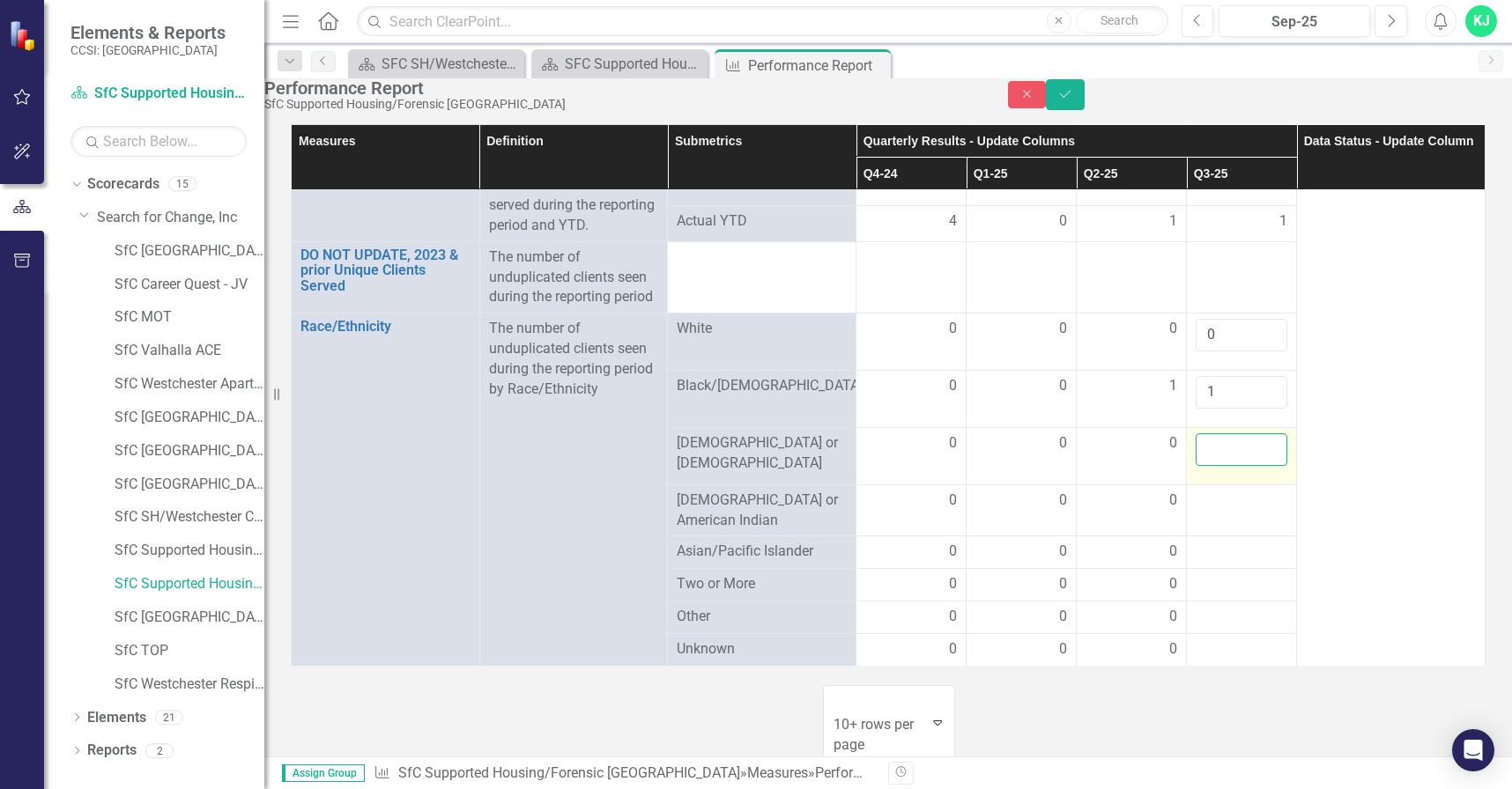
drag, startPoint x: 1194, startPoint y: 580, endPoint x: 1212, endPoint y: 582, distance: 18.1
click at [1212, 466] on input "number" at bounding box center [1240, 449] width 91 height 32
click at [1207, 466] on input "number" at bounding box center [1240, 449] width 91 height 32
type input "0"
click at [1237, 512] on div at bounding box center [1240, 501] width 91 height 22
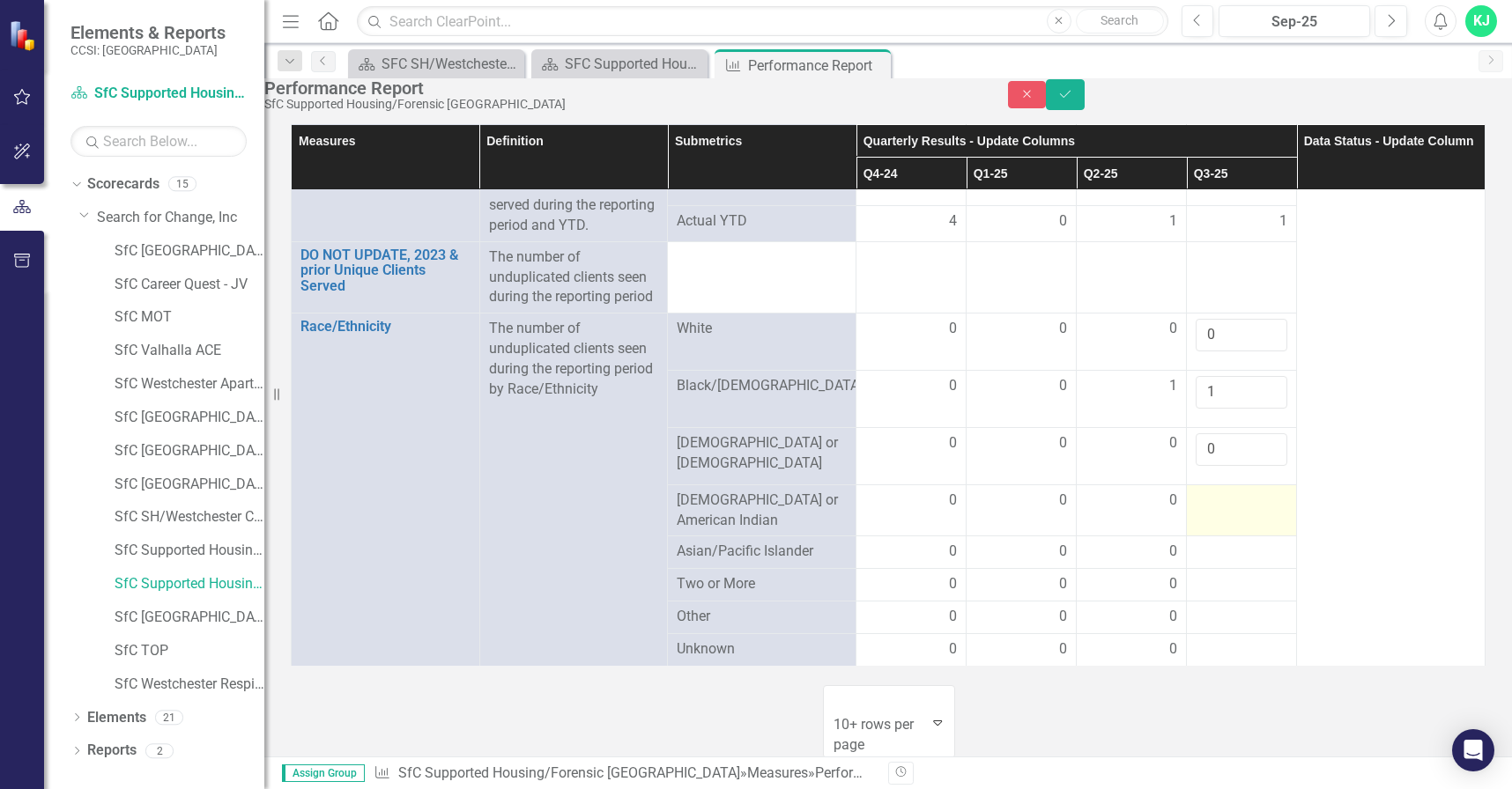
click at [1235, 512] on div at bounding box center [1240, 501] width 91 height 22
drag, startPoint x: 1235, startPoint y: 626, endPoint x: 1217, endPoint y: 625, distance: 18.0
click at [1217, 523] on input "number" at bounding box center [1240, 506] width 91 height 32
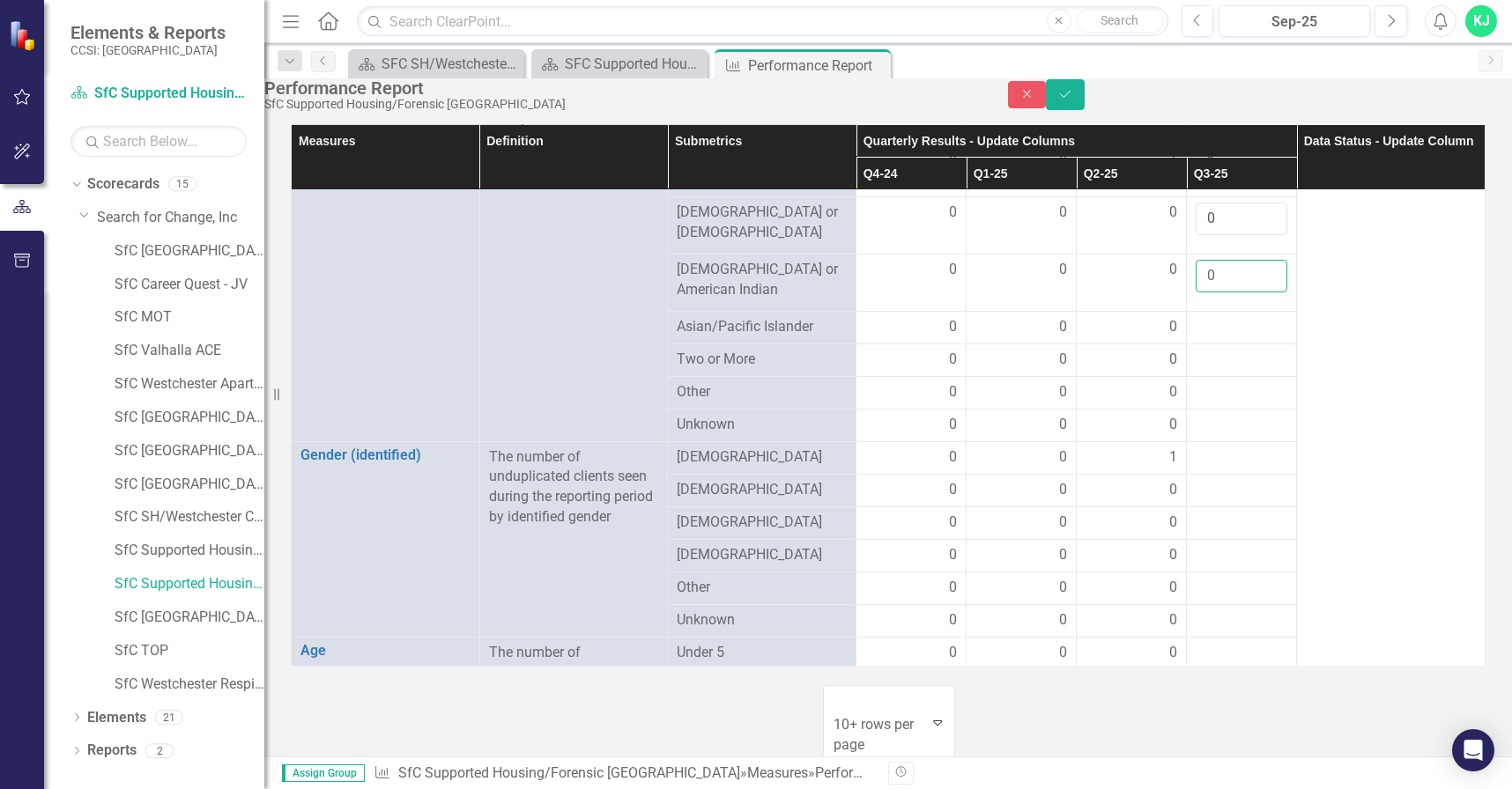
scroll to position [768, 0]
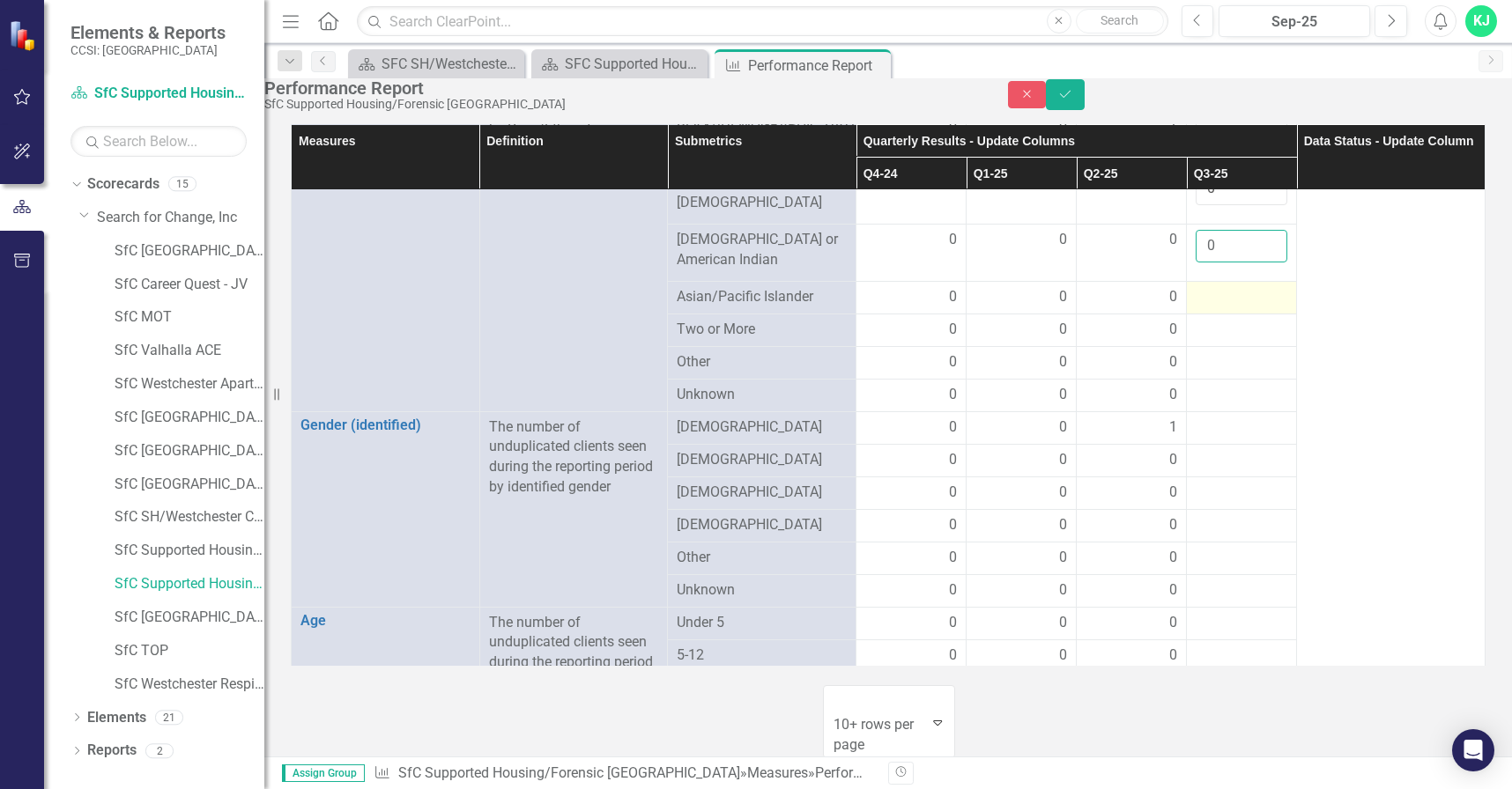
type input "0"
click at [1225, 308] on div at bounding box center [1240, 298] width 91 height 22
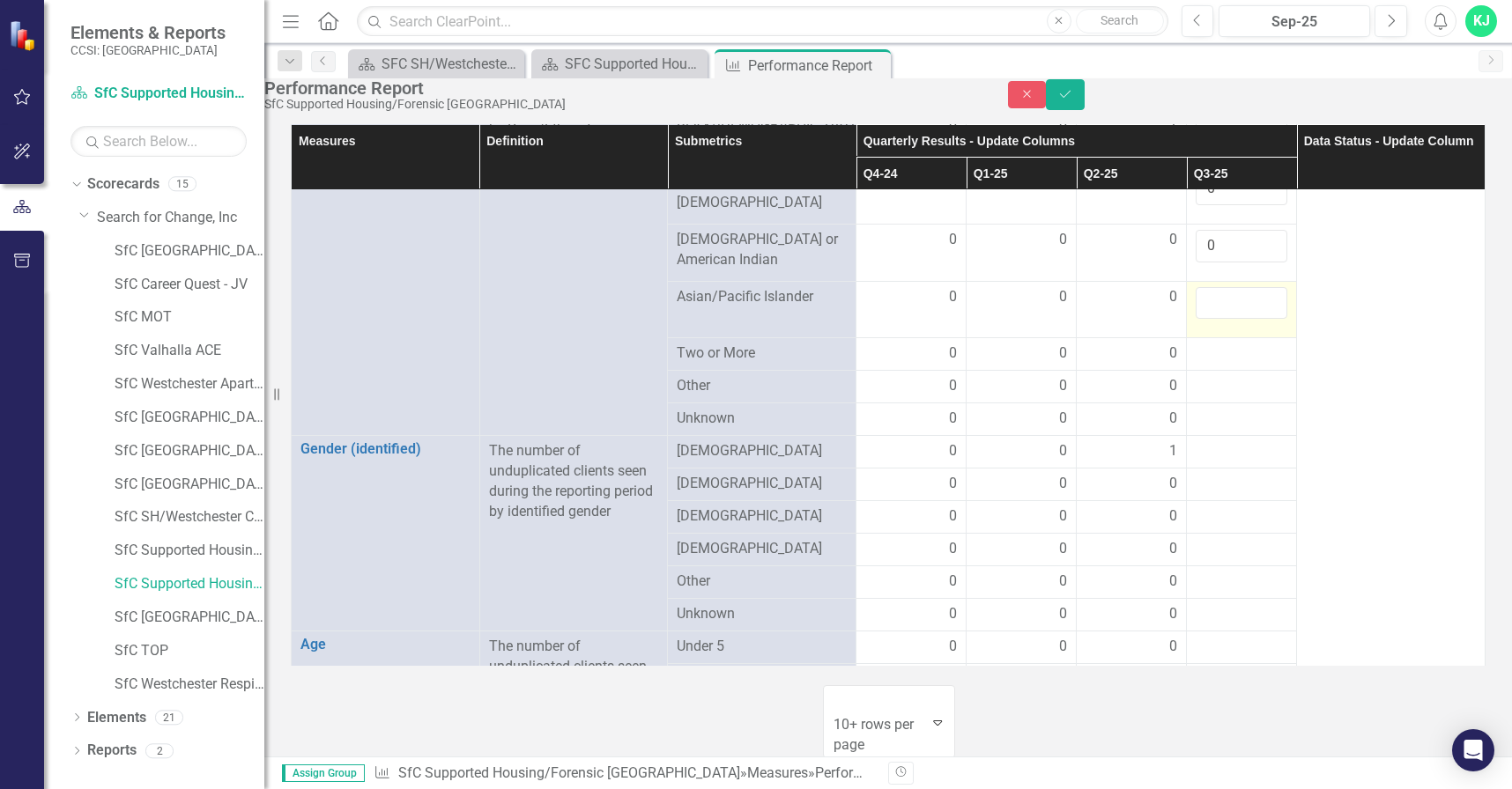
click at [1225, 320] on input "number" at bounding box center [1240, 303] width 91 height 32
type input "0"
click at [1195, 365] on div at bounding box center [1240, 354] width 91 height 22
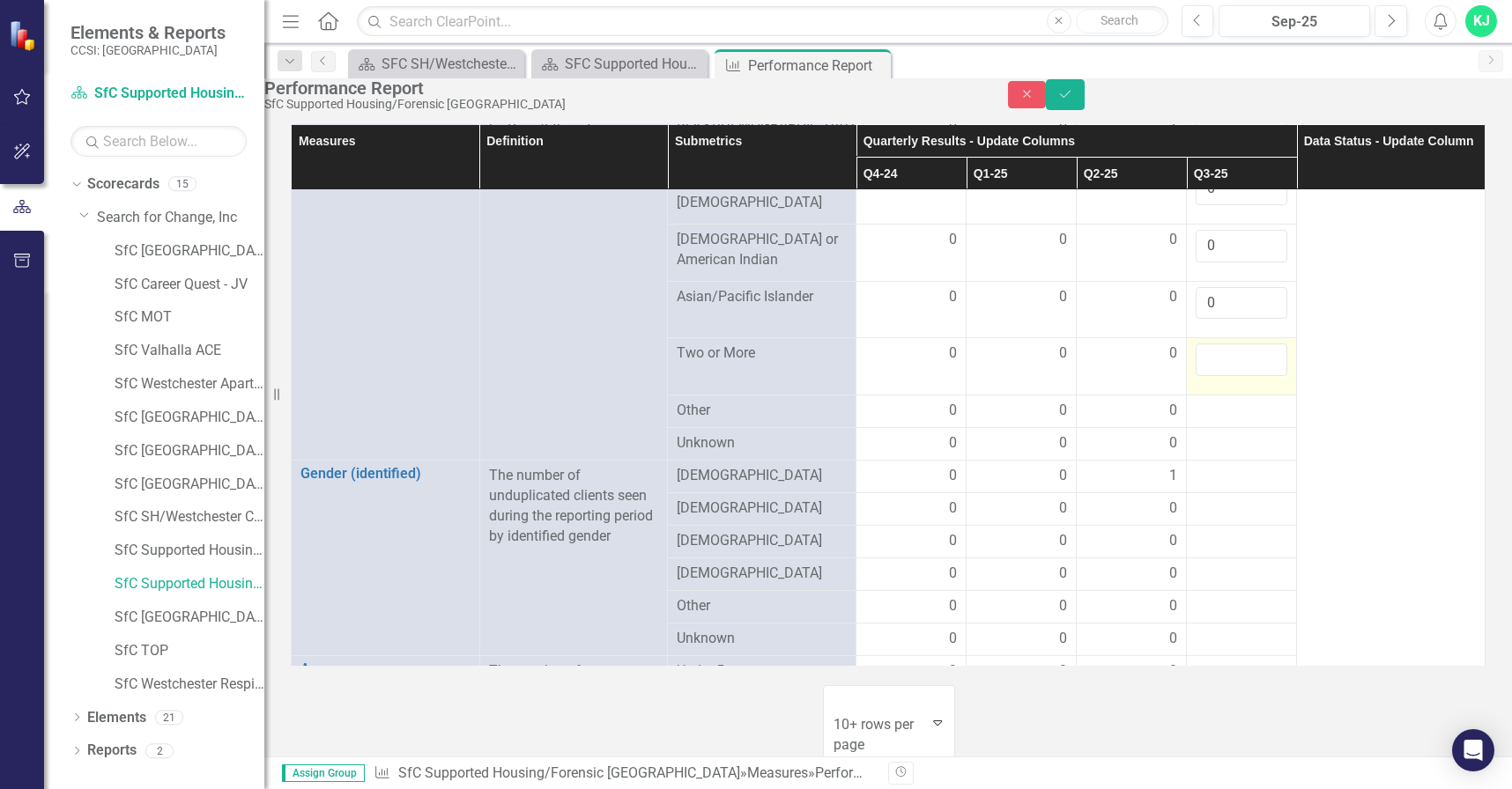
click at [1205, 376] on input "number" at bounding box center [1240, 359] width 91 height 32
type input "0"
click at [1211, 421] on div at bounding box center [1240, 412] width 91 height 22
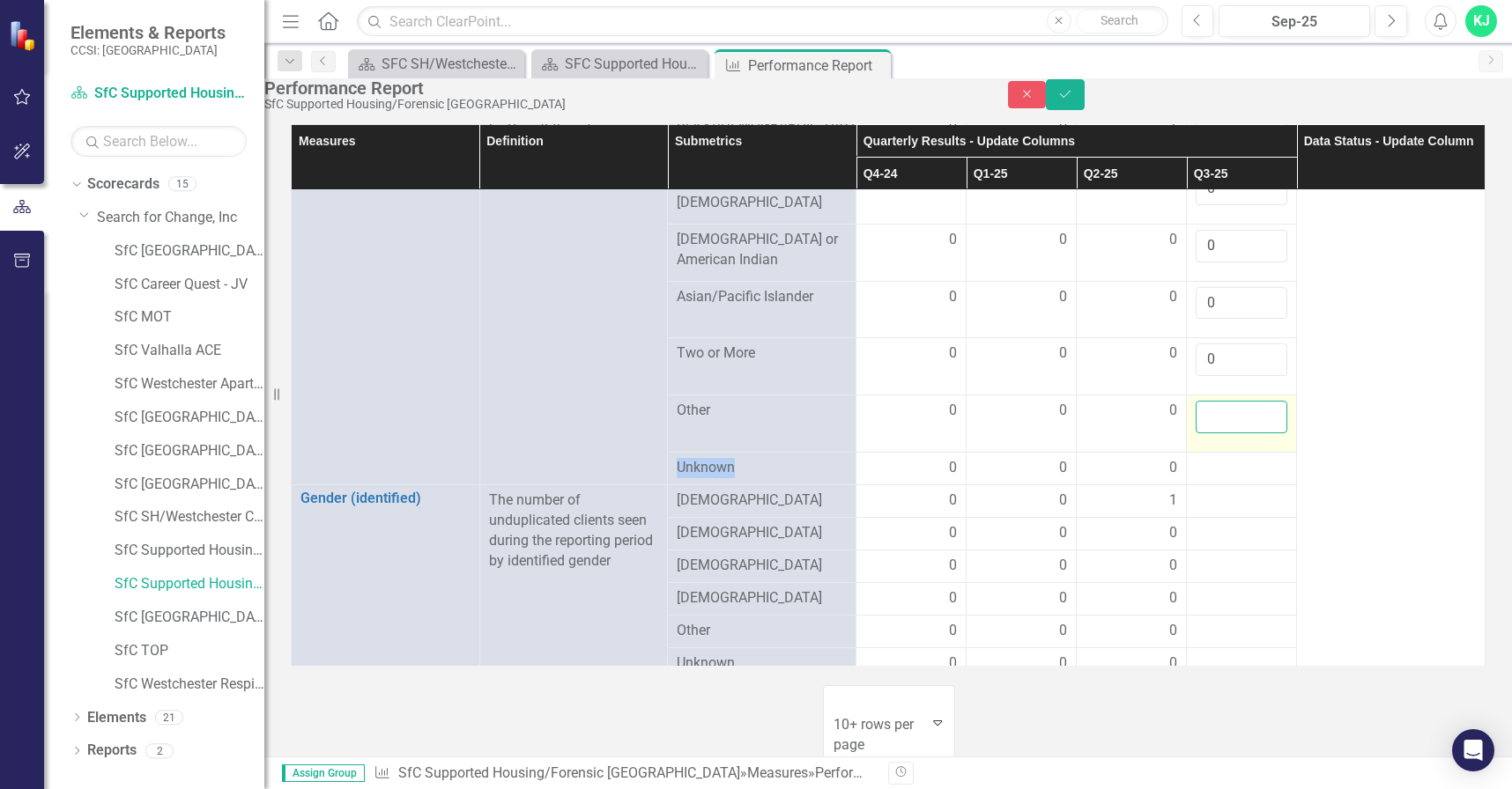
click at [1195, 433] on input "number" at bounding box center [1240, 417] width 91 height 32
drag, startPoint x: 1203, startPoint y: 516, endPoint x: 1291, endPoint y: 523, distance: 88.3
click at [1203, 433] on input "number" at bounding box center [1240, 417] width 91 height 32
click at [1220, 433] on input "number" at bounding box center [1240, 417] width 91 height 32
click at [1203, 433] on input "number" at bounding box center [1240, 417] width 91 height 32
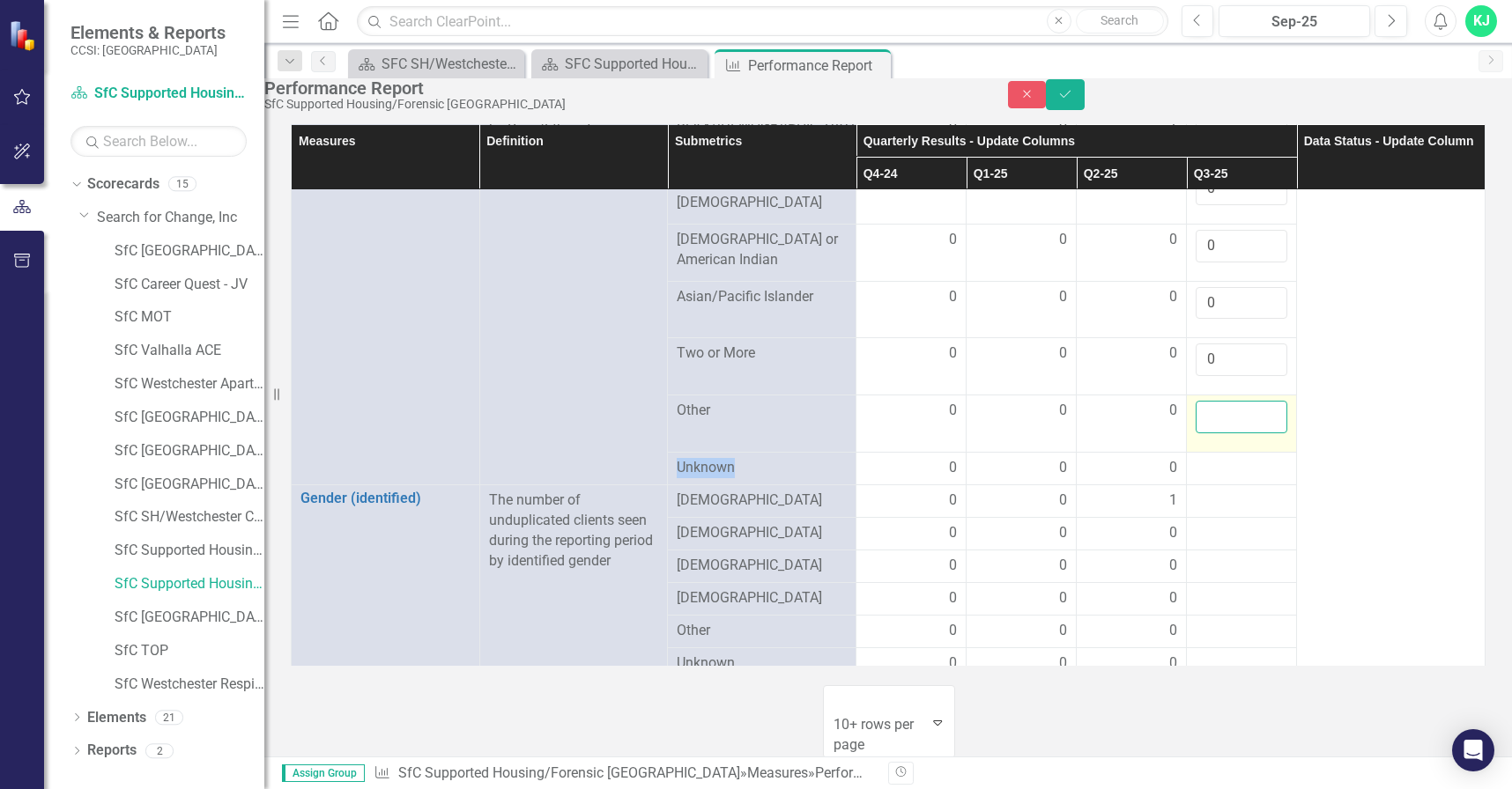
click at [1206, 433] on input "number" at bounding box center [1240, 417] width 91 height 32
click at [1201, 433] on input "number" at bounding box center [1240, 417] width 91 height 32
click at [1200, 433] on input "number" at bounding box center [1240, 417] width 91 height 32
type input "0"
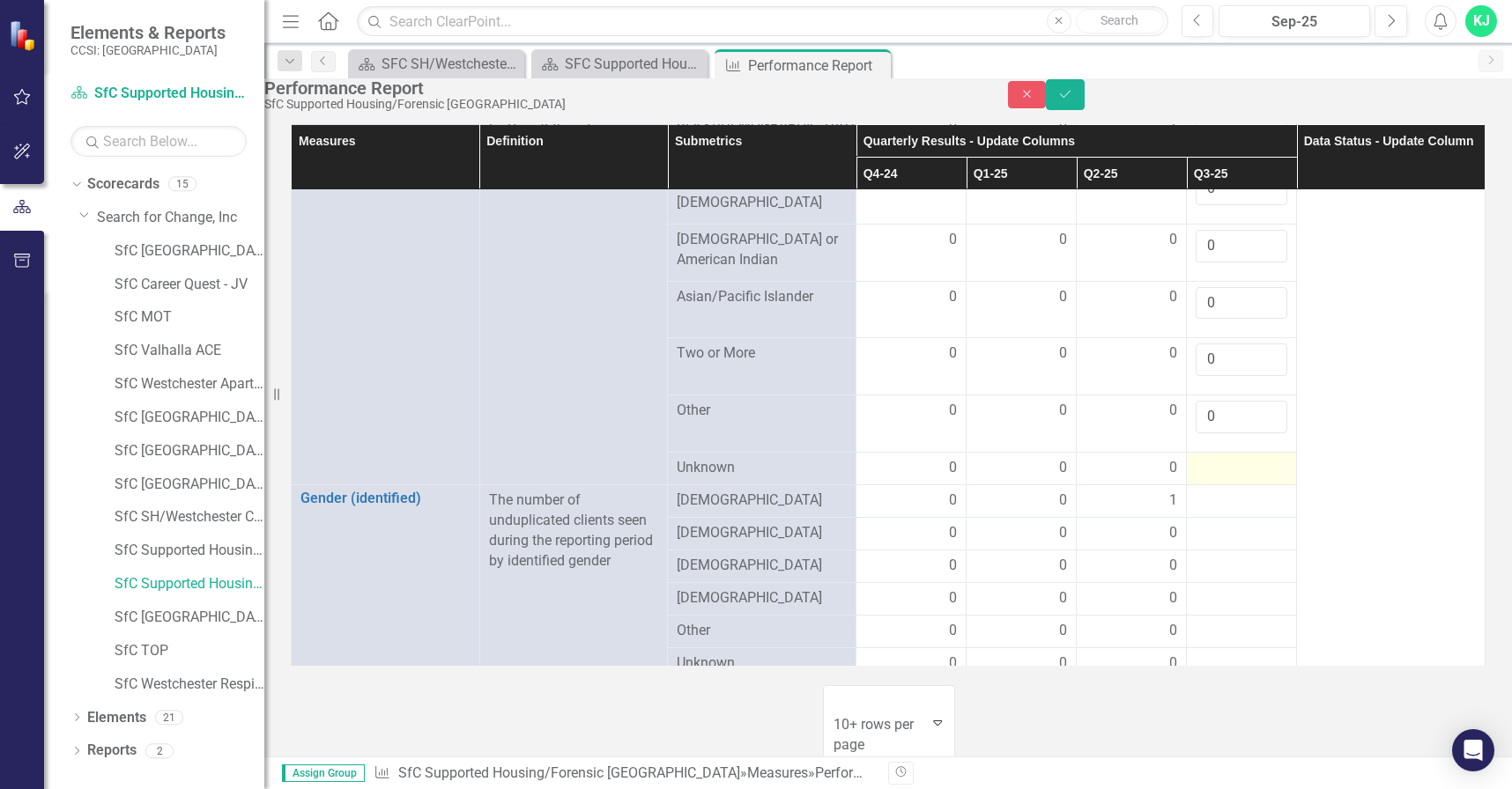
click at [1201, 479] on div at bounding box center [1240, 468] width 91 height 22
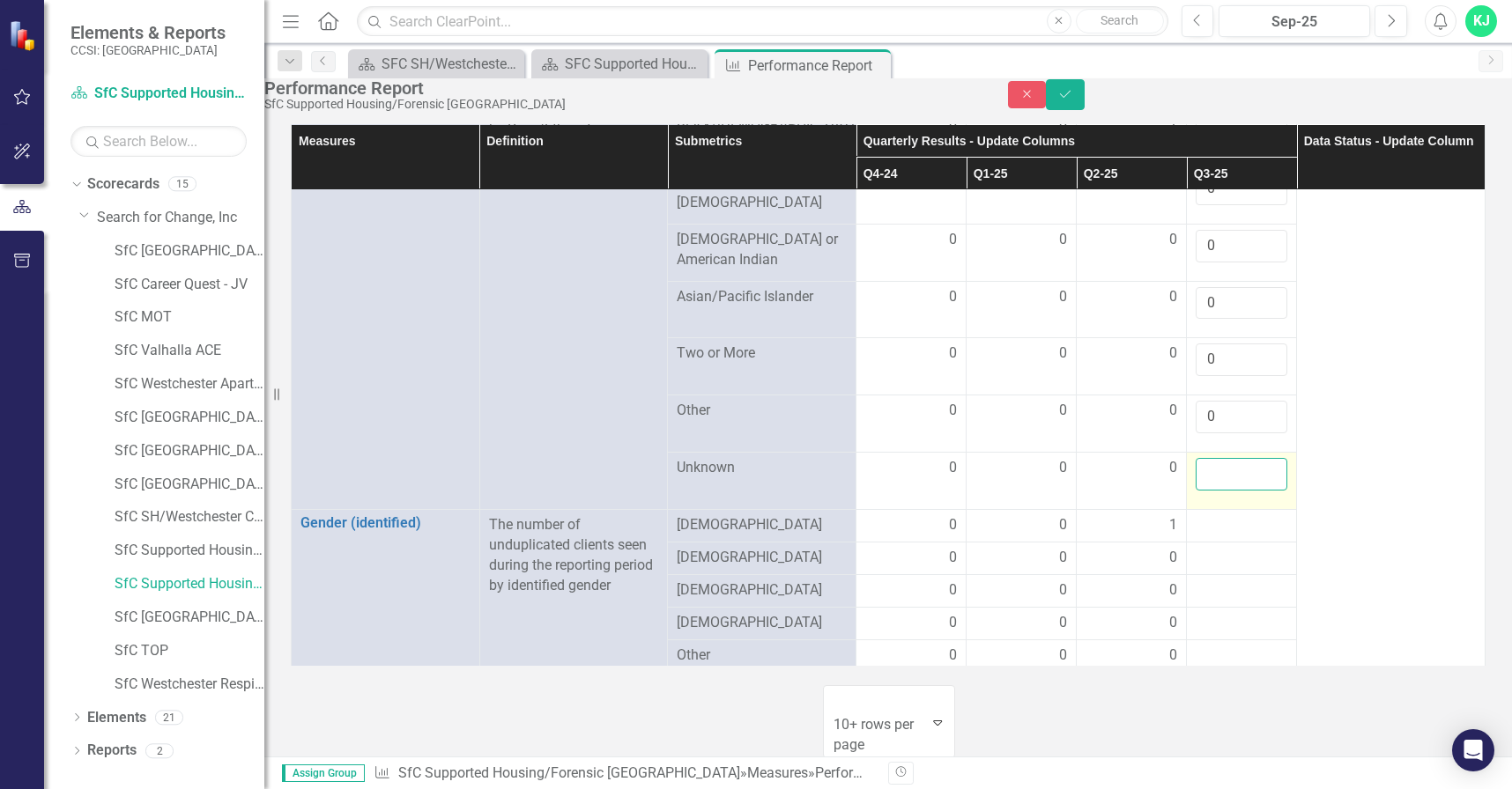
click at [1202, 490] on input "number" at bounding box center [1240, 473] width 91 height 32
type input "0"
click at [1219, 536] on div at bounding box center [1240, 526] width 91 height 22
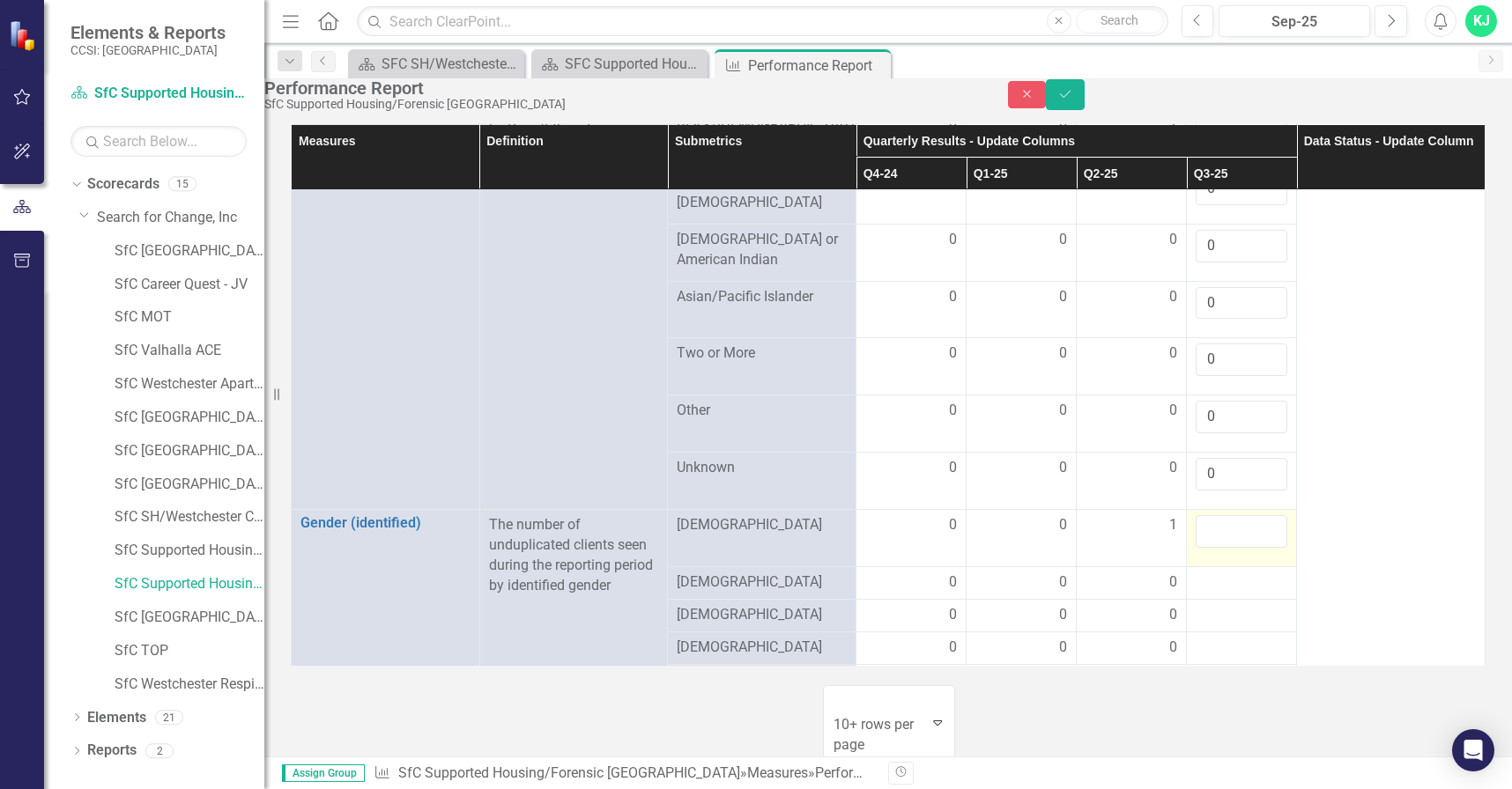
click at [1218, 548] on input "number" at bounding box center [1240, 531] width 91 height 32
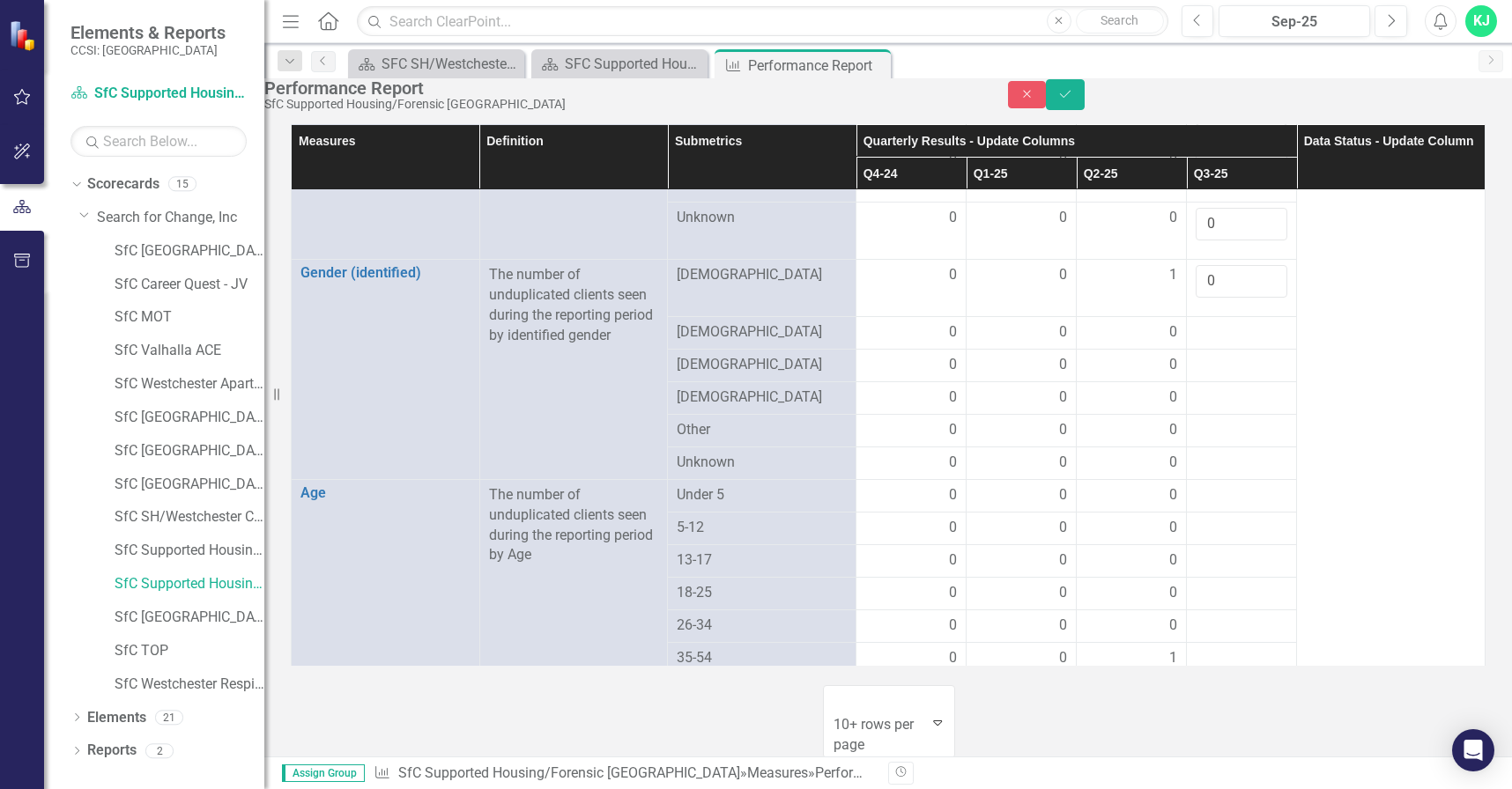
scroll to position [1032, 0]
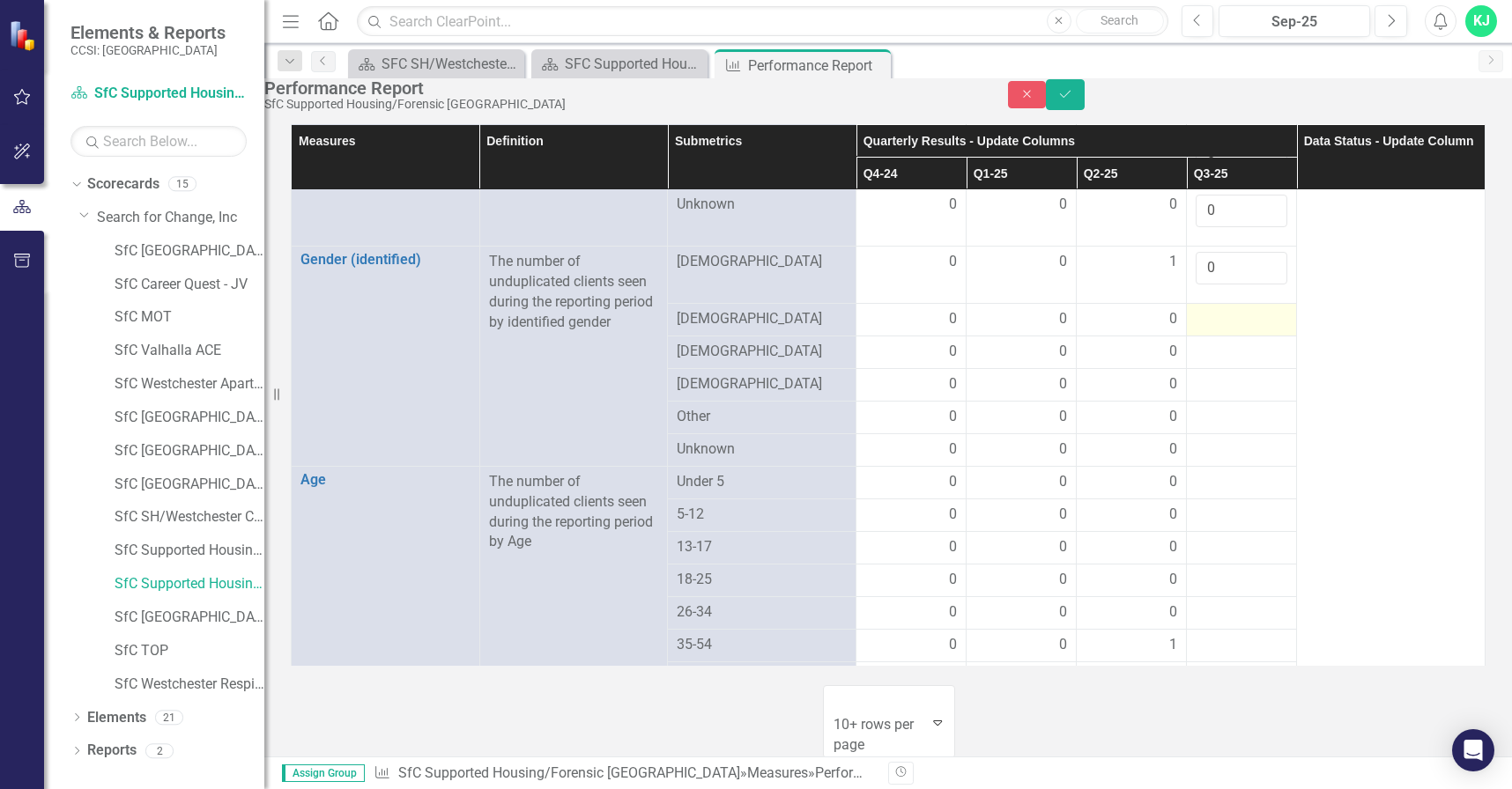
type input "0"
click at [1219, 330] on div at bounding box center [1240, 320] width 91 height 22
click at [1215, 330] on div at bounding box center [1240, 320] width 91 height 22
click at [1213, 330] on div at bounding box center [1240, 320] width 91 height 22
click at [1204, 330] on div at bounding box center [1240, 320] width 91 height 22
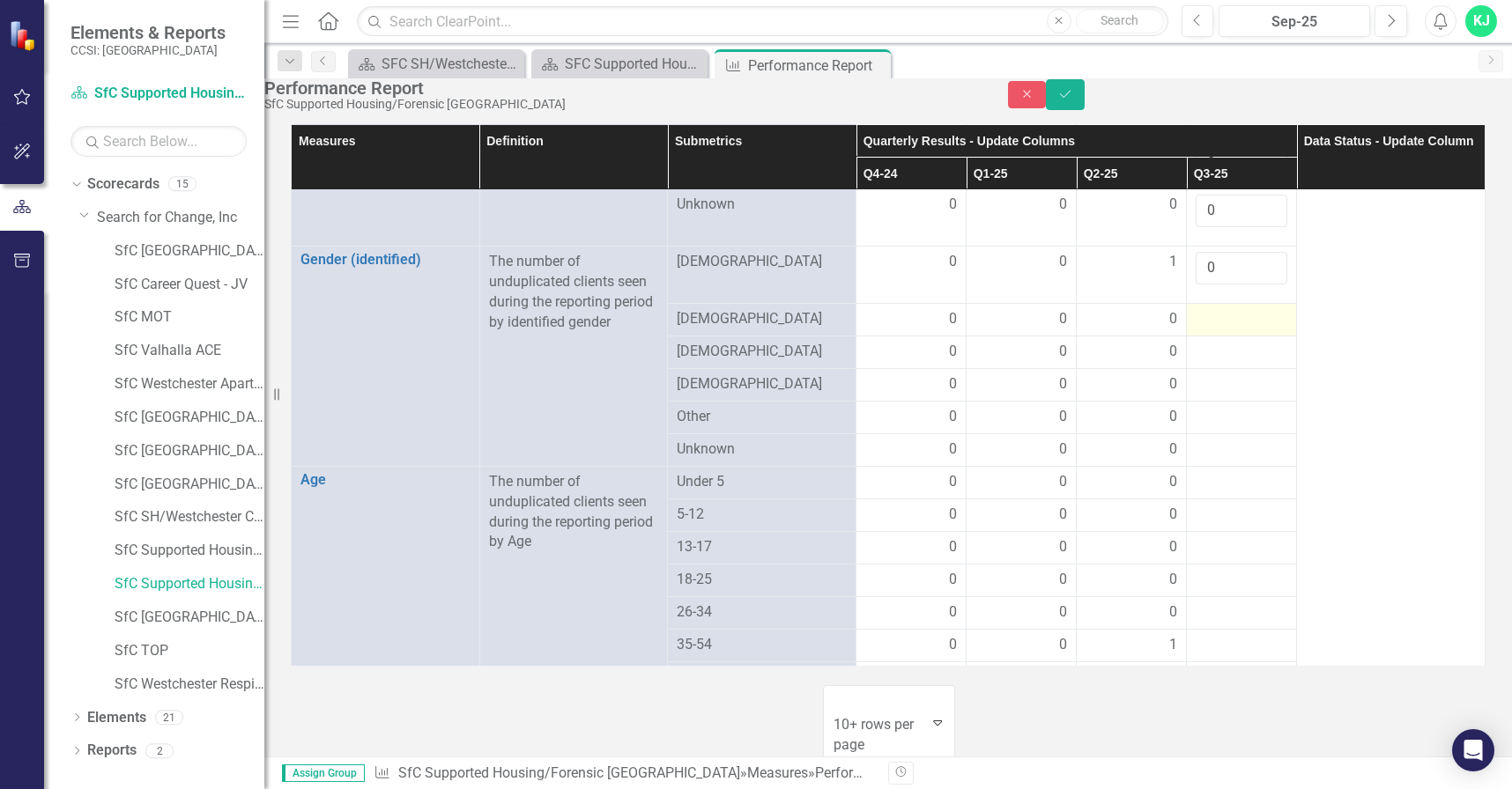
drag, startPoint x: 1199, startPoint y: 381, endPoint x: 1188, endPoint y: 379, distance: 11.2
click at [1197, 330] on div at bounding box center [1240, 320] width 91 height 22
click at [1195, 330] on div at bounding box center [1240, 320] width 91 height 22
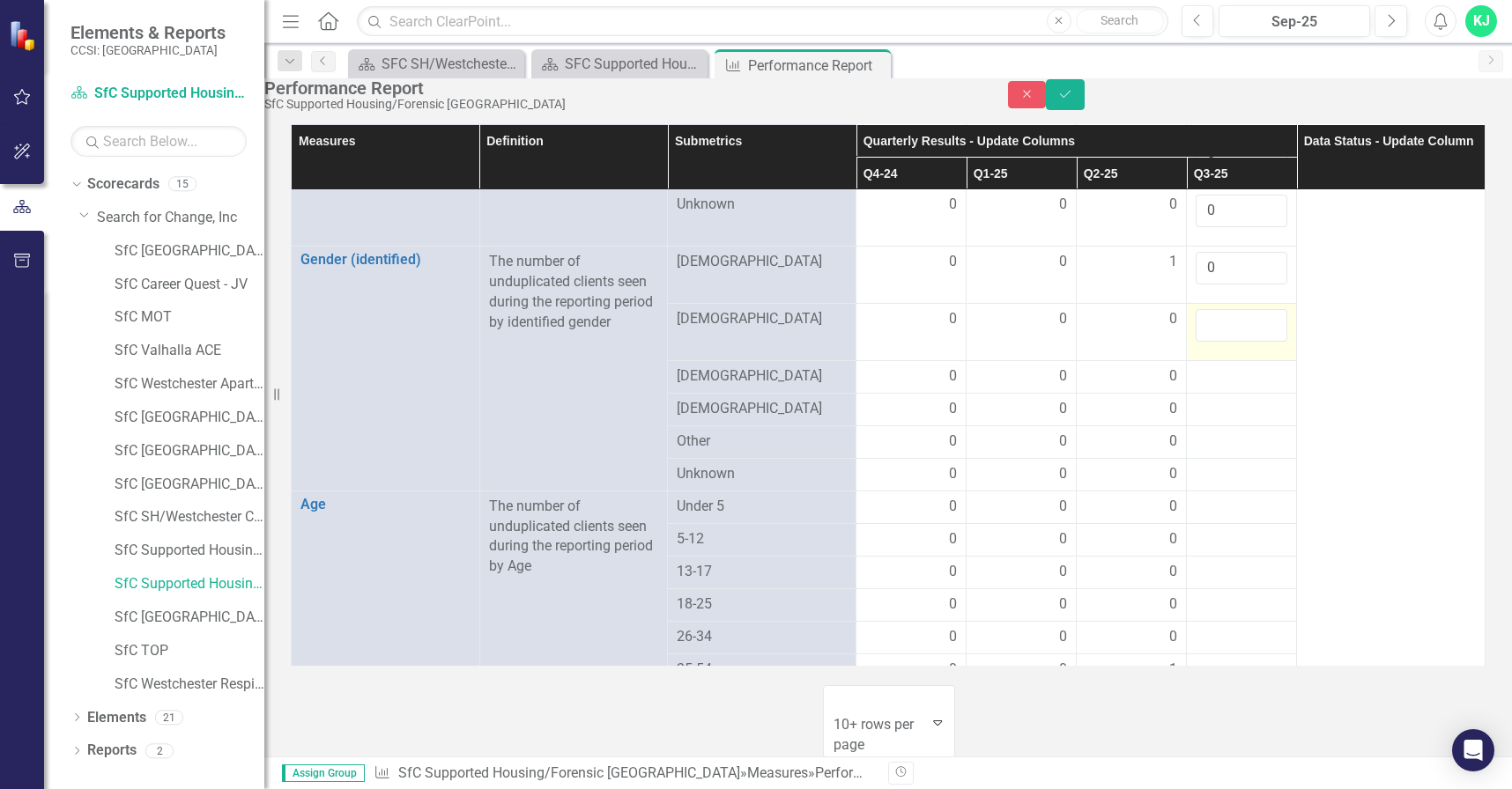
click at [1195, 342] on input "number" at bounding box center [1240, 324] width 91 height 32
type input "0"
click at [1204, 387] on div at bounding box center [1240, 377] width 91 height 22
click at [1202, 387] on div at bounding box center [1240, 377] width 91 height 22
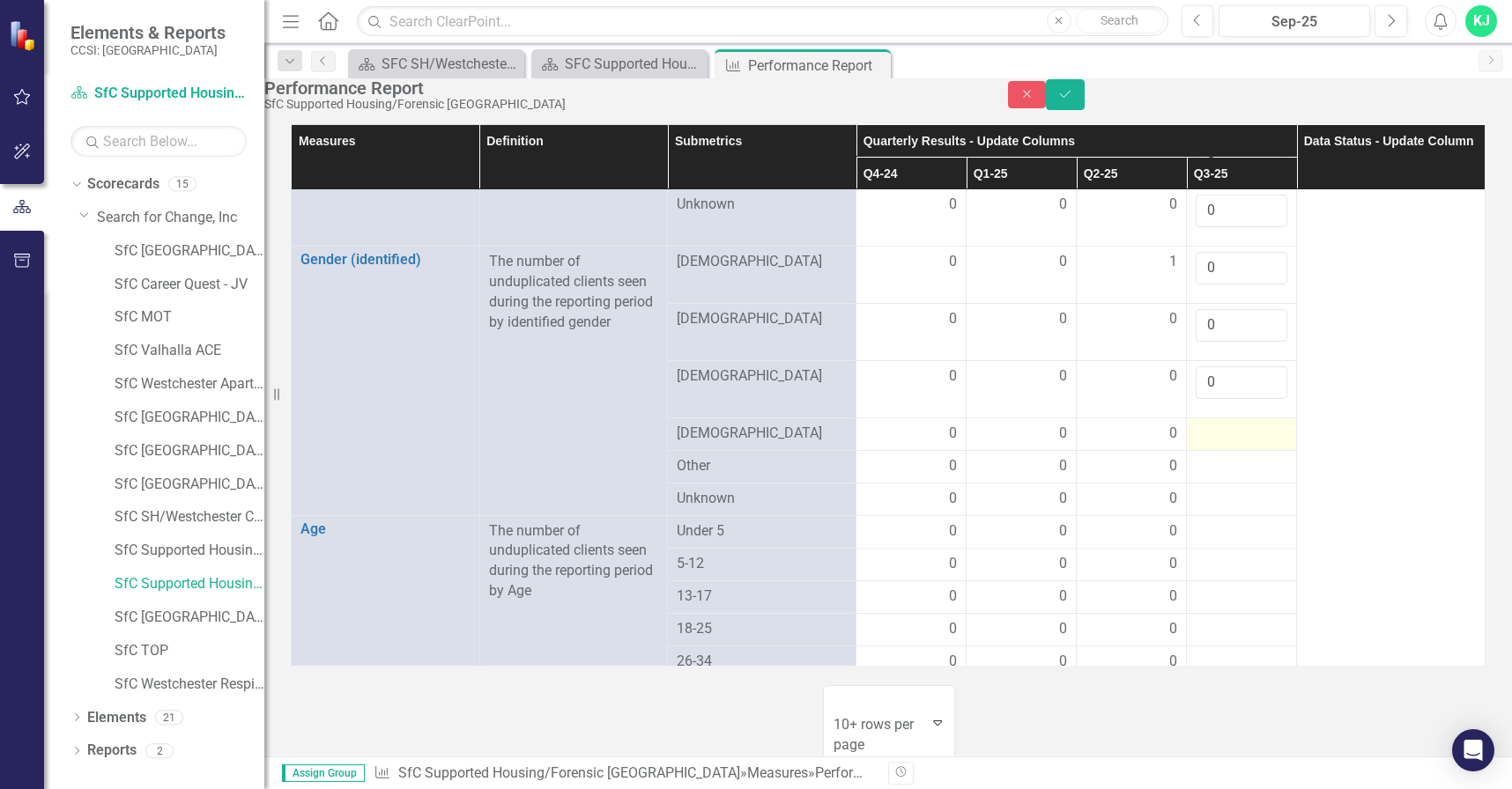
type input "0"
click at [1201, 445] on div at bounding box center [1240, 434] width 91 height 22
click at [1203, 456] on input "number" at bounding box center [1240, 439] width 91 height 32
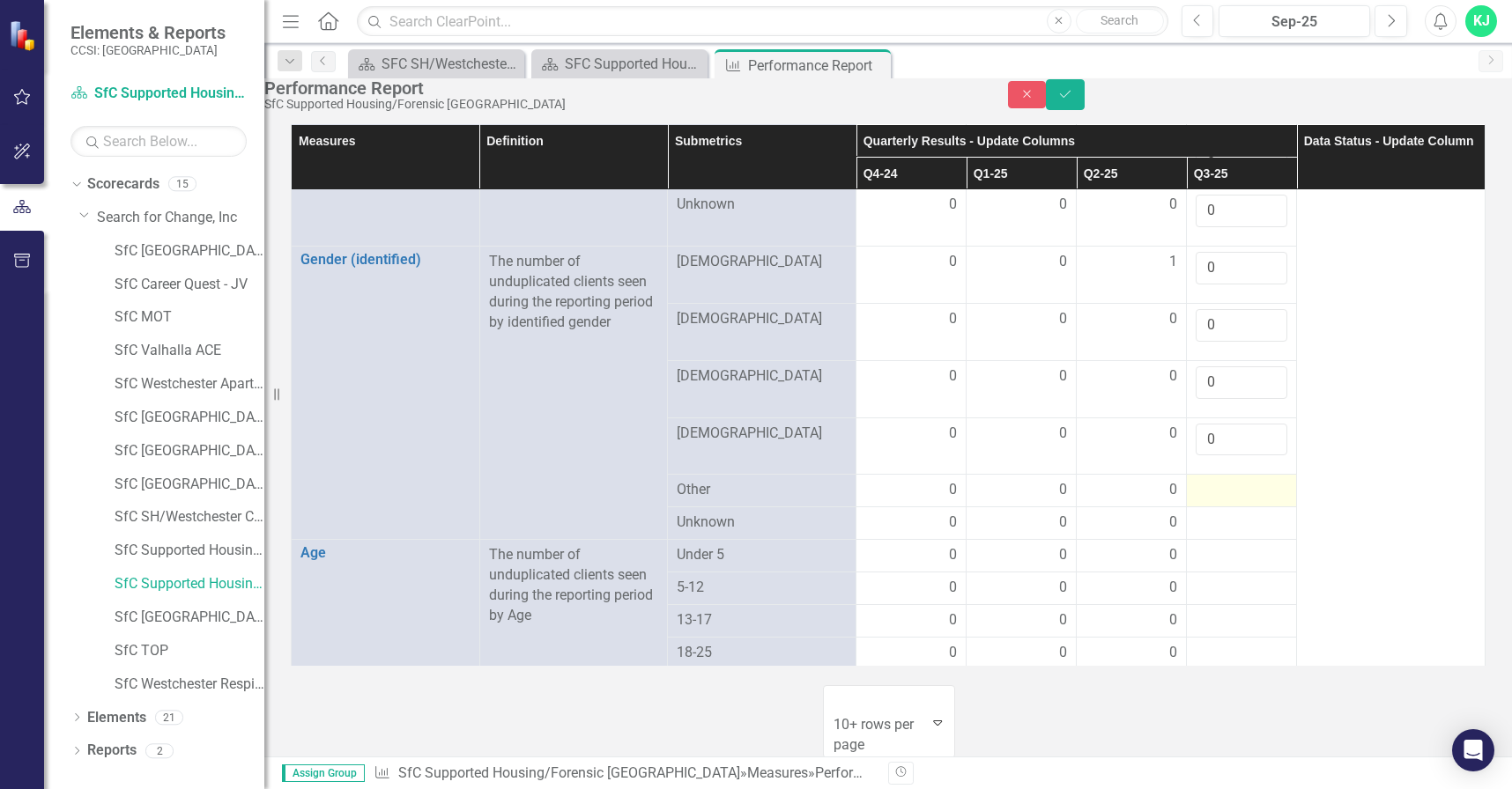
type input "0"
click at [1215, 501] on div at bounding box center [1240, 491] width 91 height 22
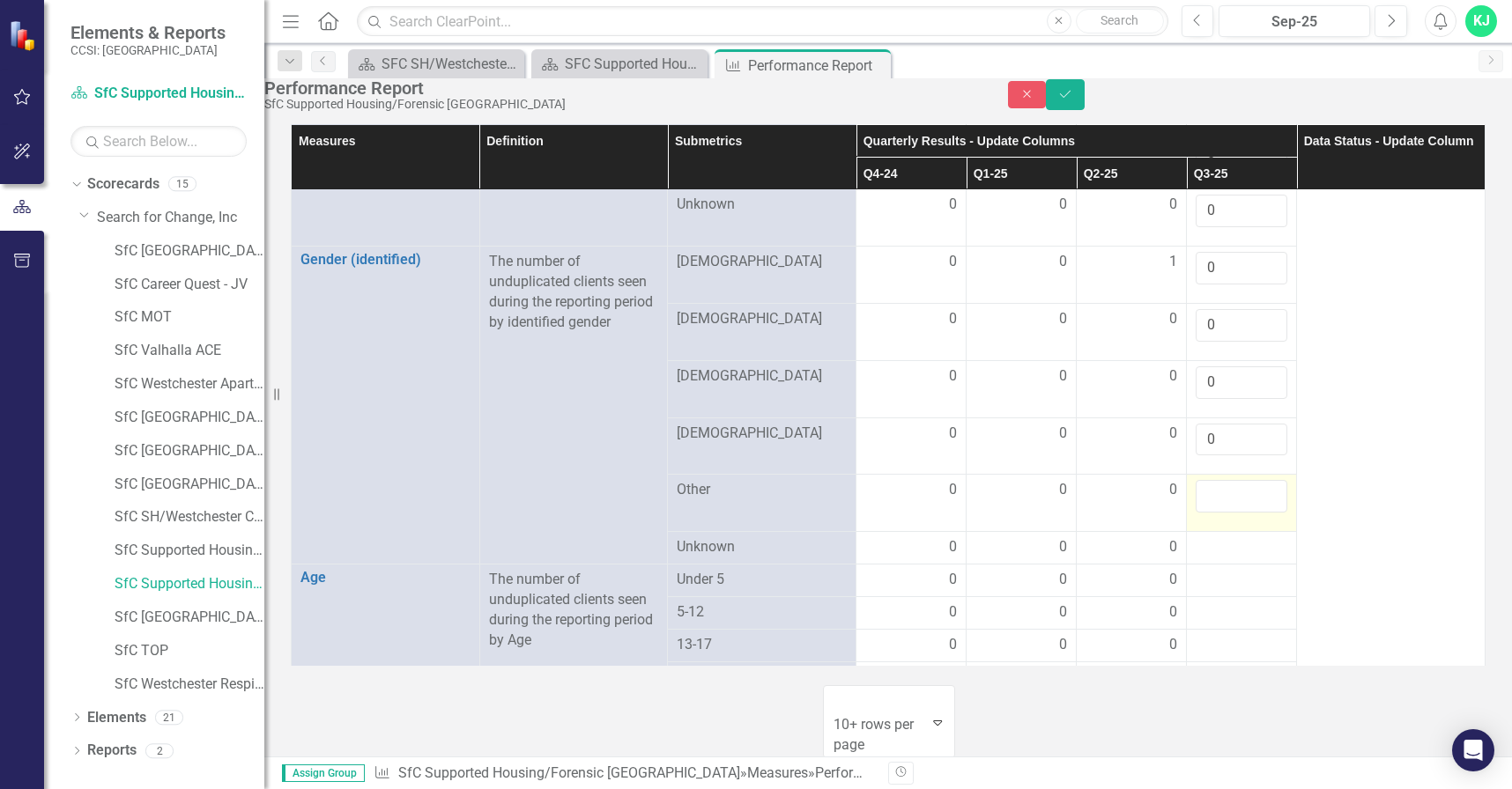
click at [1215, 509] on div at bounding box center [1240, 496] width 91 height 32
drag, startPoint x: 1204, startPoint y: 507, endPoint x: 1211, endPoint y: 517, distance: 12.2
click at [1205, 508] on input "number" at bounding box center [1240, 496] width 91 height 32
click at [1211, 513] on input "number" at bounding box center [1240, 496] width 91 height 32
type input "0"
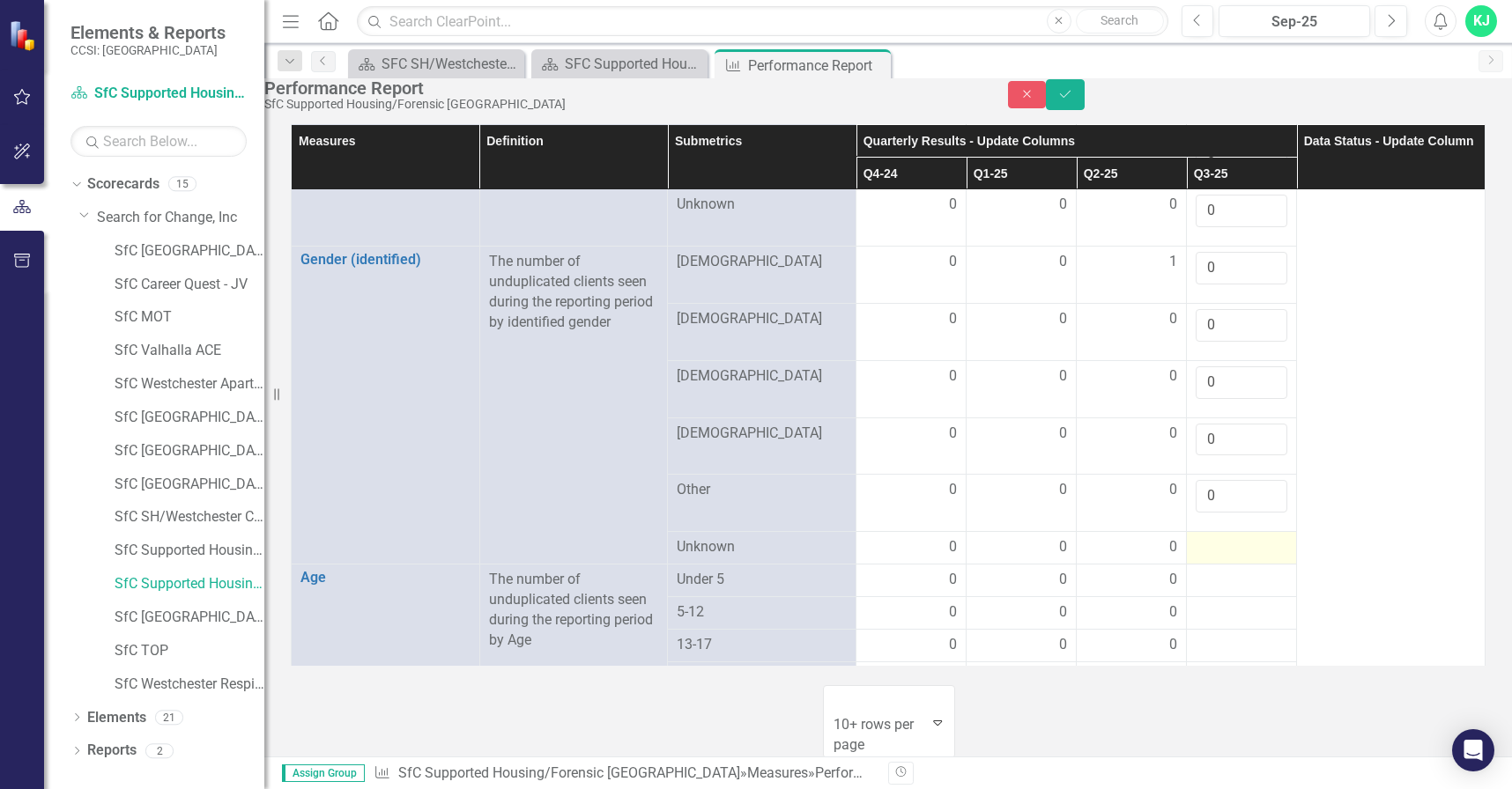
click at [1211, 551] on div at bounding box center [1240, 548] width 91 height 22
click at [1211, 552] on div at bounding box center [1240, 548] width 91 height 22
click at [1210, 557] on input "number" at bounding box center [1240, 553] width 91 height 32
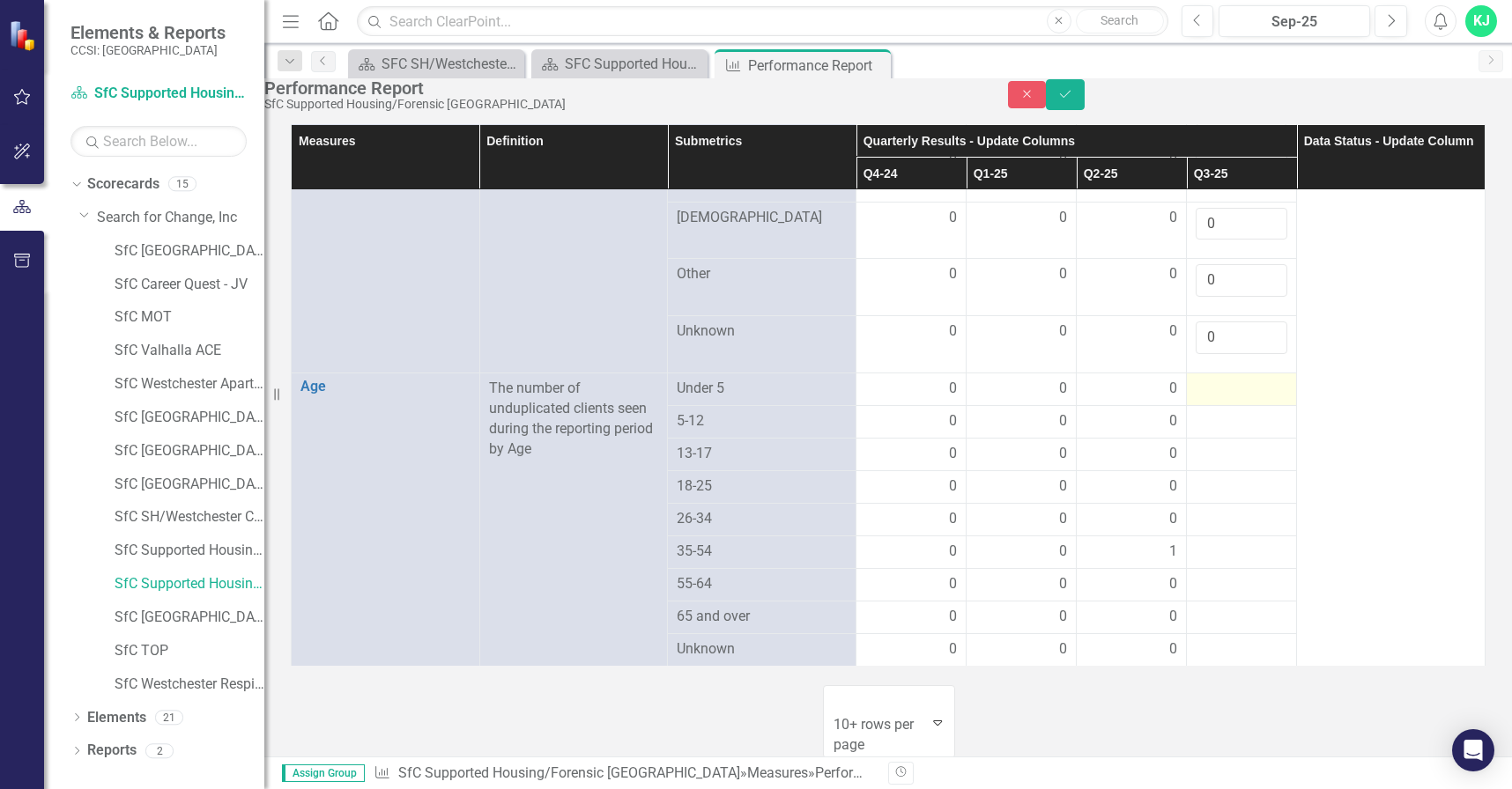
scroll to position [1202, 0]
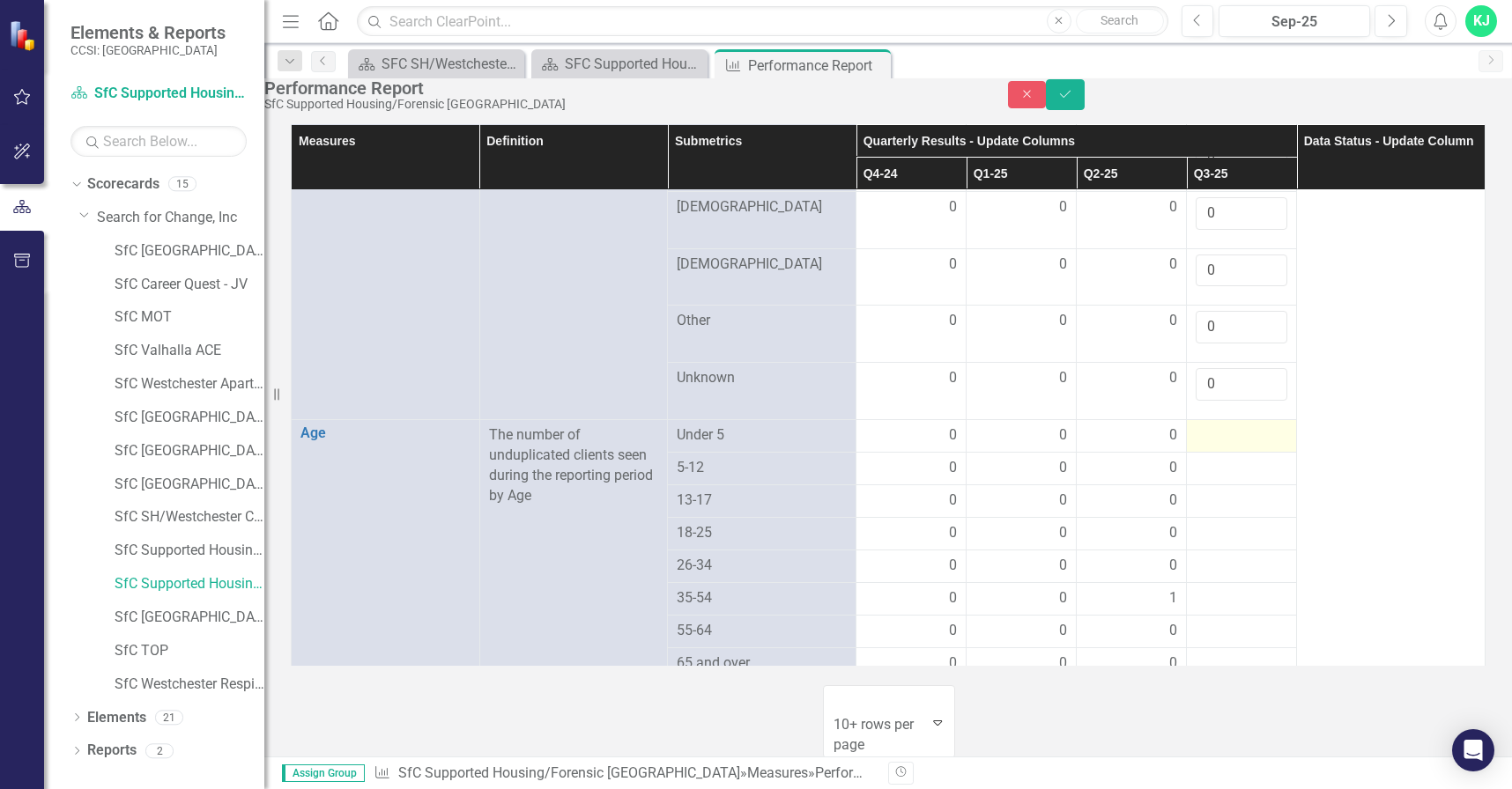
type input "0"
click at [1195, 426] on div at bounding box center [1240, 436] width 91 height 22
click at [1195, 427] on div at bounding box center [1240, 436] width 91 height 22
click at [1197, 430] on input "number" at bounding box center [1240, 441] width 91 height 32
type input "0"
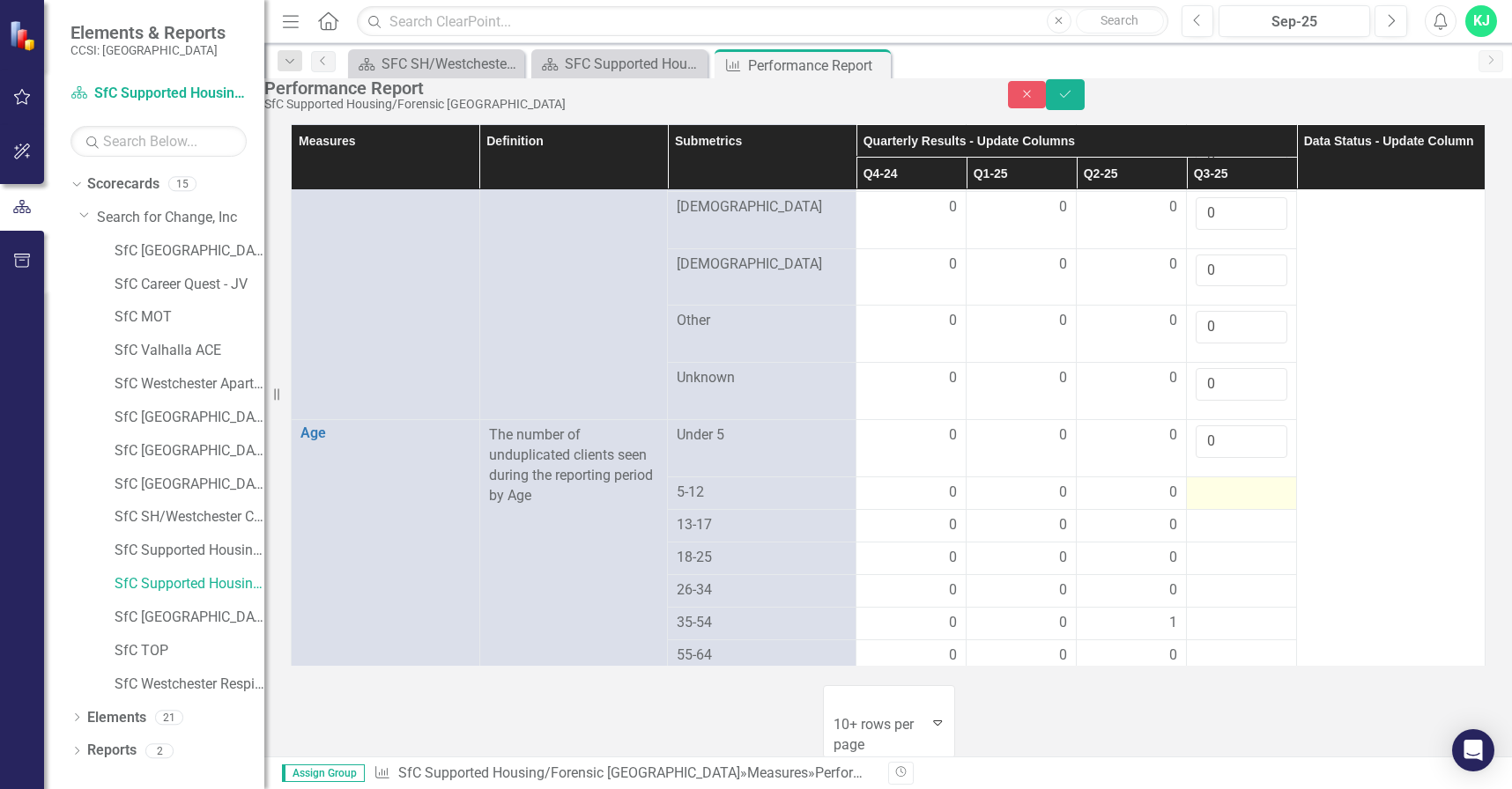
click at [1203, 482] on div at bounding box center [1240, 493] width 91 height 22
click at [1204, 482] on div at bounding box center [1240, 493] width 91 height 22
click at [1205, 482] on input "number" at bounding box center [1240, 498] width 91 height 32
type input "0"
click at [1216, 540] on div at bounding box center [1240, 551] width 91 height 22
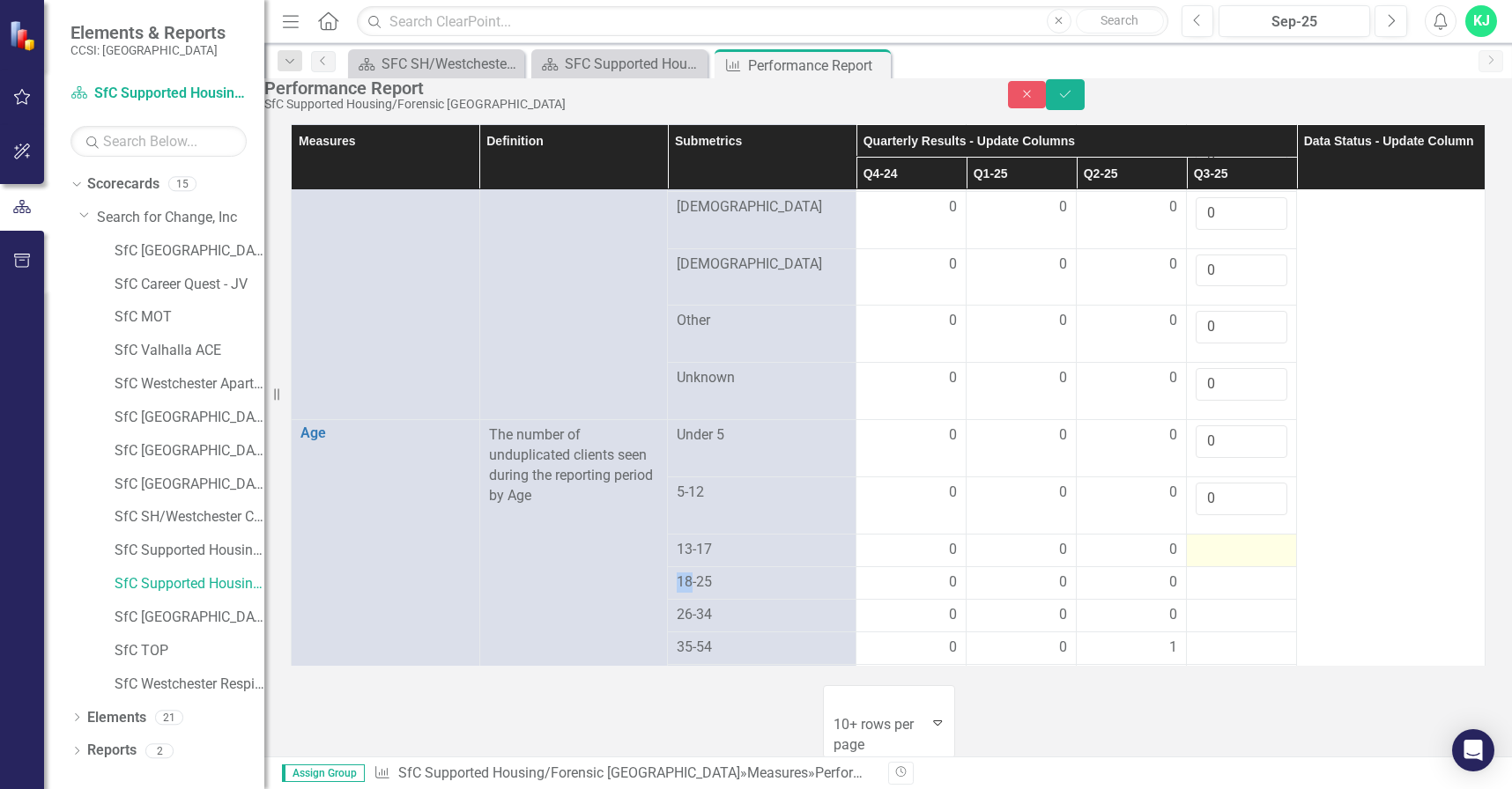
click at [1216, 540] on div at bounding box center [1240, 551] width 91 height 22
drag, startPoint x: 1216, startPoint y: 511, endPoint x: 1207, endPoint y: 514, distance: 9.5
click at [1207, 540] on input "number" at bounding box center [1240, 556] width 91 height 32
type input "0"
click at [1206, 597] on div at bounding box center [1240, 608] width 91 height 22
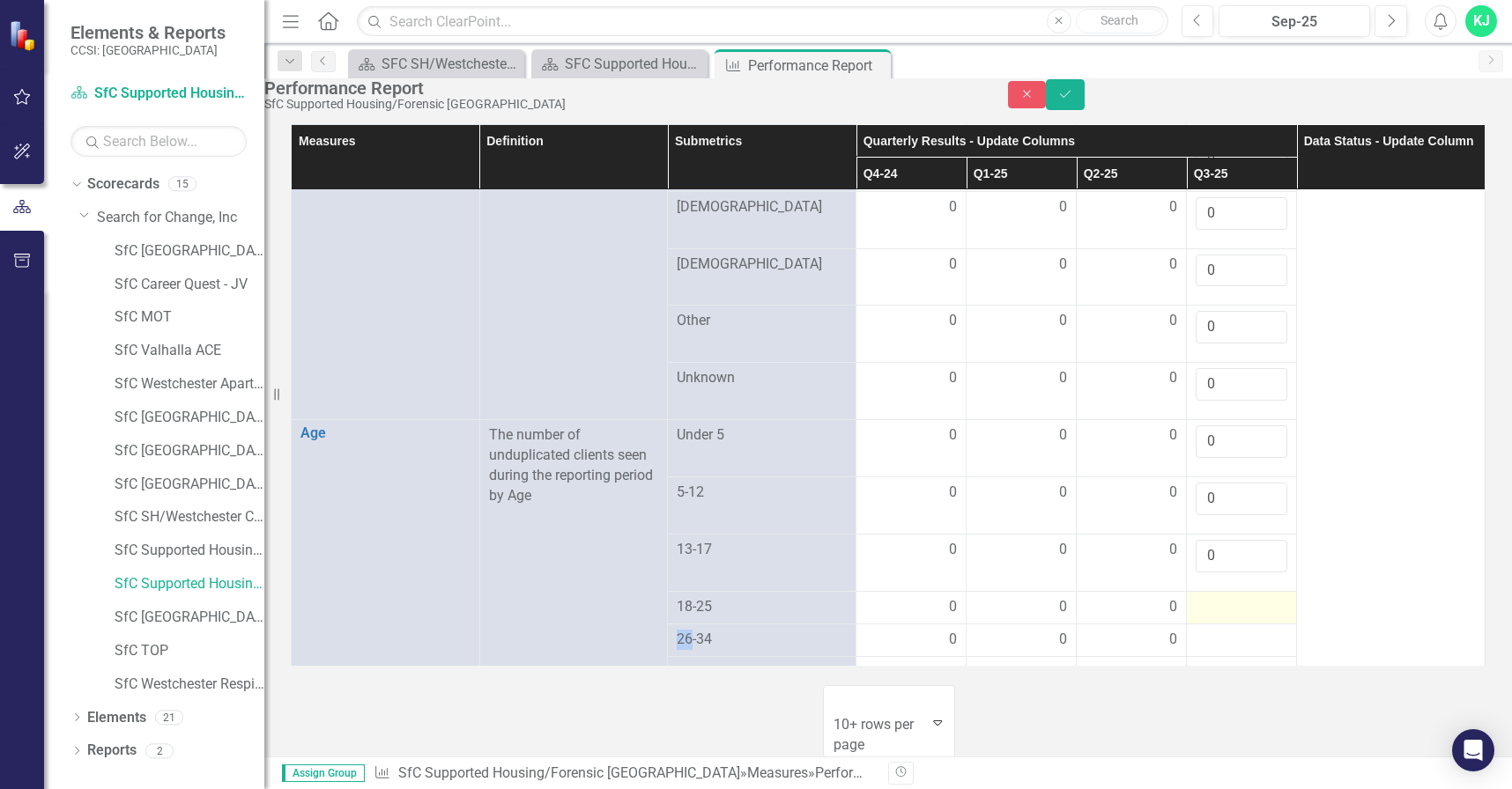
click at [1207, 597] on div at bounding box center [1240, 608] width 91 height 22
click at [1208, 597] on input "number" at bounding box center [1240, 613] width 91 height 32
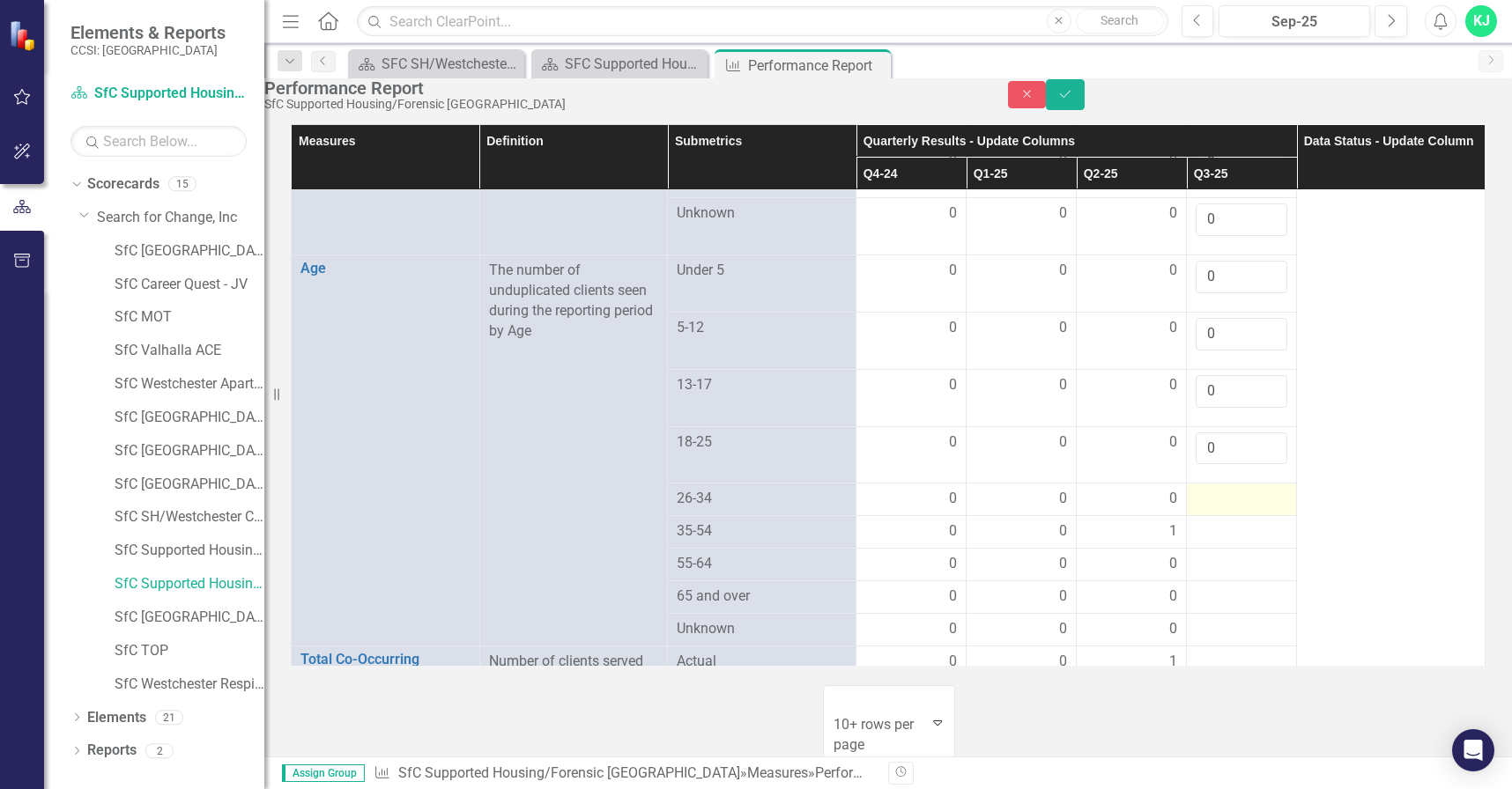
scroll to position [1343, 0]
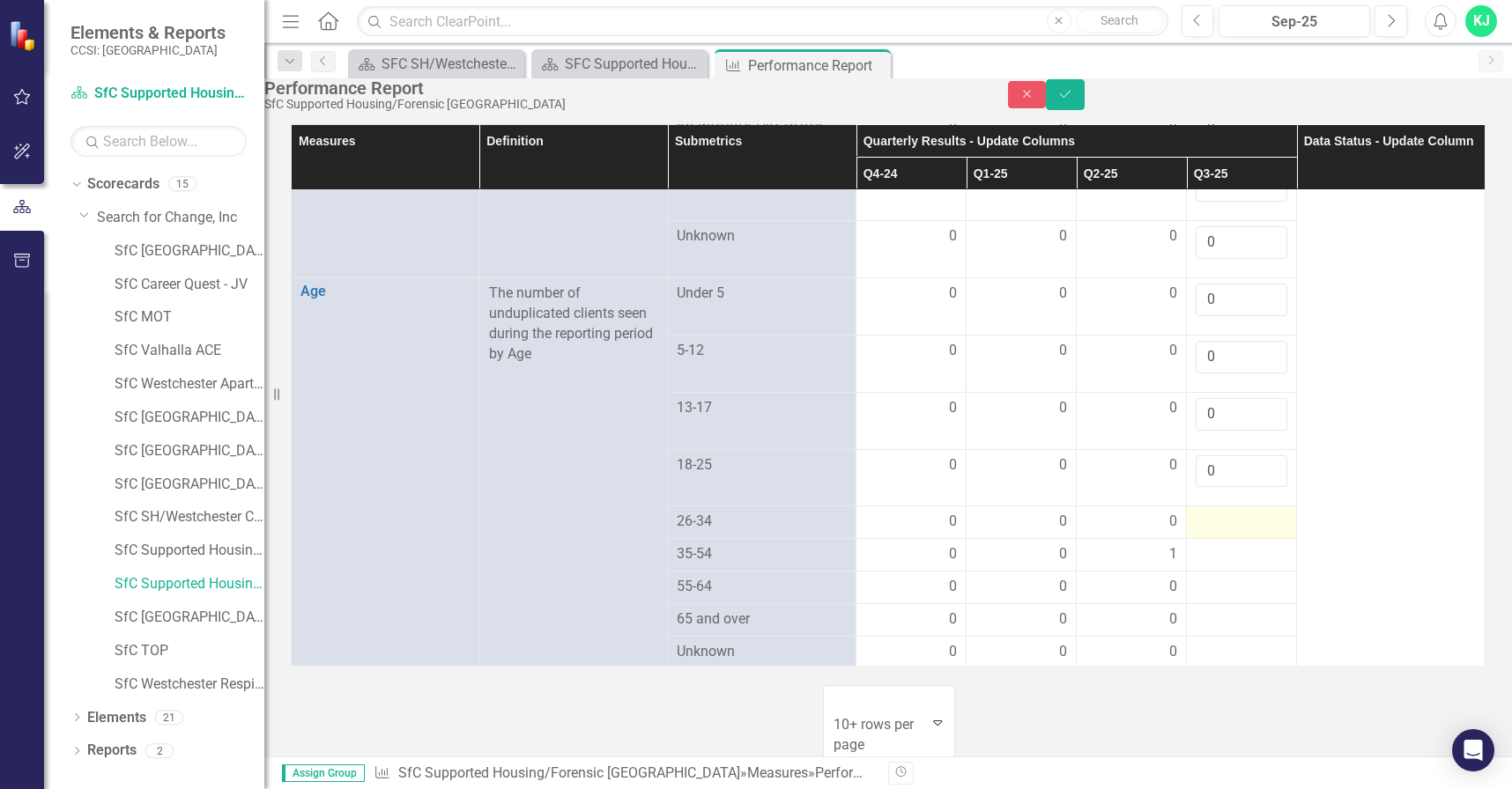
type input "0"
click at [1208, 512] on div at bounding box center [1240, 522] width 91 height 22
click at [1208, 512] on input "number" at bounding box center [1240, 527] width 91 height 32
type input "0"
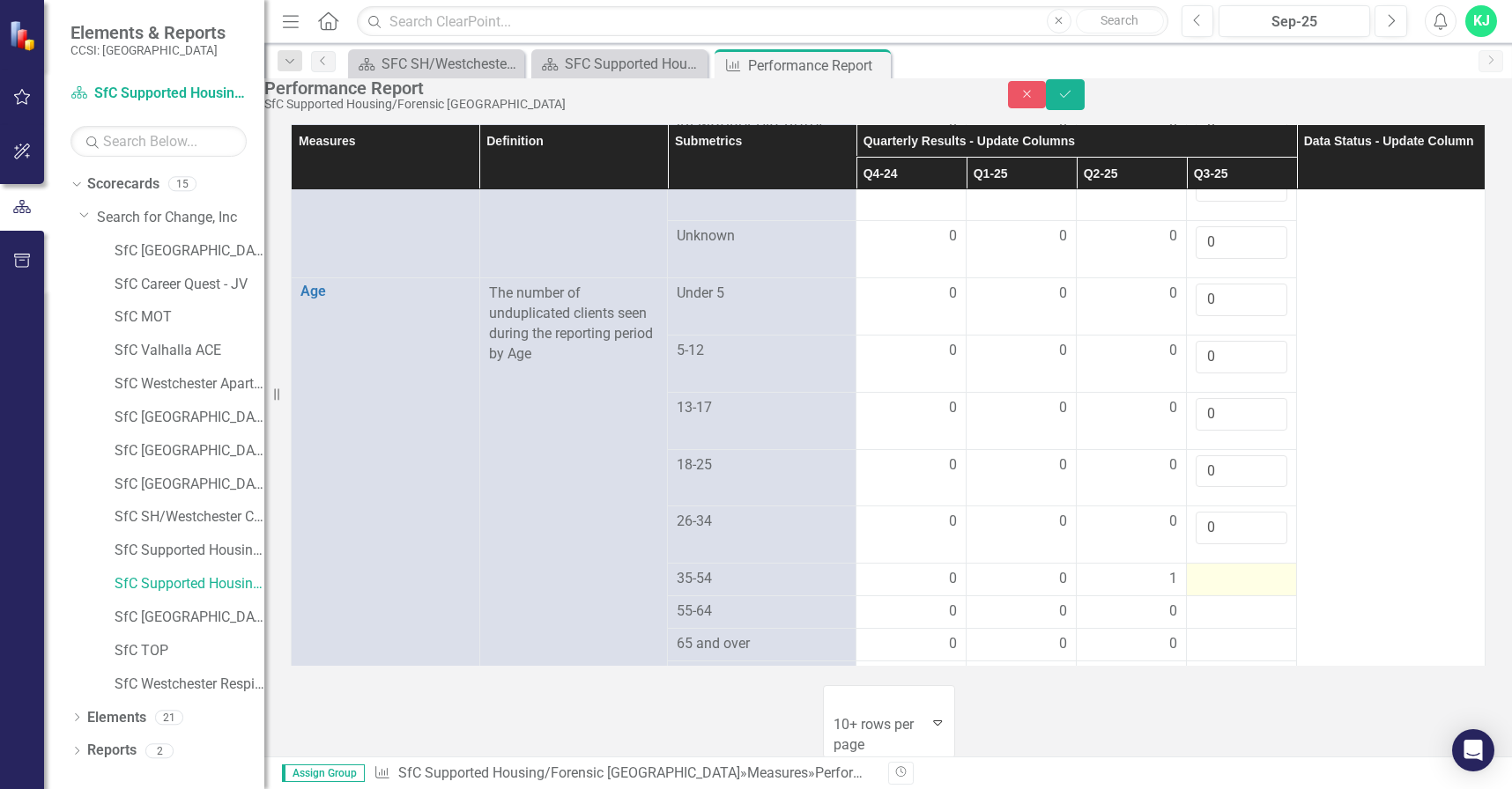
click at [1211, 568] on div at bounding box center [1240, 579] width 91 height 22
drag, startPoint x: 1211, startPoint y: 507, endPoint x: 1203, endPoint y: 501, distance: 10.0
click at [1203, 568] on input "number" at bounding box center [1240, 584] width 91 height 32
type input "1"
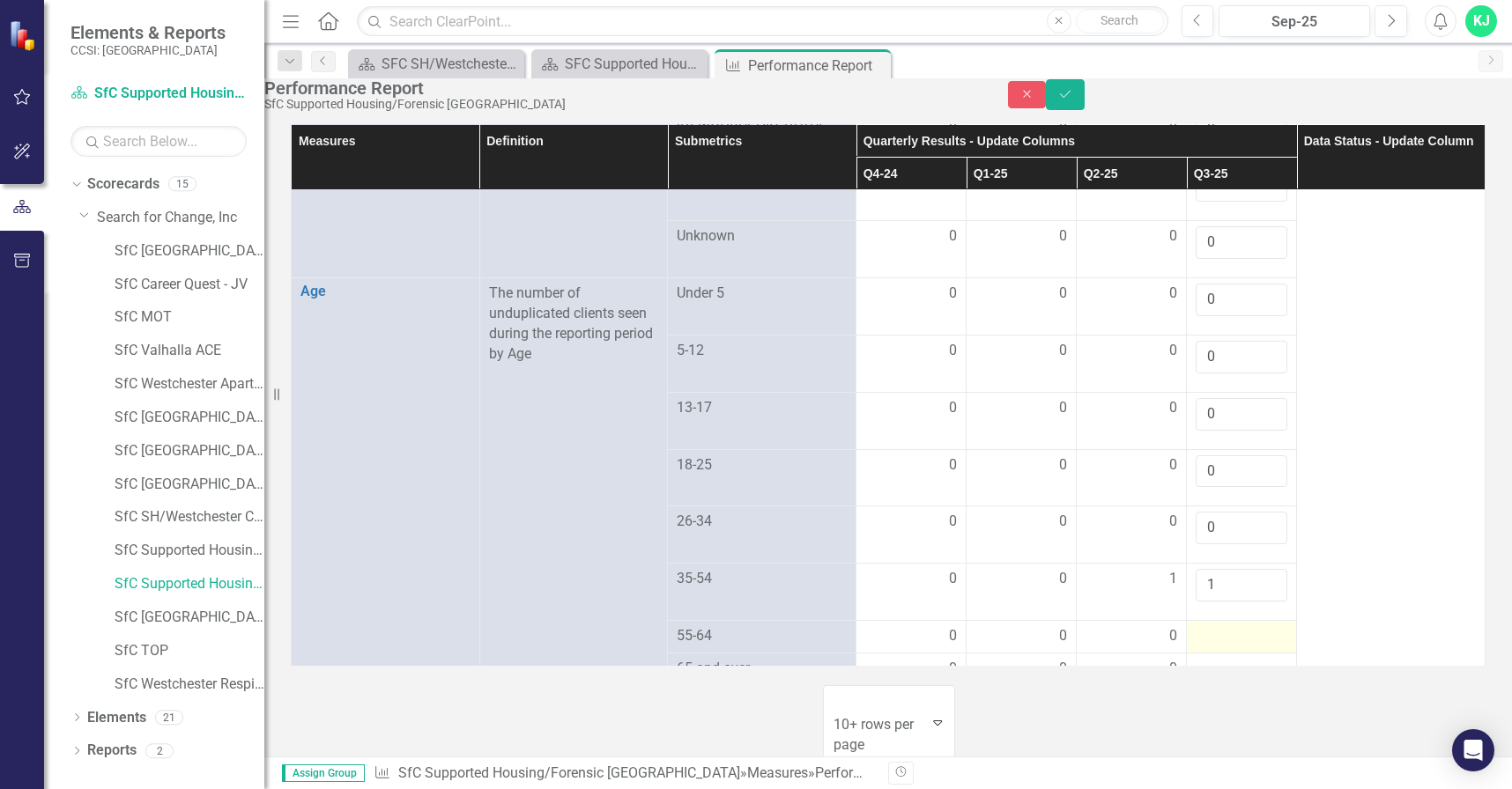
click at [1212, 626] on div at bounding box center [1240, 637] width 91 height 22
click at [1214, 626] on div at bounding box center [1240, 637] width 91 height 22
click at [1215, 626] on input "number" at bounding box center [1240, 642] width 91 height 32
type input "0"
click at [1213, 683] on div at bounding box center [1240, 694] width 91 height 22
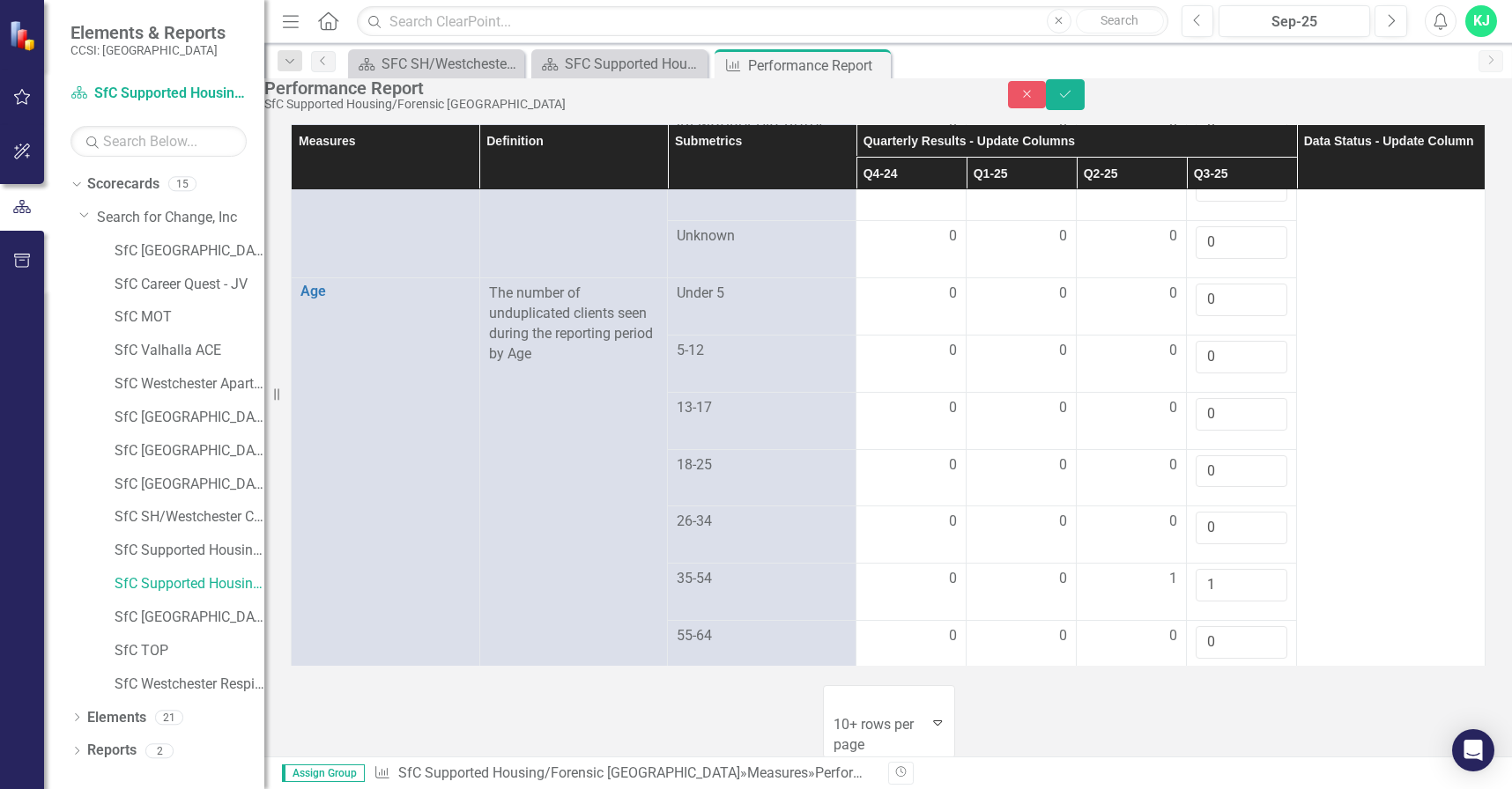
click at [1213, 683] on div at bounding box center [1240, 694] width 91 height 22
click at [1212, 683] on input "number" at bounding box center [1240, 699] width 91 height 32
type input "0"
click at [1202, 741] on div at bounding box center [1240, 752] width 91 height 22
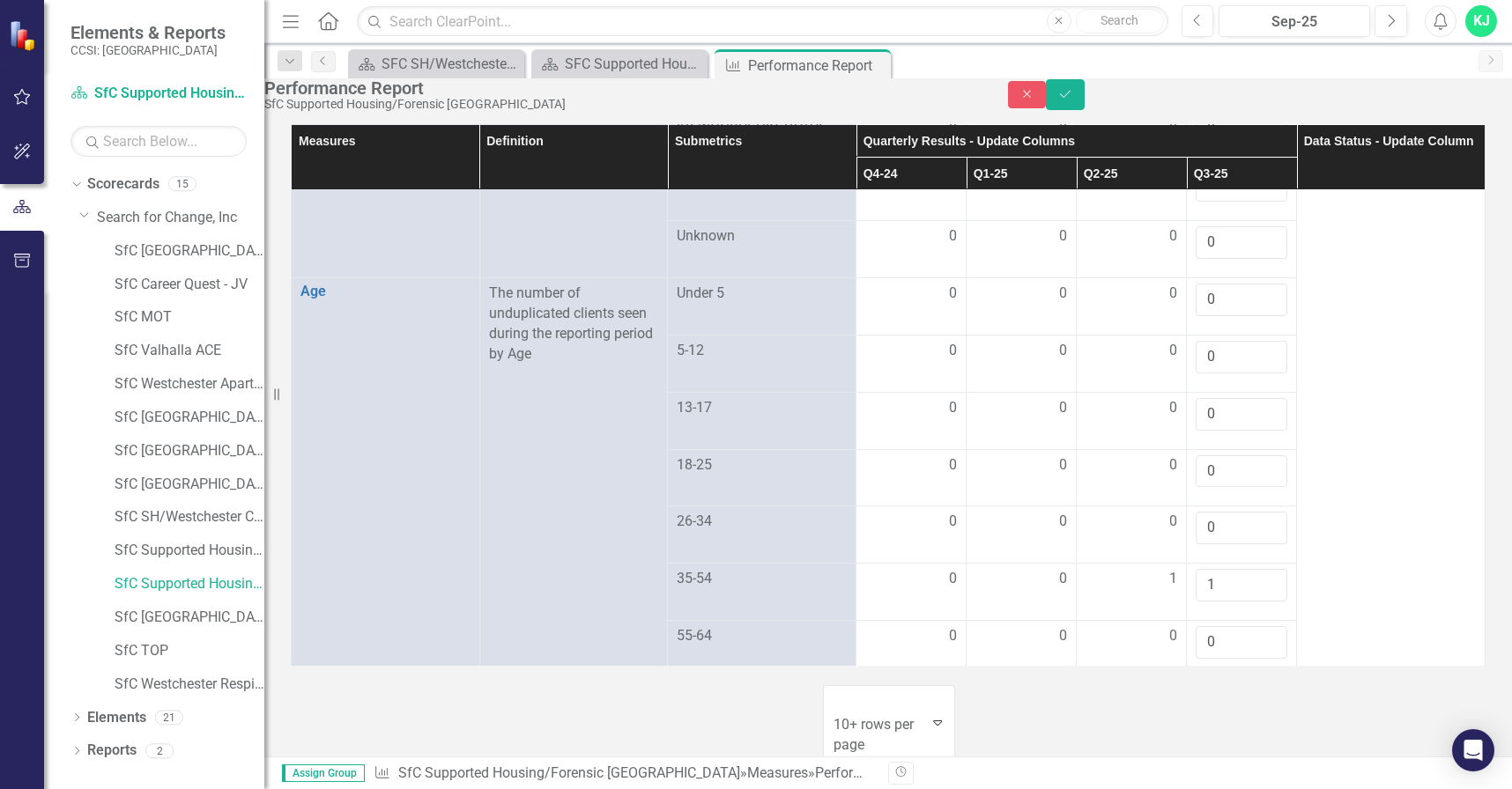
click at [1207, 741] on input "number" at bounding box center [1240, 757] width 91 height 32
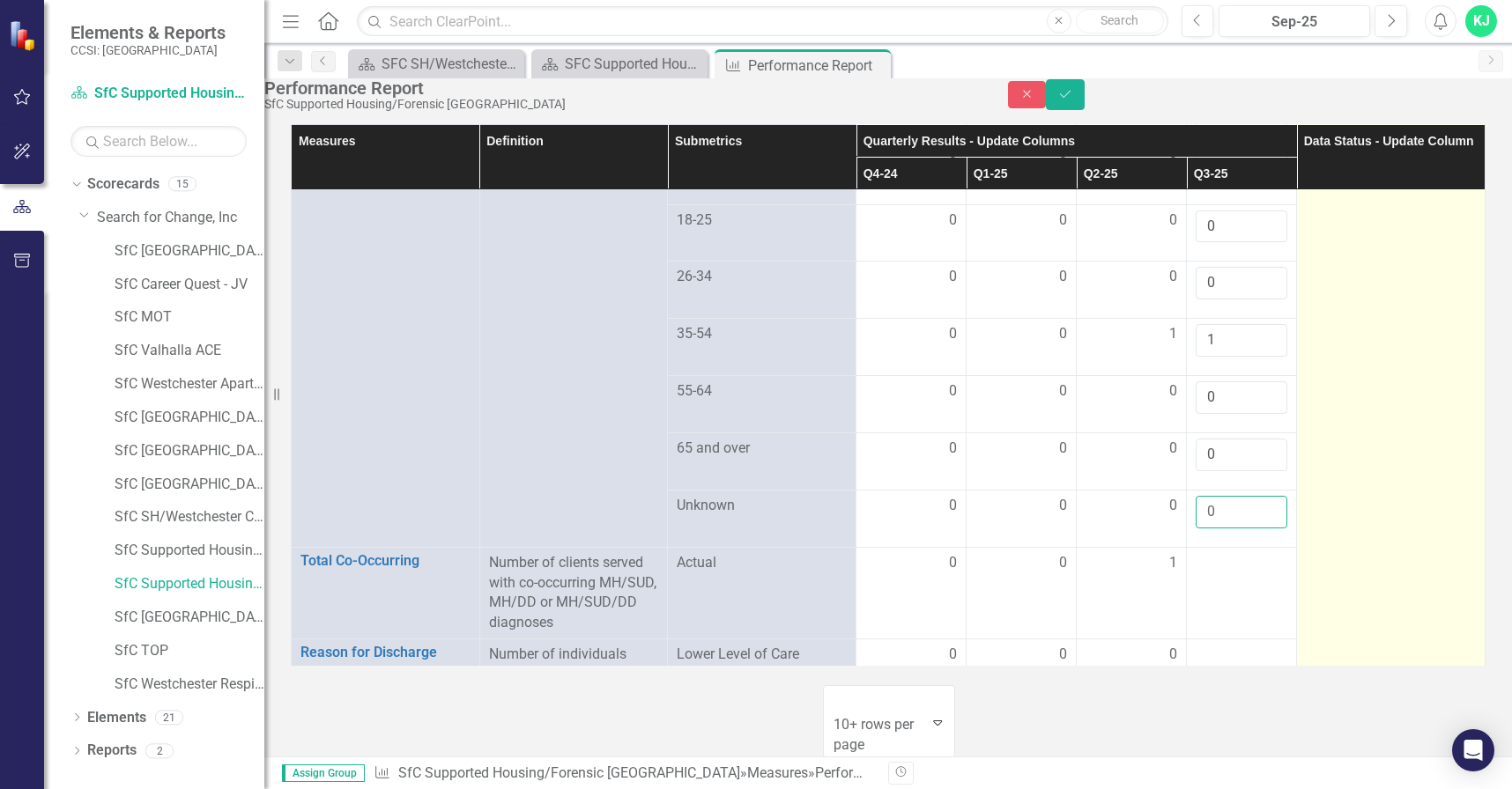
scroll to position [1584, 0]
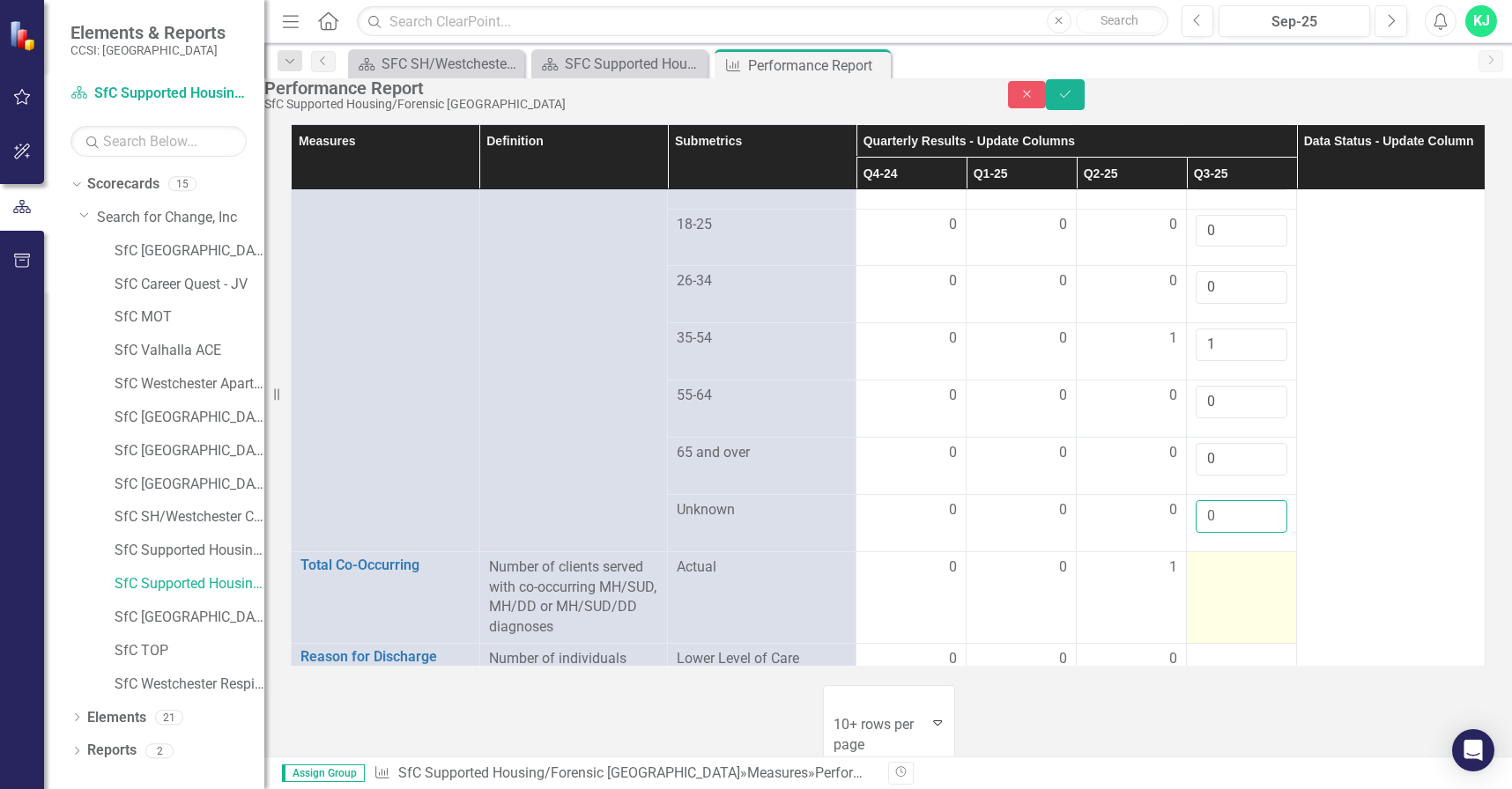
type input "0"
click at [1211, 551] on td at bounding box center [1241, 596] width 110 height 91
drag, startPoint x: 1211, startPoint y: 476, endPoint x: 1207, endPoint y: 461, distance: 15.5
click at [1208, 551] on td at bounding box center [1241, 596] width 110 height 91
click at [1207, 558] on input "number" at bounding box center [1240, 573] width 91 height 32
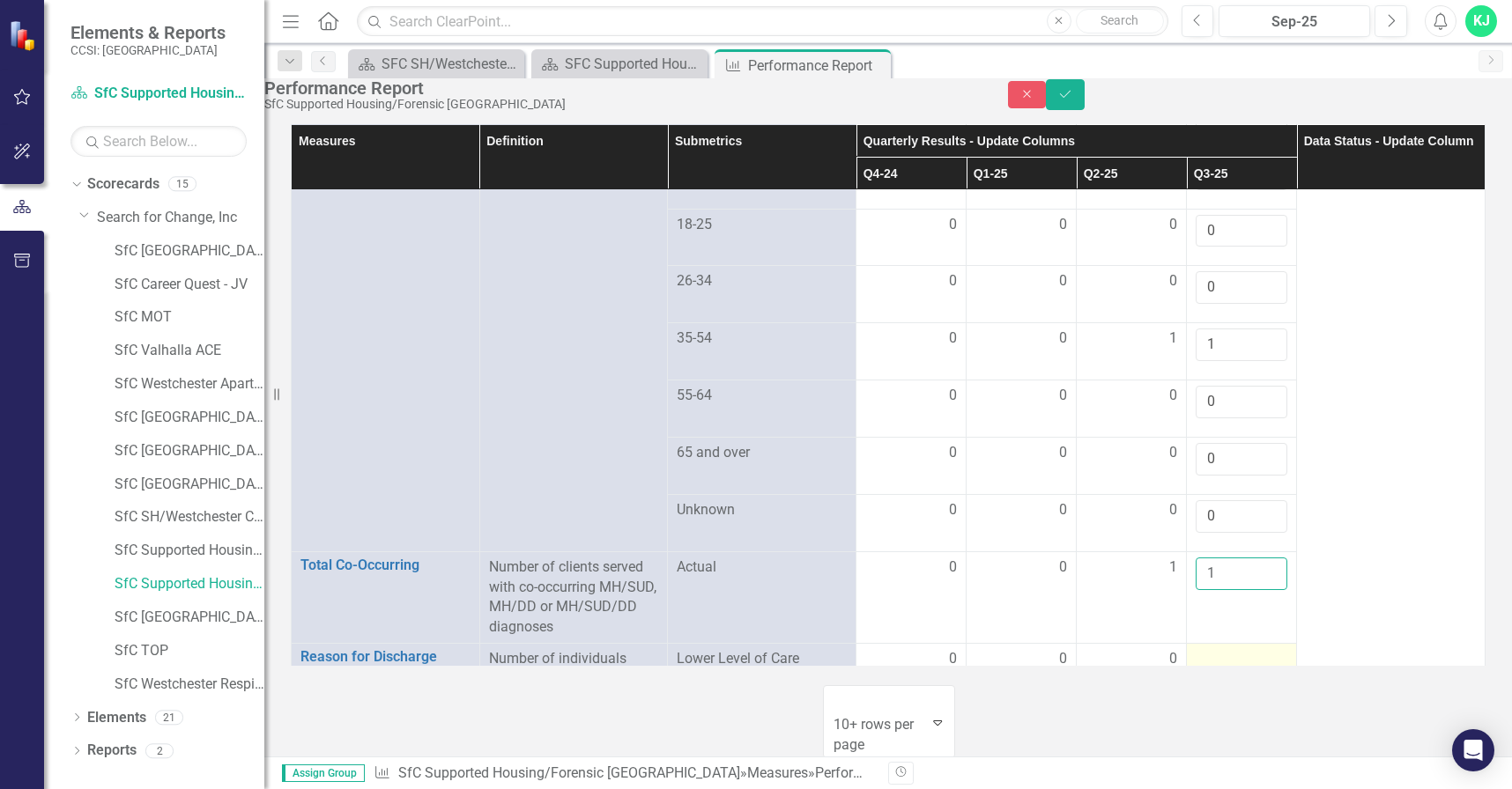
type input "1"
click at [1216, 649] on div at bounding box center [1240, 660] width 91 height 22
click at [1215, 649] on div at bounding box center [1240, 660] width 91 height 22
drag, startPoint x: 1210, startPoint y: 569, endPoint x: 1198, endPoint y: 562, distance: 13.9
click at [1208, 649] on div at bounding box center [1240, 660] width 91 height 22
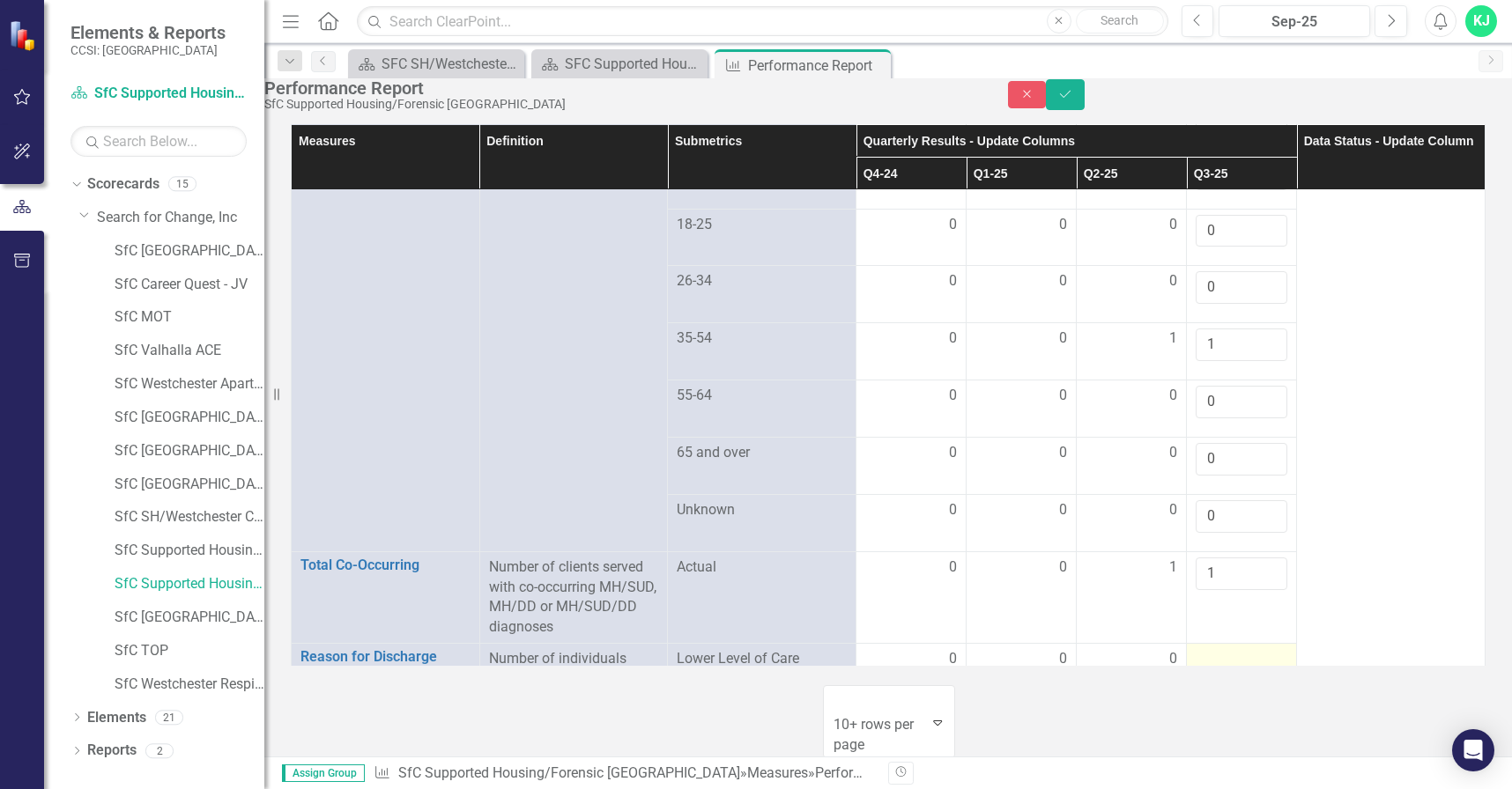
click at [1200, 649] on div at bounding box center [1240, 660] width 91 height 22
click at [1211, 649] on input "number" at bounding box center [1240, 665] width 91 height 32
type input "0"
click at [1207, 707] on div at bounding box center [1240, 717] width 91 height 22
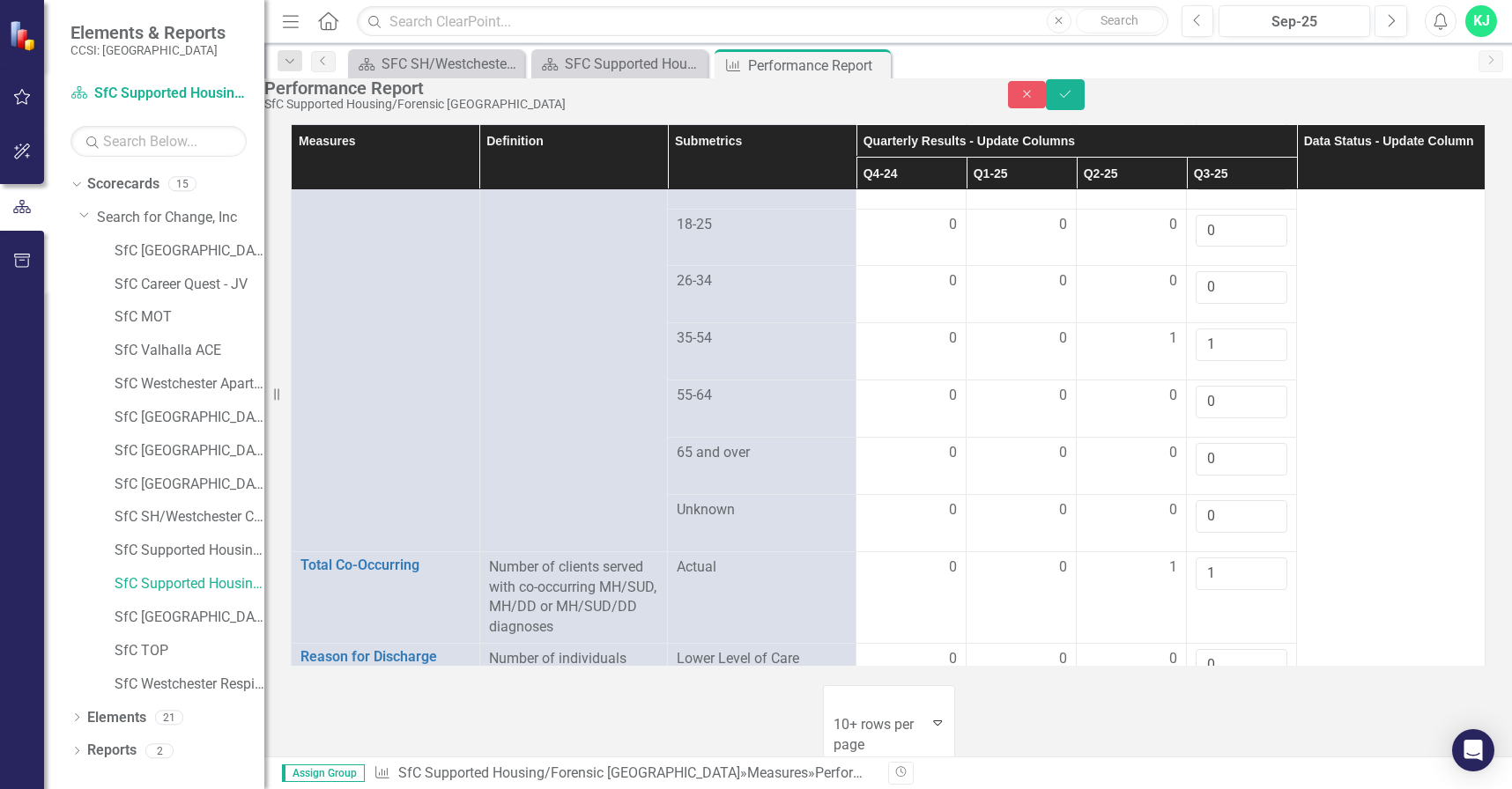
click at [1207, 707] on div at bounding box center [1240, 717] width 91 height 22
click at [1205, 707] on input "number" at bounding box center [1240, 722] width 91 height 32
type input "0"
click at [1208, 764] on div at bounding box center [1240, 774] width 91 height 22
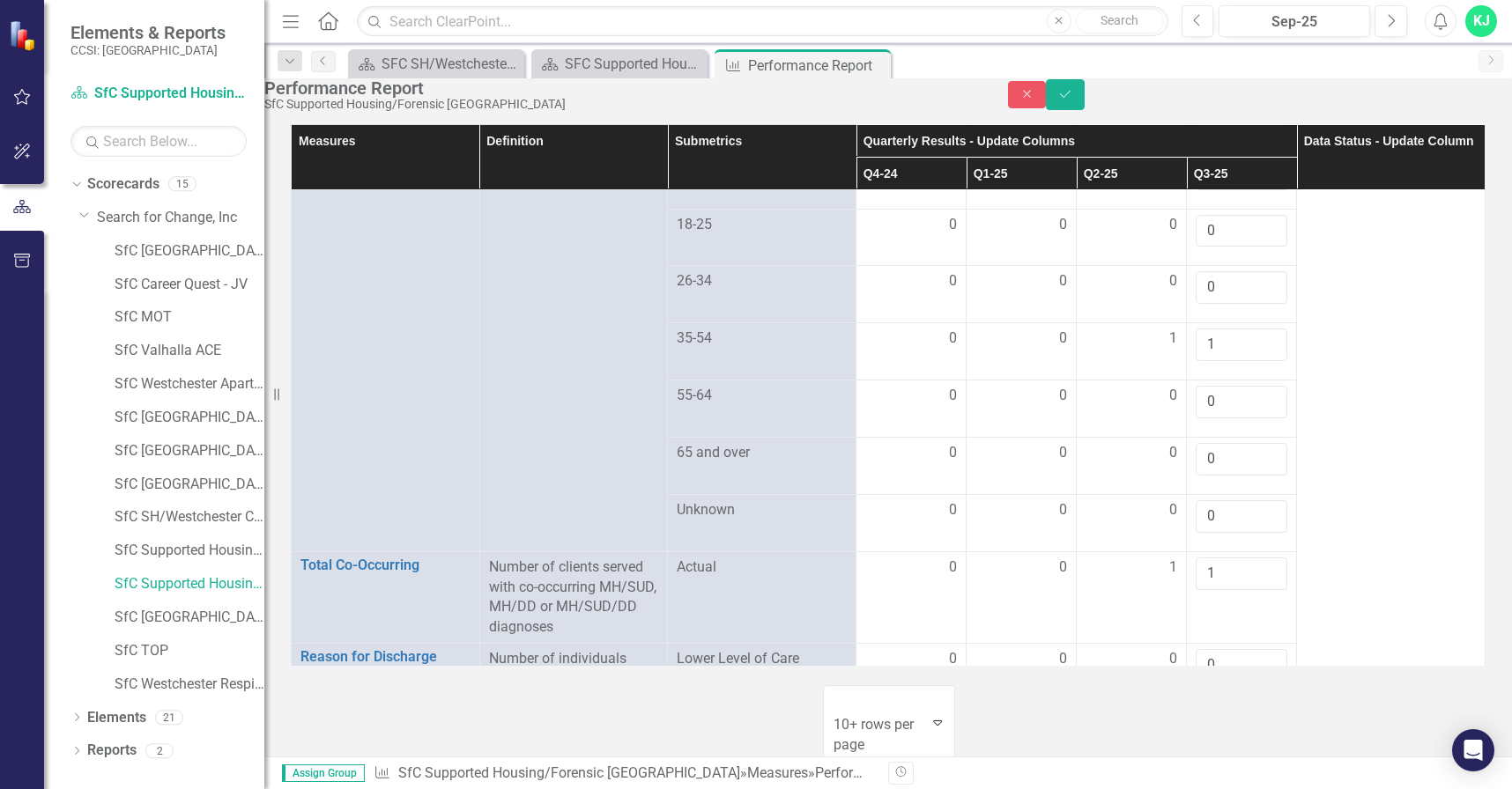
click at [1208, 764] on div at bounding box center [1240, 774] width 91 height 22
click at [1208, 764] on input "number" at bounding box center [1240, 779] width 91 height 32
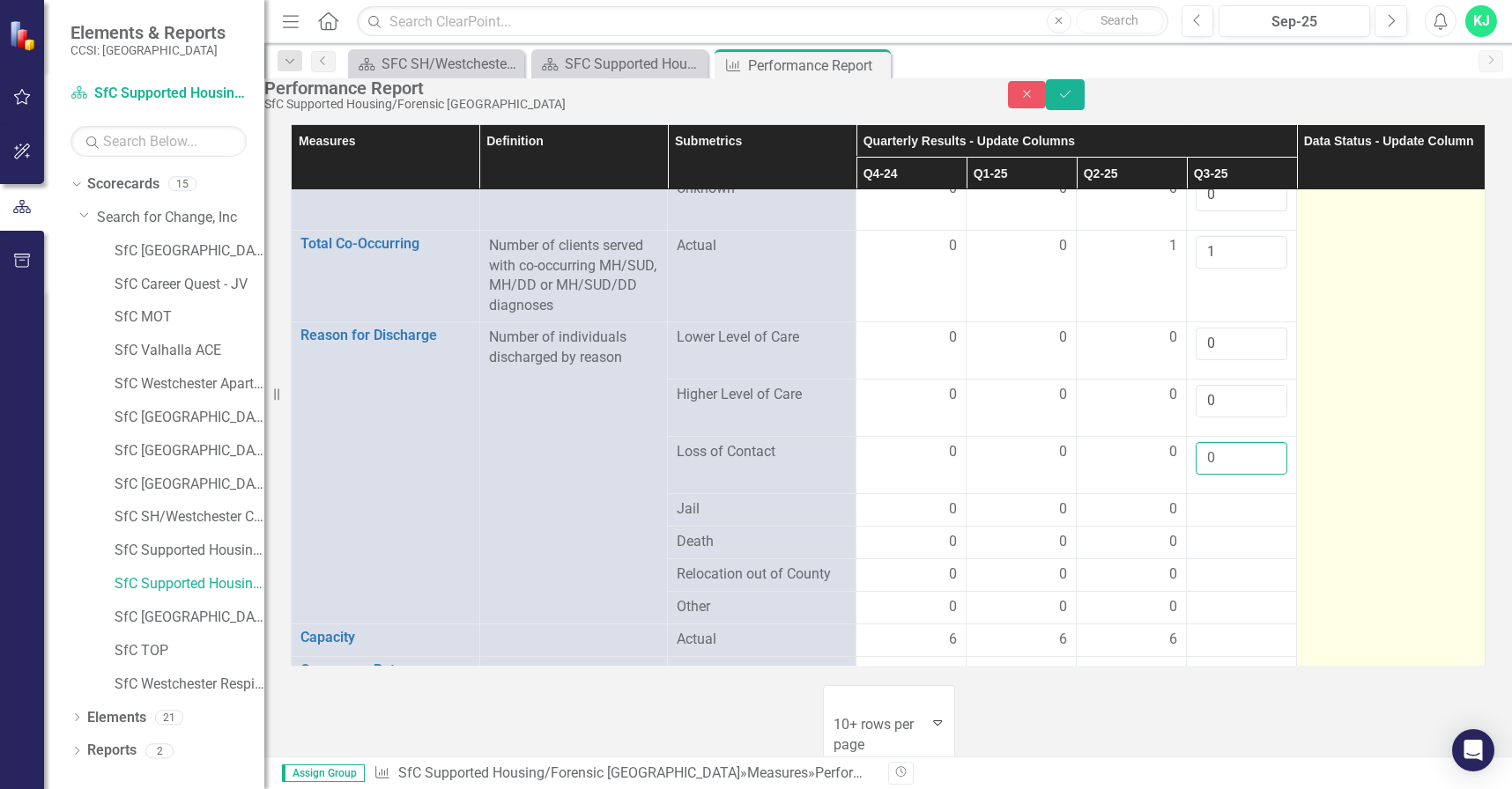
scroll to position [1854, 0]
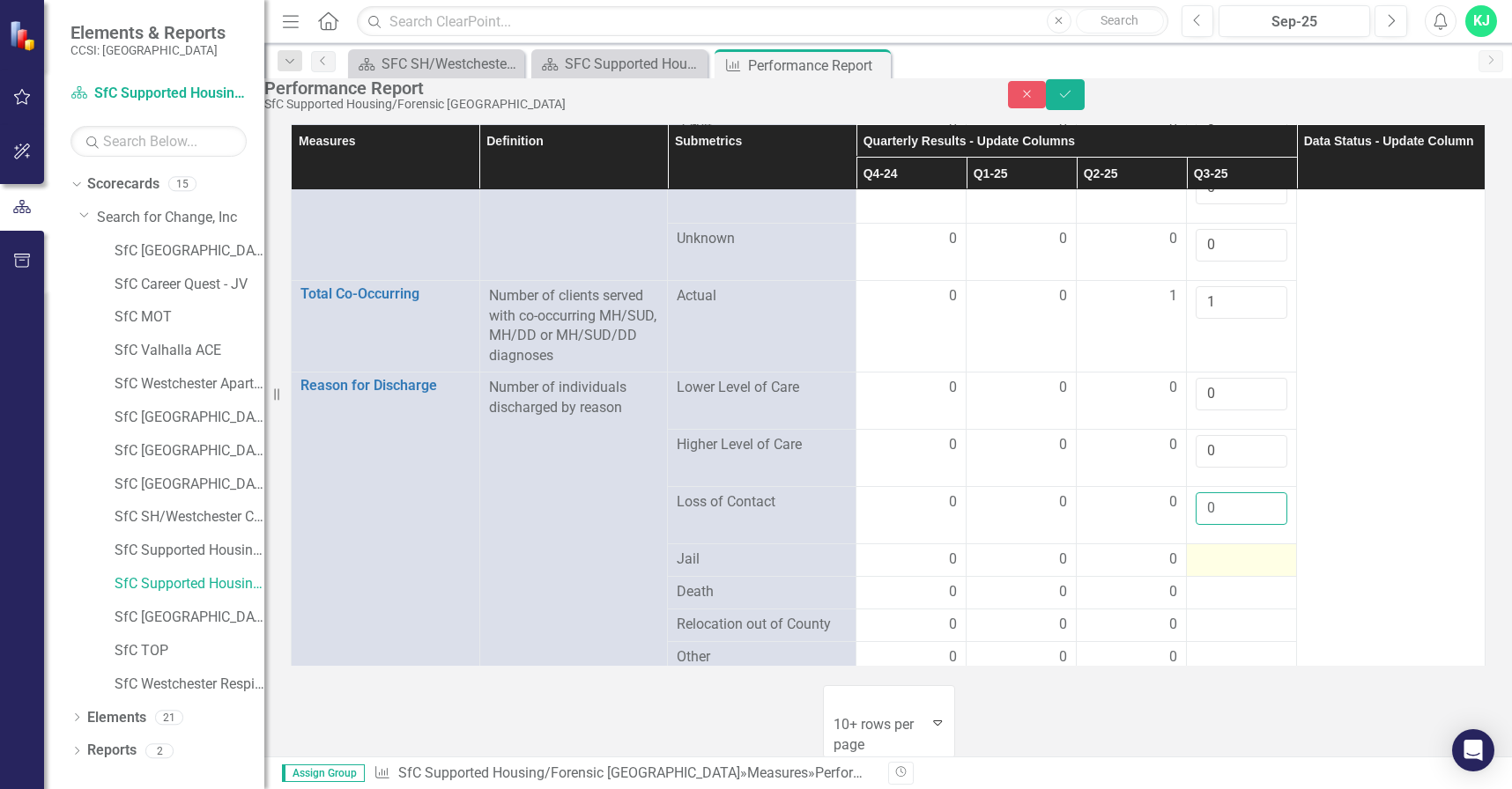
type input "0"
click at [1209, 550] on div at bounding box center [1240, 561] width 91 height 22
click at [1211, 550] on div at bounding box center [1240, 561] width 91 height 22
click at [1211, 550] on input "number" at bounding box center [1240, 566] width 91 height 32
type input "0"
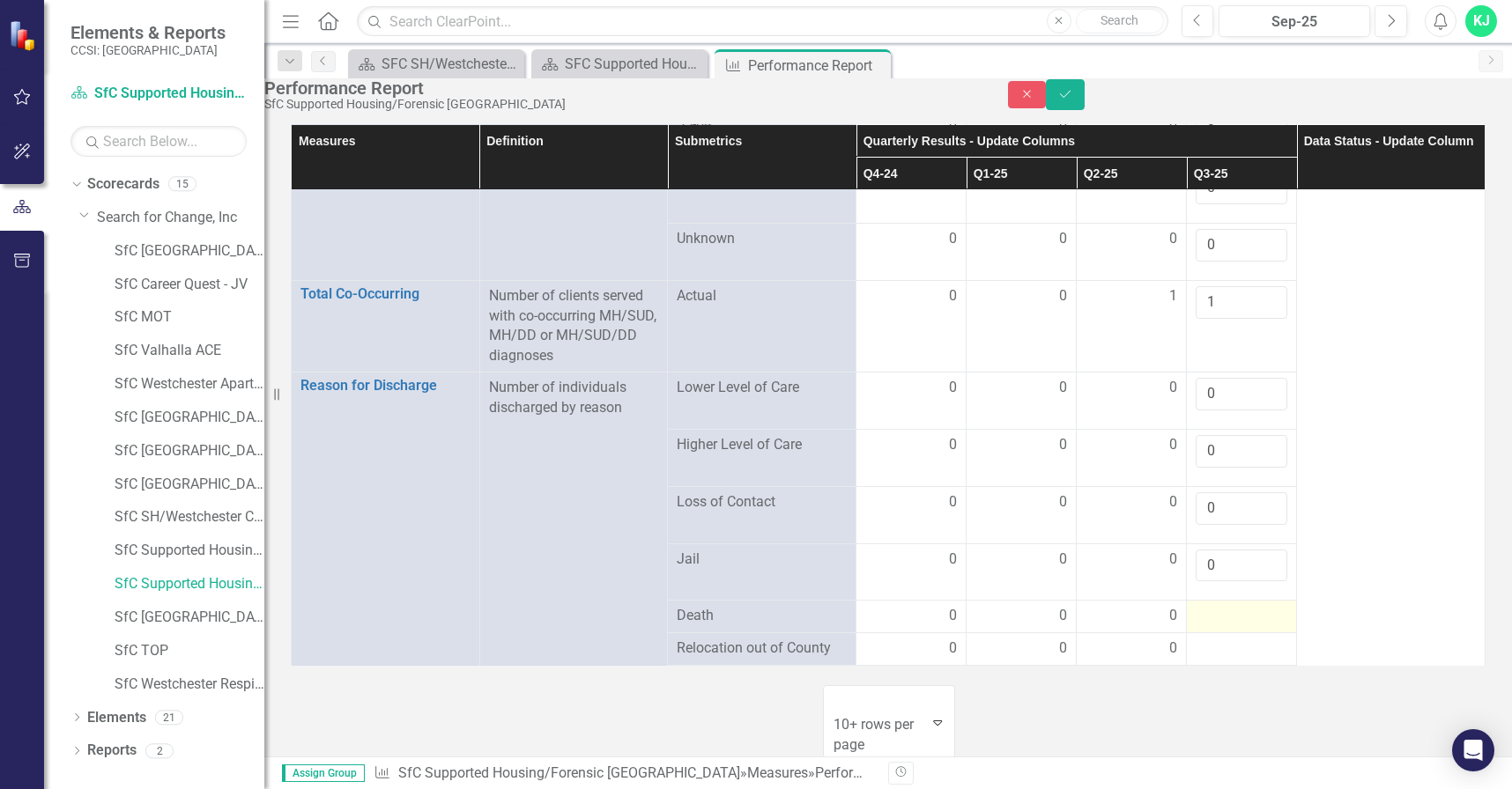
click at [1208, 606] on div at bounding box center [1240, 616] width 91 height 22
click at [1210, 606] on div at bounding box center [1240, 616] width 91 height 22
click at [1211, 606] on div at bounding box center [1240, 616] width 91 height 22
click at [1195, 606] on div at bounding box center [1240, 616] width 91 height 22
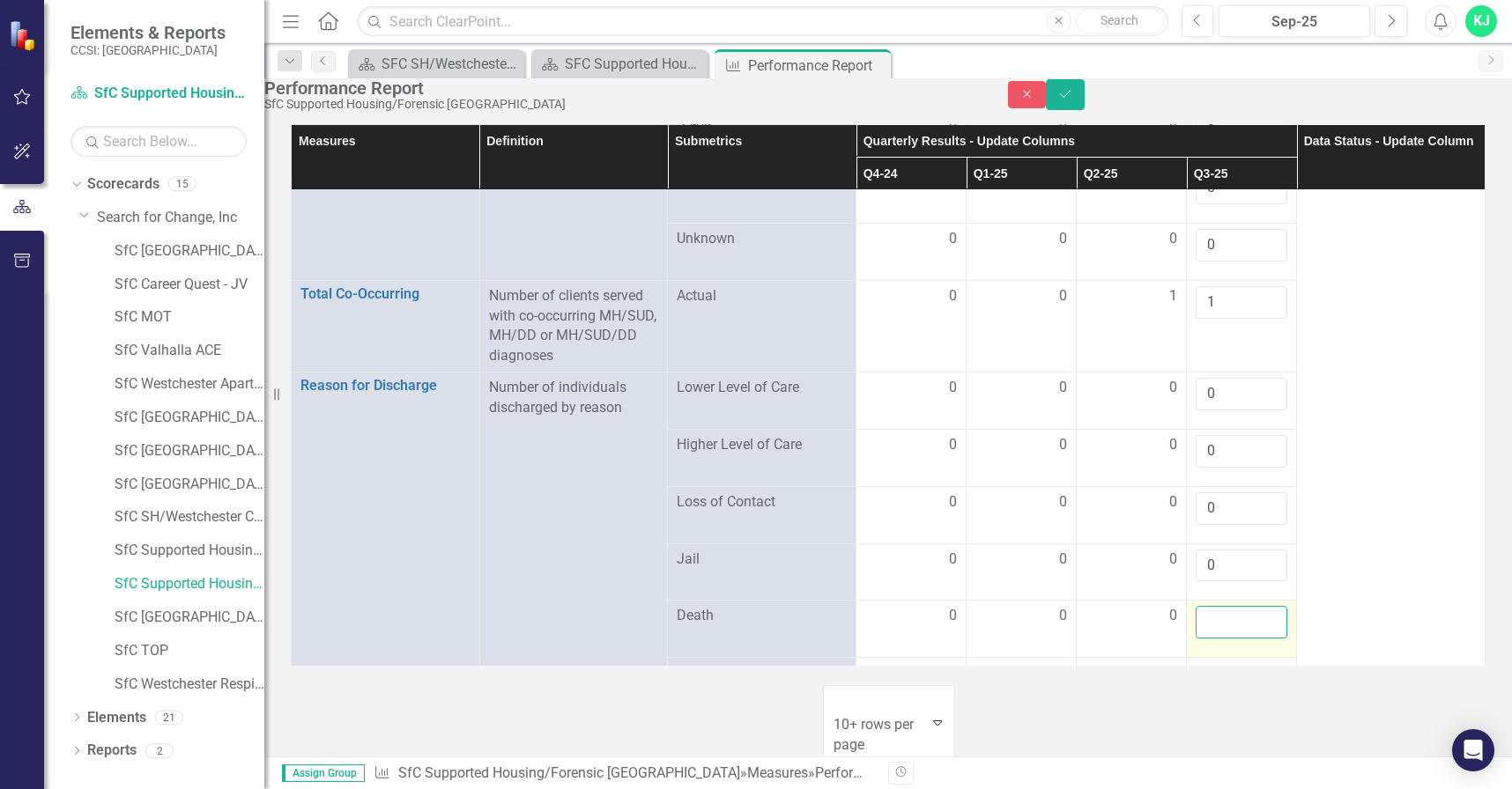
drag, startPoint x: 1193, startPoint y: 475, endPoint x: 1203, endPoint y: 479, distance: 10.8
click at [1204, 606] on input "number" at bounding box center [1240, 621] width 91 height 32
type input "0"
click at [1202, 658] on td at bounding box center [1241, 673] width 110 height 32
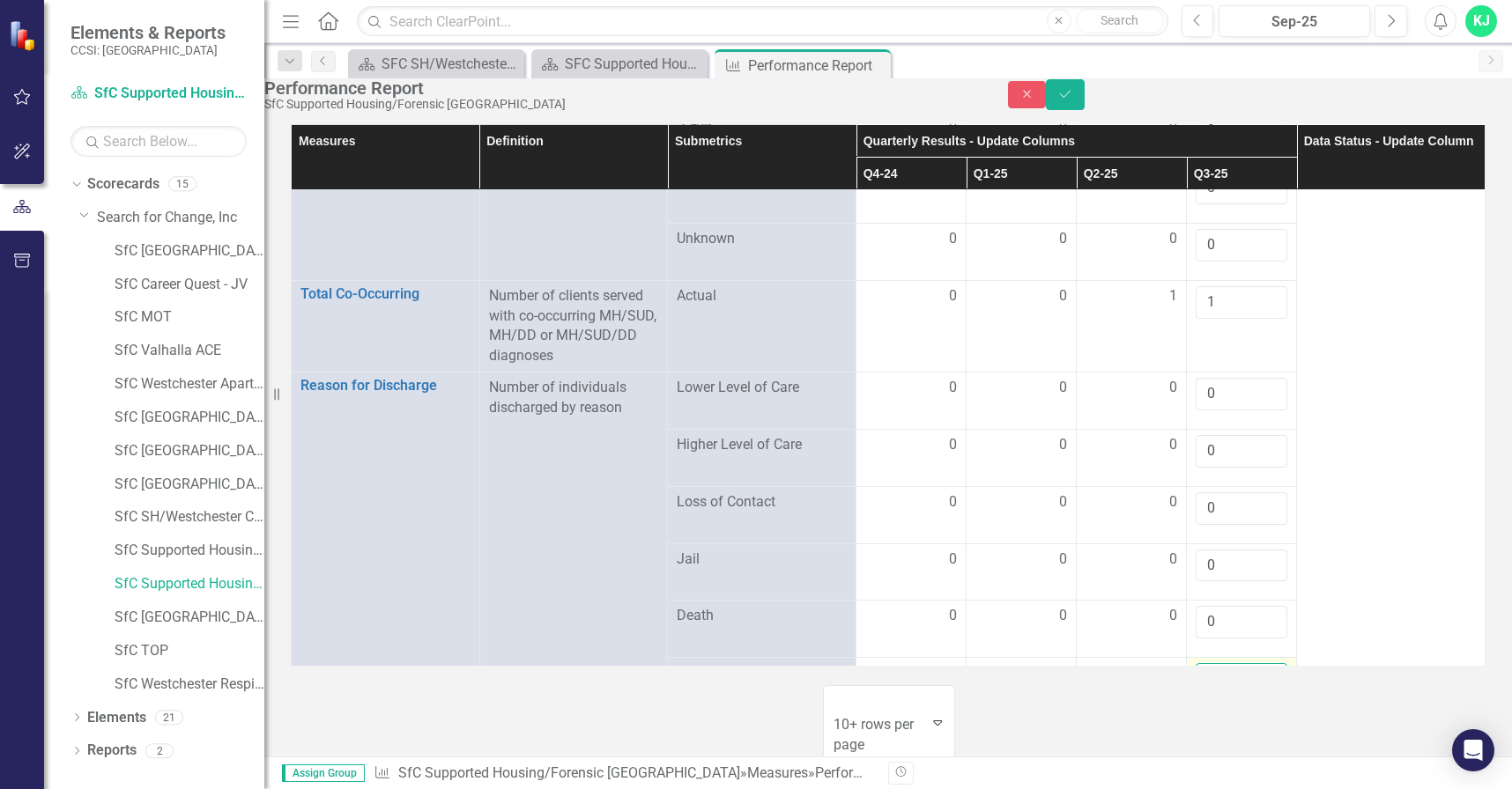
click at [1202, 664] on input "number" at bounding box center [1240, 679] width 91 height 32
type input "0"
click at [1215, 720] on div at bounding box center [1240, 731] width 91 height 22
click at [1213, 720] on input "number" at bounding box center [1240, 736] width 91 height 32
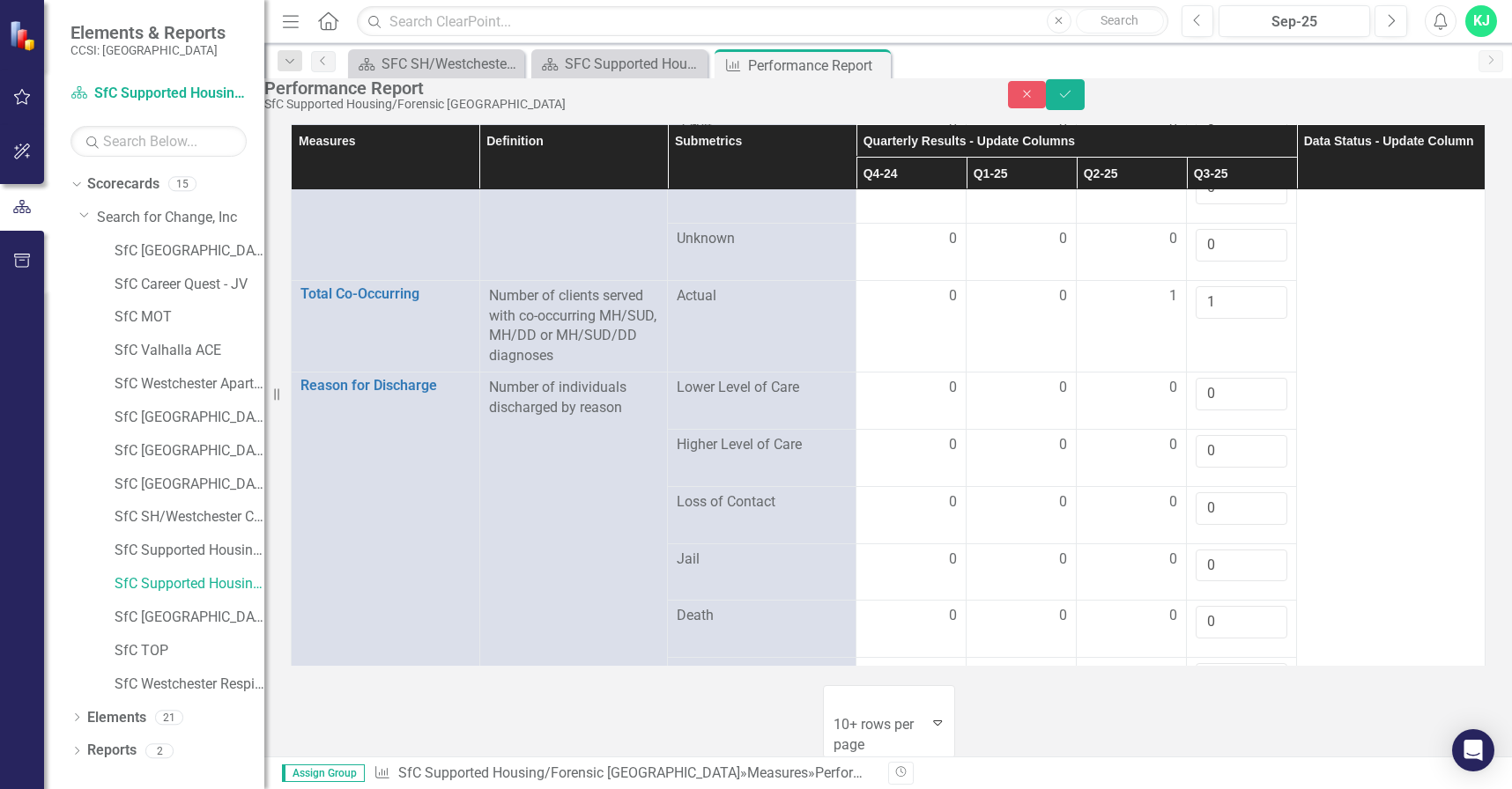
type input "0"
click at [1219, 777] on div at bounding box center [1240, 788] width 91 height 22
drag, startPoint x: 1219, startPoint y: 620, endPoint x: 1222, endPoint y: 606, distance: 14.3
click at [1216, 777] on input "number" at bounding box center [1240, 793] width 91 height 32
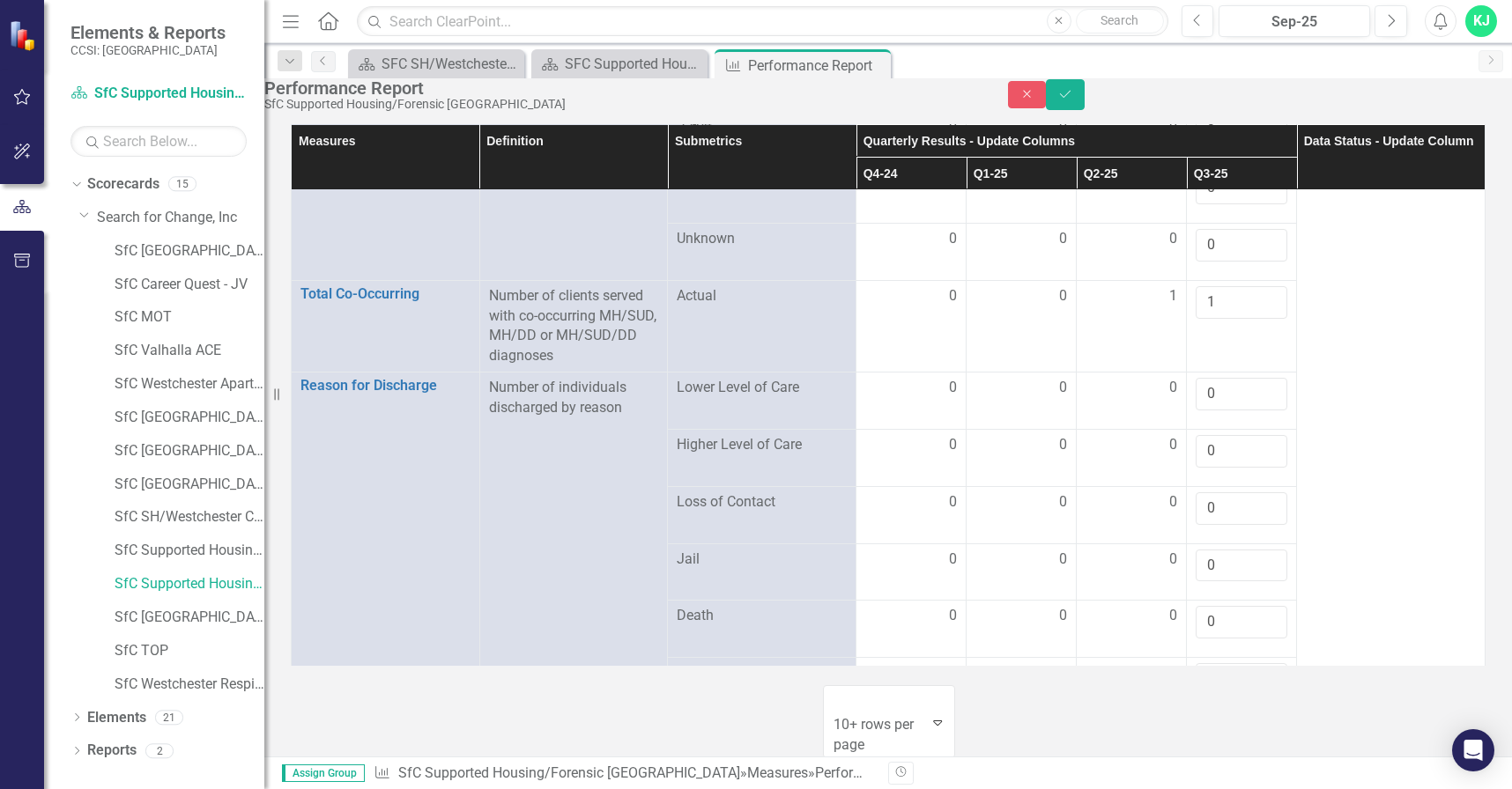
type input "6"
drag, startPoint x: 1193, startPoint y: 654, endPoint x: 1222, endPoint y: 660, distance: 29.6
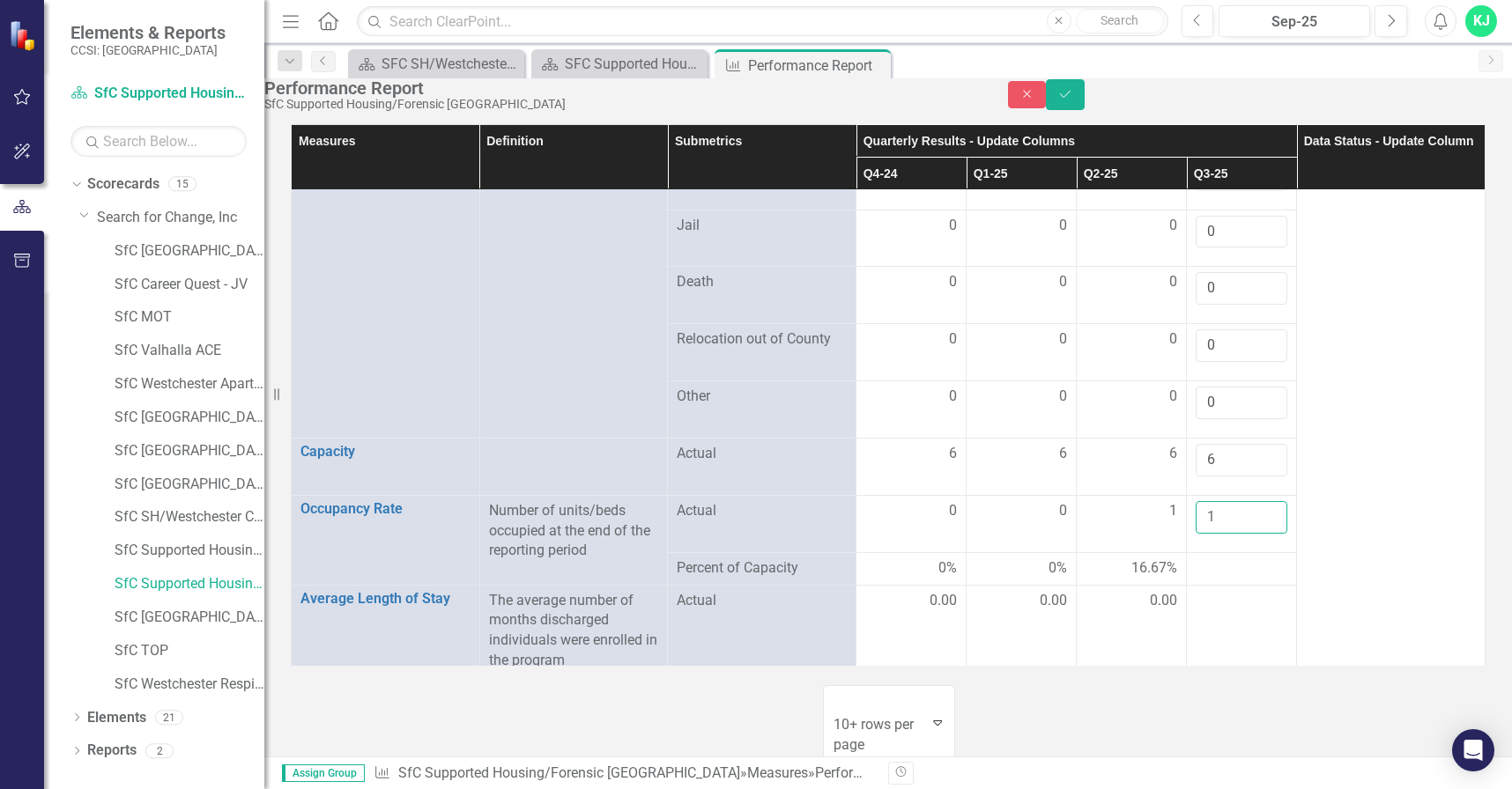
scroll to position [2193, 0]
type input "1"
click at [1195, 586] on div at bounding box center [1240, 597] width 91 height 22
click at [1198, 586] on div at bounding box center [1240, 597] width 91 height 22
drag, startPoint x: 1202, startPoint y: 426, endPoint x: 1227, endPoint y: 435, distance: 26.6
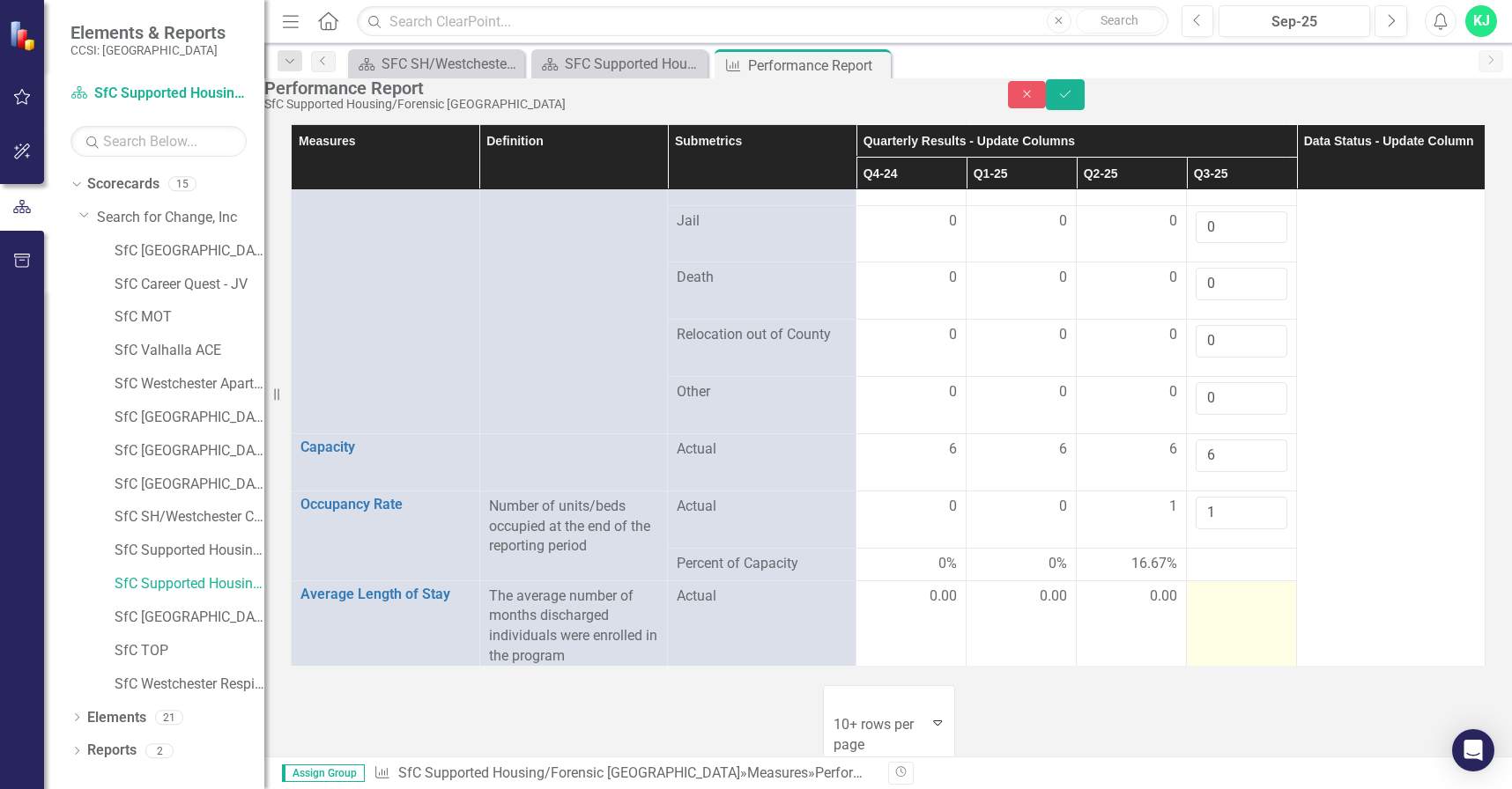
click at [1203, 580] on td at bounding box center [1241, 625] width 110 height 91
click at [1213, 586] on div at bounding box center [1240, 597] width 91 height 22
click at [1217, 586] on div at bounding box center [1240, 597] width 91 height 22
click at [1217, 586] on input "number" at bounding box center [1240, 602] width 91 height 32
type input "0.00"
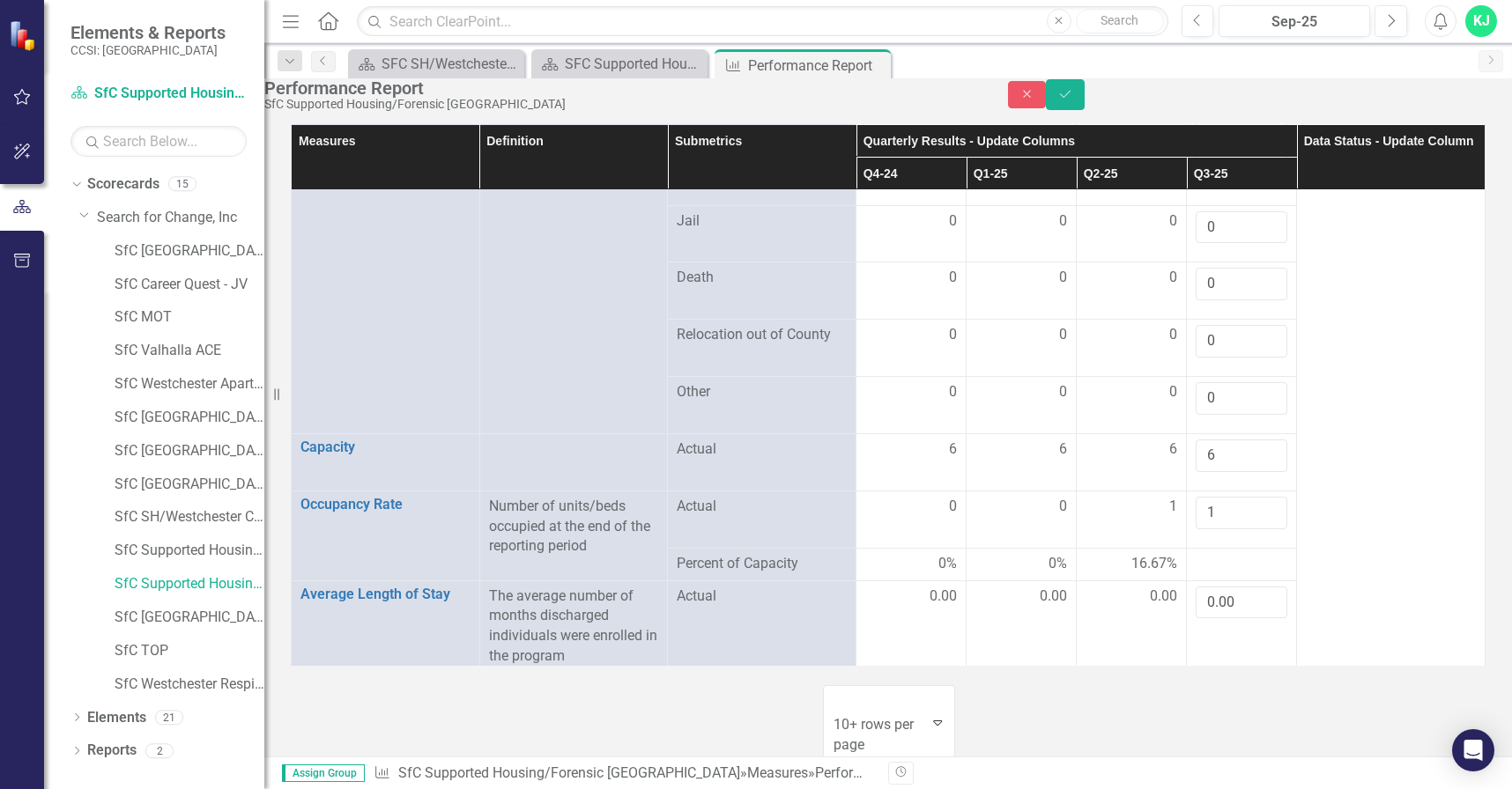
click at [1205, 672] on td at bounding box center [1241, 690] width 110 height 36
click at [1205, 678] on div at bounding box center [1240, 689] width 91 height 22
type input "0"
click at [1204, 735] on div at bounding box center [1240, 746] width 91 height 22
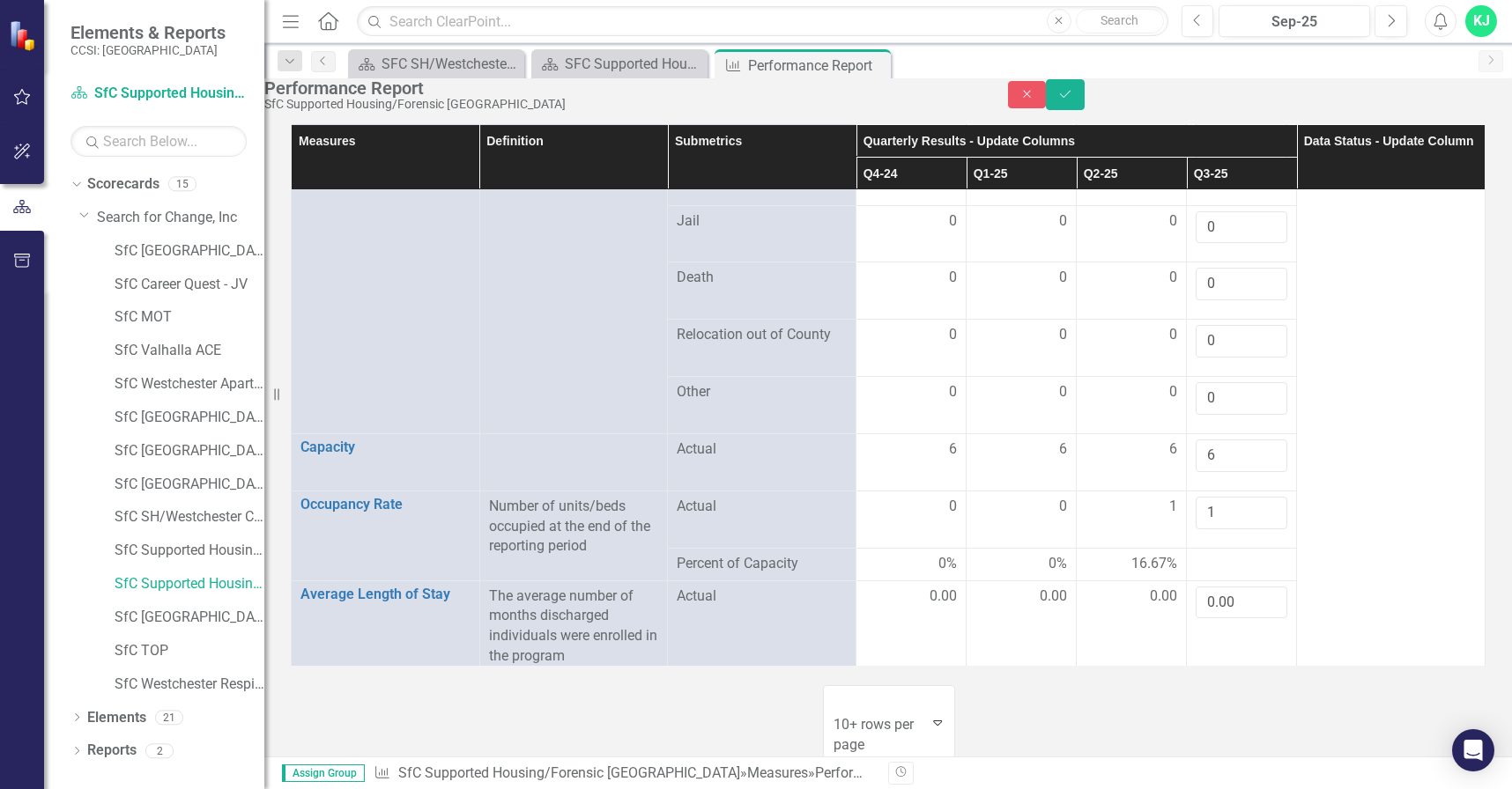
click at [1204, 735] on div at bounding box center [1240, 746] width 91 height 22
click at [1205, 735] on input "number" at bounding box center [1240, 751] width 91 height 32
type input "0"
click at [1202, 788] on div at bounding box center [1240, 804] width 91 height 22
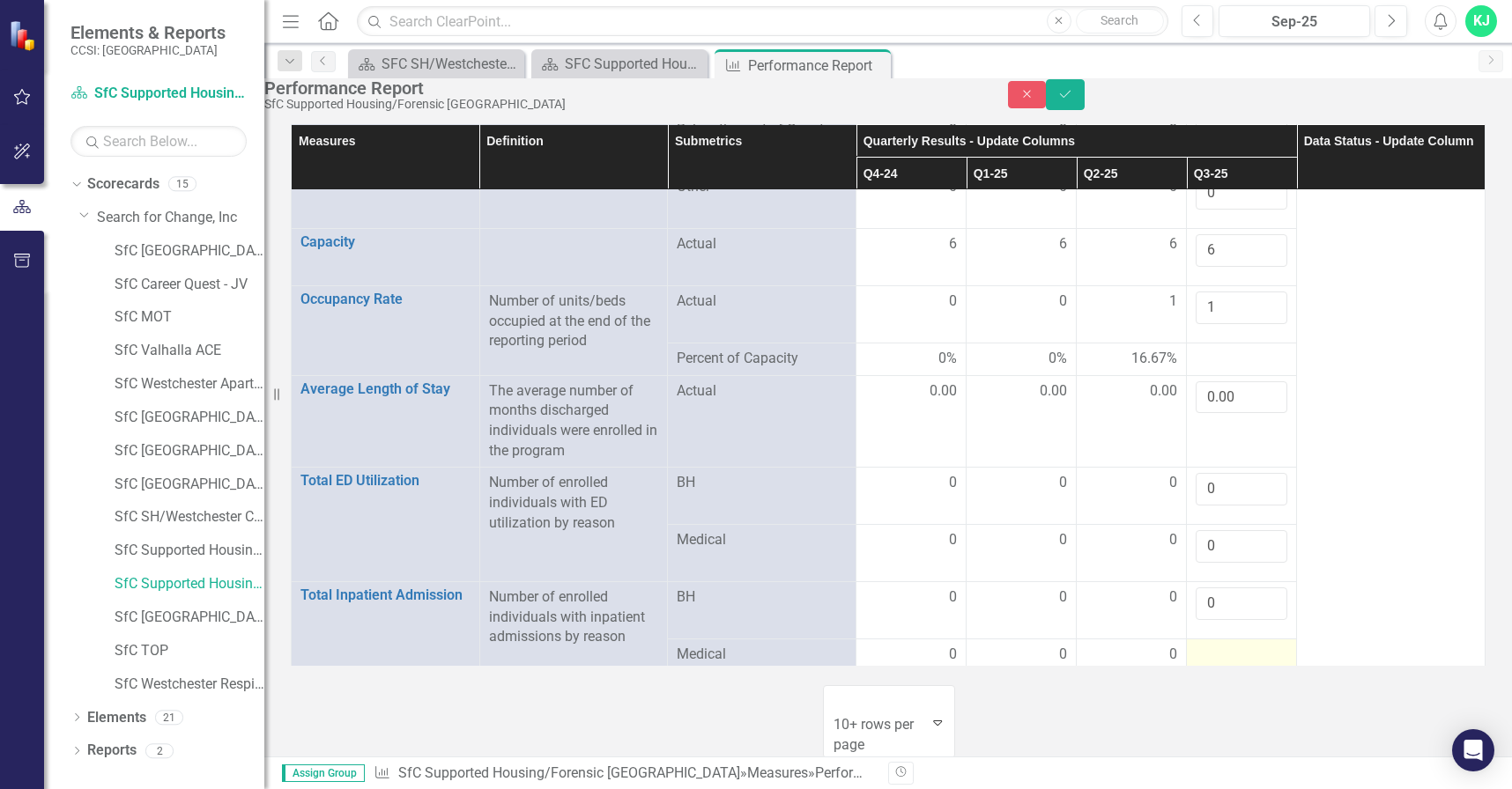
type input "0"
click at [1216, 645] on div at bounding box center [1240, 656] width 91 height 22
click at [1217, 645] on div at bounding box center [1240, 656] width 91 height 22
click at [1220, 645] on input "number" at bounding box center [1240, 661] width 91 height 32
type input "0"
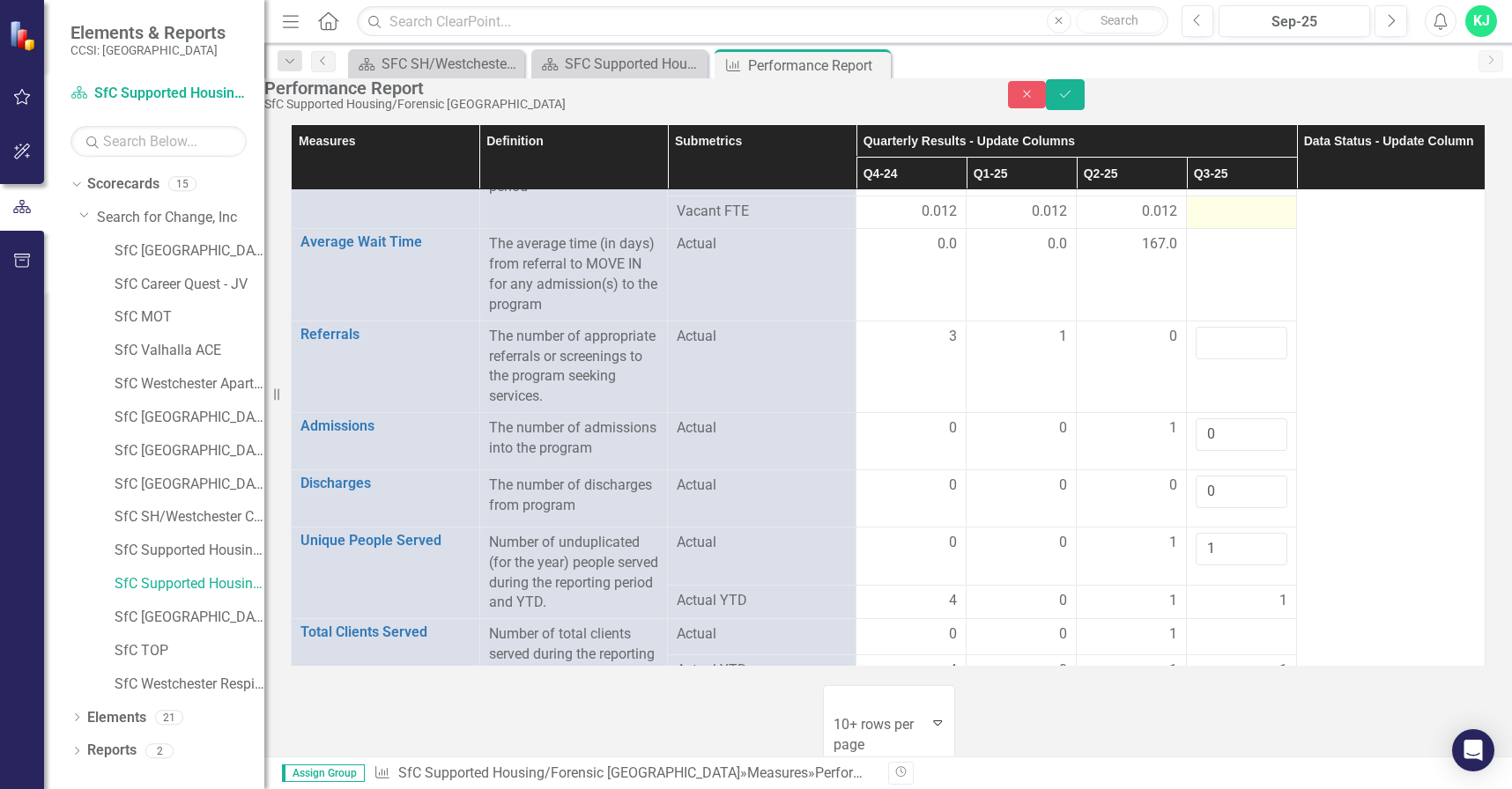
scroll to position [0, 0]
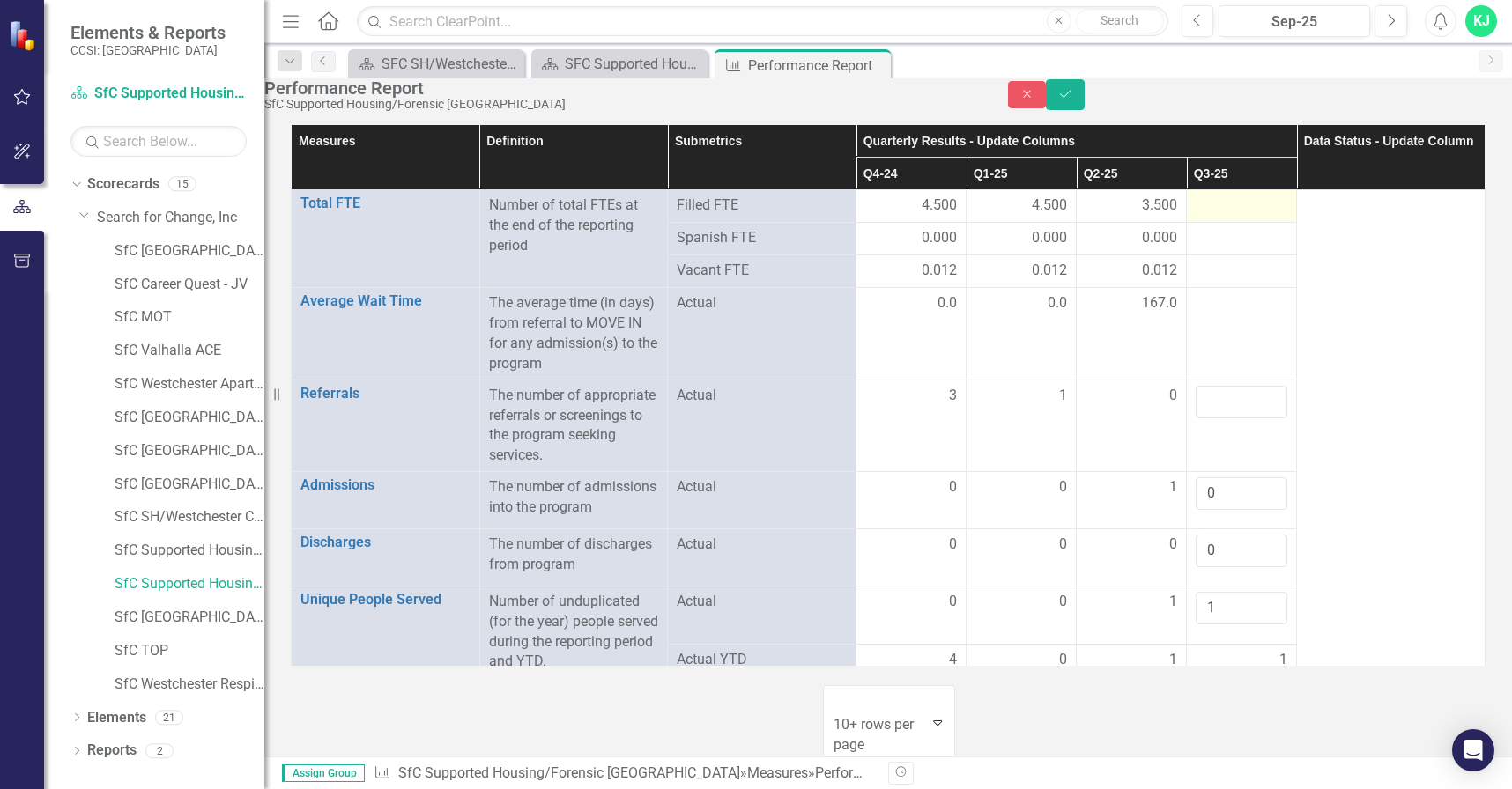
click at [1225, 217] on div at bounding box center [1240, 206] width 91 height 22
click at [1220, 217] on div at bounding box center [1240, 206] width 91 height 22
click at [1214, 217] on div at bounding box center [1240, 206] width 91 height 22
click at [1196, 217] on div at bounding box center [1240, 206] width 91 height 22
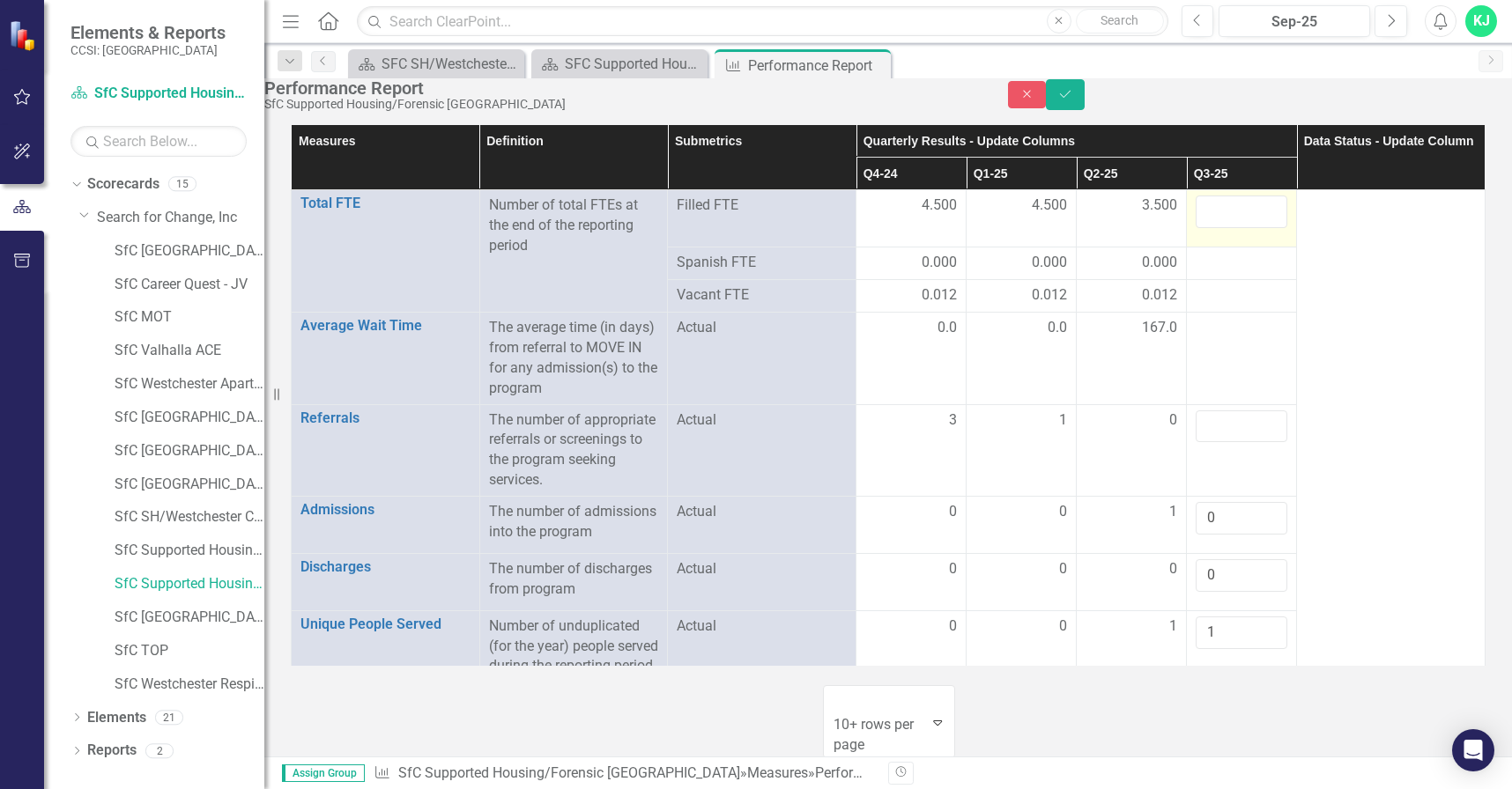
click at [1196, 228] on input "number" at bounding box center [1240, 211] width 91 height 32
type input "3.500"
click at [1212, 270] on div at bounding box center [1240, 264] width 91 height 22
click at [1212, 269] on div at bounding box center [1240, 264] width 91 height 22
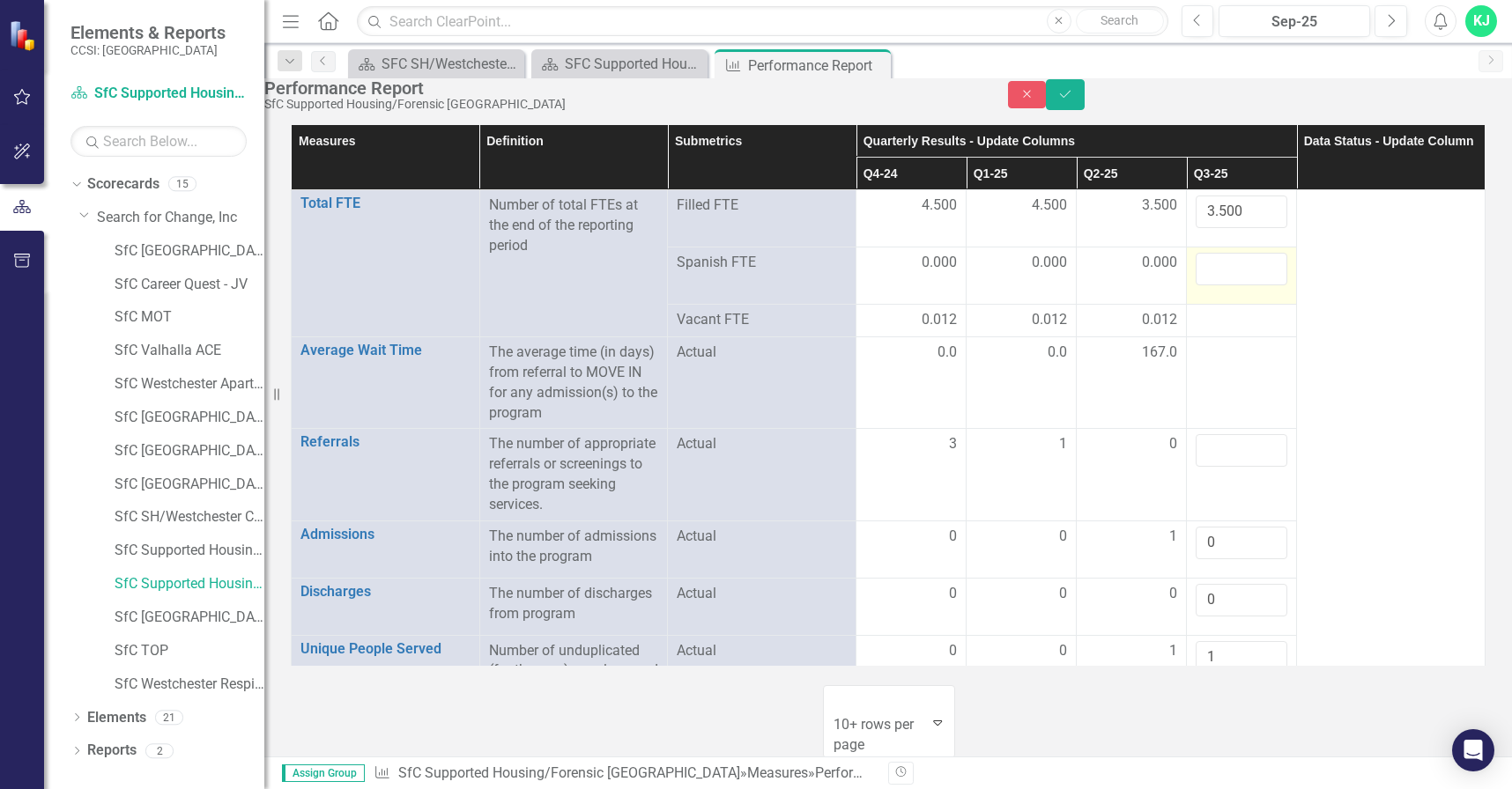
click at [1215, 273] on input "number" at bounding box center [1240, 269] width 91 height 32
type input "0.000"
click at [1231, 316] on div at bounding box center [1240, 321] width 91 height 22
click at [1229, 315] on div at bounding box center [1240, 321] width 91 height 22
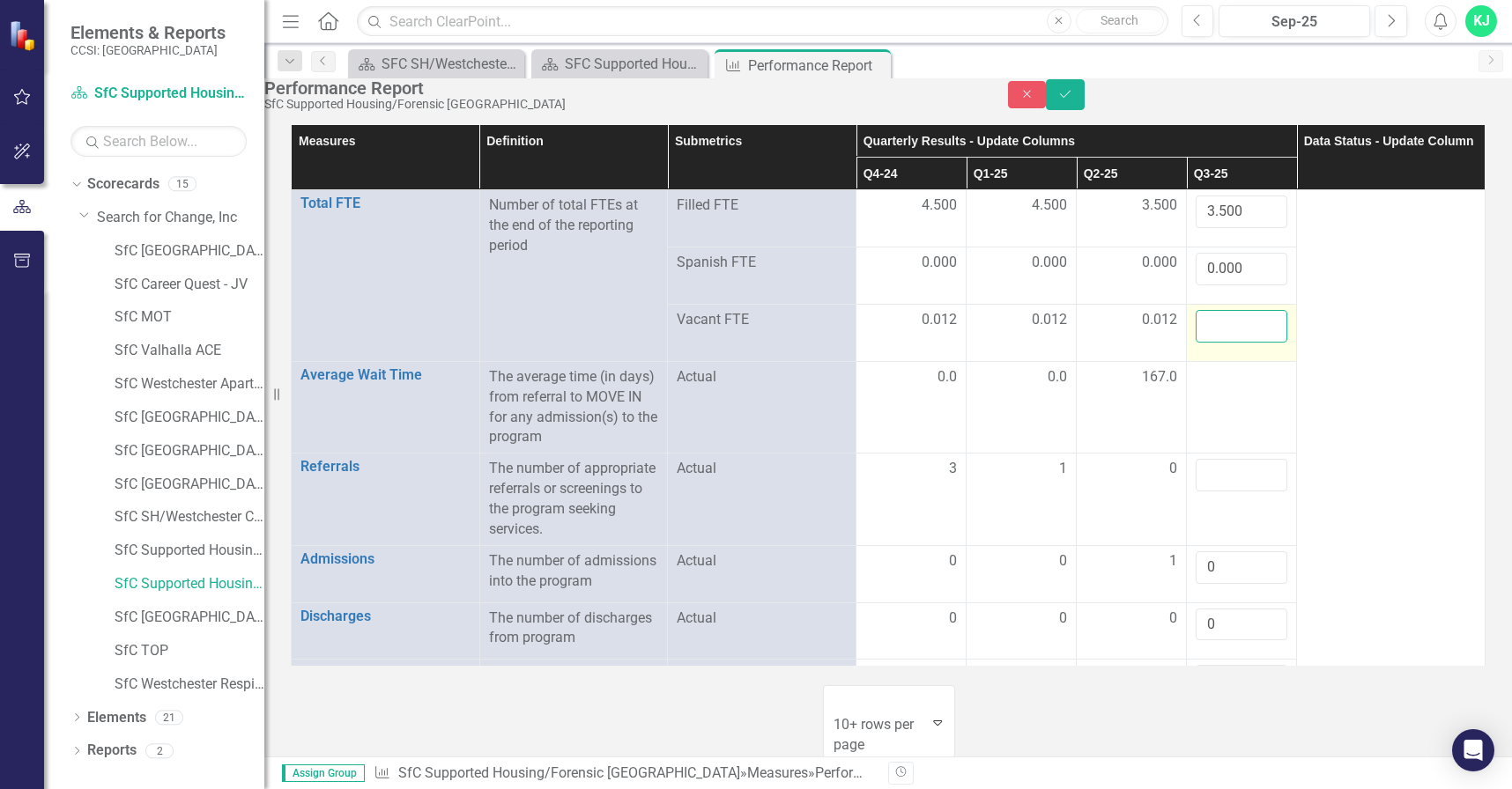
drag, startPoint x: 1229, startPoint y: 315, endPoint x: 1220, endPoint y: 319, distance: 9.8
click at [1220, 319] on input "number" at bounding box center [1240, 325] width 91 height 32
type input "0.012"
click at [1205, 379] on td at bounding box center [1241, 406] width 110 height 91
click at [1207, 375] on td at bounding box center [1241, 406] width 110 height 91
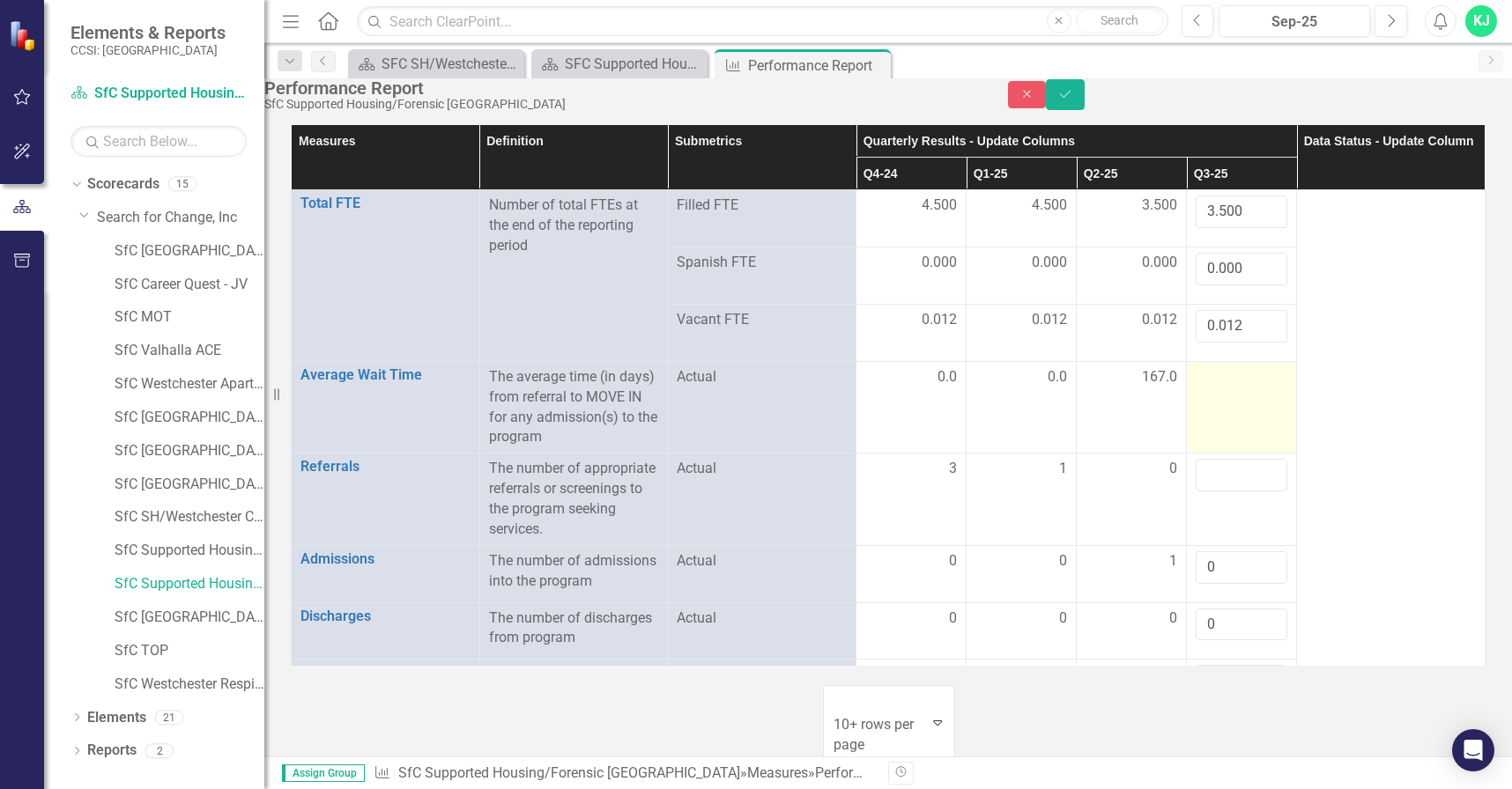
click at [1212, 375] on td at bounding box center [1241, 406] width 110 height 91
click at [1214, 377] on td at bounding box center [1241, 406] width 110 height 91
click at [1204, 368] on div at bounding box center [1240, 378] width 91 height 22
click at [1212, 370] on input "number" at bounding box center [1240, 383] width 91 height 32
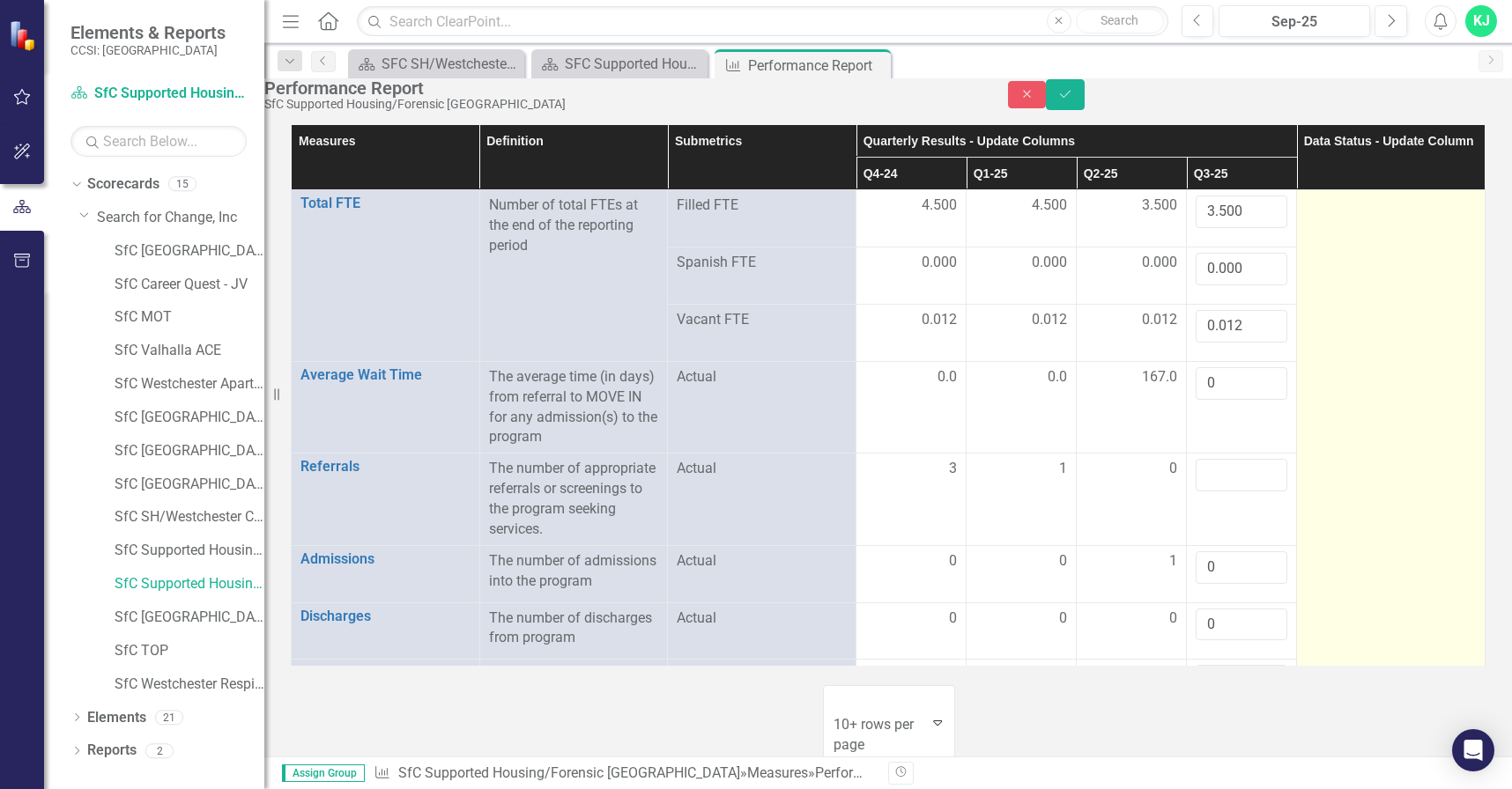
type input "0"
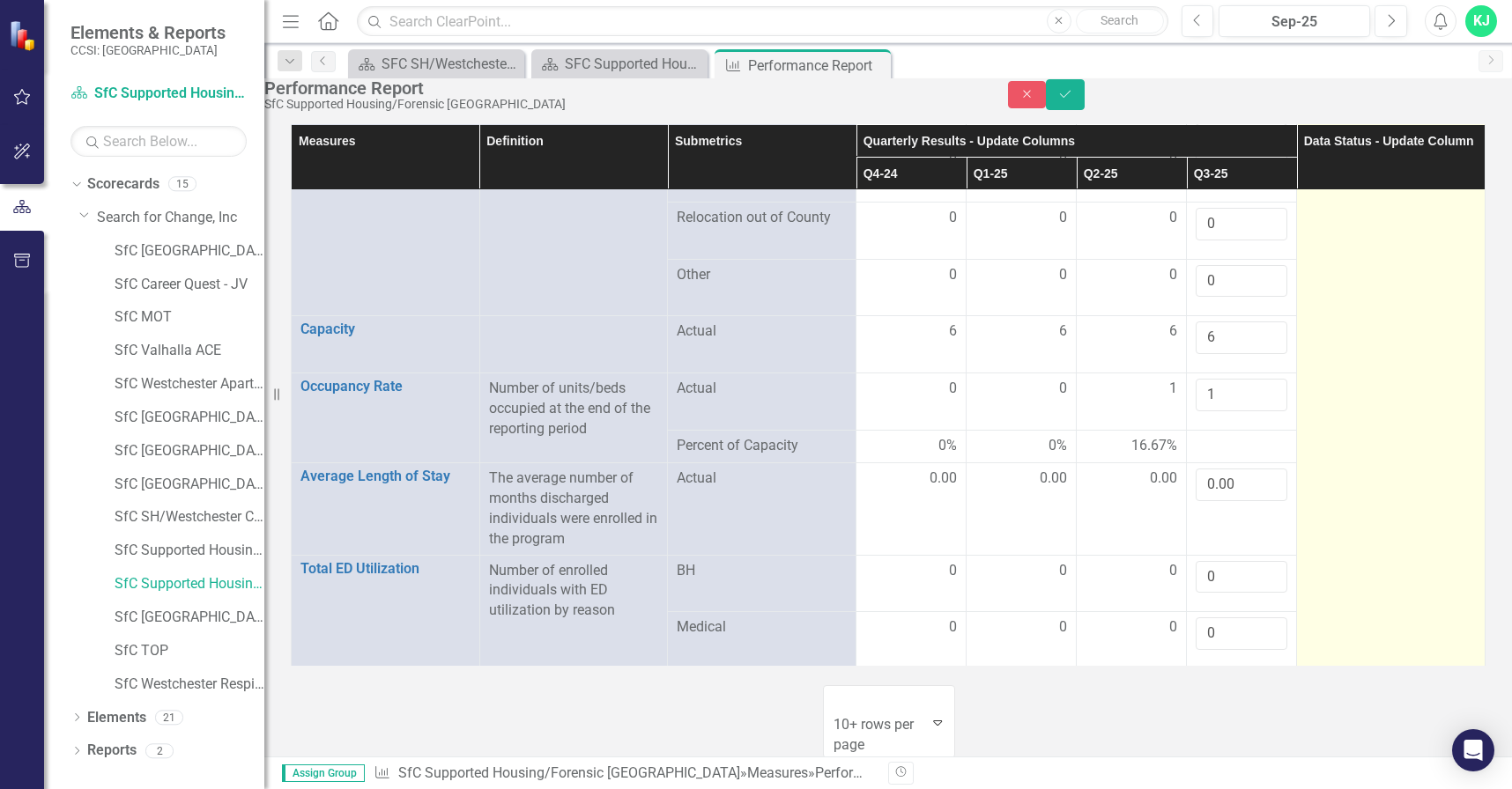
scroll to position [2433, 0]
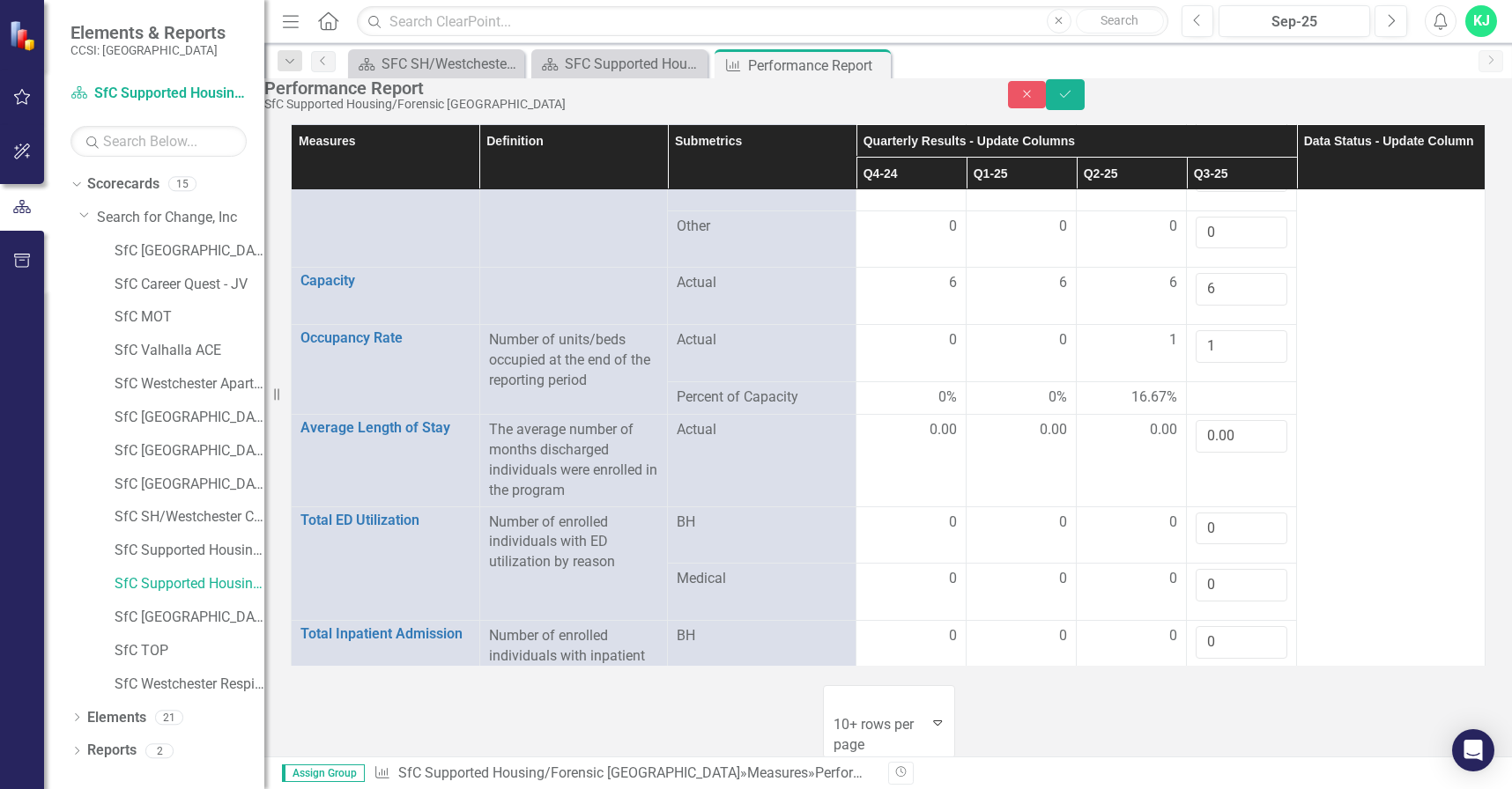
click at [1228, 741] on div at bounding box center [1240, 752] width 91 height 22
click at [1229, 741] on div at bounding box center [1240, 752] width 91 height 22
click at [1233, 741] on input "number" at bounding box center [1240, 757] width 91 height 32
type input "27"
drag, startPoint x: 1224, startPoint y: 663, endPoint x: 1219, endPoint y: 627, distance: 36.3
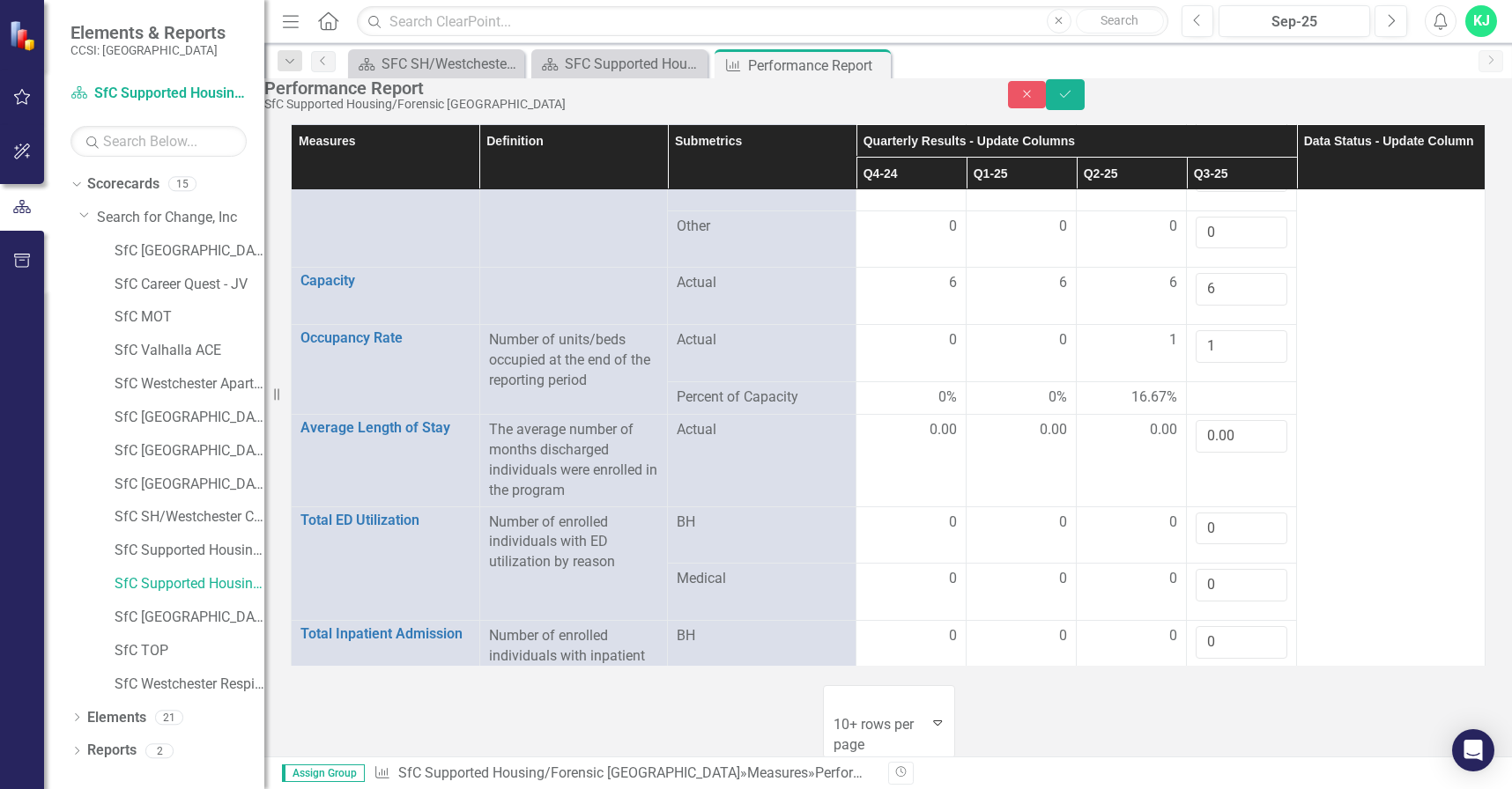
type input "2477.67"
drag, startPoint x: 1232, startPoint y: 200, endPoint x: 1216, endPoint y: 222, distance: 27.2
click at [1232, 189] on th "Q3-25" at bounding box center [1241, 173] width 110 height 32
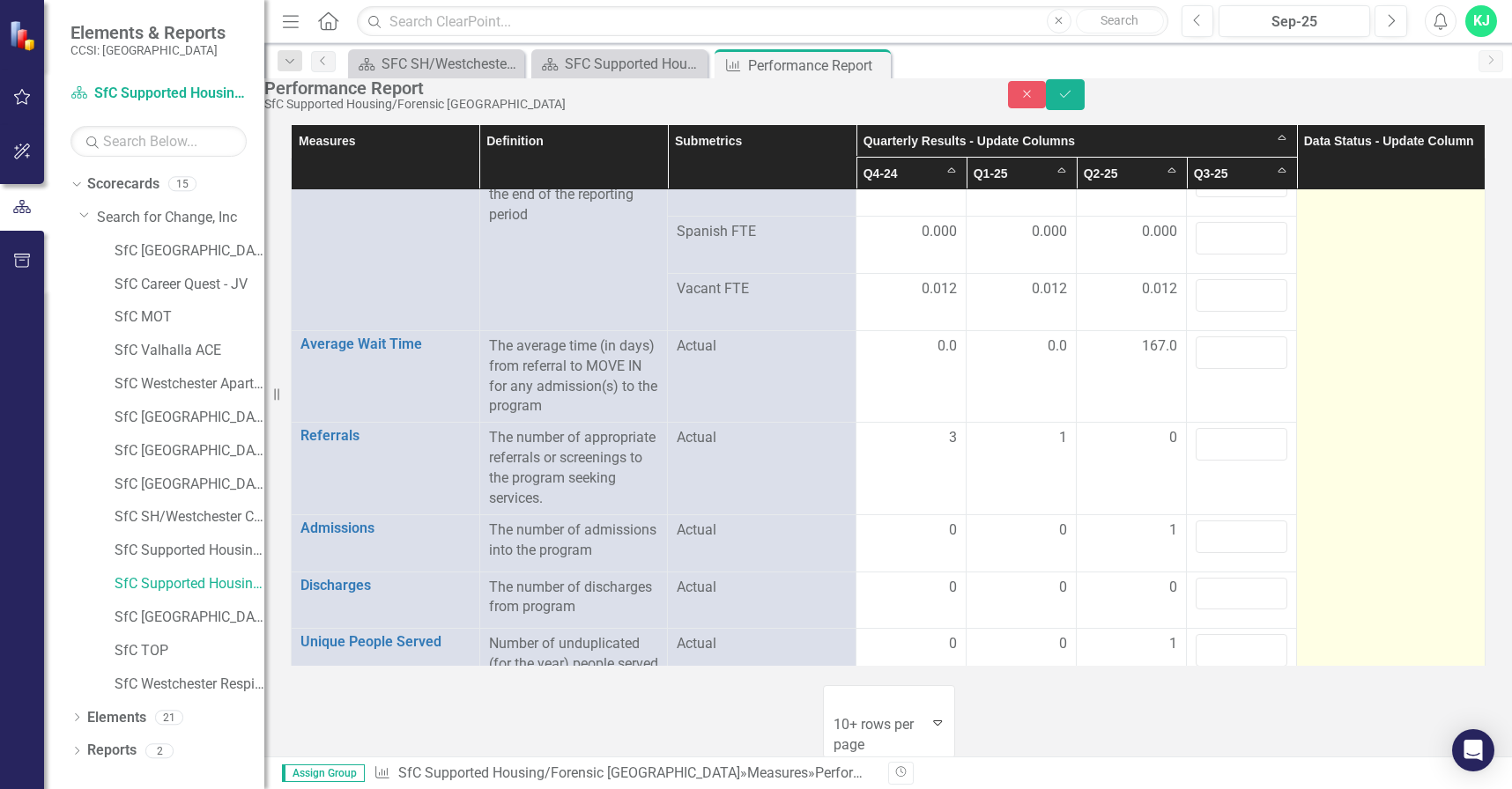
scroll to position [0, 0]
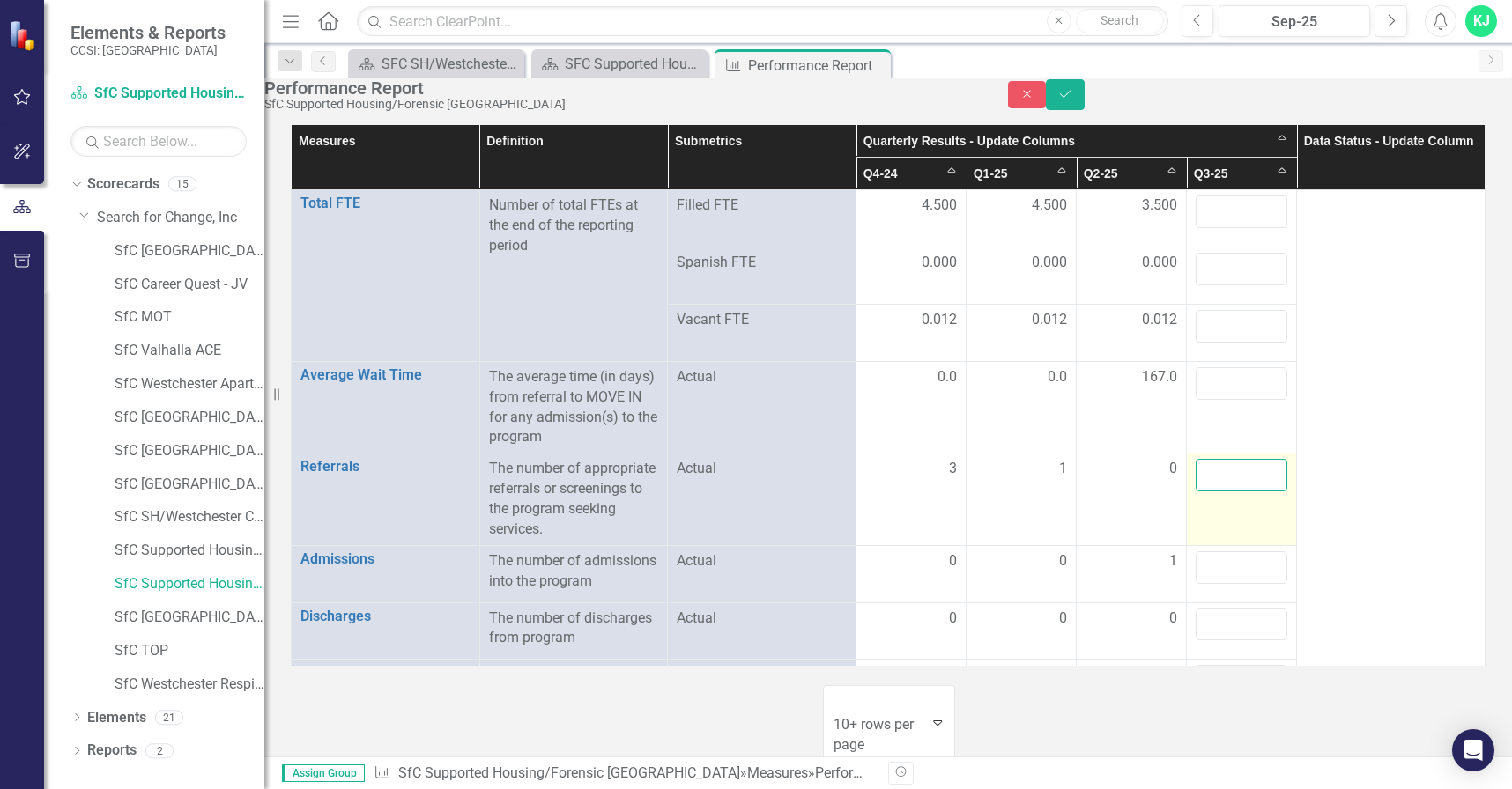
click at [1223, 484] on input "number" at bounding box center [1240, 474] width 91 height 32
type input "1"
